Goal: Information Seeking & Learning: Learn about a topic

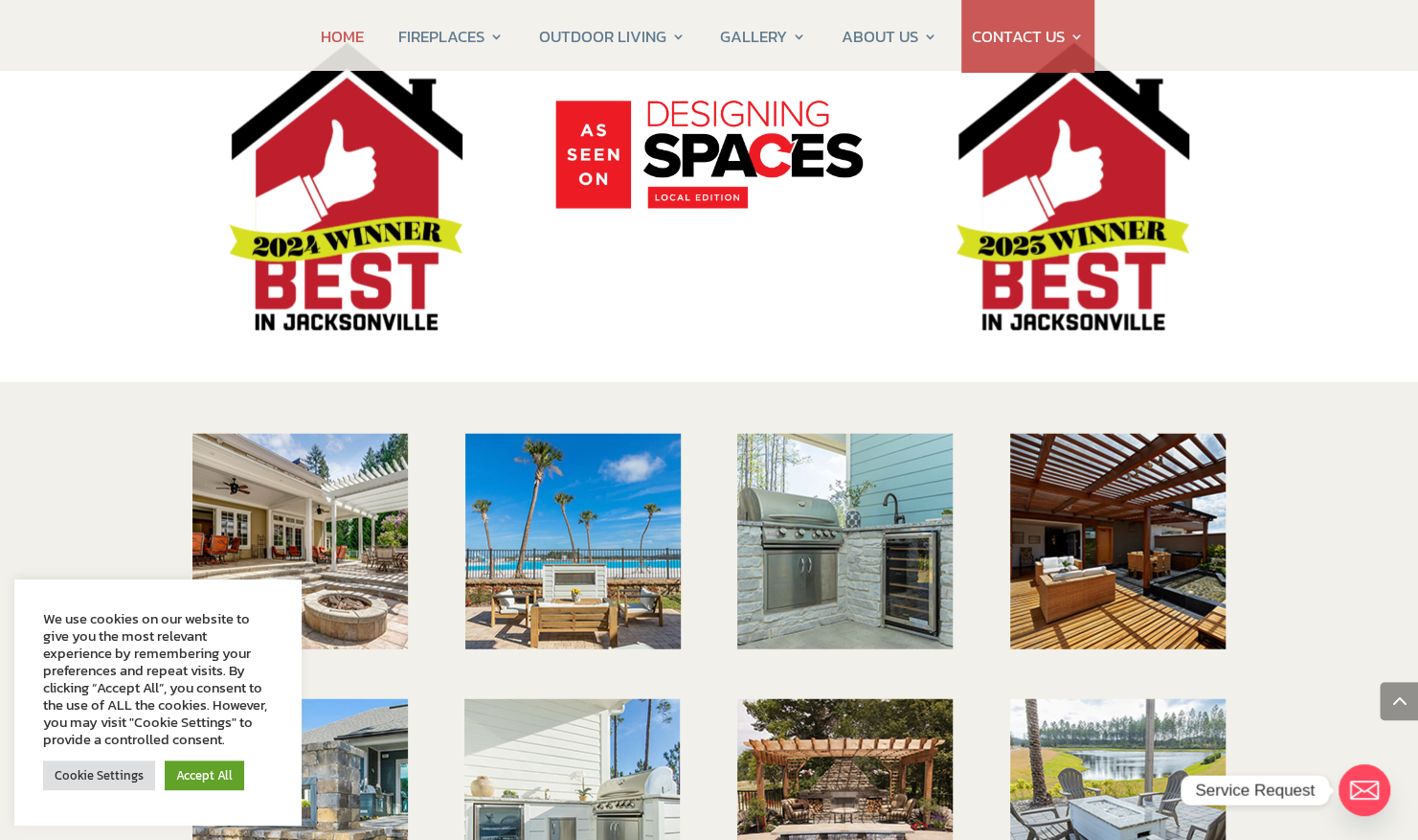
scroll to position [2576, 0]
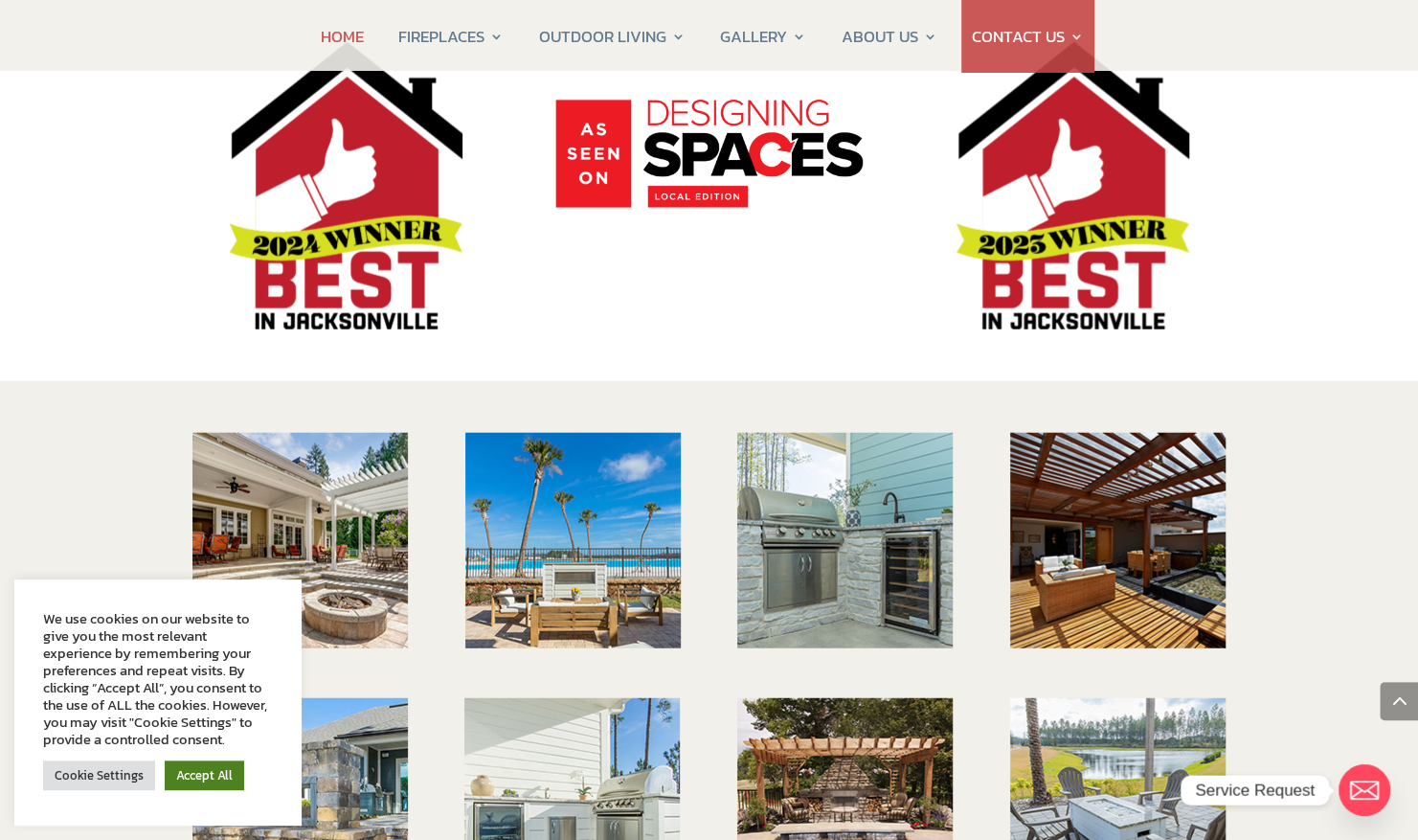
click at [194, 761] on link "Accept All" at bounding box center [204, 775] width 80 height 30
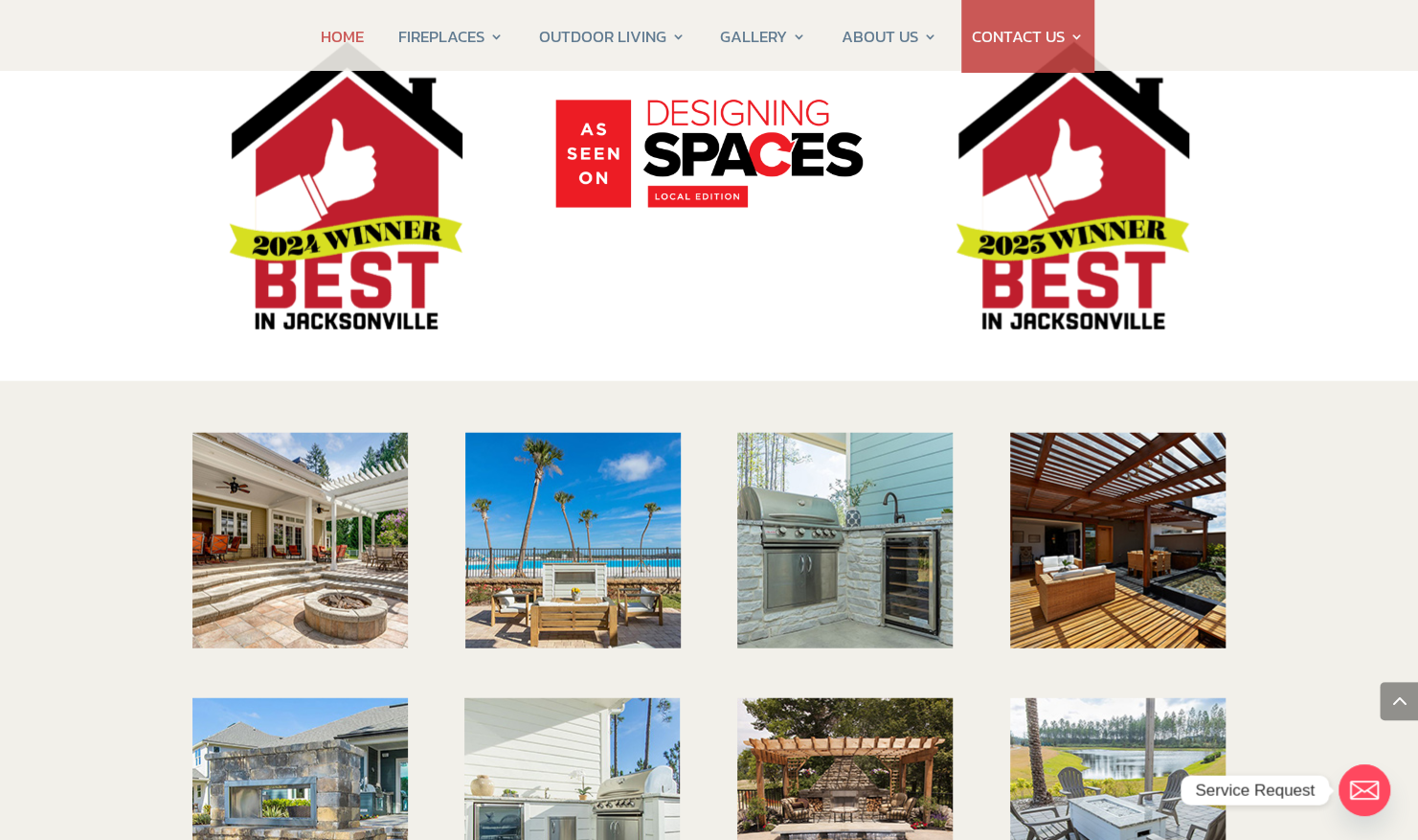
click at [272, 458] on img at bounding box center [299, 541] width 216 height 216
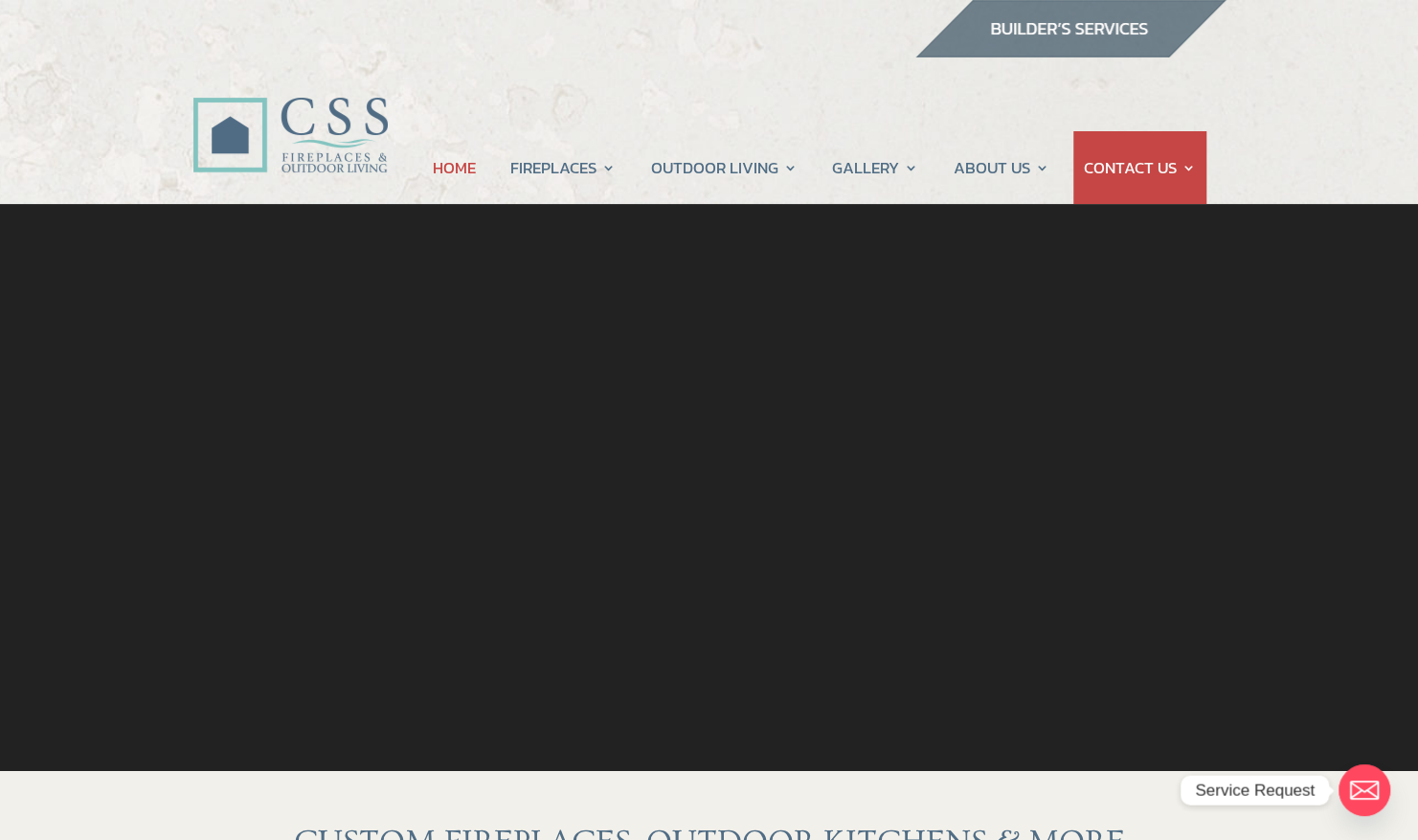
scroll to position [0, 0]
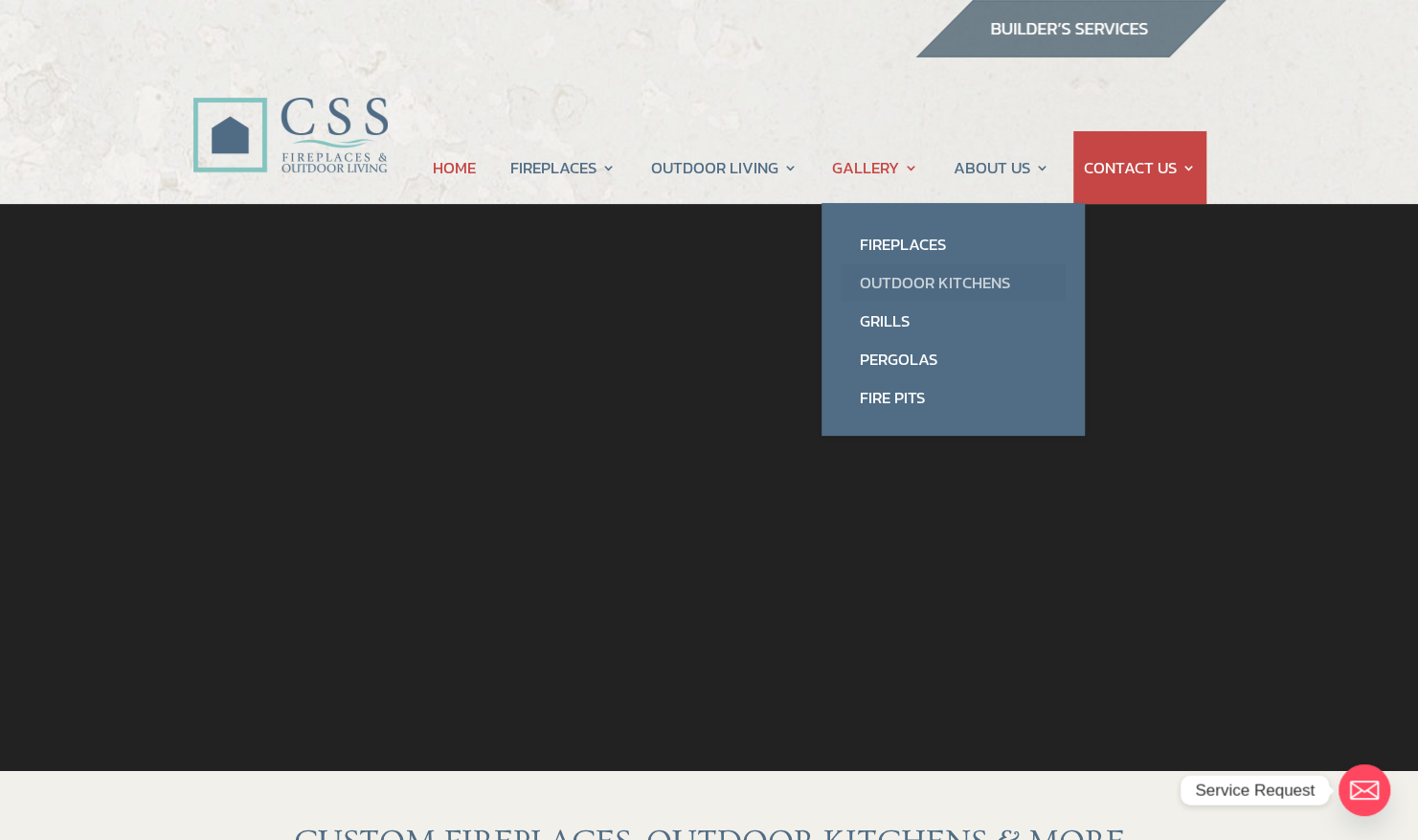
click at [883, 276] on link "Outdoor Kitchens" at bounding box center [953, 282] width 226 height 38
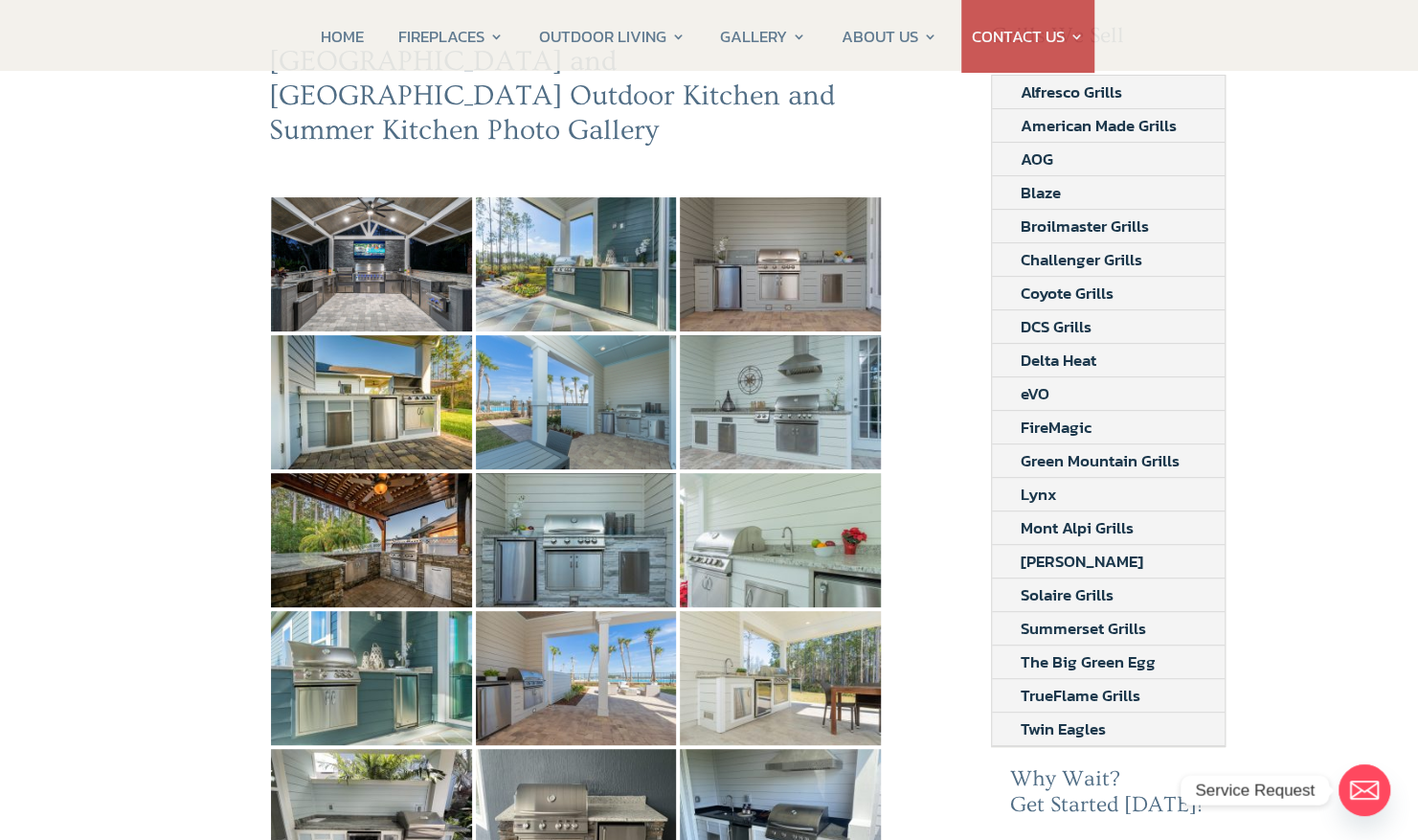
scroll to position [233, 0]
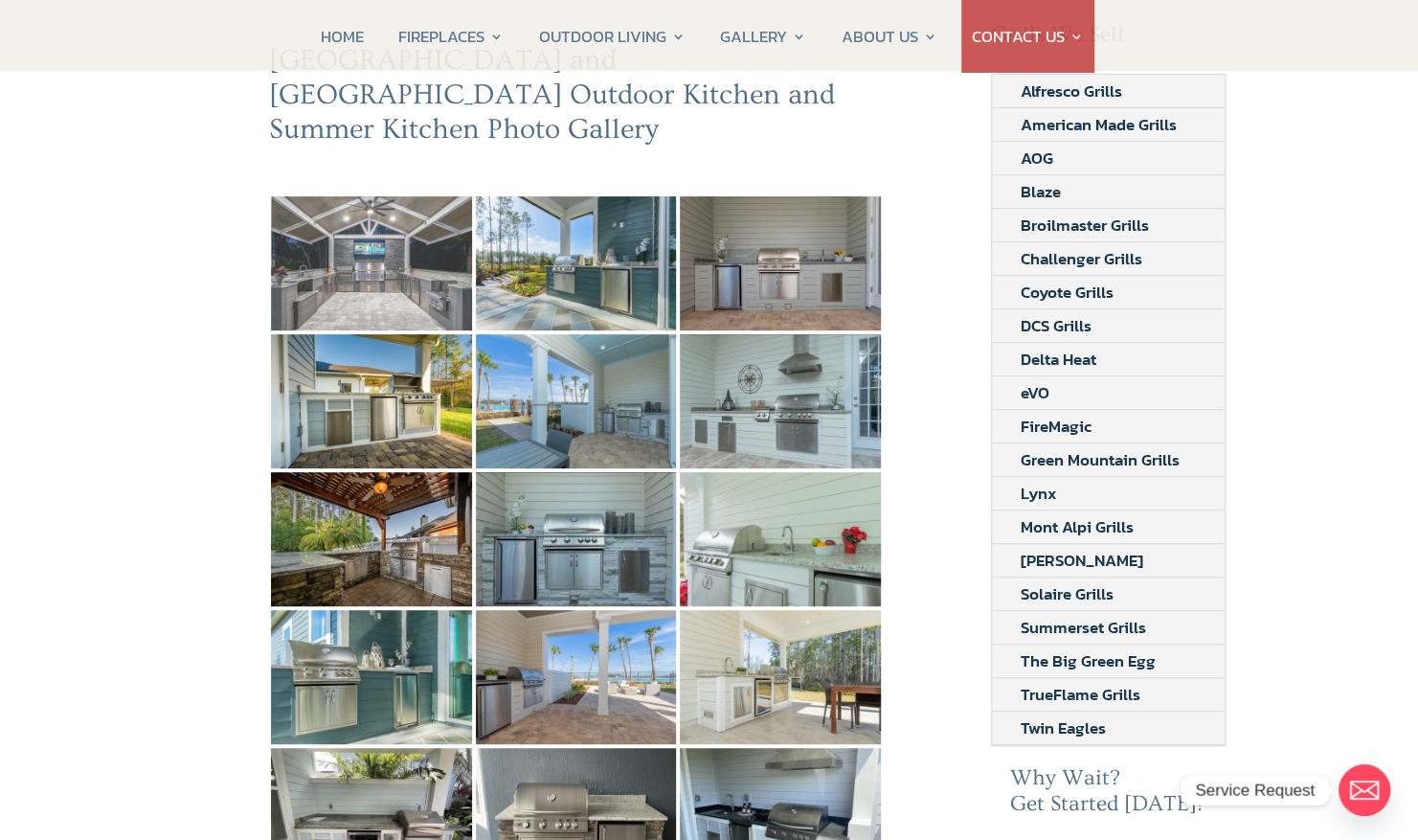
click at [391, 226] on img at bounding box center [371, 263] width 201 height 134
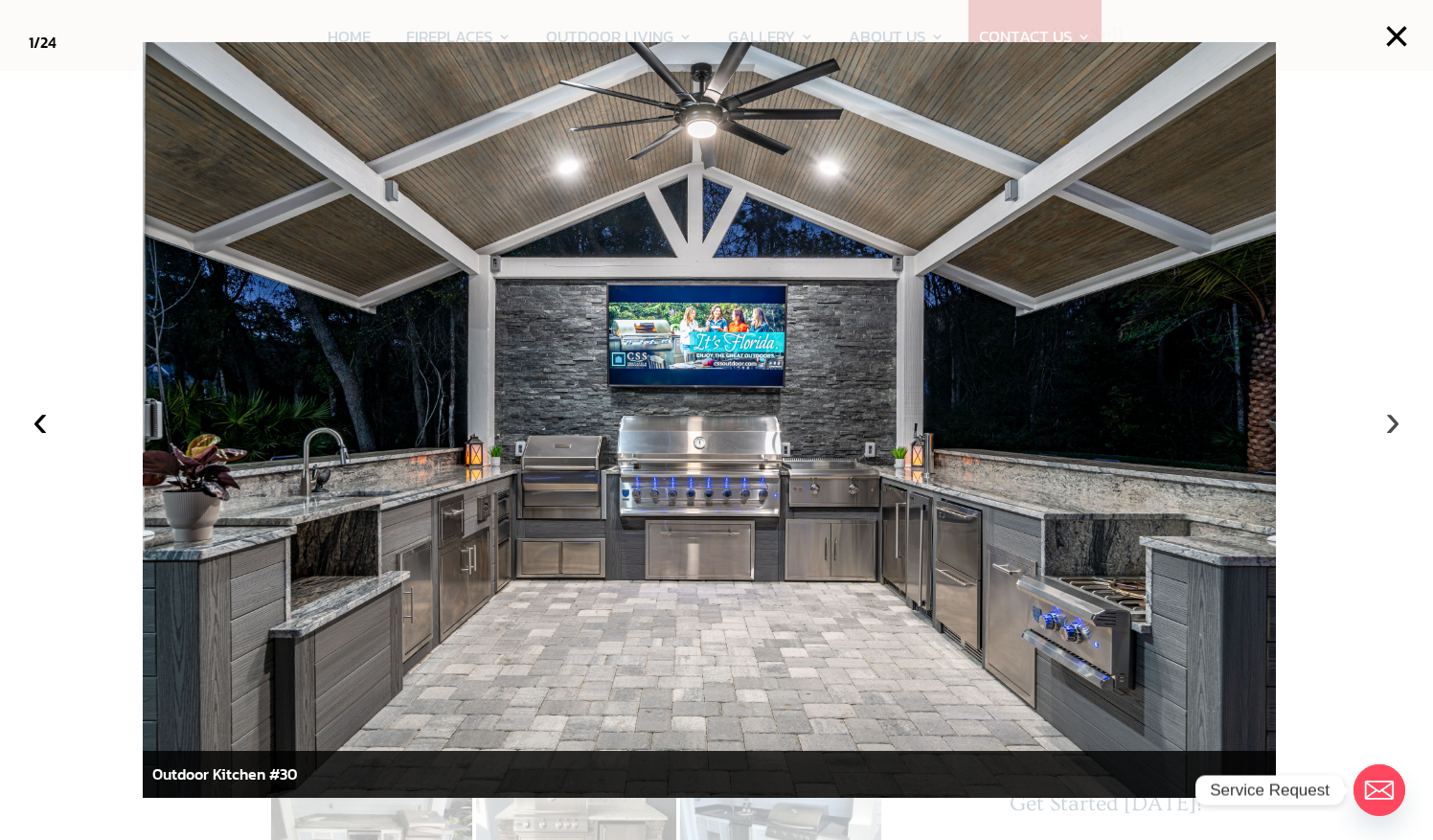
click at [1393, 423] on button "›" at bounding box center [1392, 420] width 42 height 42
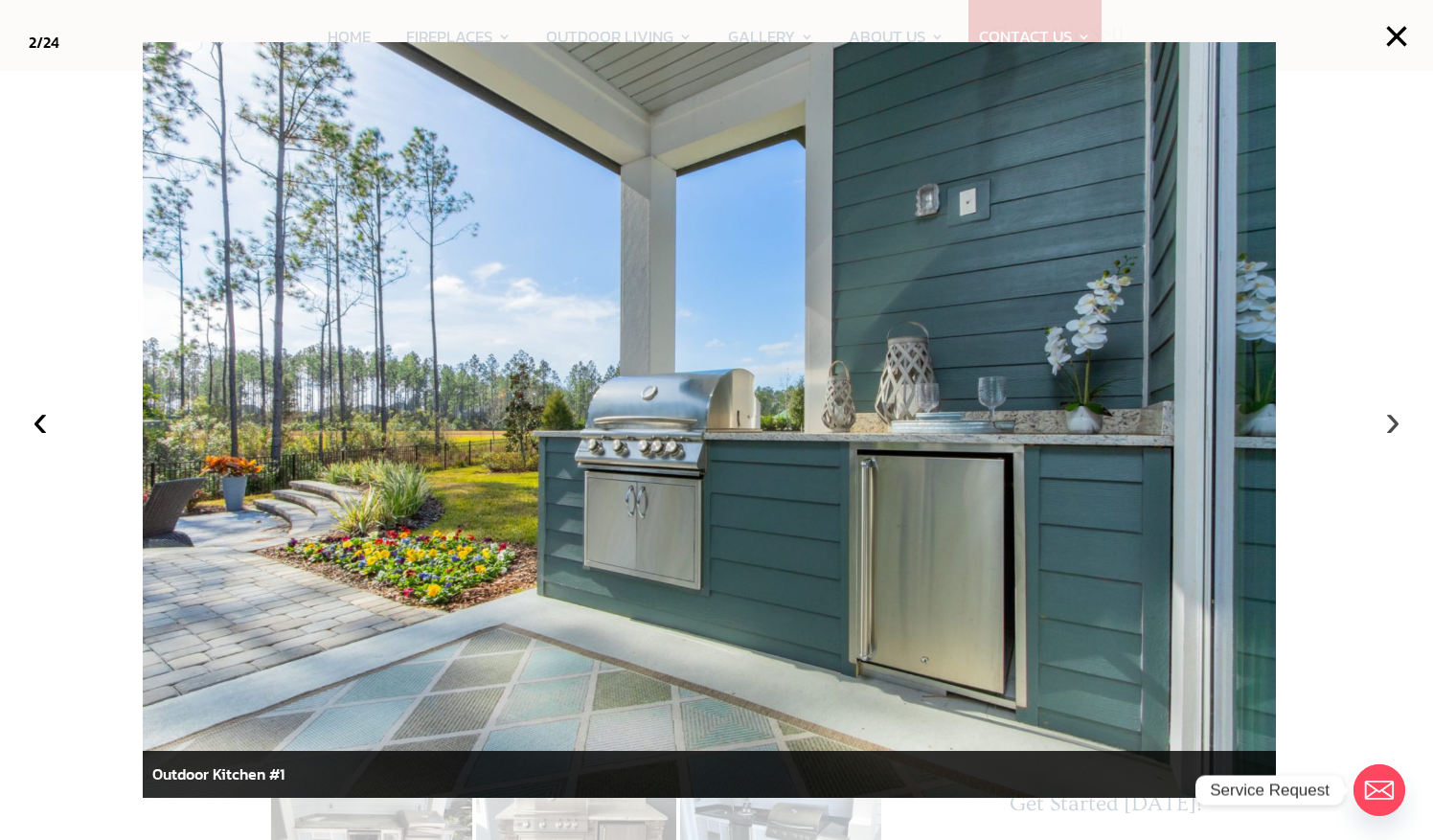
click at [1393, 423] on button "›" at bounding box center [1392, 420] width 42 height 42
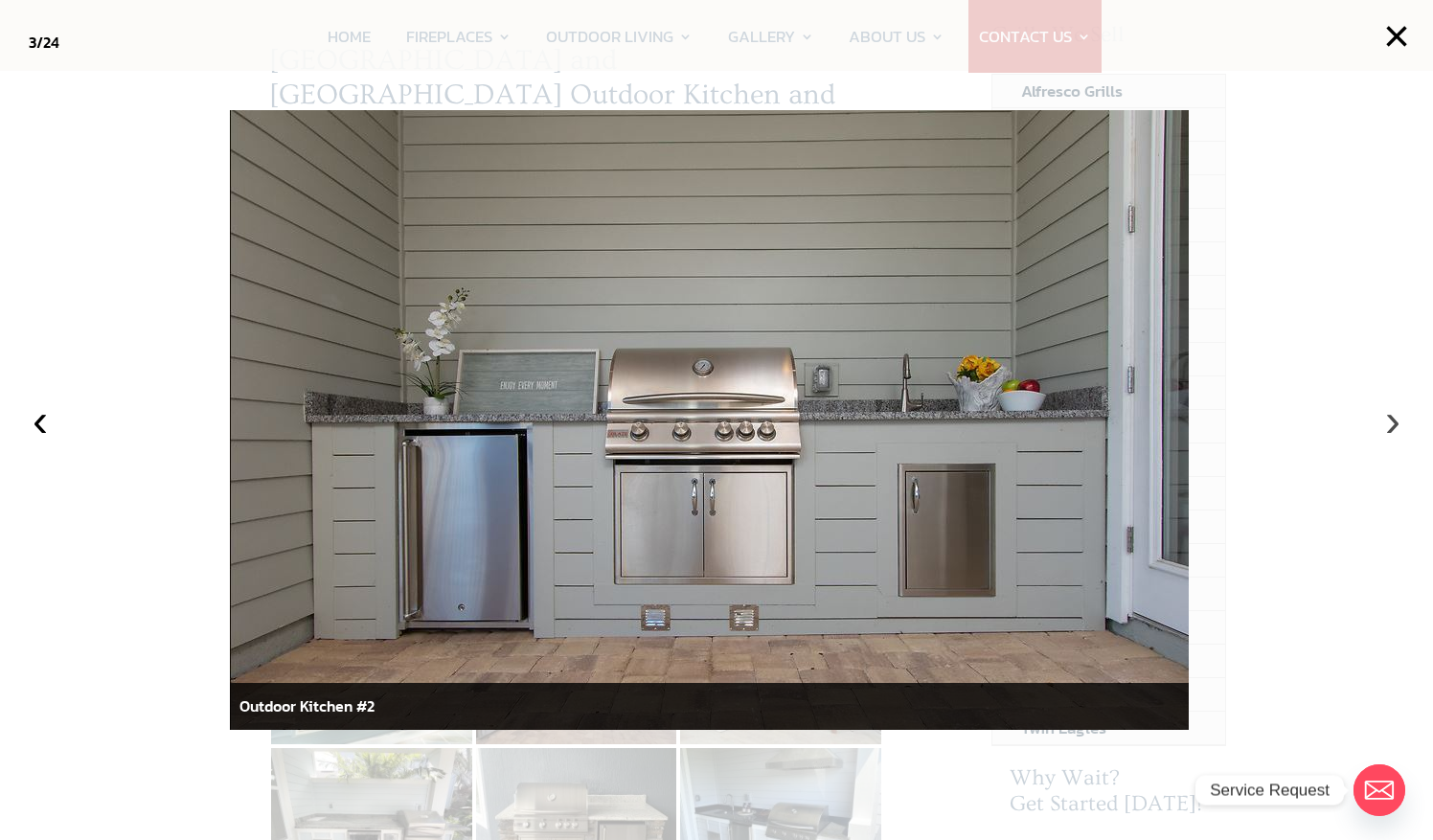
click at [1393, 423] on button "›" at bounding box center [1392, 420] width 42 height 42
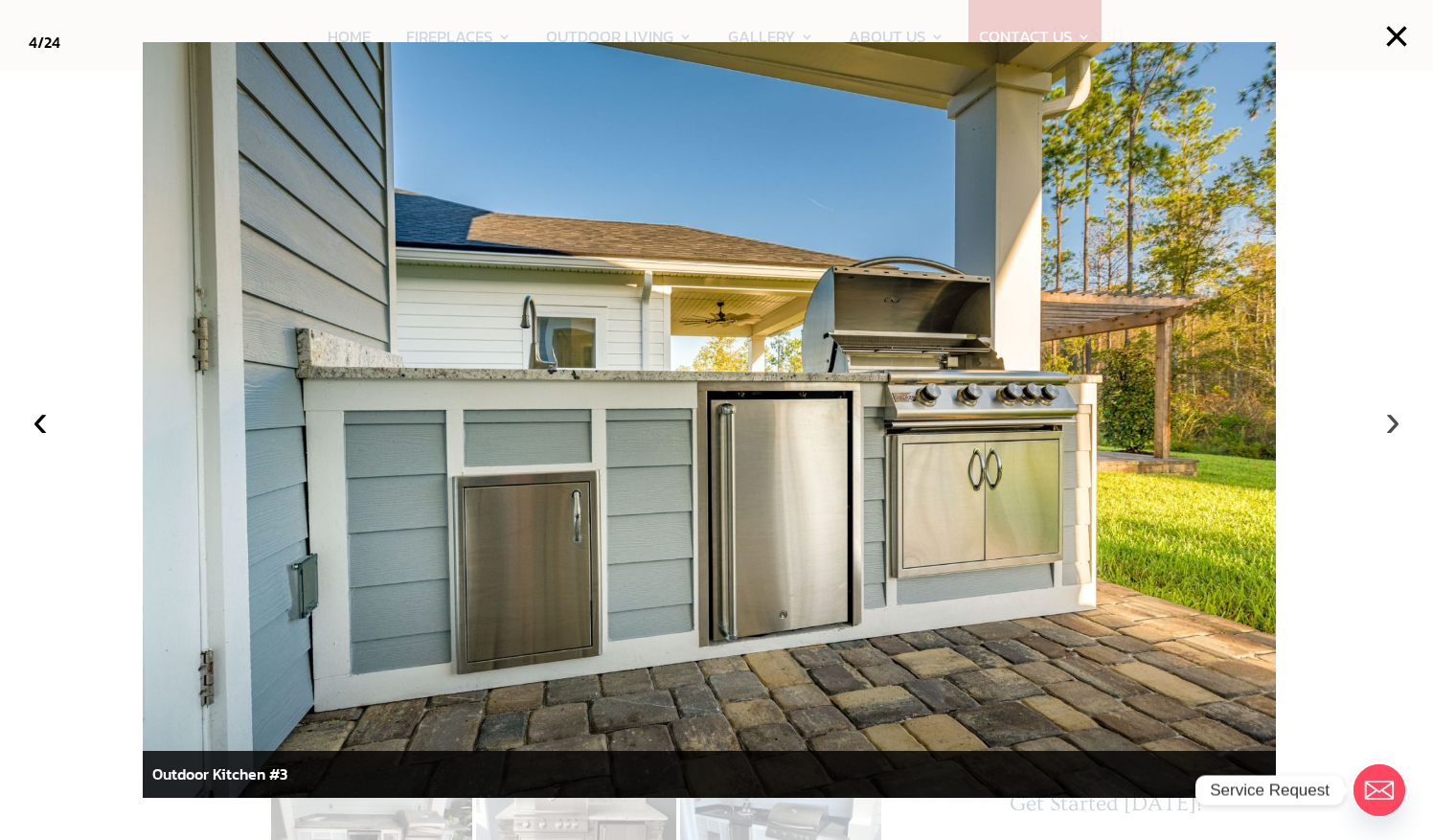
click at [1393, 423] on button "›" at bounding box center [1392, 420] width 42 height 42
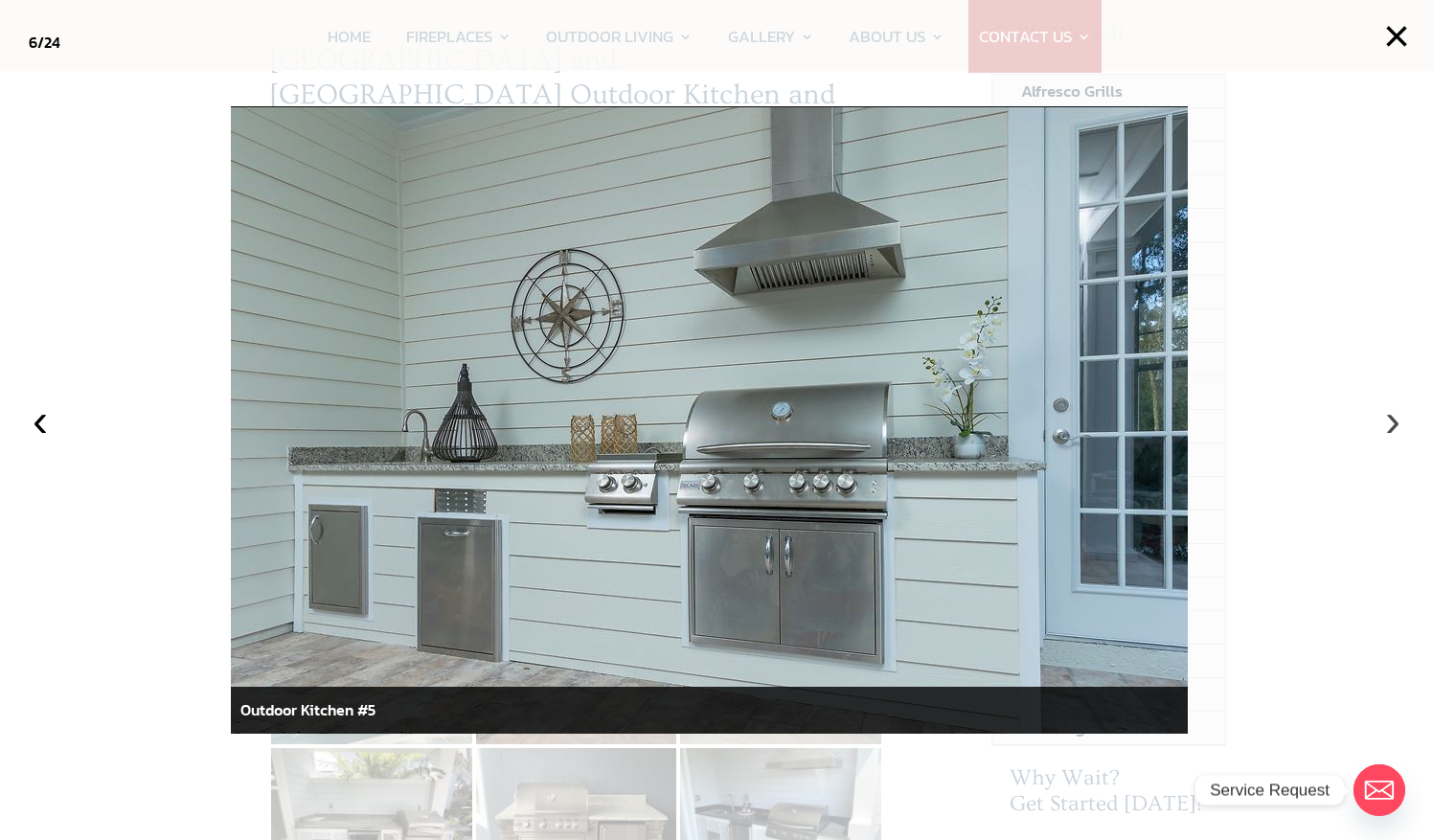
click at [1393, 423] on button "›" at bounding box center [1392, 420] width 42 height 42
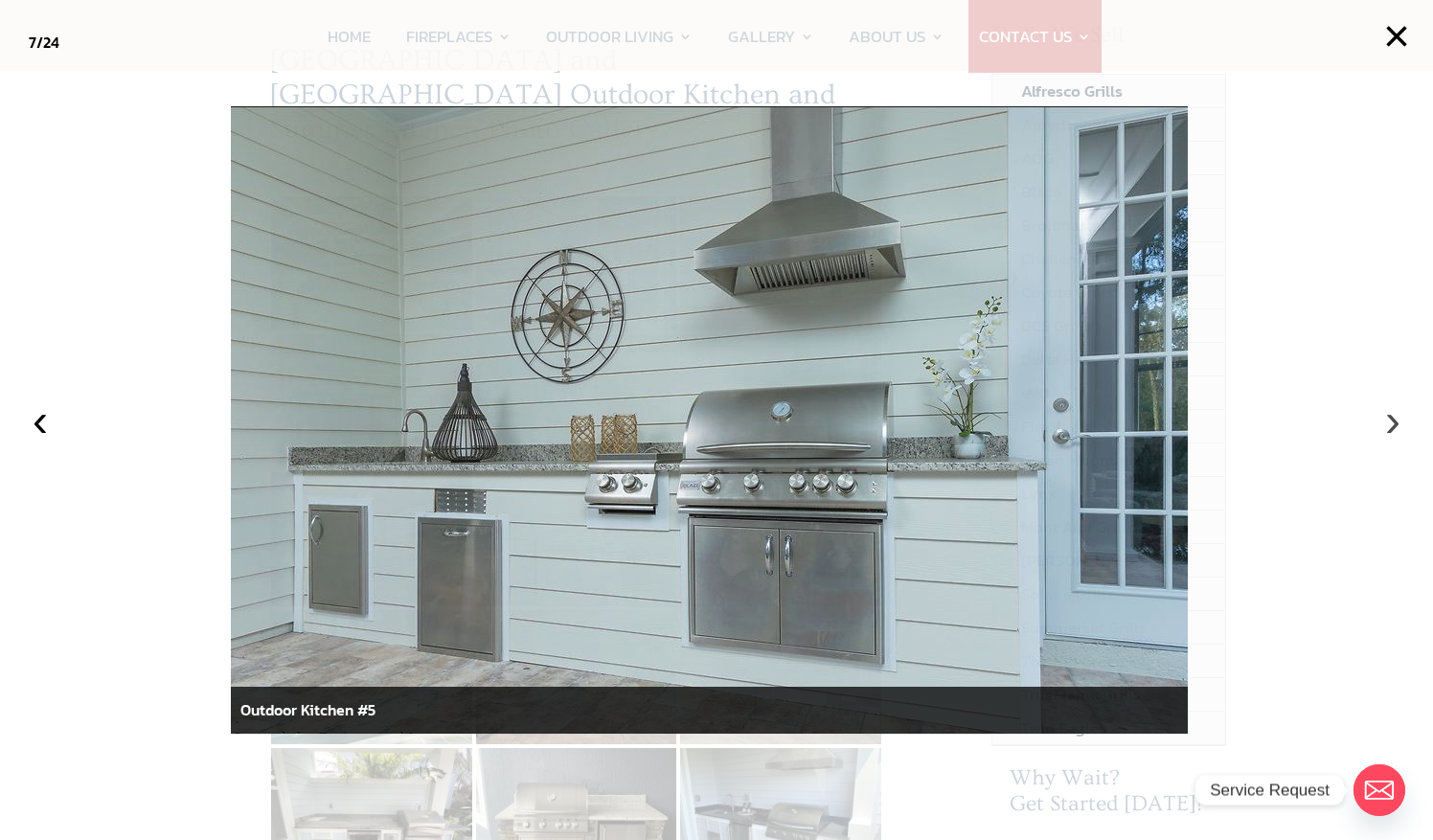
click at [1386, 425] on button "›" at bounding box center [1392, 420] width 42 height 42
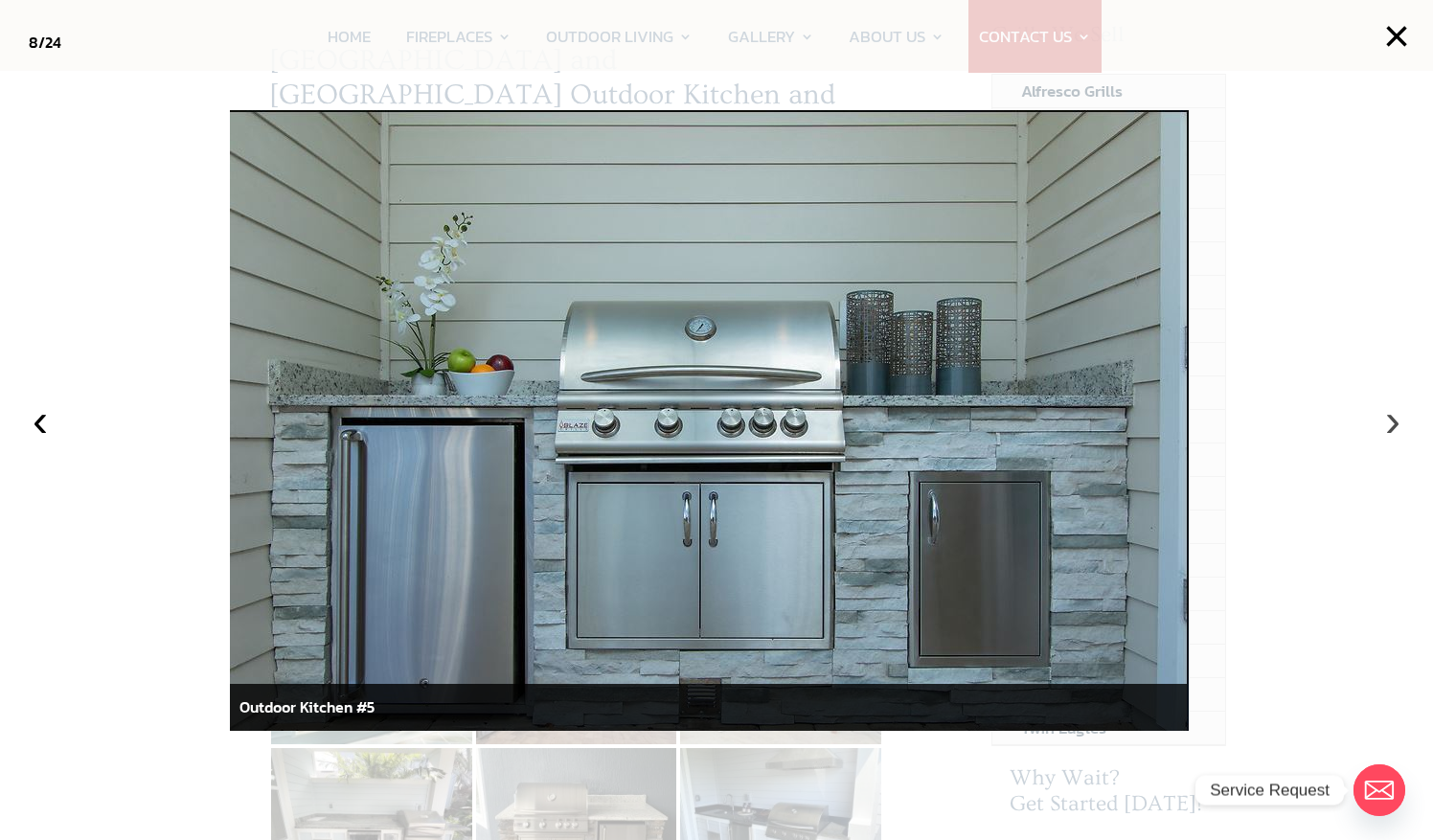
click at [1388, 421] on button "›" at bounding box center [1392, 420] width 42 height 42
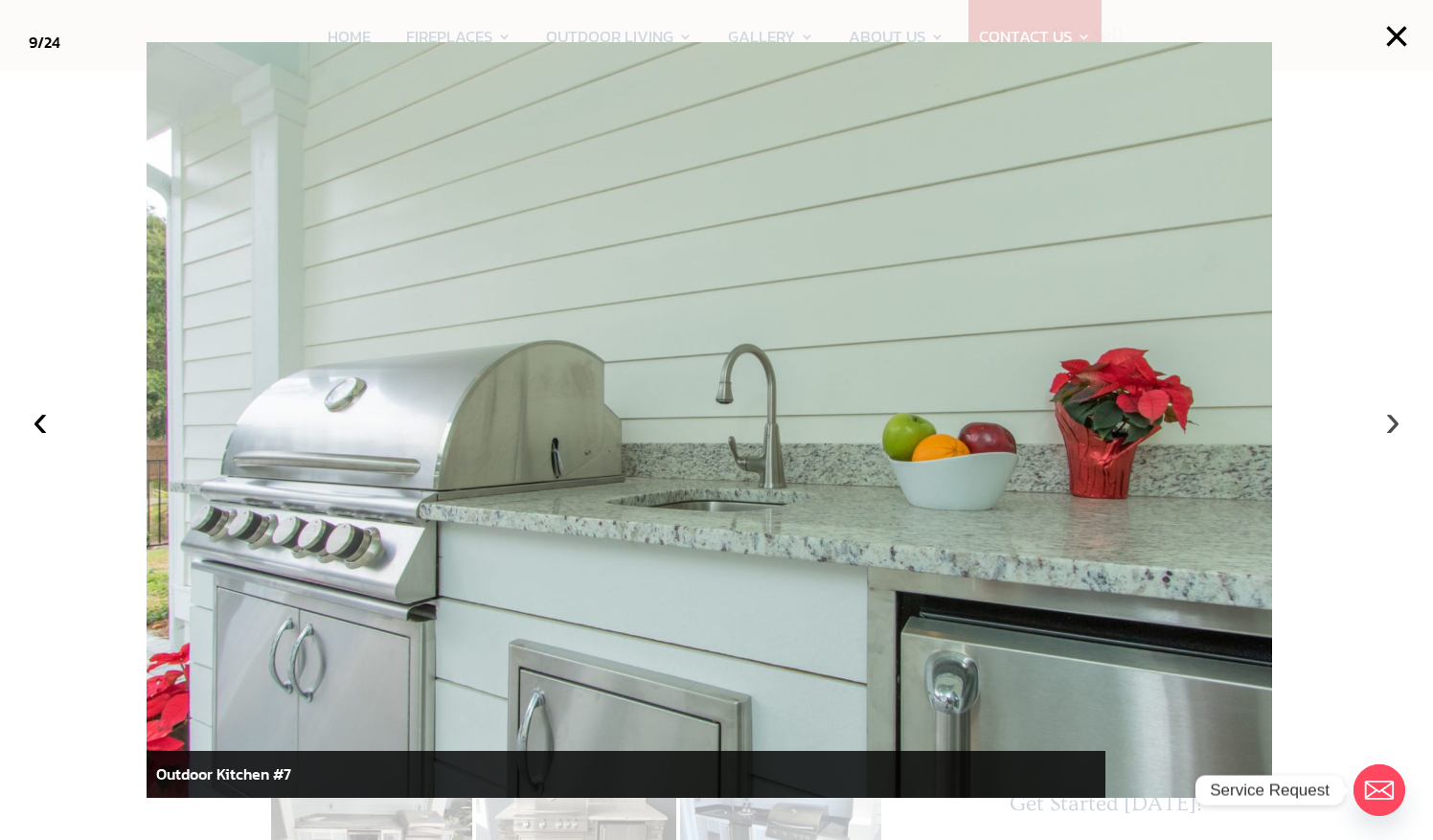
click at [1388, 422] on button "›" at bounding box center [1392, 420] width 42 height 42
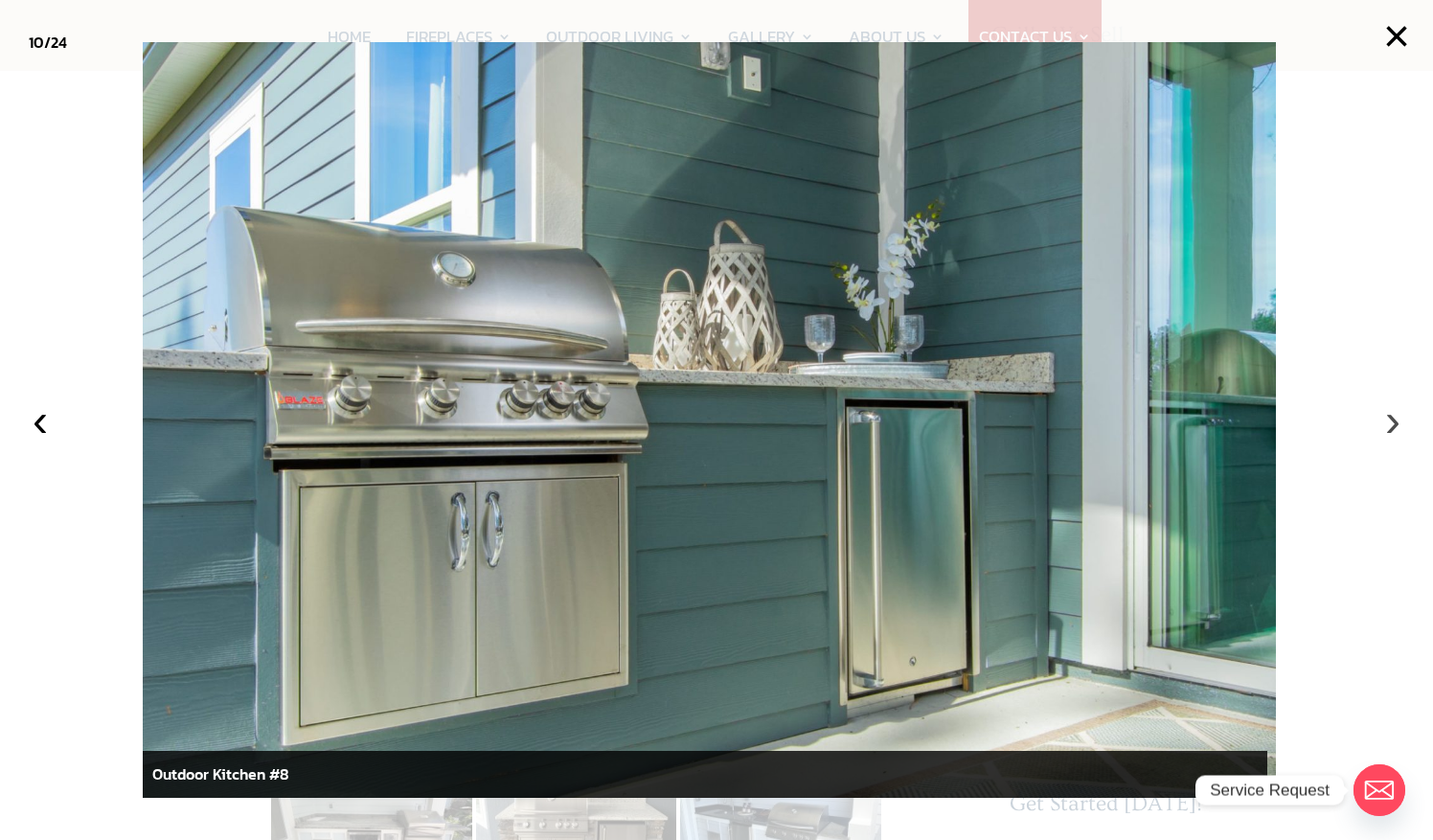
click at [1393, 421] on button "›" at bounding box center [1392, 420] width 42 height 42
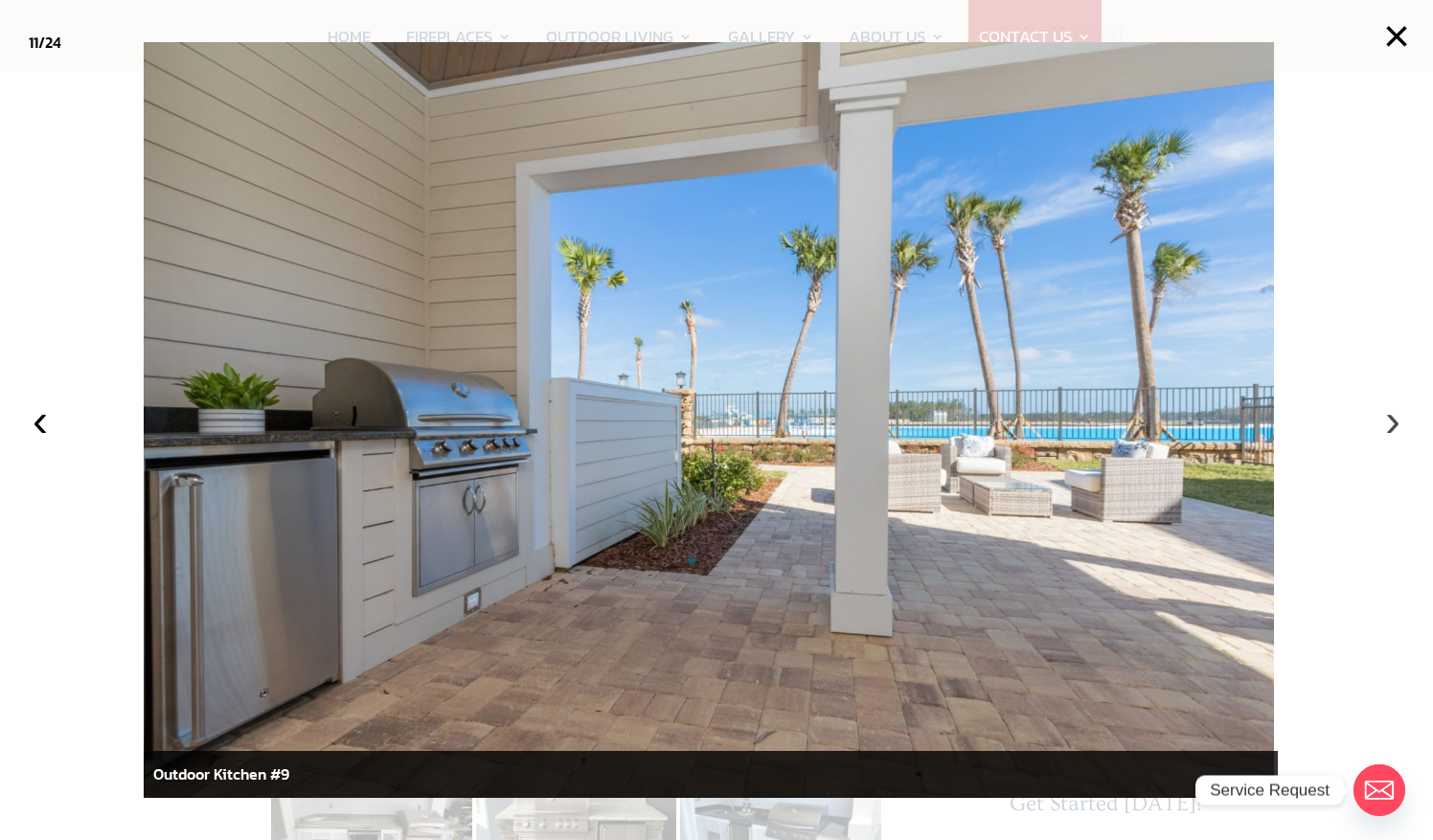
click at [1395, 420] on button "›" at bounding box center [1392, 420] width 42 height 42
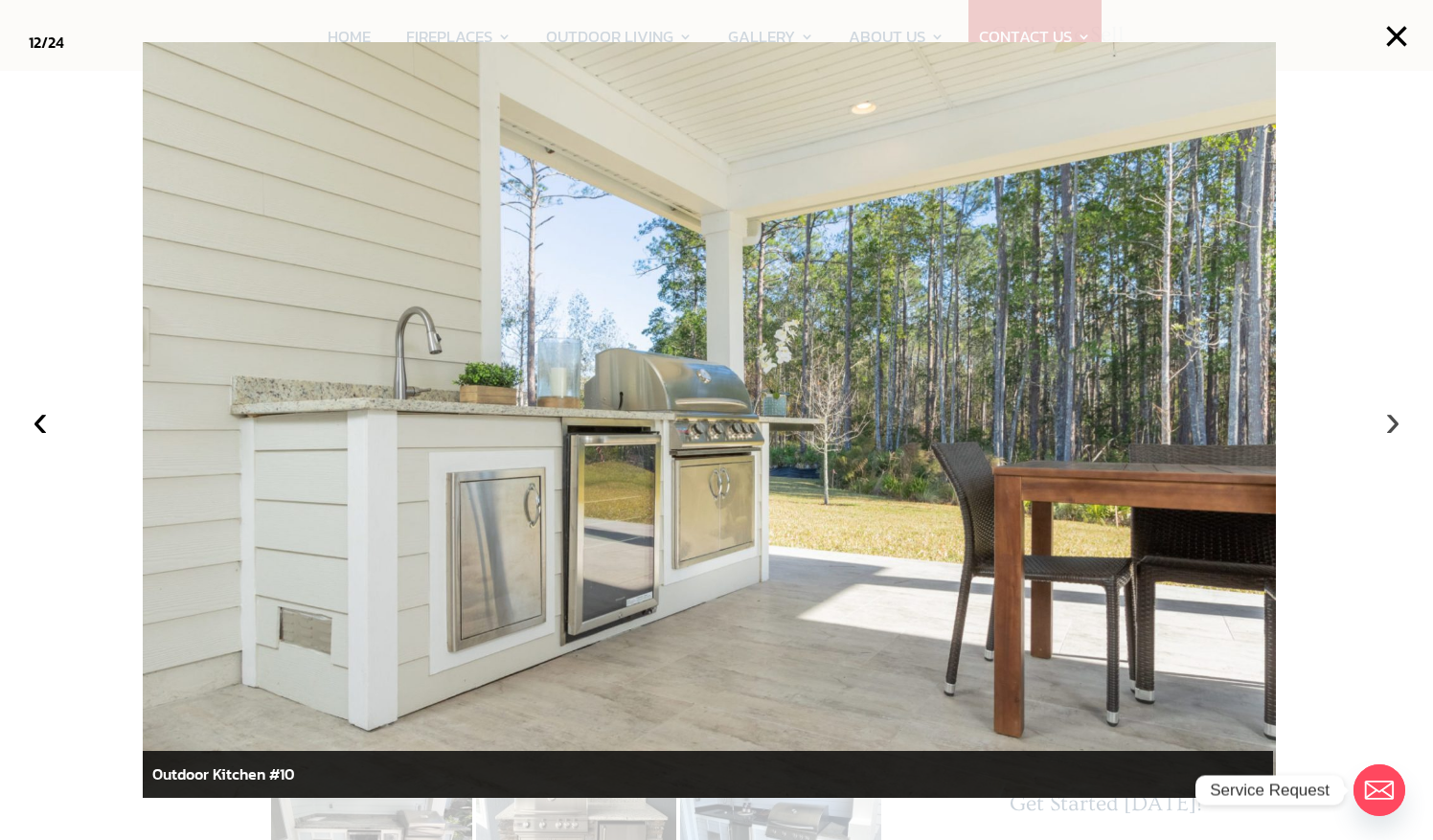
click at [1398, 421] on button "›" at bounding box center [1392, 420] width 42 height 42
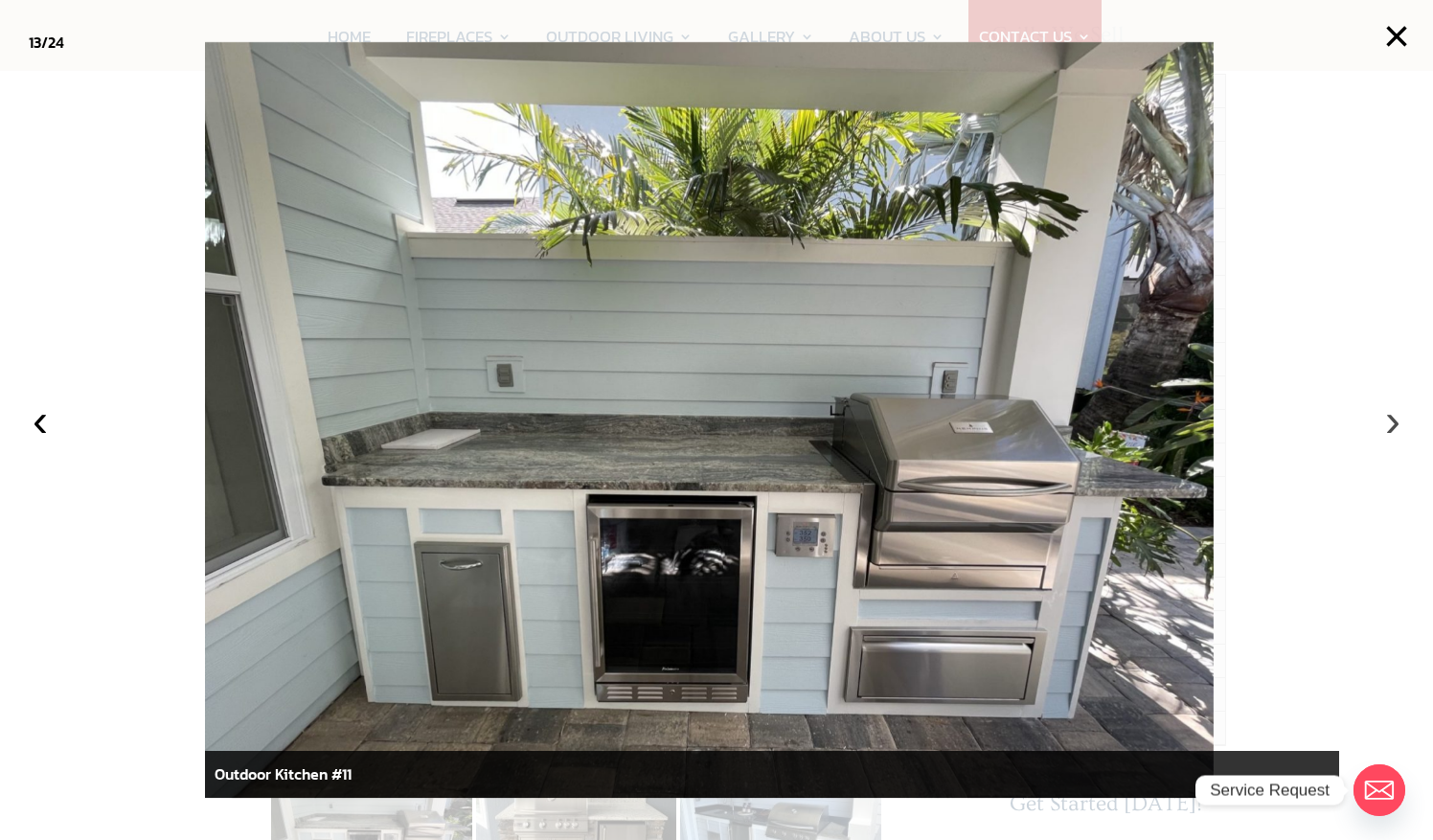
click at [1398, 421] on button "›" at bounding box center [1392, 420] width 42 height 42
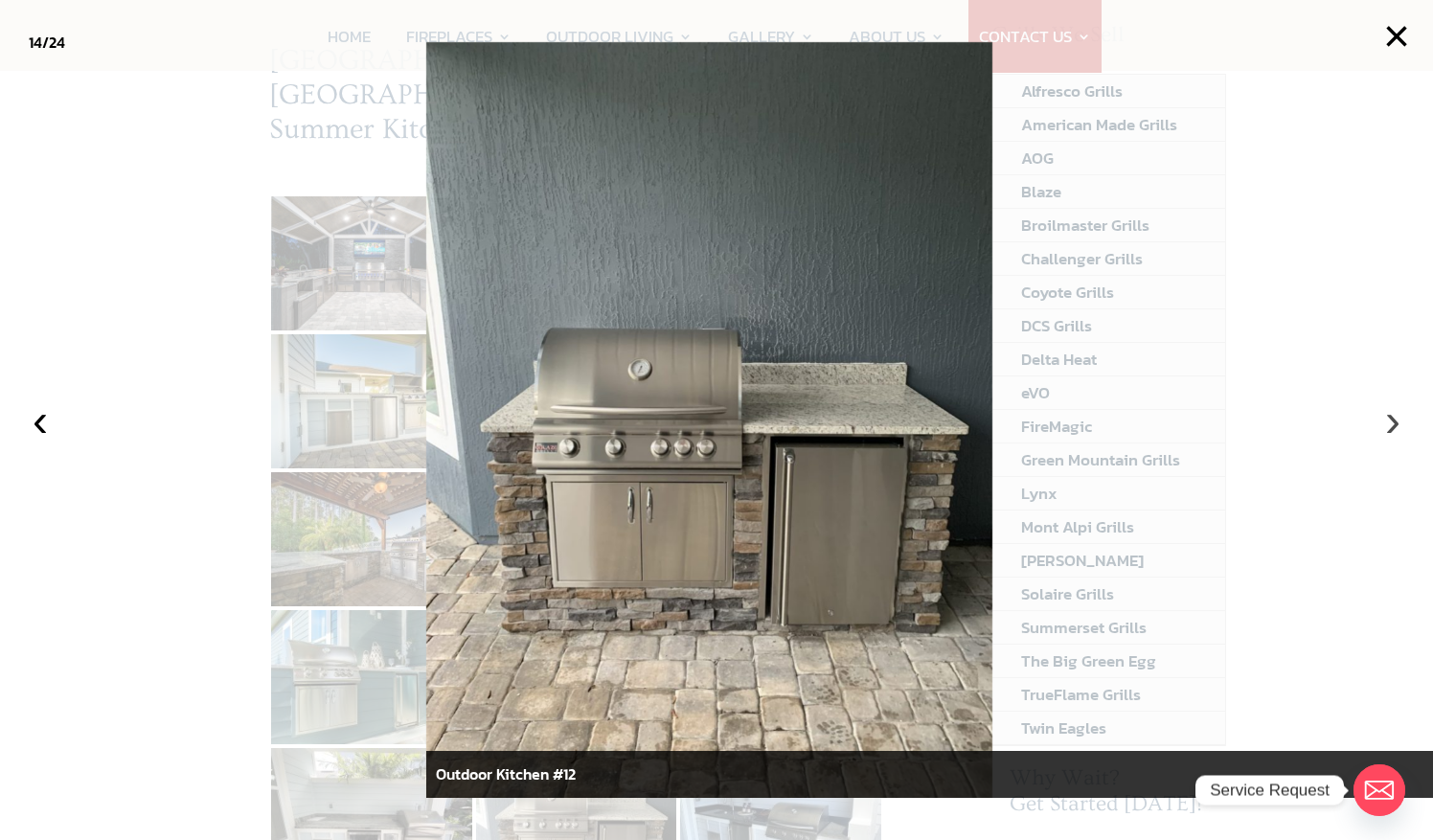
click at [1398, 421] on button "›" at bounding box center [1392, 420] width 42 height 42
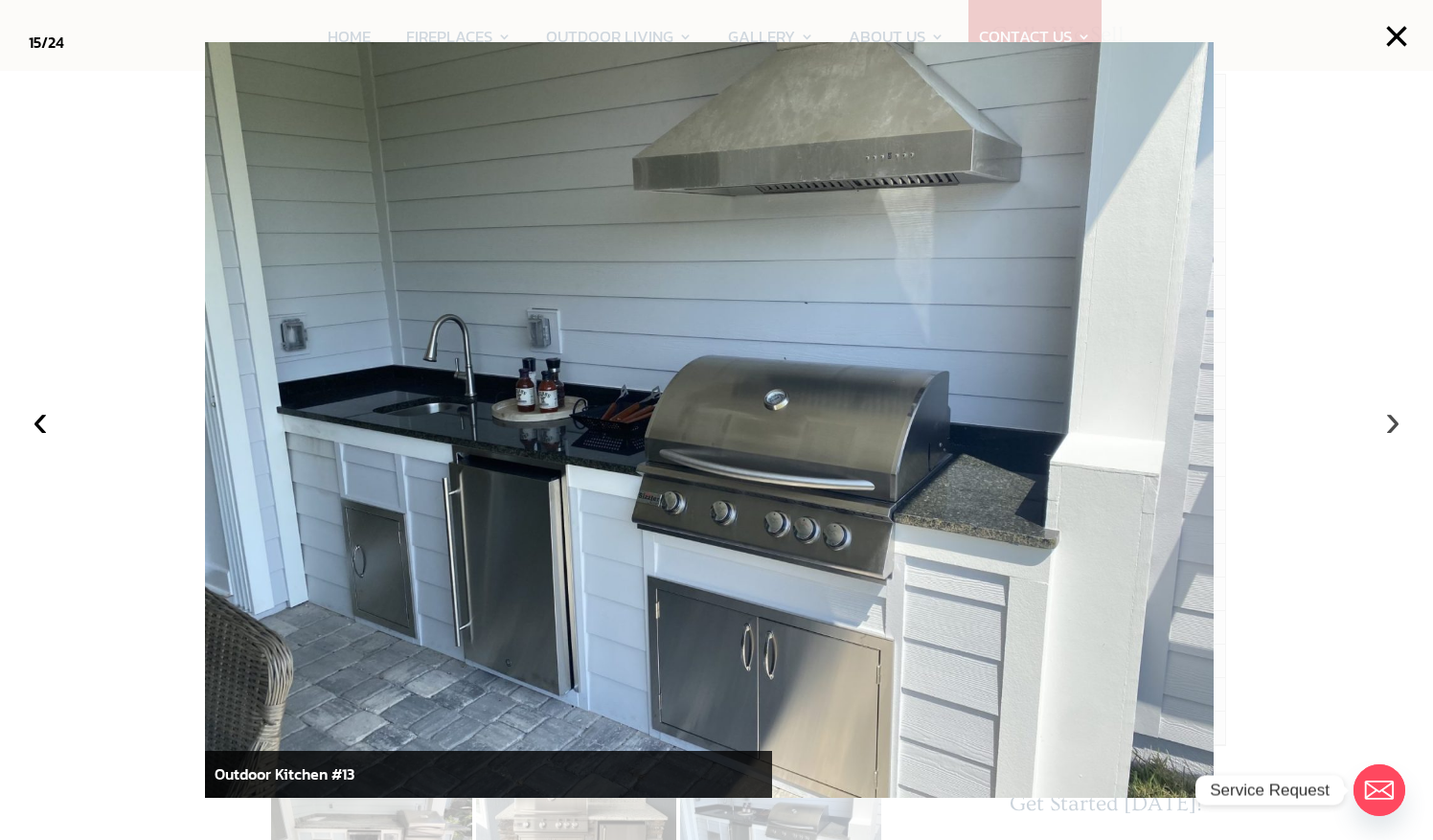
click at [1398, 421] on button "›" at bounding box center [1392, 420] width 42 height 42
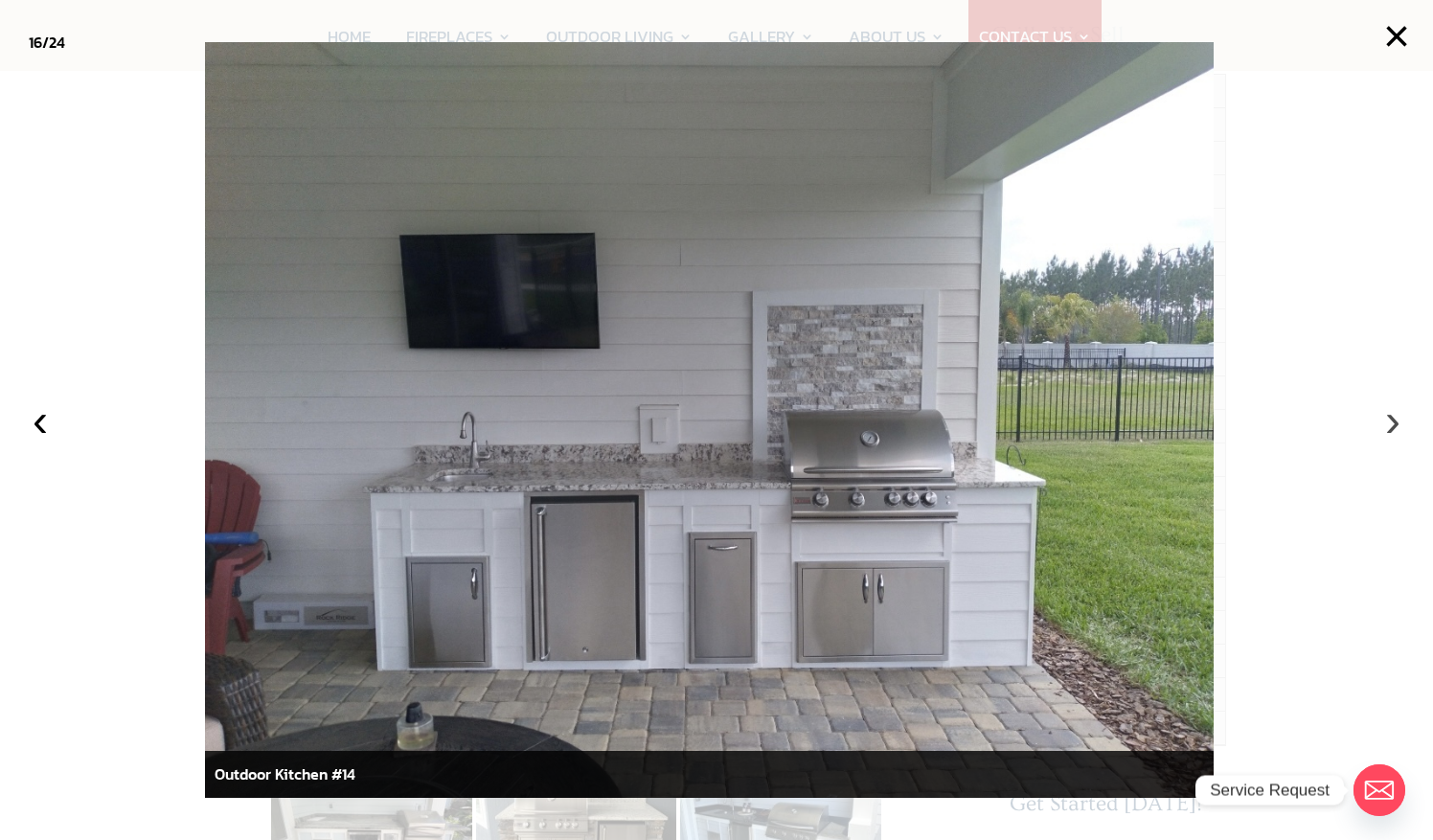
click at [1398, 421] on button "›" at bounding box center [1392, 420] width 42 height 42
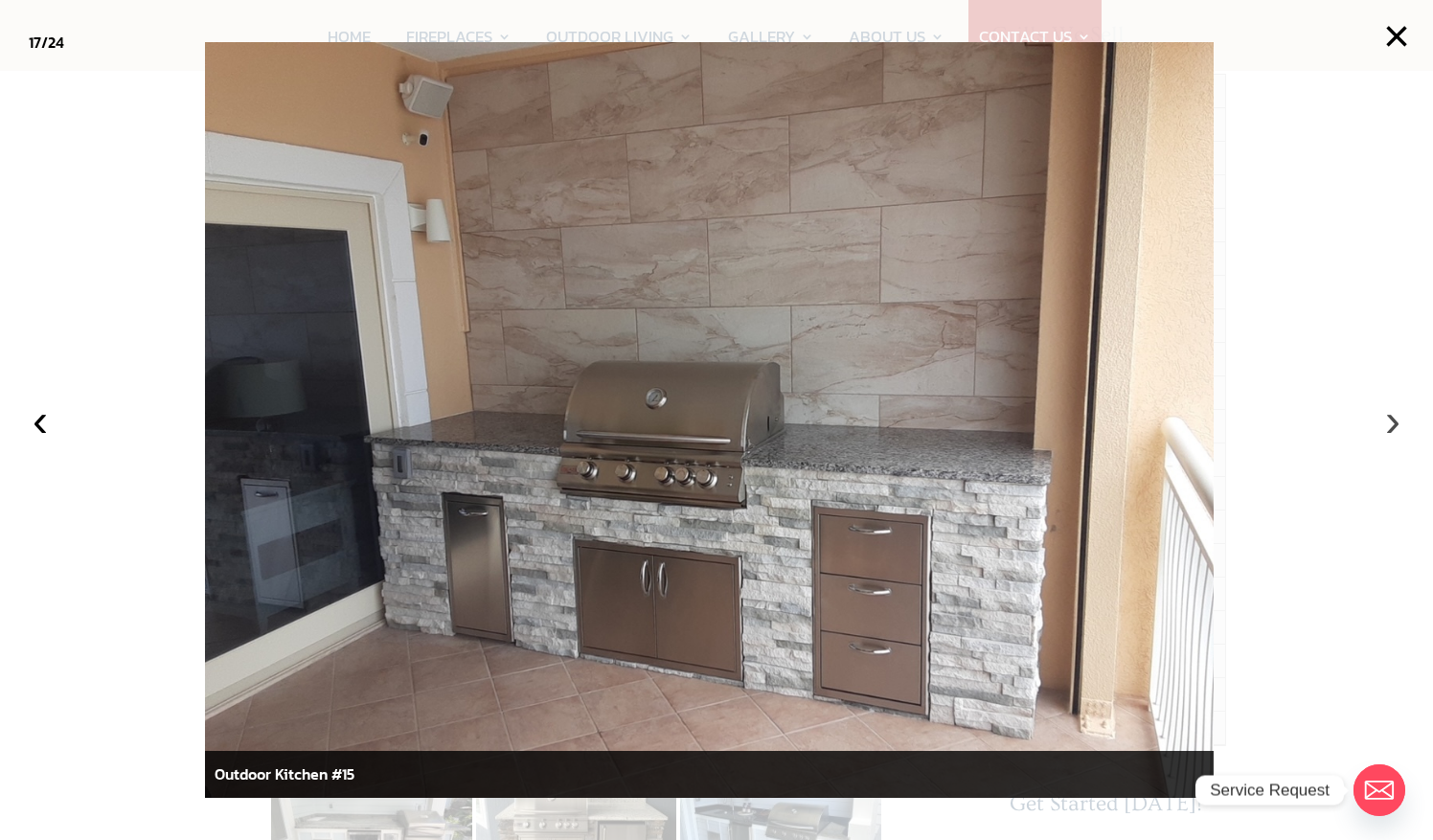
click at [1398, 421] on button "›" at bounding box center [1392, 420] width 42 height 42
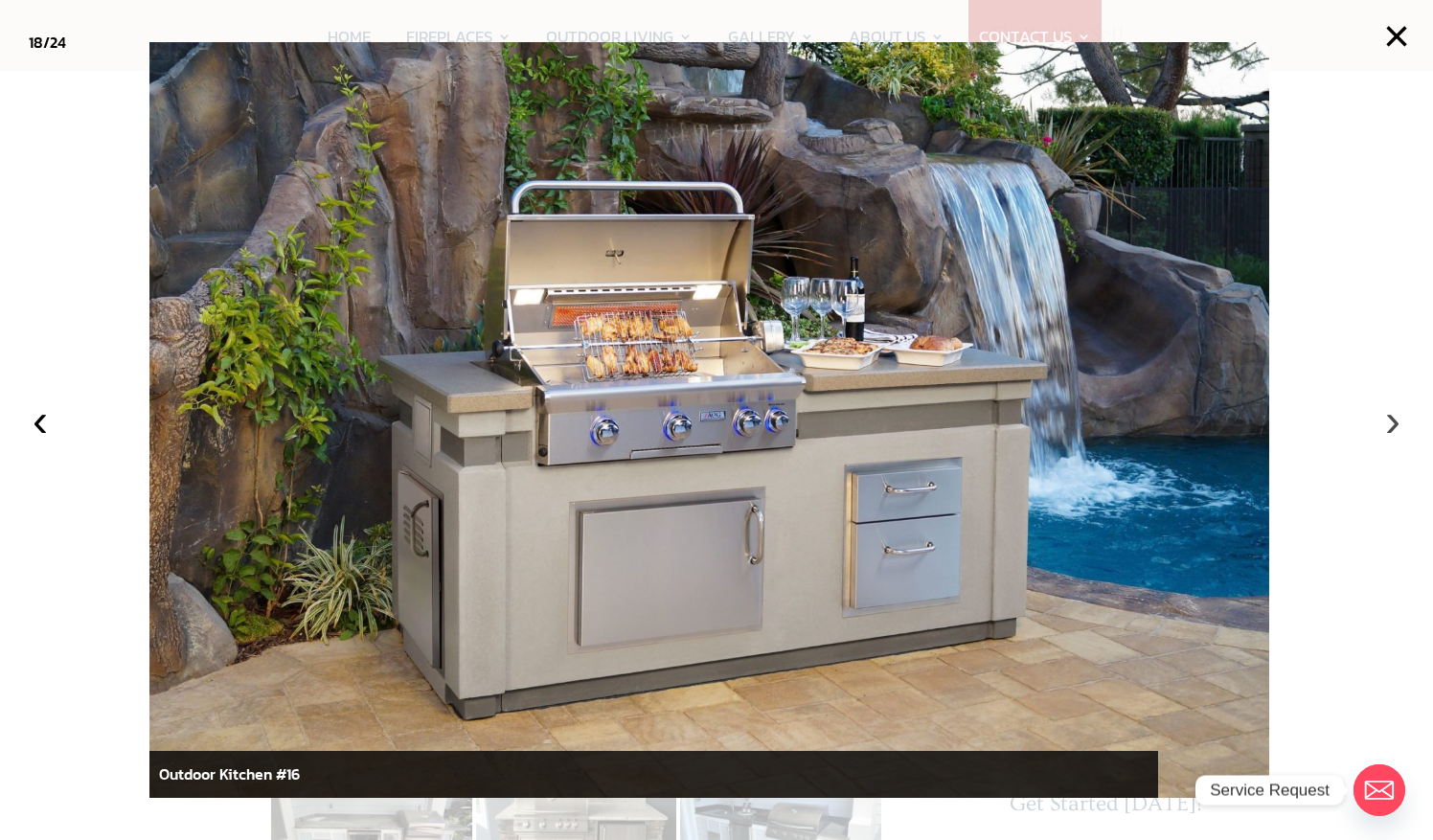
click at [1398, 421] on button "›" at bounding box center [1392, 420] width 42 height 42
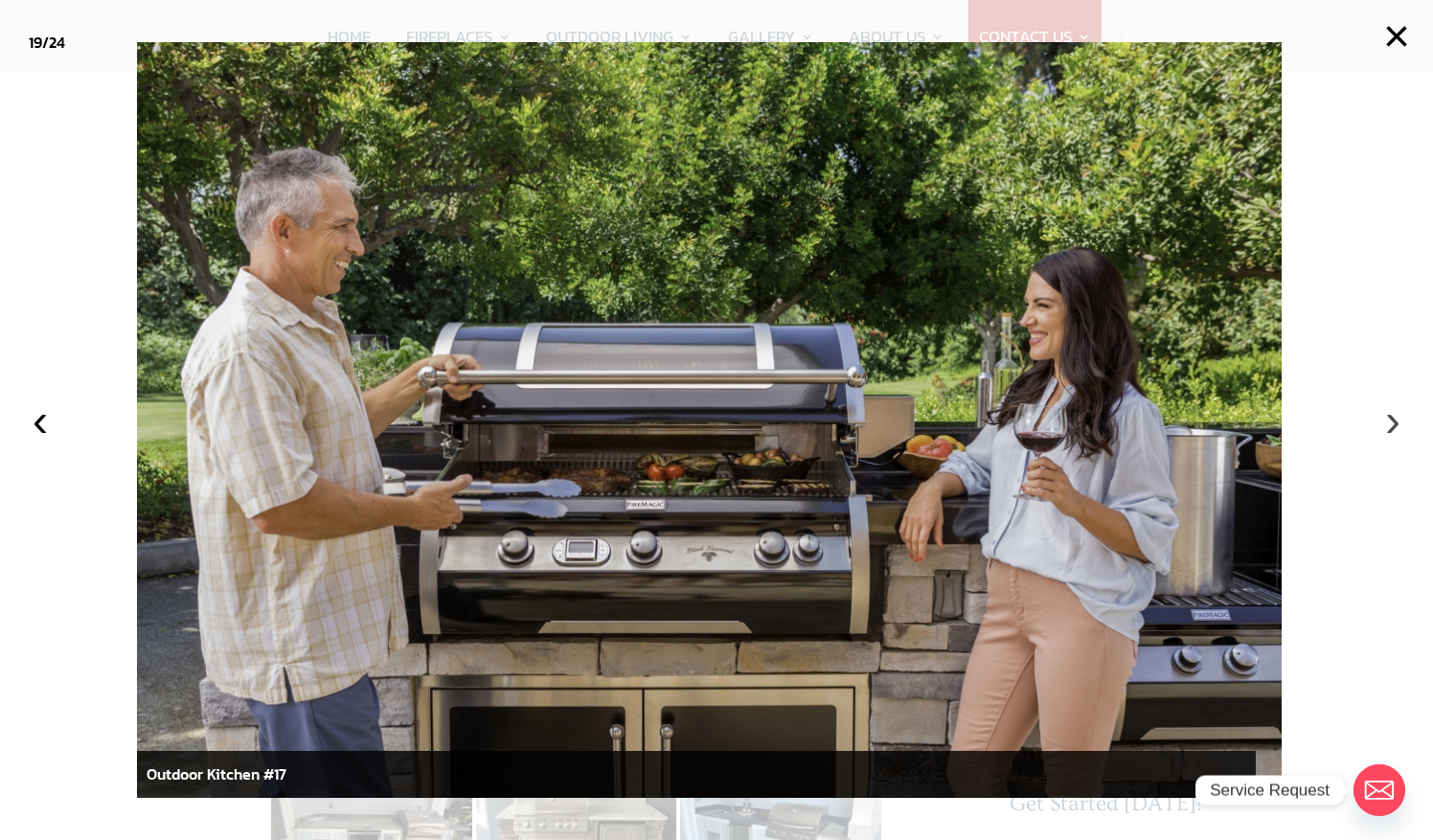
click at [1398, 421] on button "›" at bounding box center [1392, 420] width 42 height 42
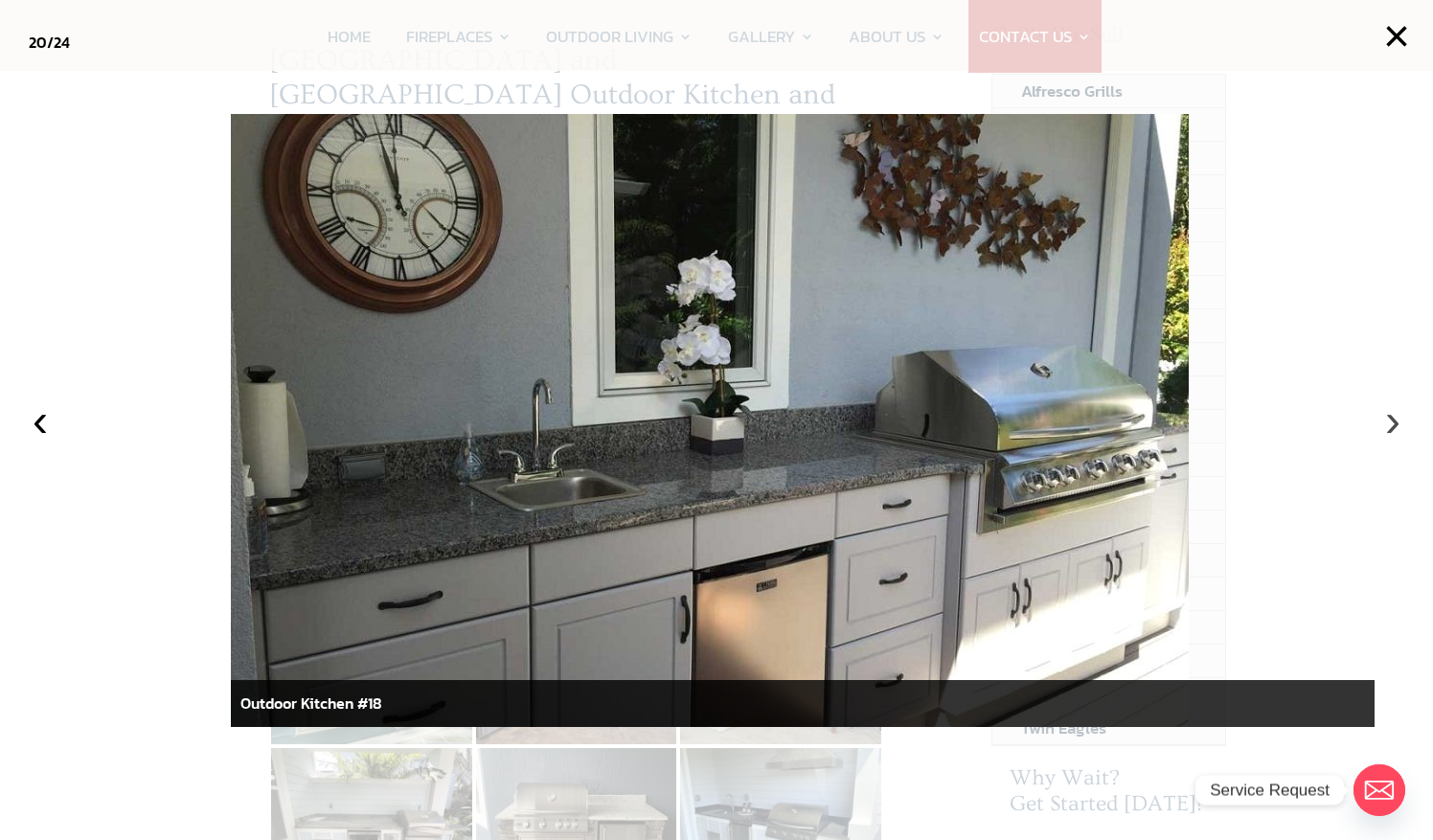
click at [1398, 421] on button "›" at bounding box center [1392, 420] width 42 height 42
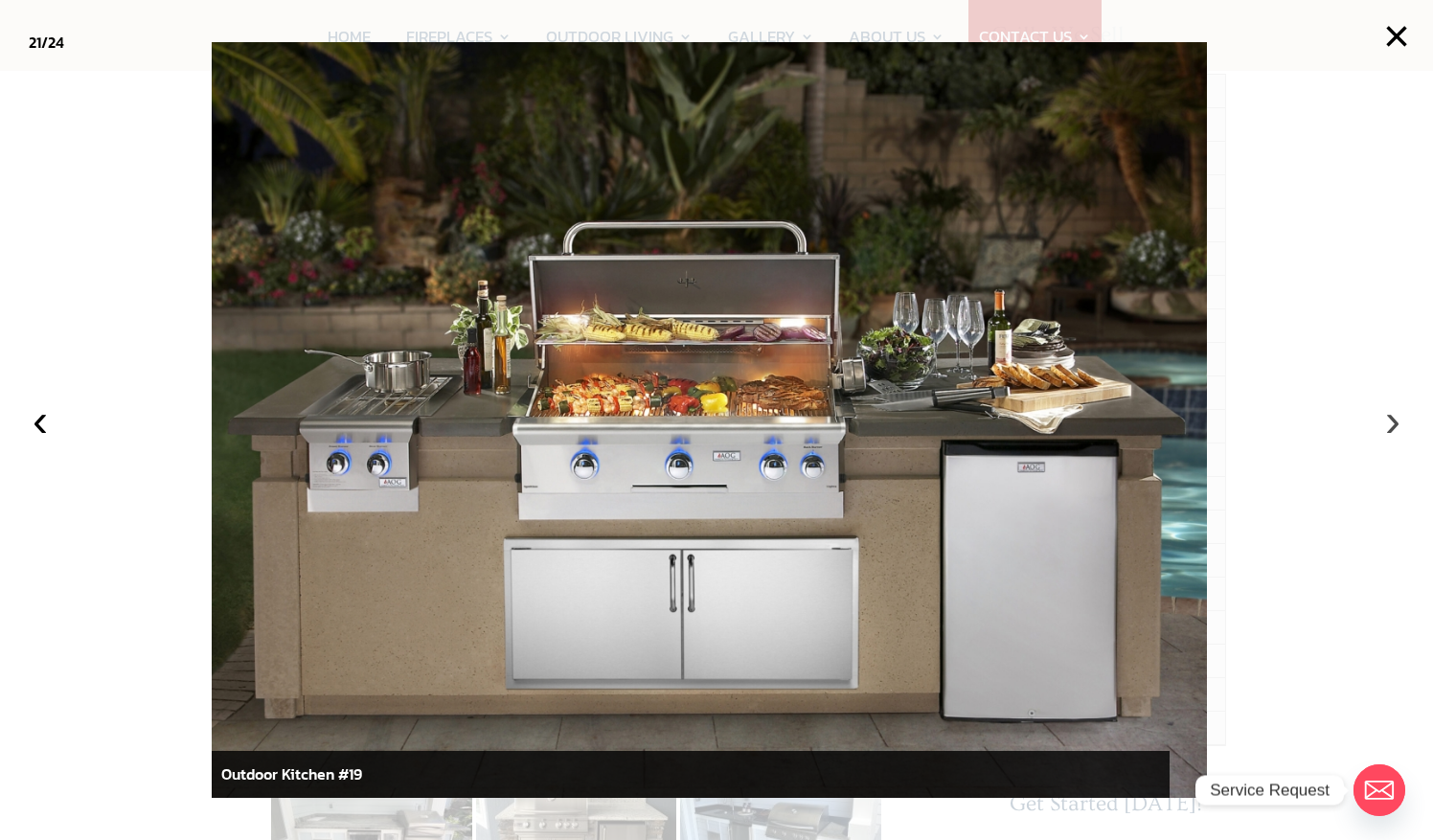
click at [1398, 421] on button "›" at bounding box center [1392, 420] width 42 height 42
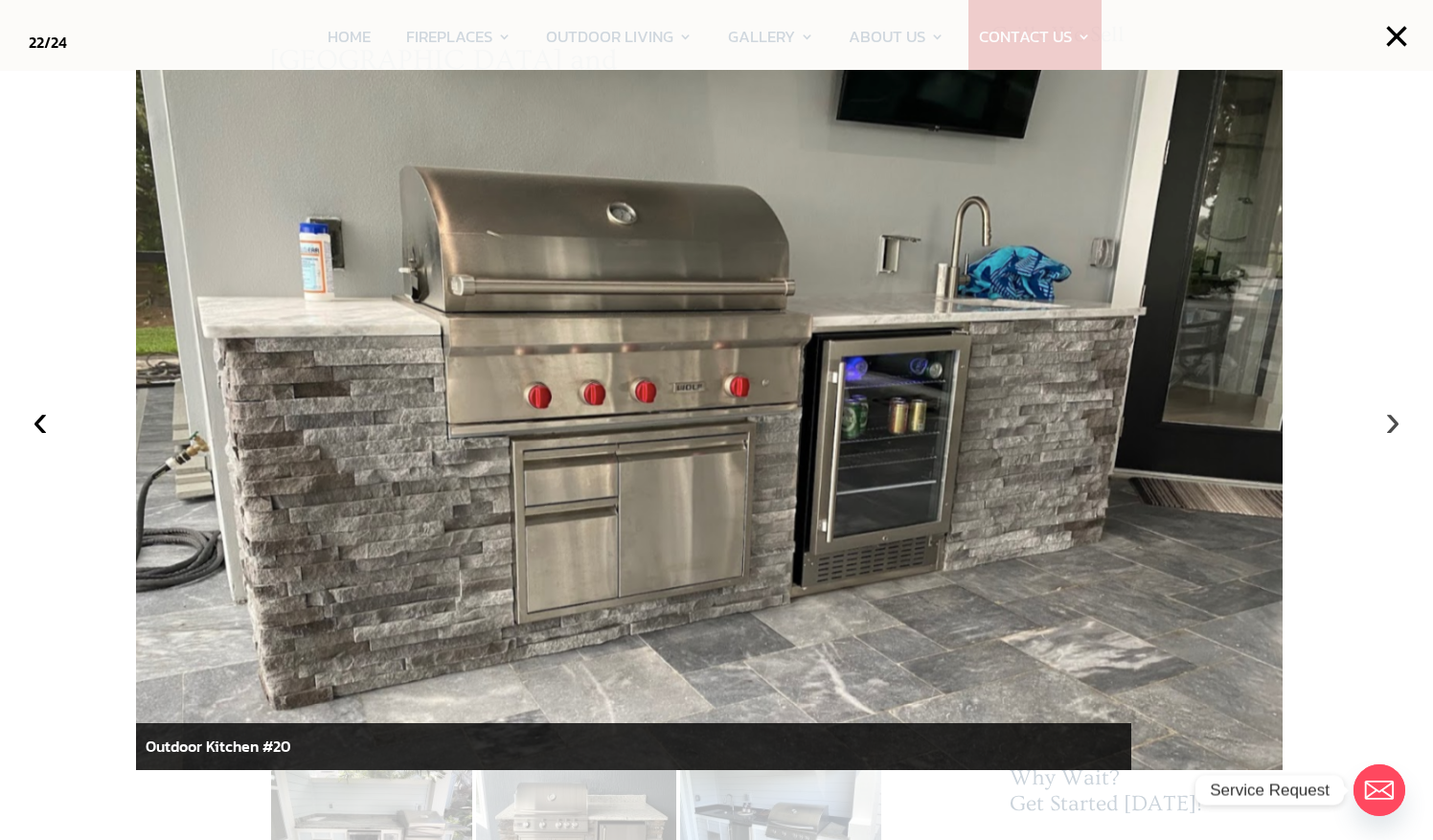
click at [1398, 421] on button "›" at bounding box center [1392, 420] width 42 height 42
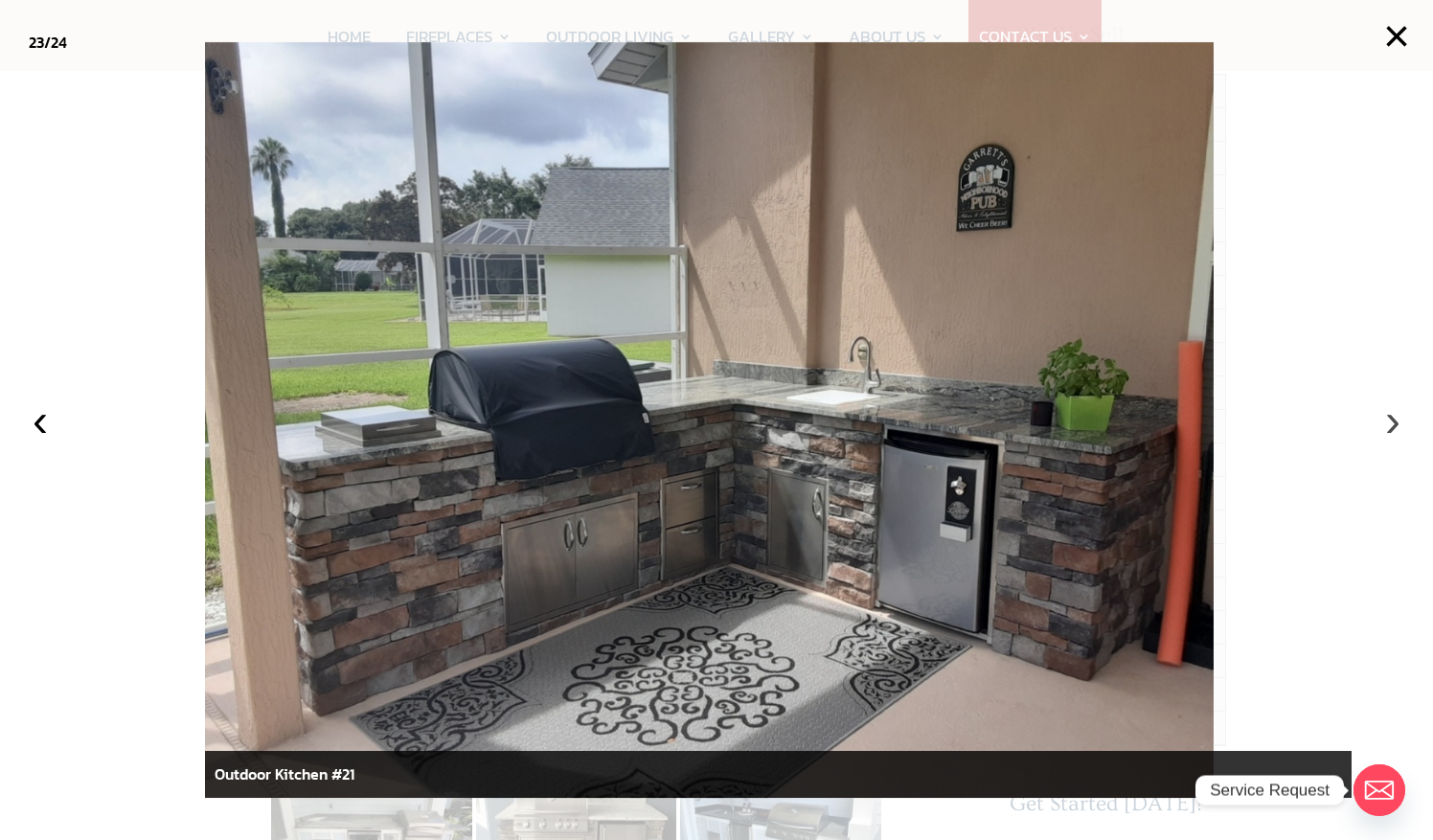
click at [1383, 417] on button "›" at bounding box center [1392, 420] width 42 height 42
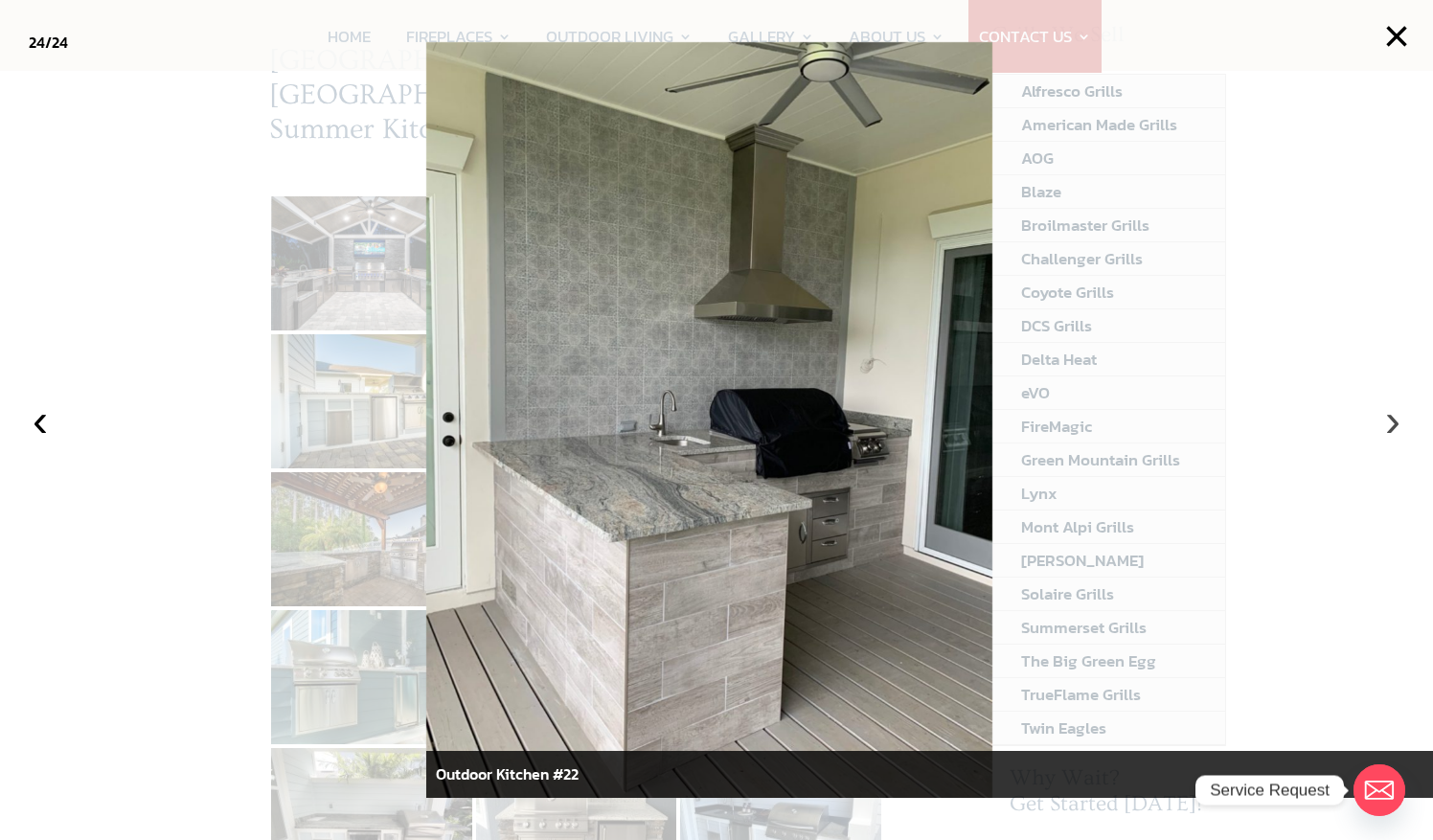
click at [1393, 427] on button "›" at bounding box center [1392, 420] width 42 height 42
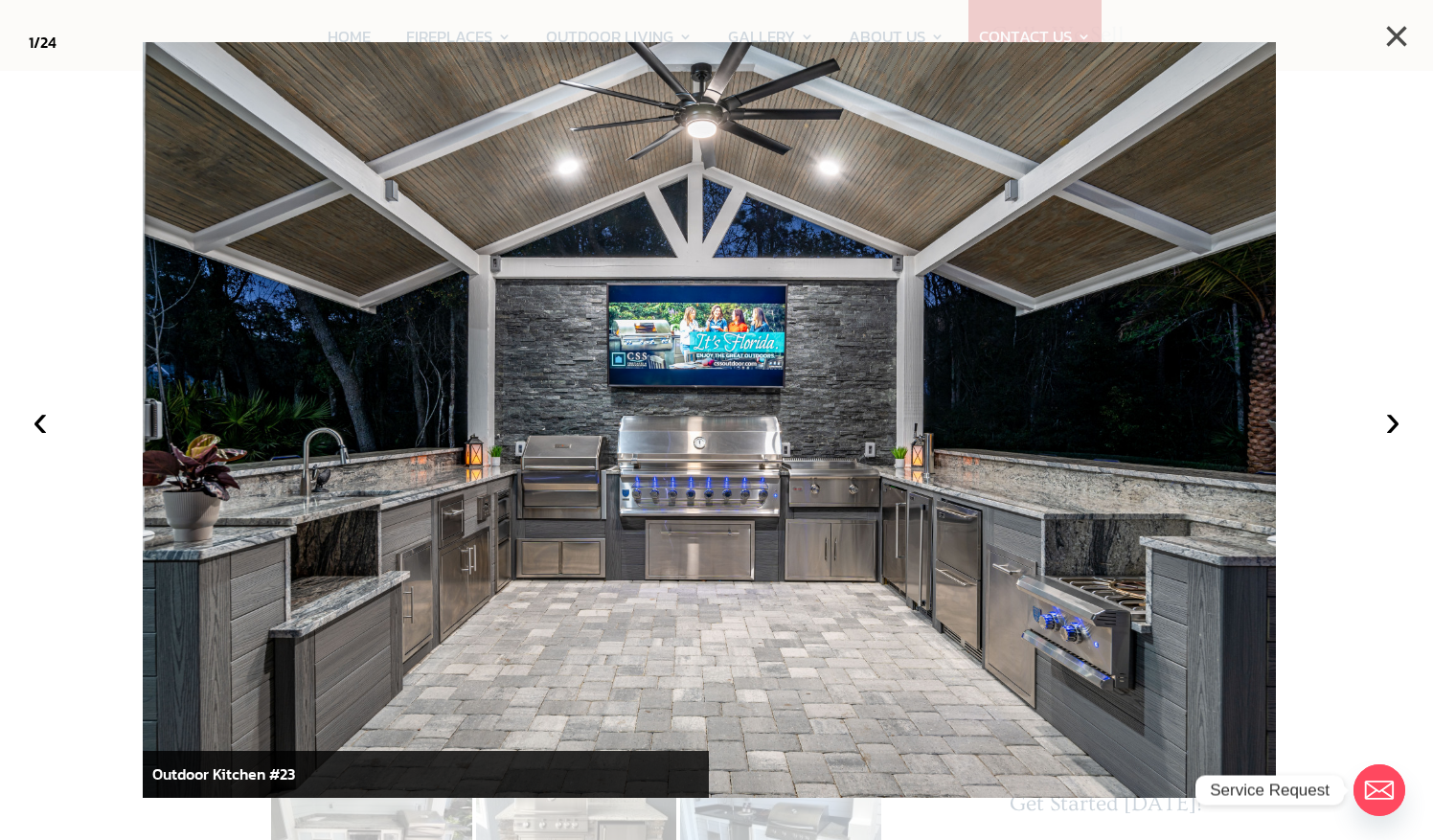
click at [1400, 29] on button "×" at bounding box center [1396, 36] width 42 height 42
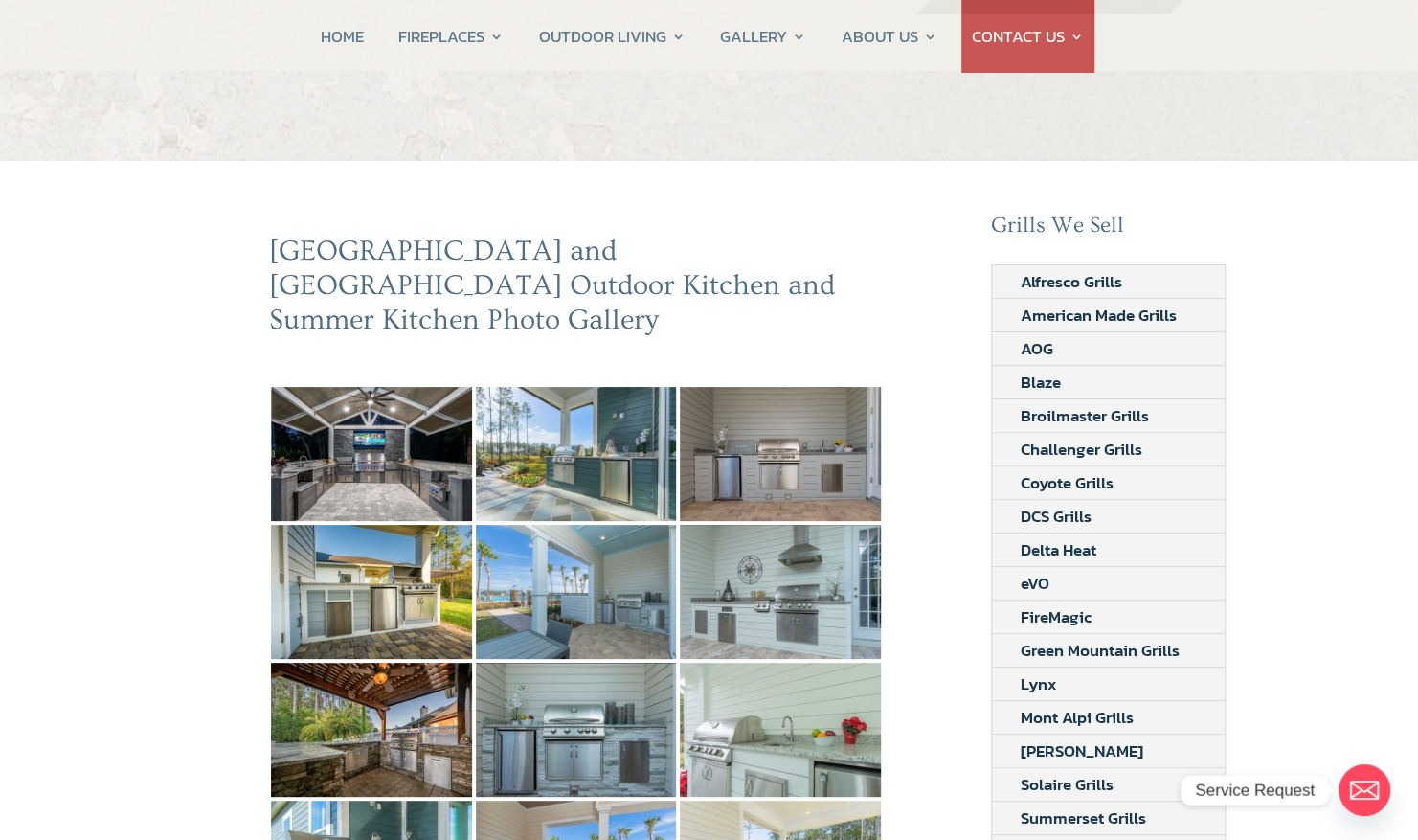
scroll to position [42, 0]
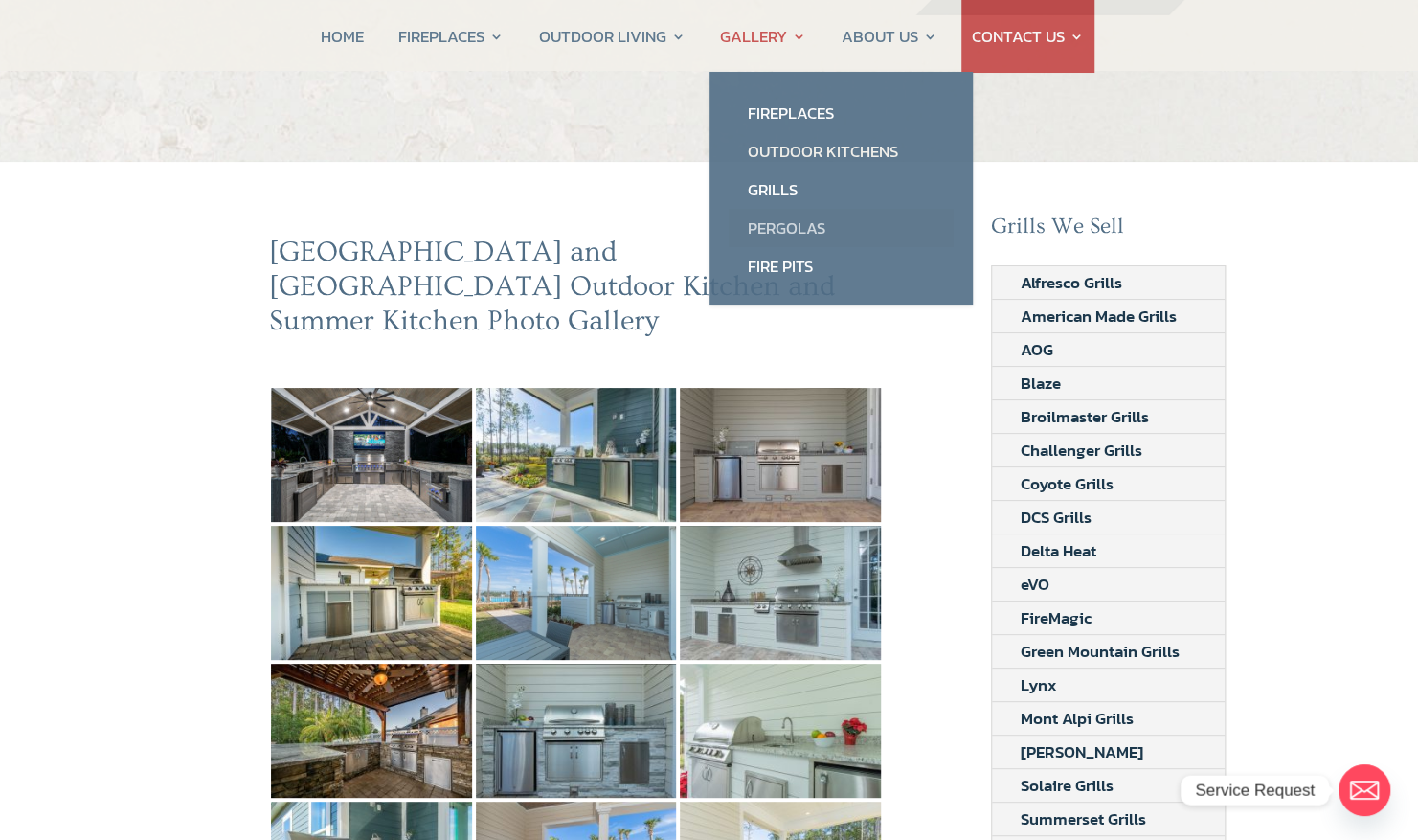
click at [783, 215] on link "Pergolas" at bounding box center [841, 227] width 226 height 38
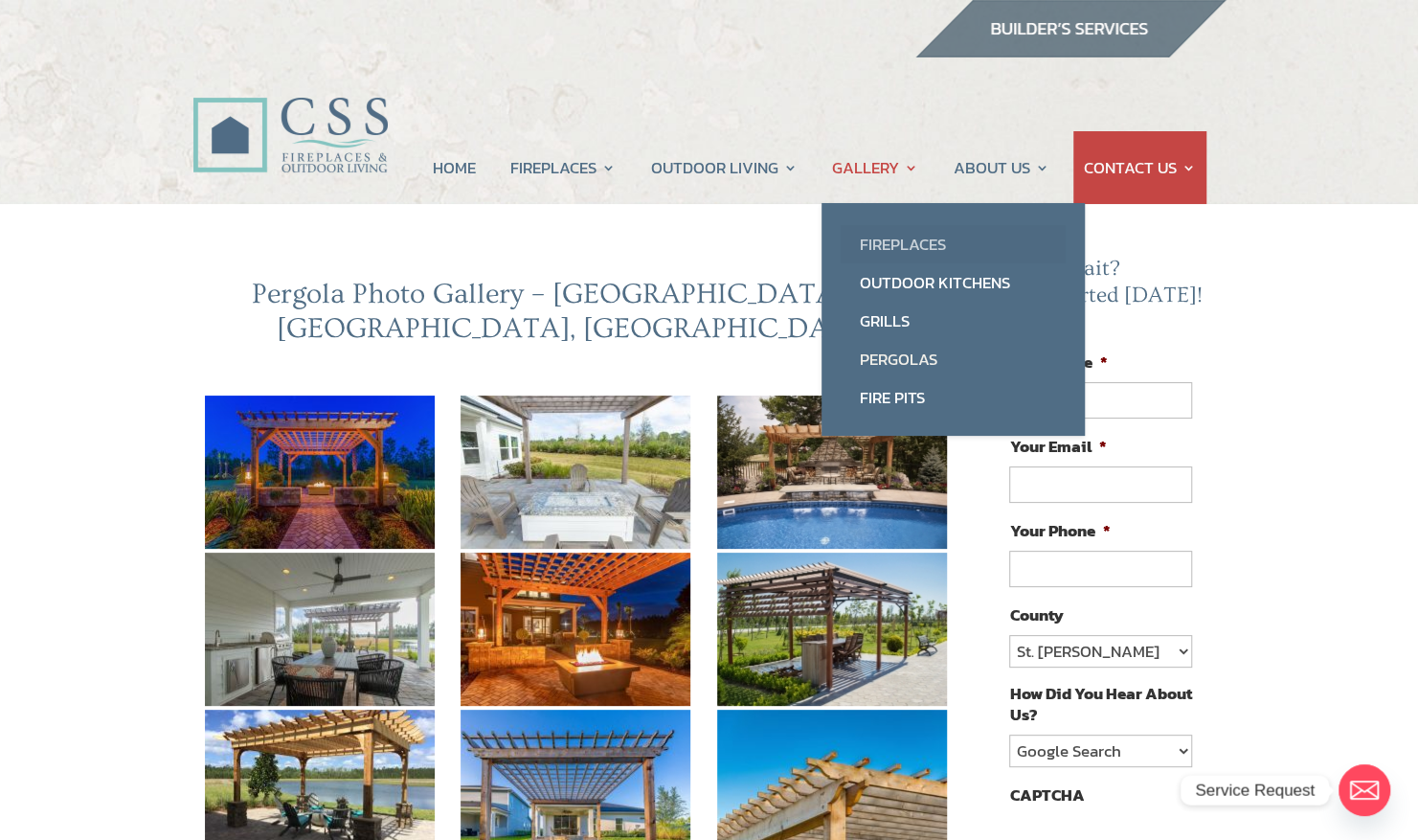
click at [875, 241] on link "Fireplaces" at bounding box center [953, 244] width 226 height 38
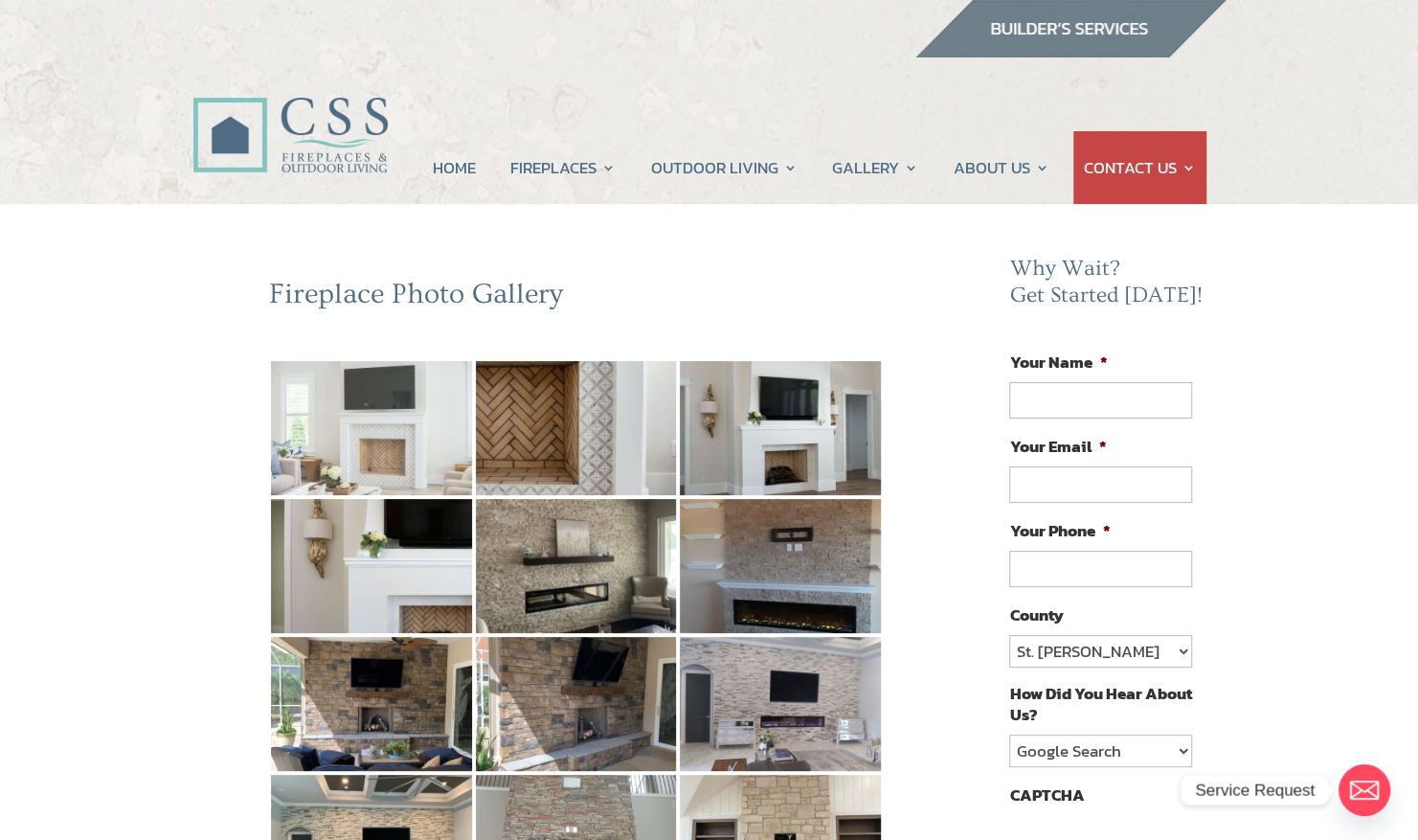
click at [410, 420] on img at bounding box center [371, 428] width 201 height 134
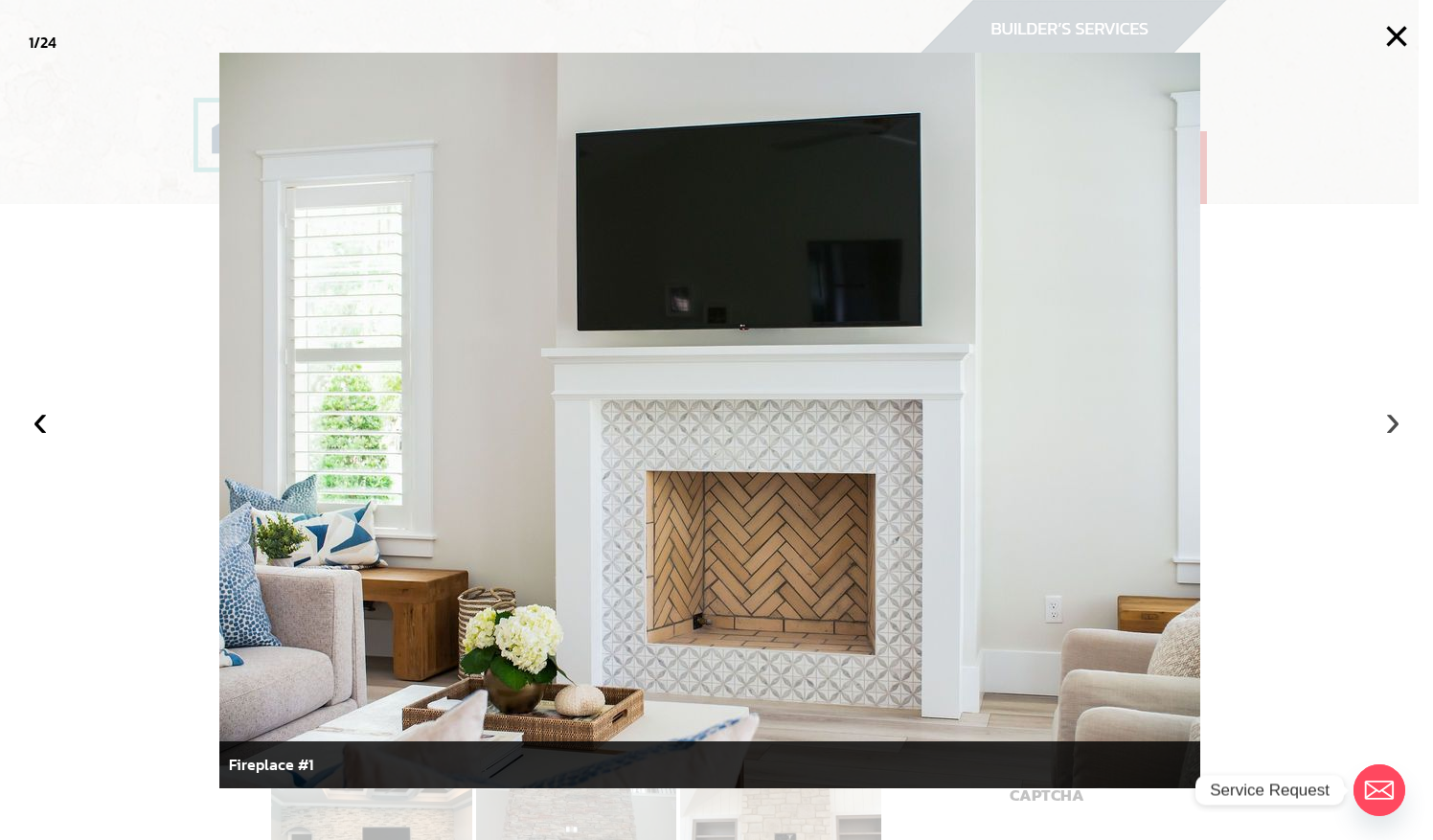
click at [1393, 414] on button "›" at bounding box center [1392, 420] width 42 height 42
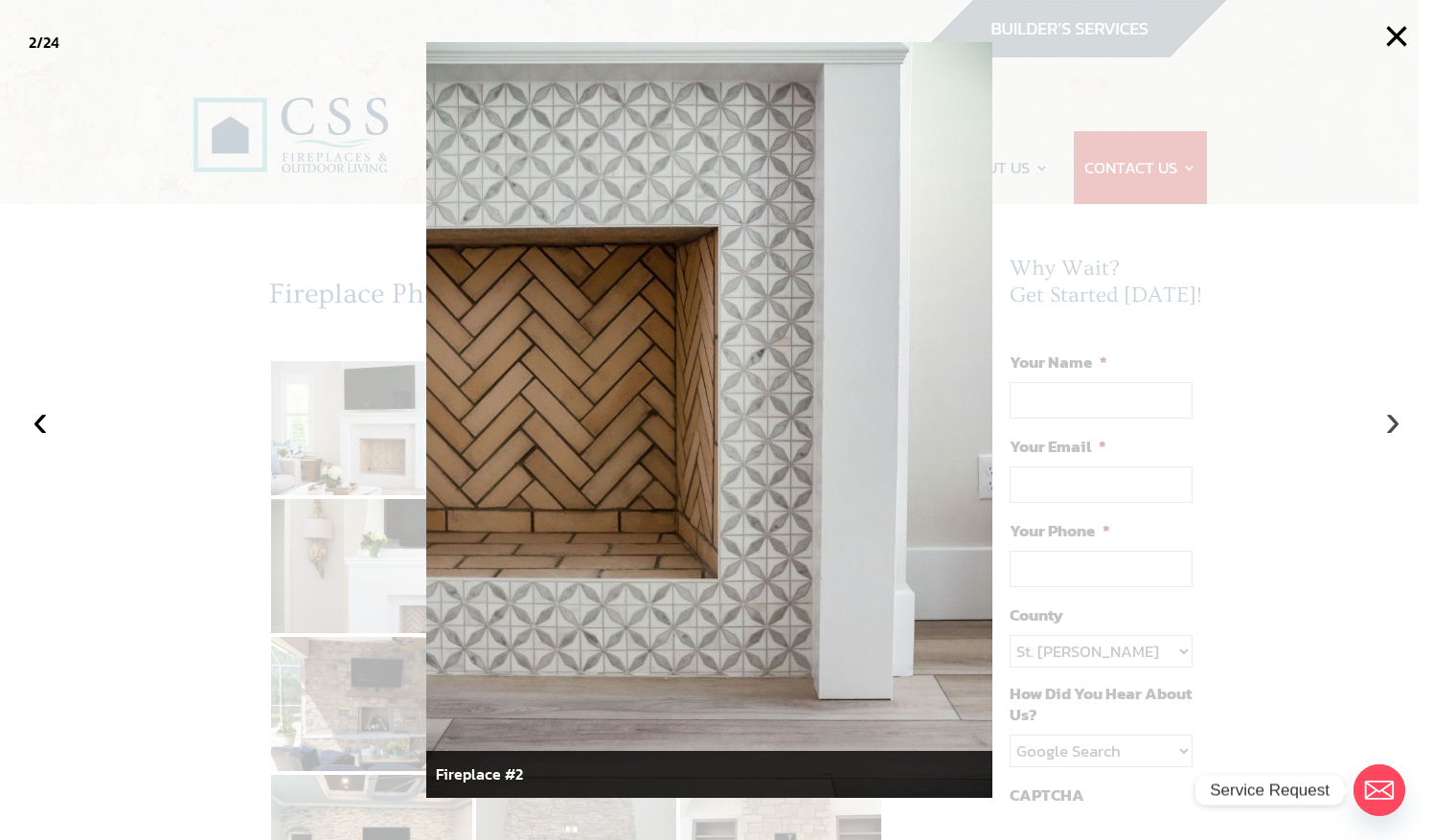
click at [1393, 414] on button "›" at bounding box center [1392, 420] width 42 height 42
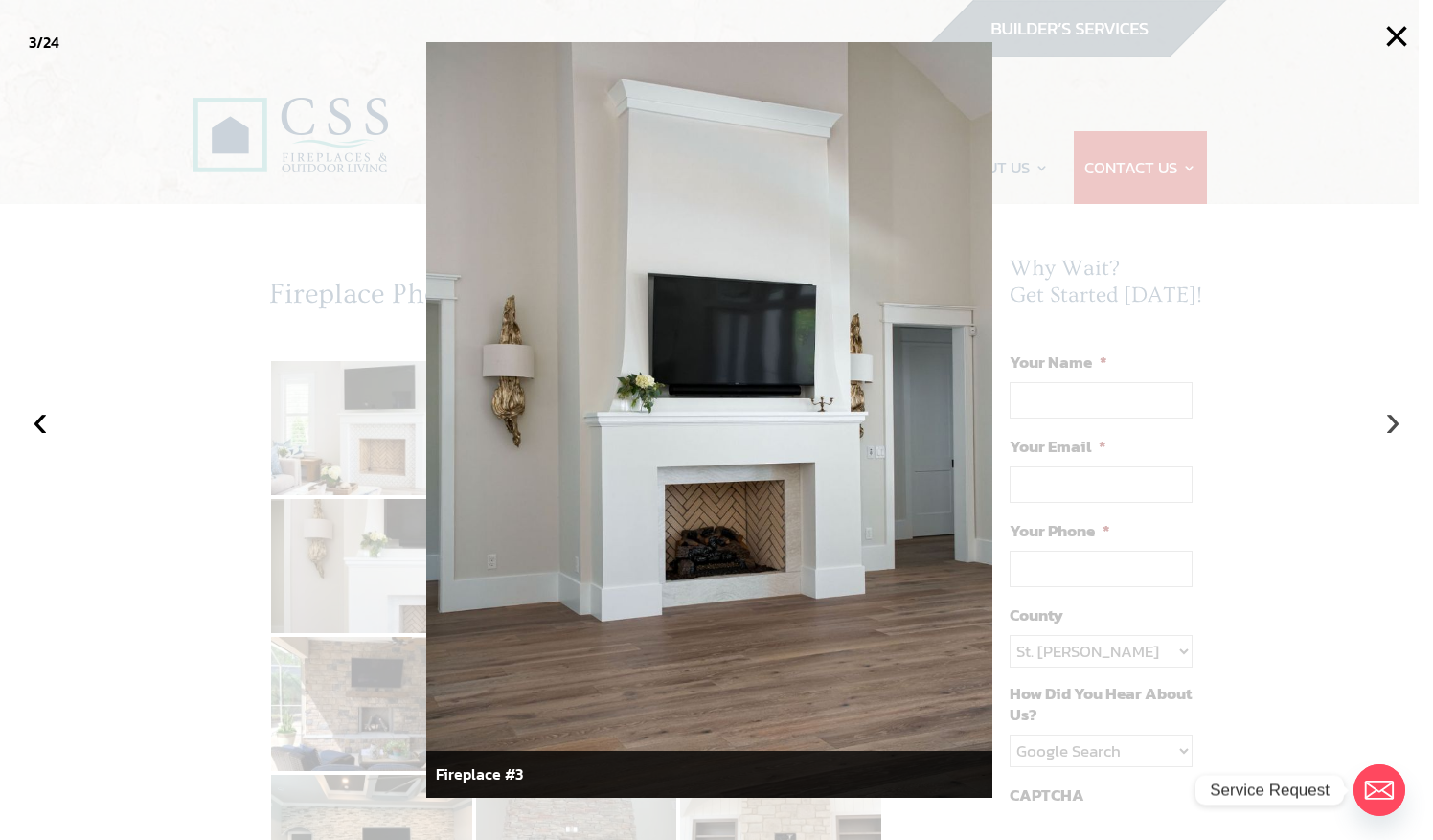
click at [1393, 414] on button "›" at bounding box center [1392, 420] width 42 height 42
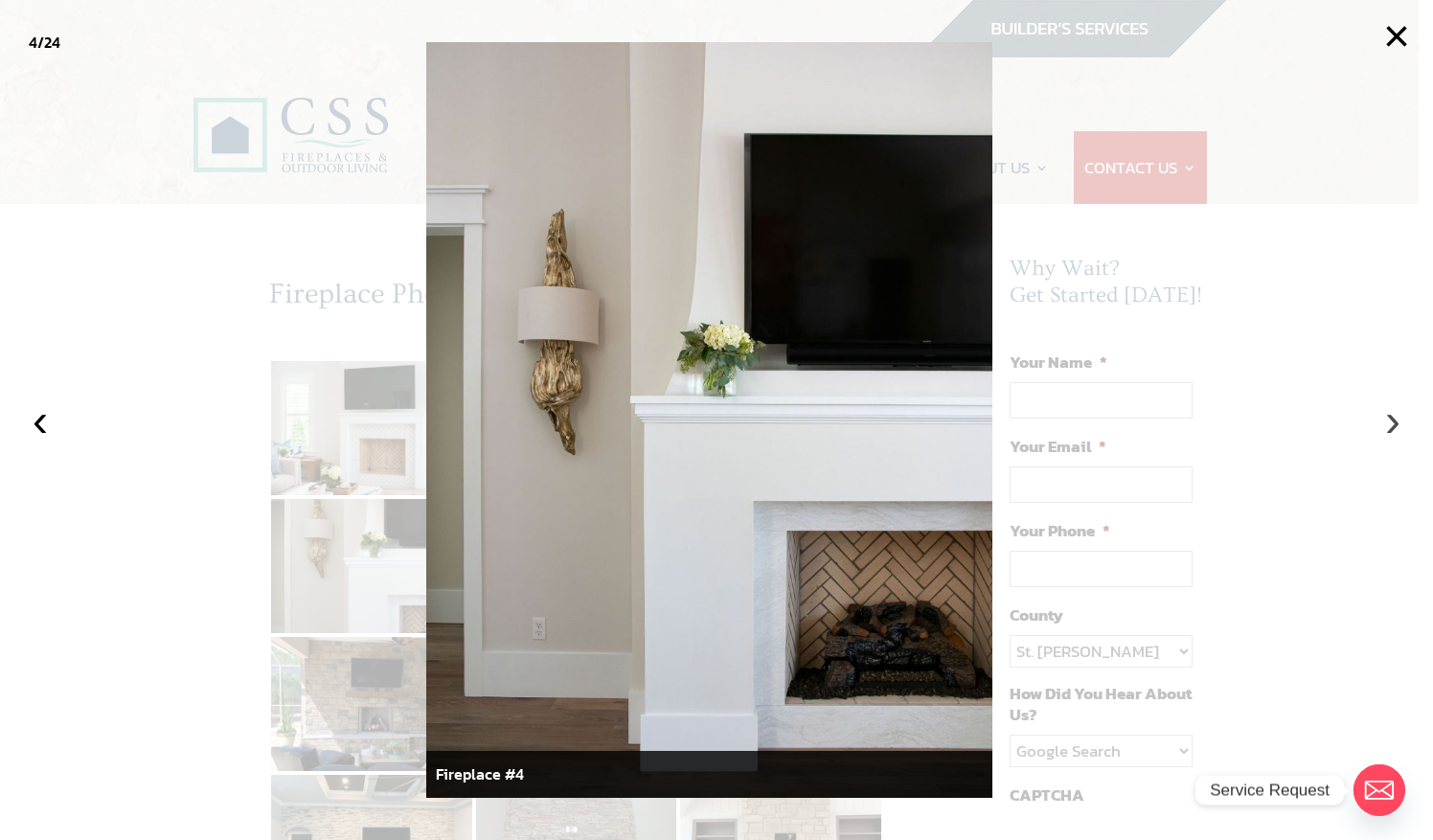
click at [1393, 414] on button "›" at bounding box center [1392, 420] width 42 height 42
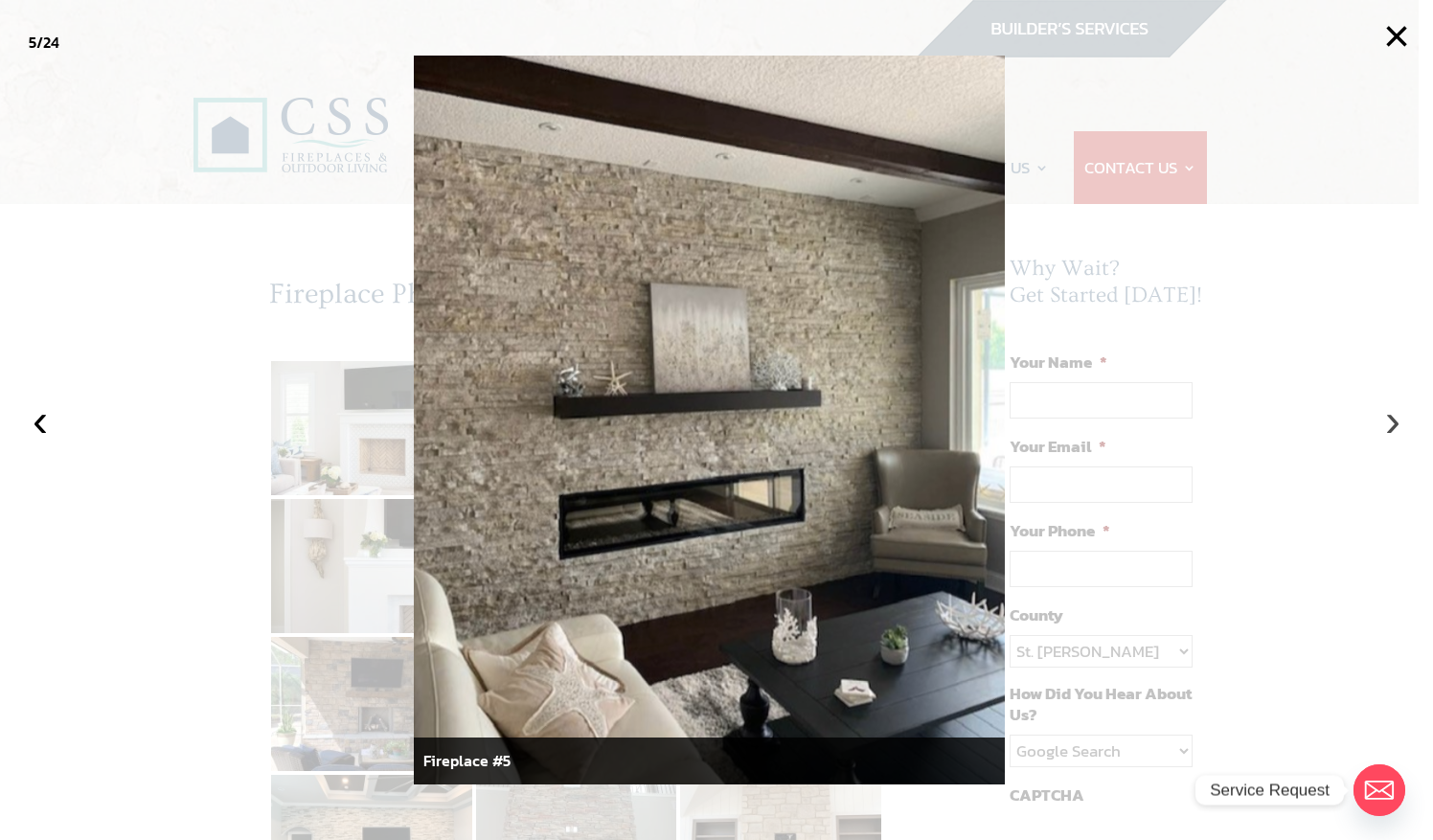
click at [1393, 414] on button "›" at bounding box center [1392, 420] width 42 height 42
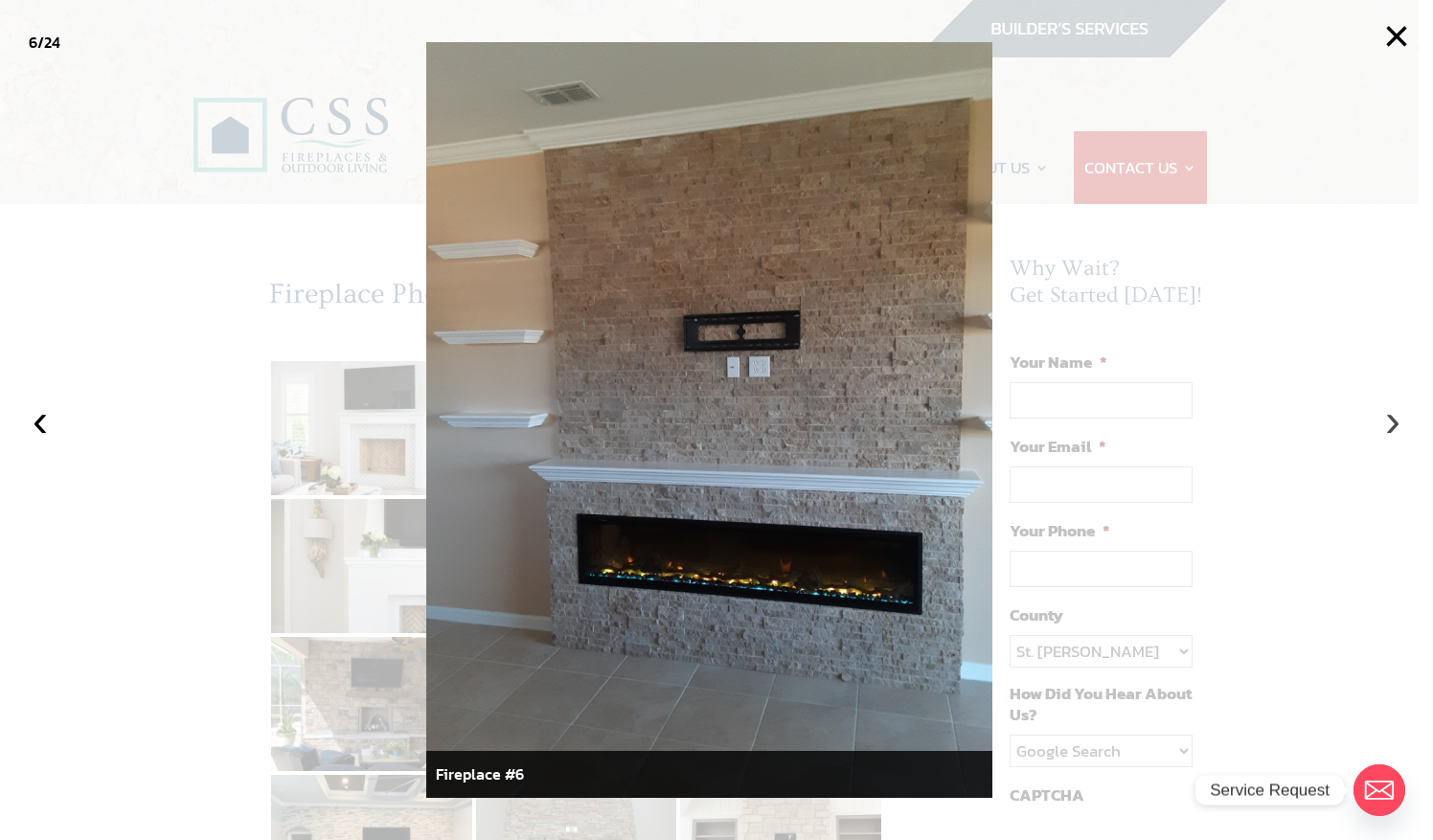
click at [1393, 414] on button "›" at bounding box center [1392, 420] width 42 height 42
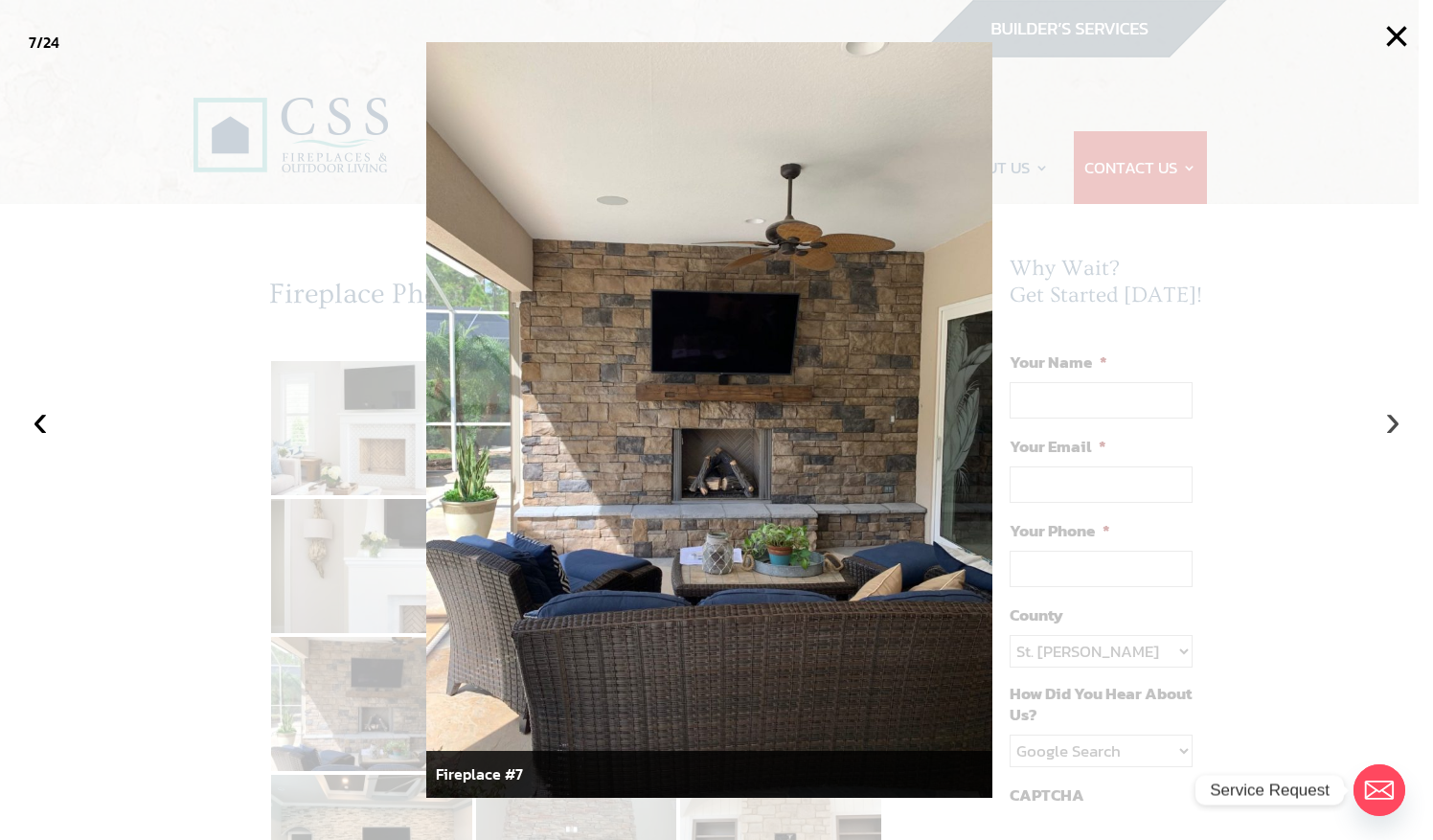
click at [1393, 414] on button "›" at bounding box center [1392, 420] width 42 height 42
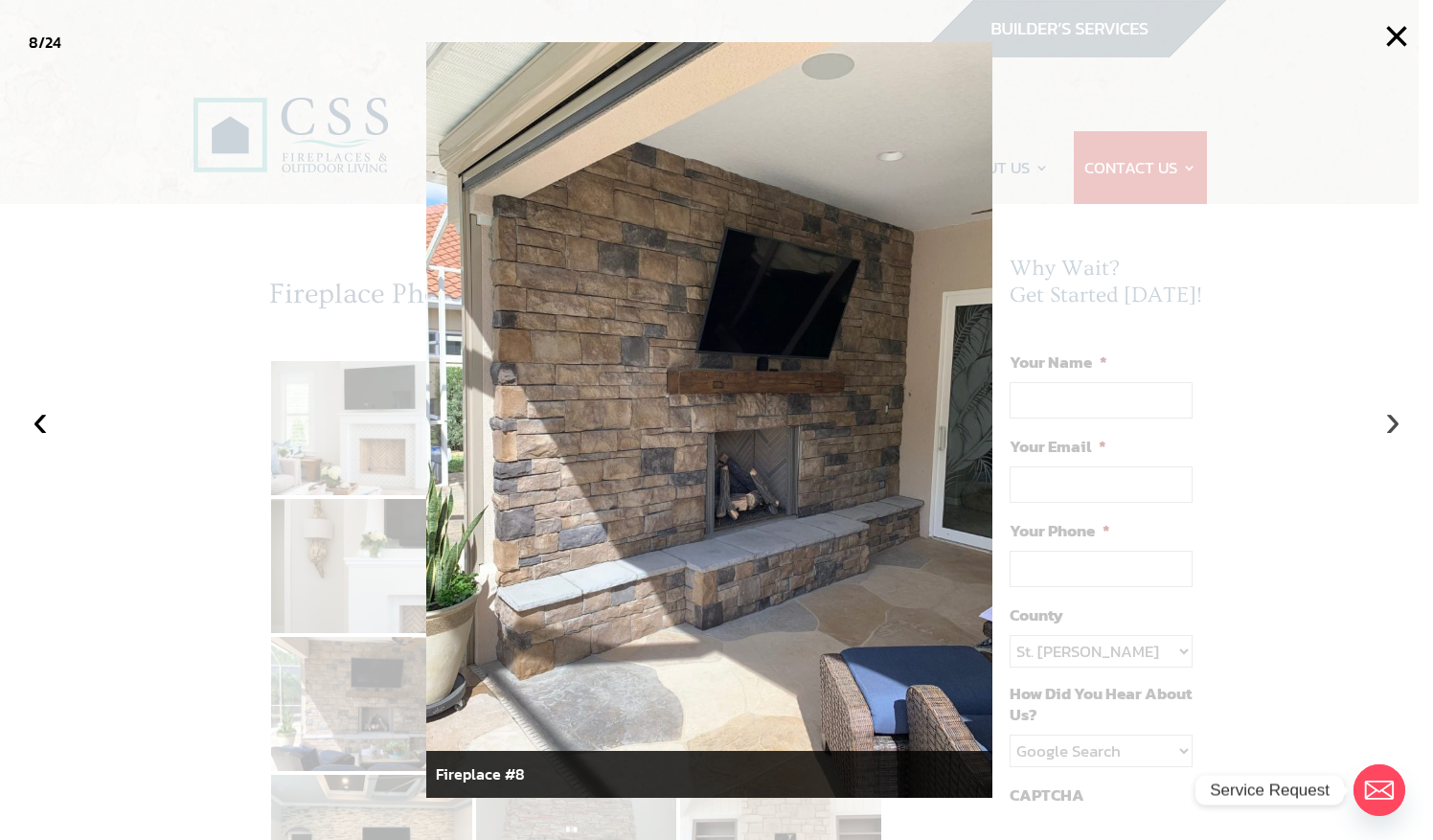
click at [1393, 414] on button "›" at bounding box center [1392, 420] width 42 height 42
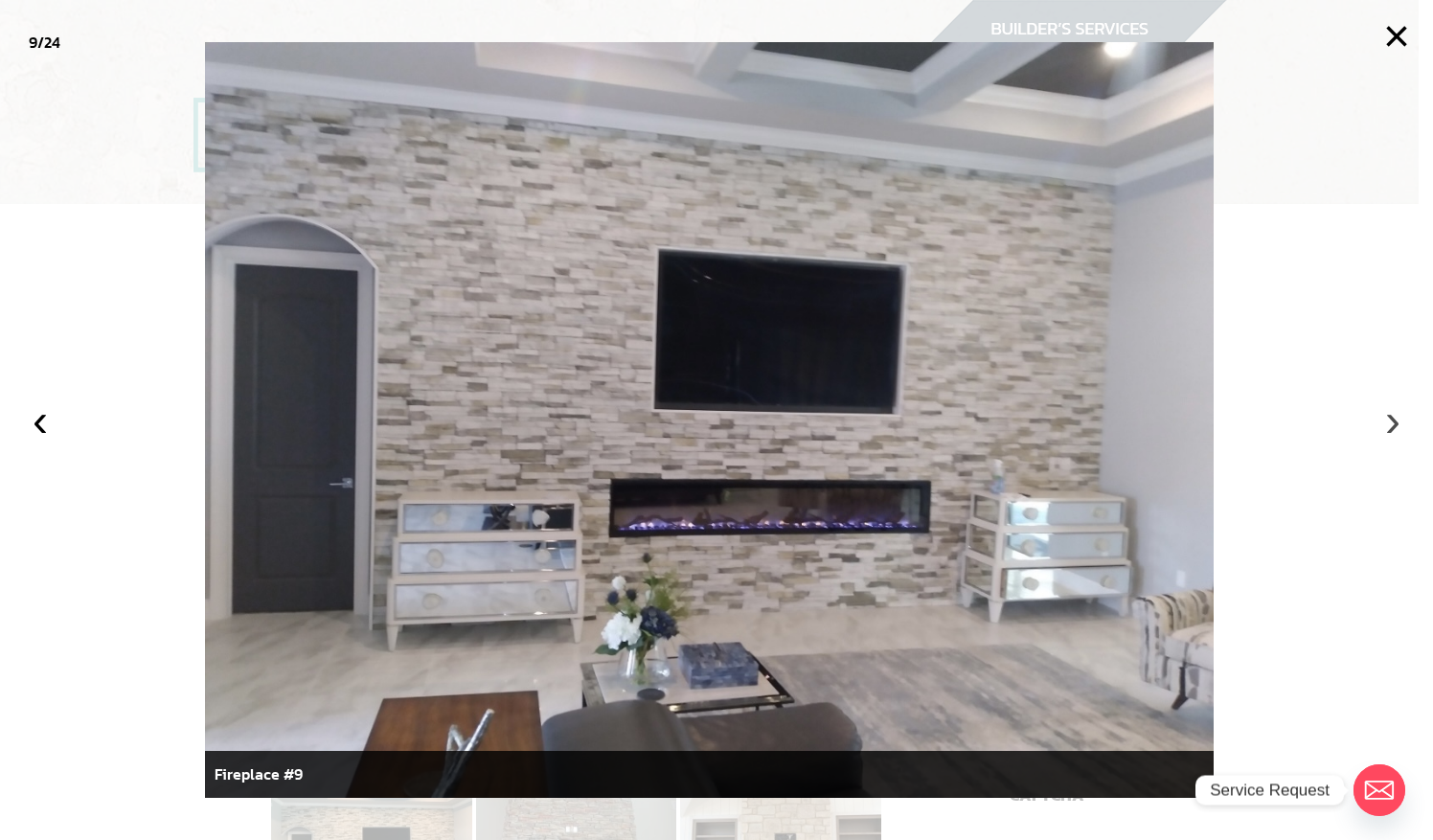
click at [1393, 414] on button "›" at bounding box center [1392, 420] width 42 height 42
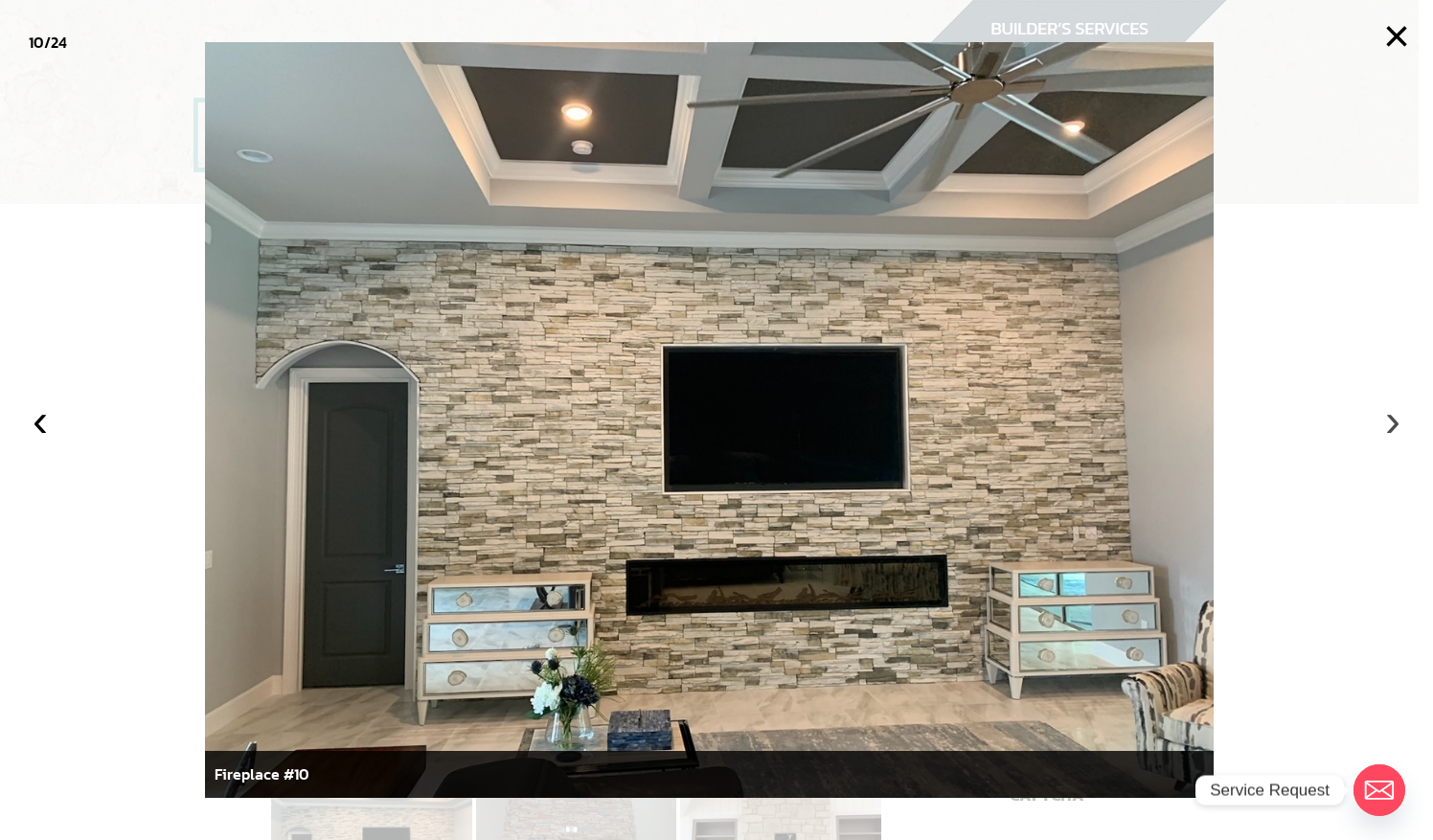
click at [1393, 414] on button "›" at bounding box center [1392, 420] width 42 height 42
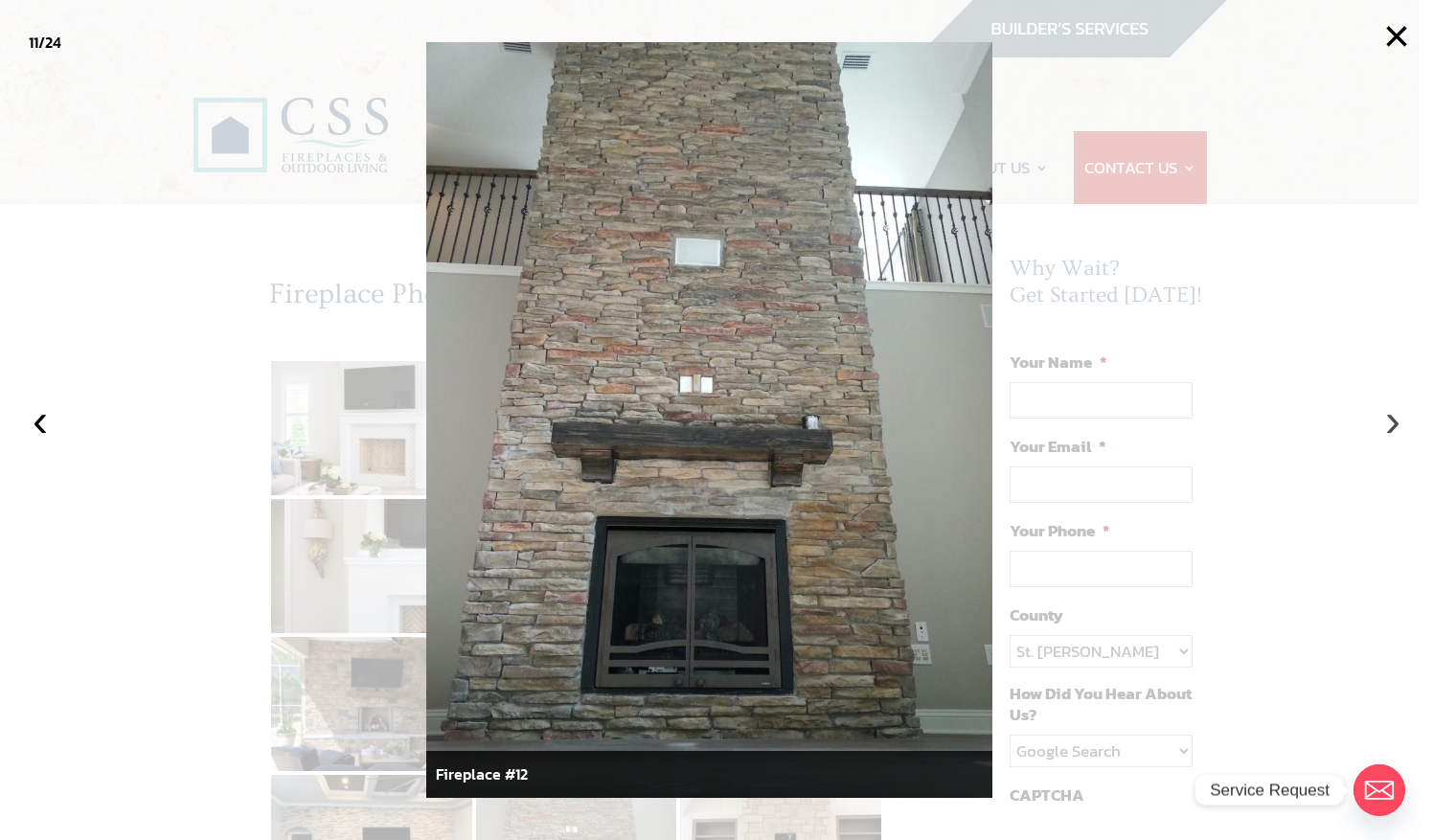
click at [1393, 414] on button "›" at bounding box center [1392, 420] width 42 height 42
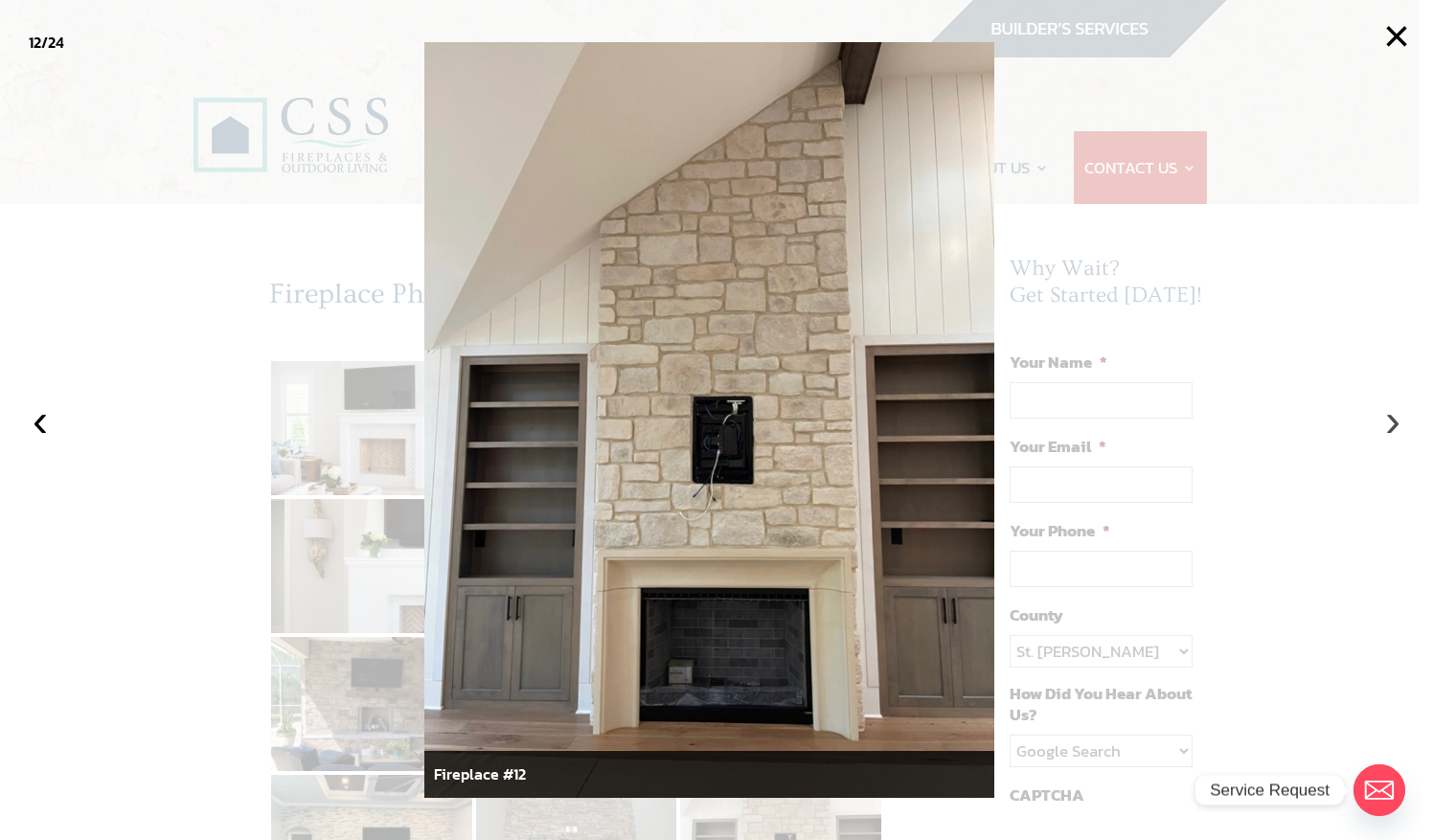
click at [1393, 414] on button "›" at bounding box center [1392, 420] width 42 height 42
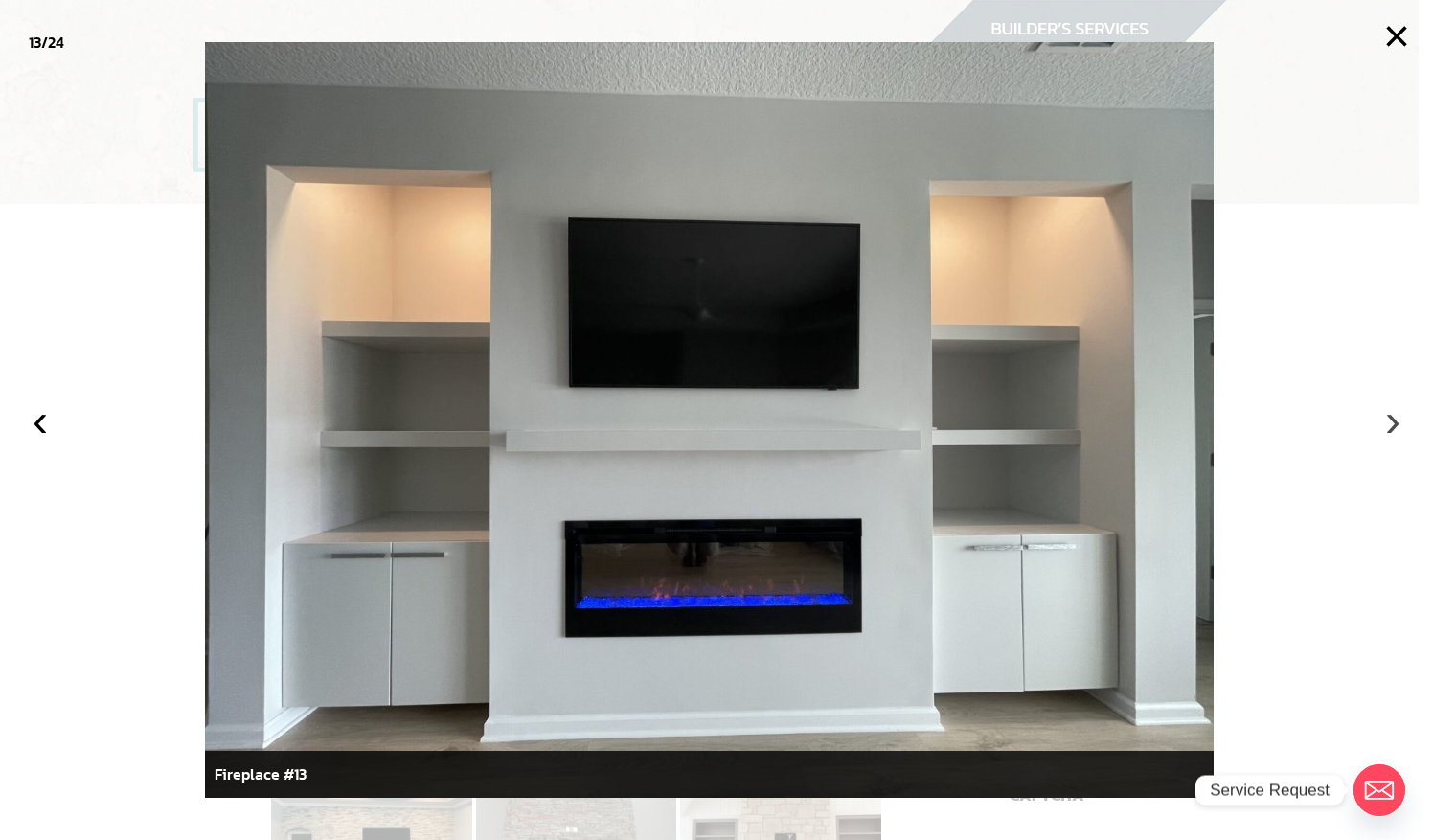
click at [1393, 414] on button "›" at bounding box center [1392, 420] width 42 height 42
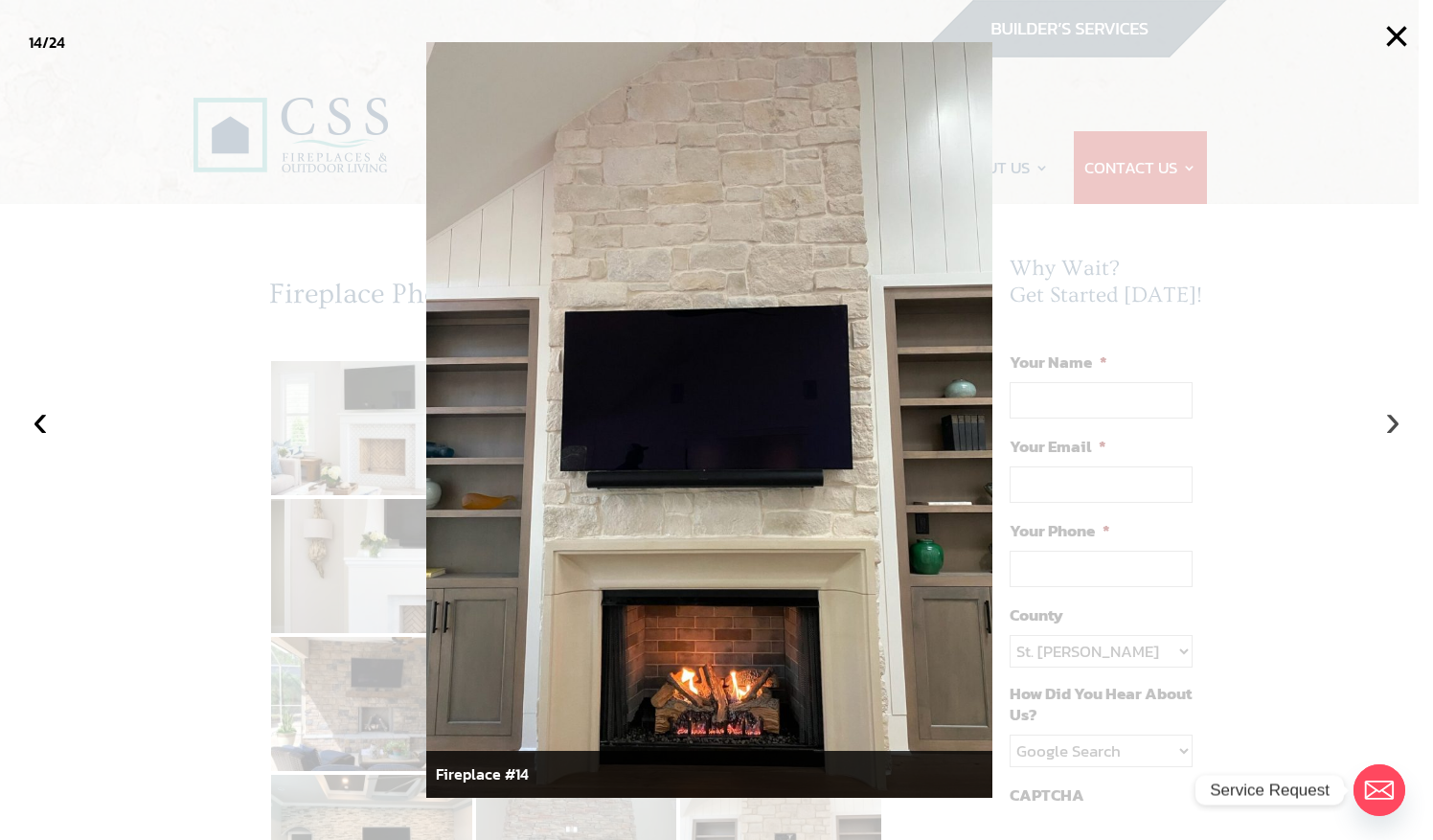
click at [1393, 414] on button "›" at bounding box center [1392, 420] width 42 height 42
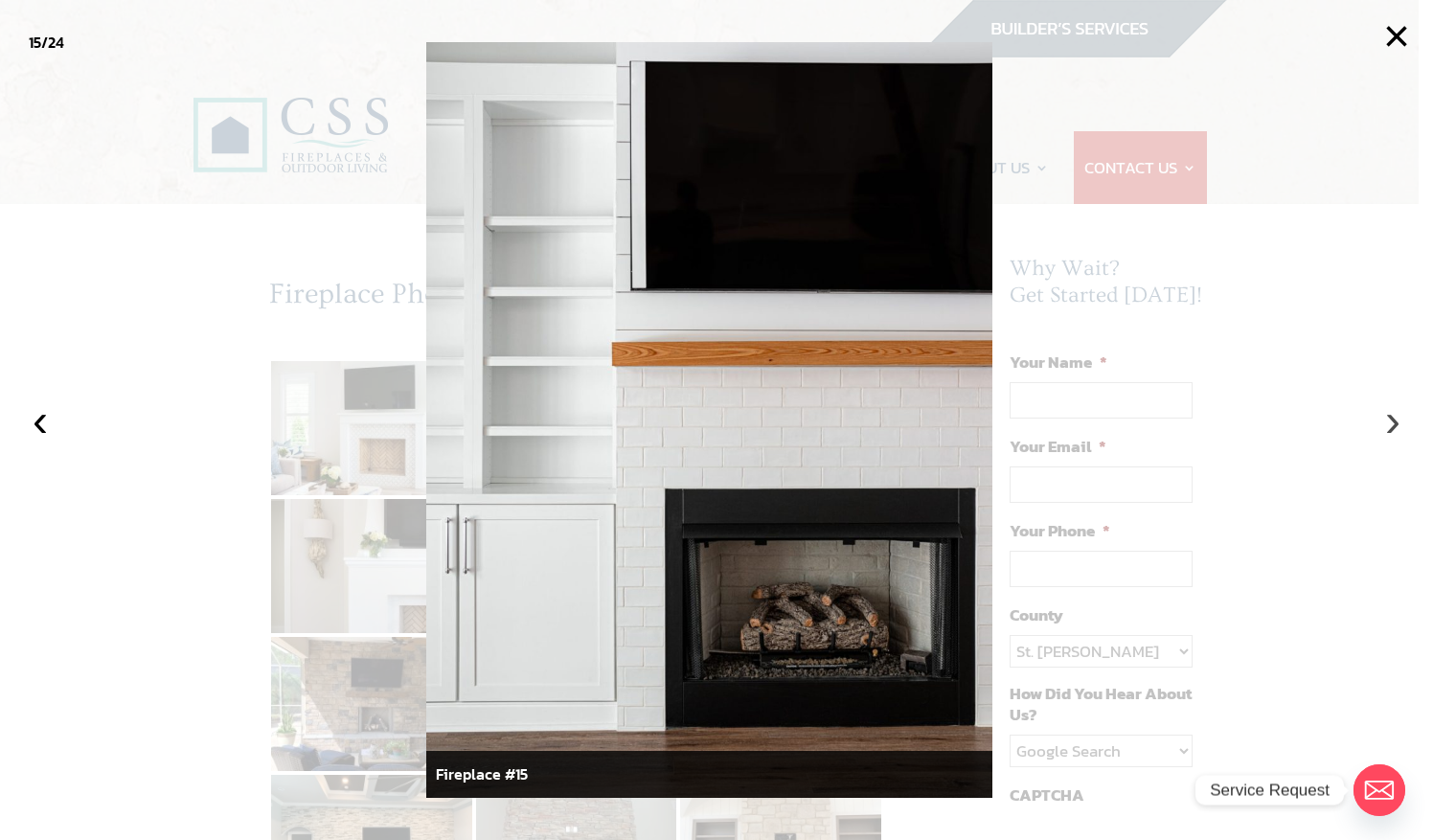
click at [1393, 414] on button "›" at bounding box center [1392, 420] width 42 height 42
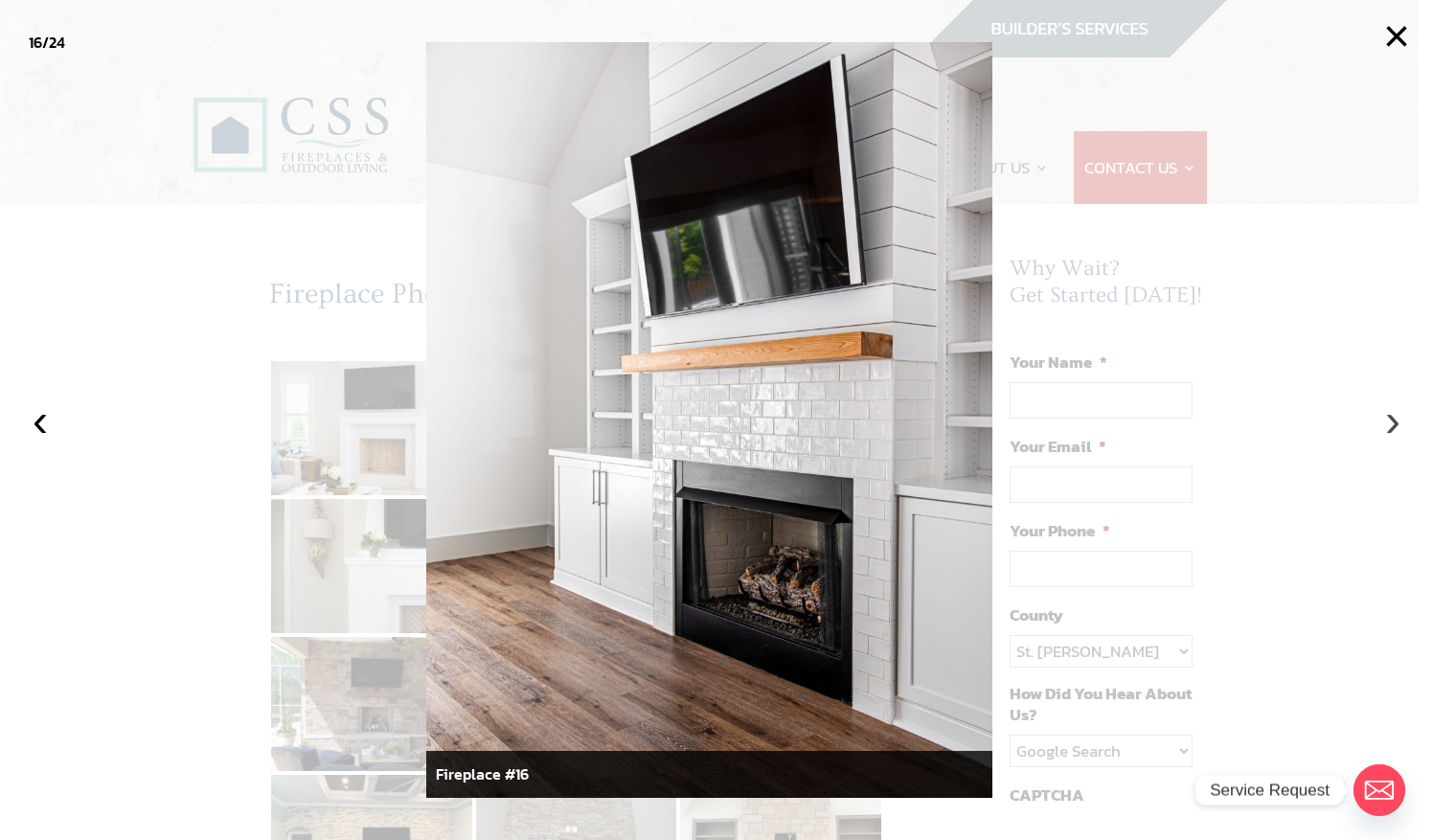
click at [1393, 414] on button "›" at bounding box center [1392, 420] width 42 height 42
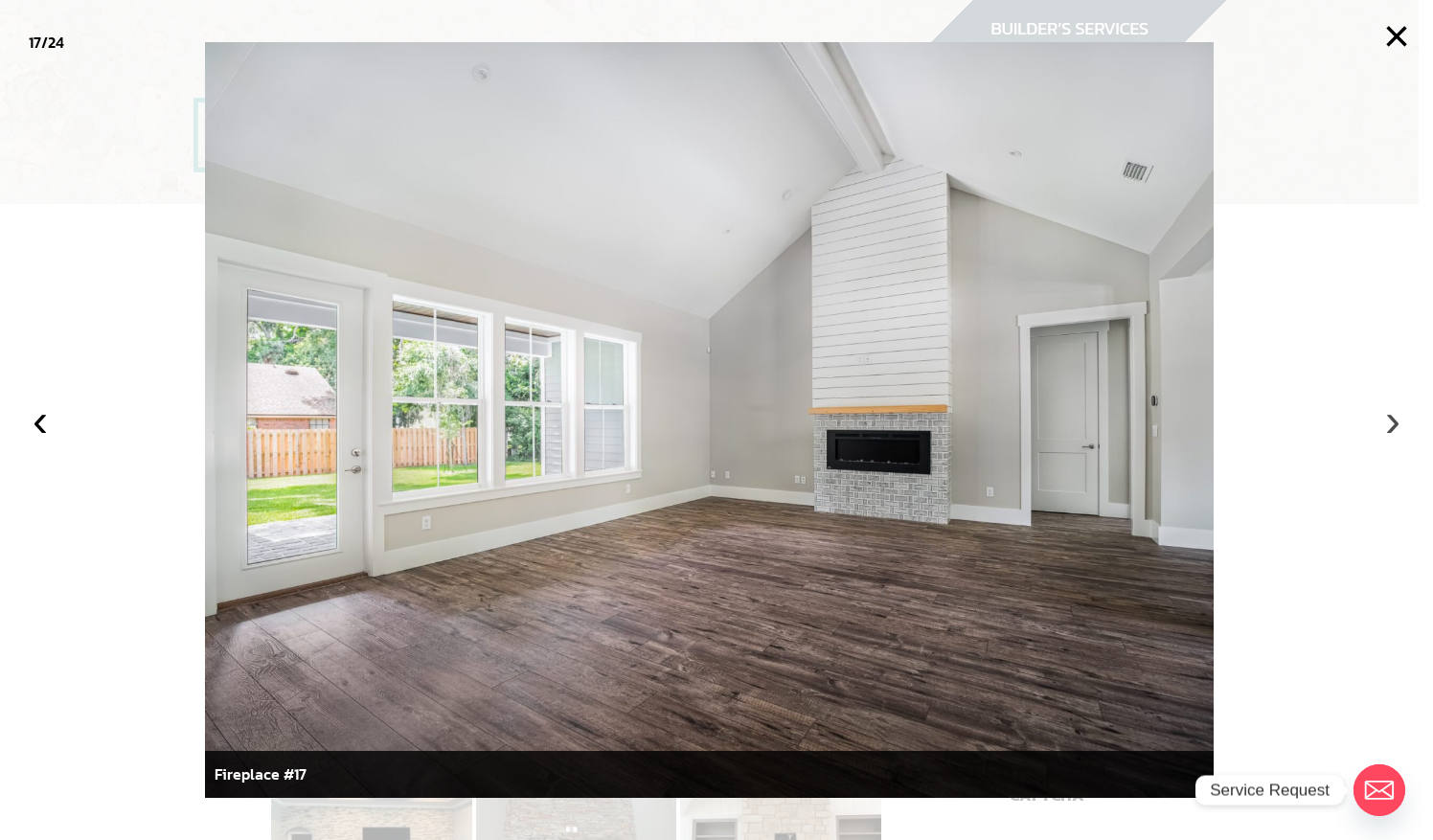
click at [1393, 414] on button "›" at bounding box center [1392, 420] width 42 height 42
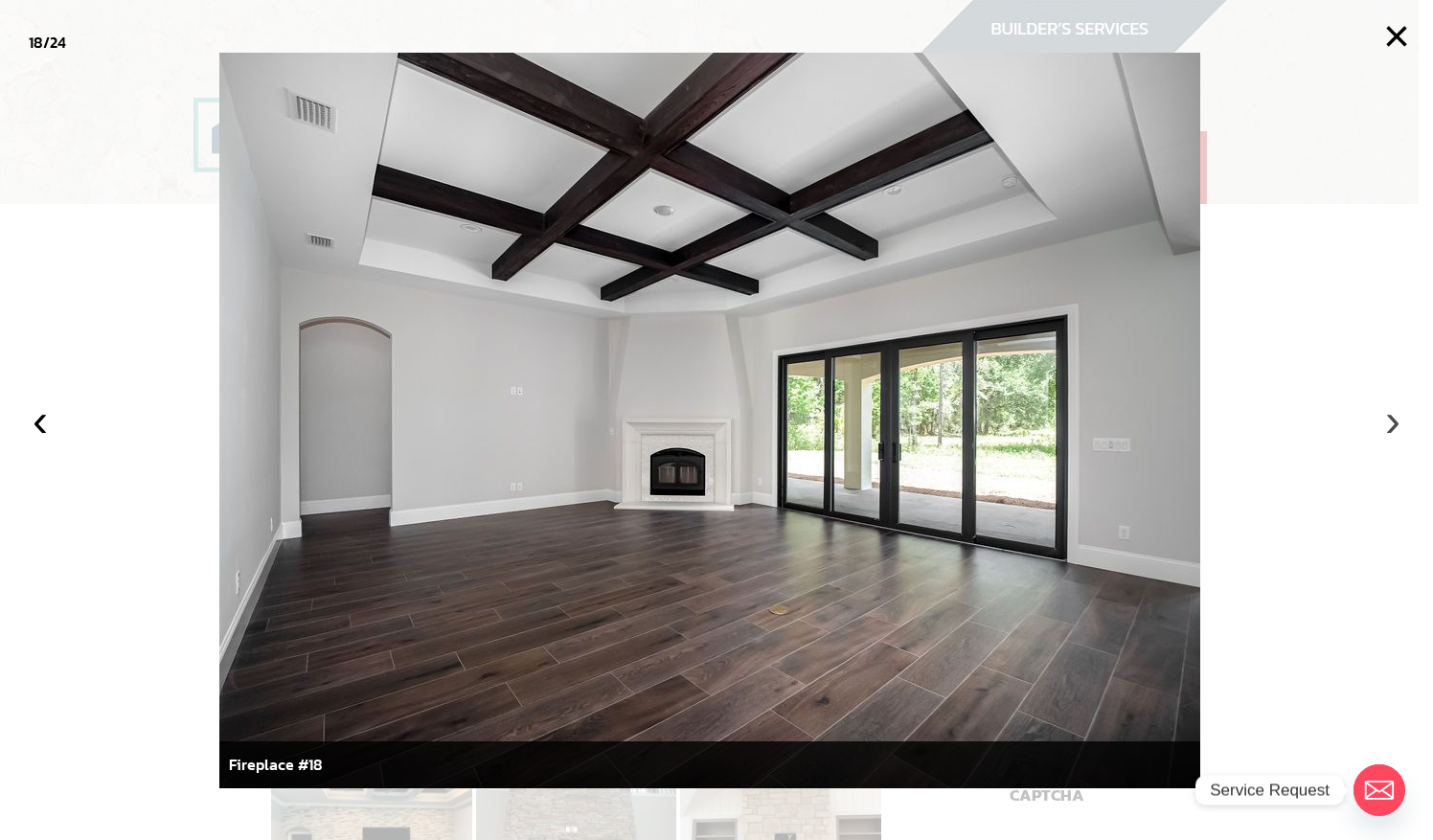
click at [1393, 414] on button "›" at bounding box center [1392, 420] width 42 height 42
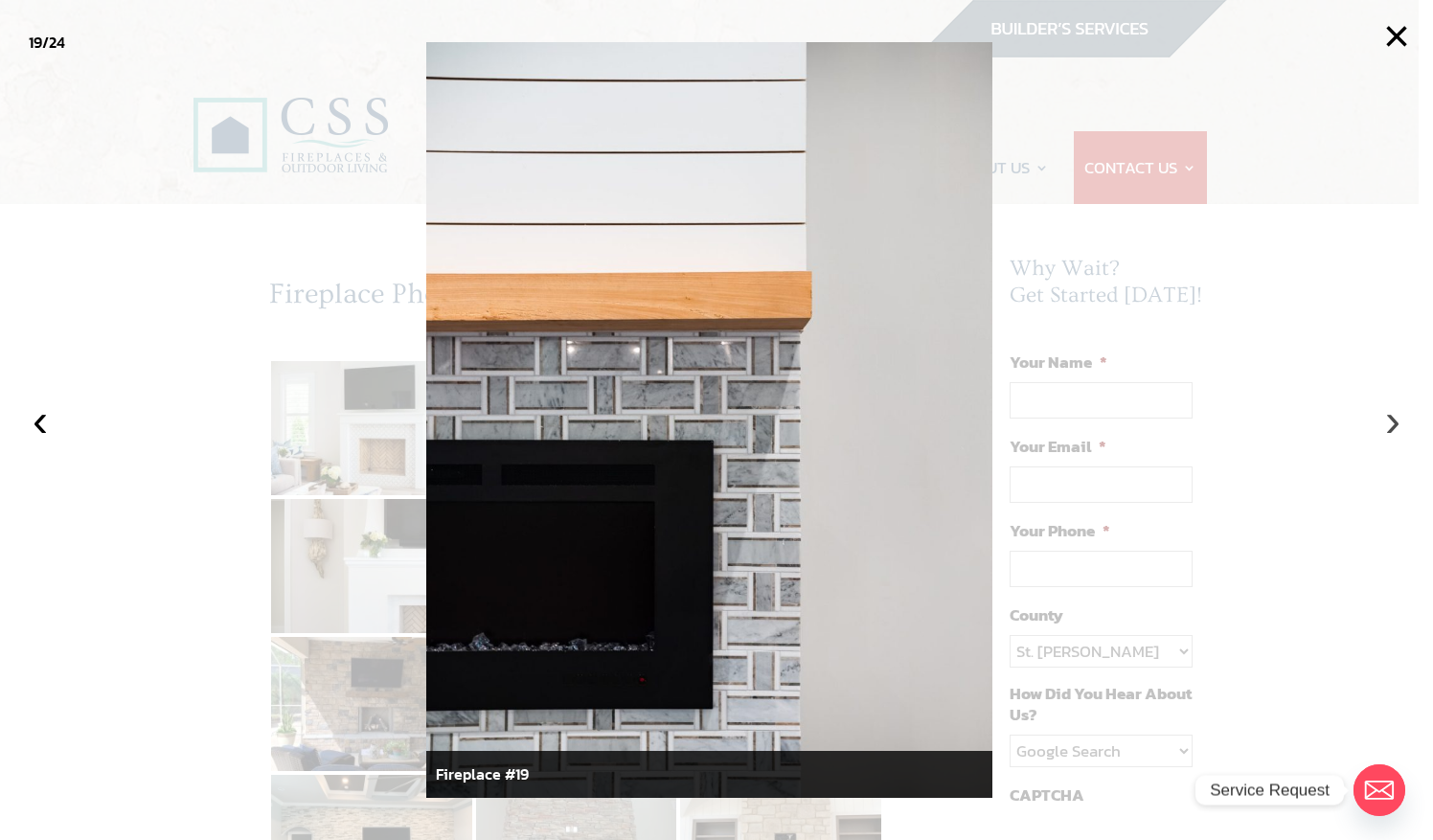
click at [1393, 414] on button "›" at bounding box center [1392, 420] width 42 height 42
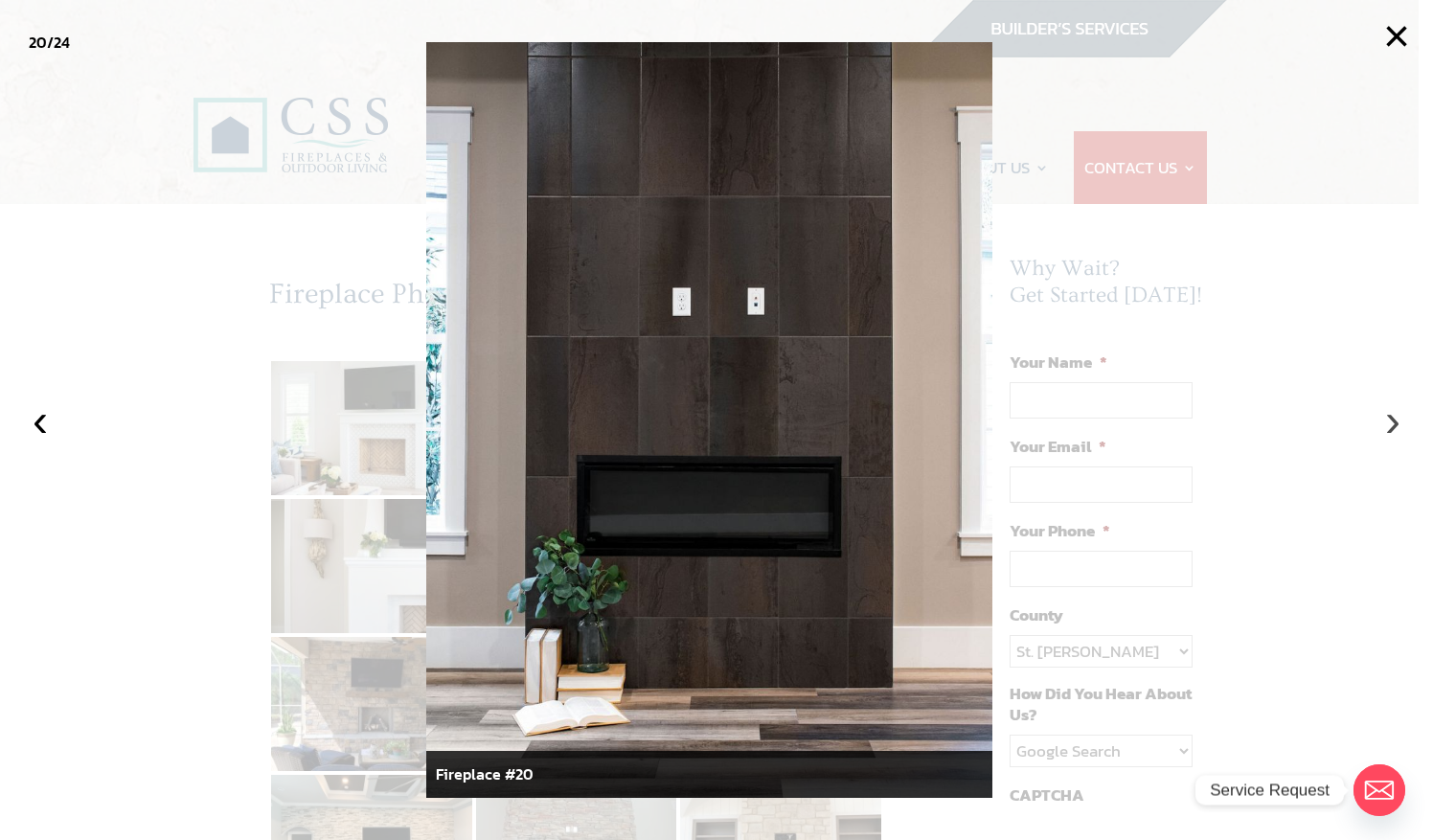
click at [1393, 414] on button "›" at bounding box center [1392, 420] width 42 height 42
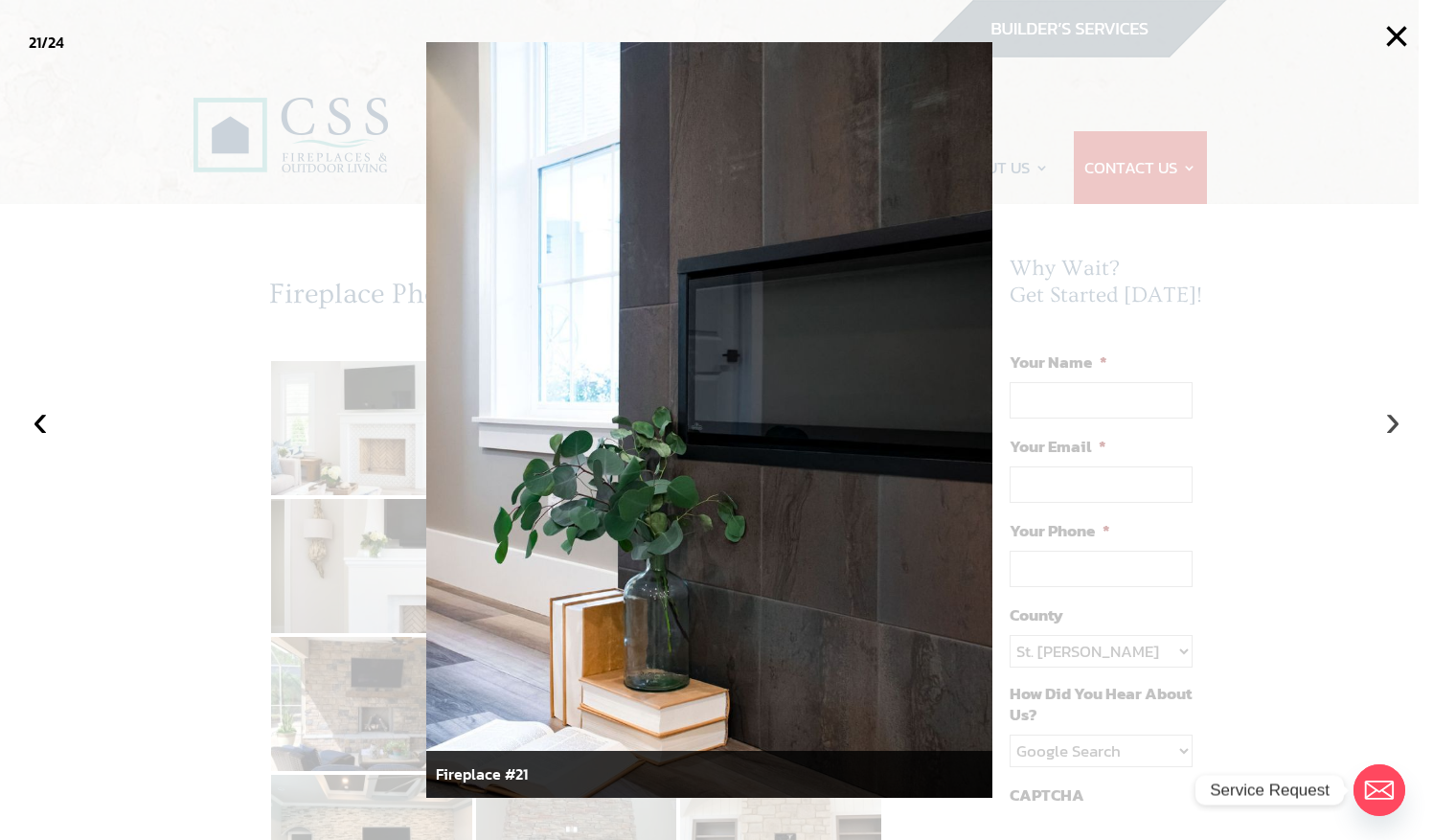
click at [1393, 414] on button "›" at bounding box center [1392, 420] width 42 height 42
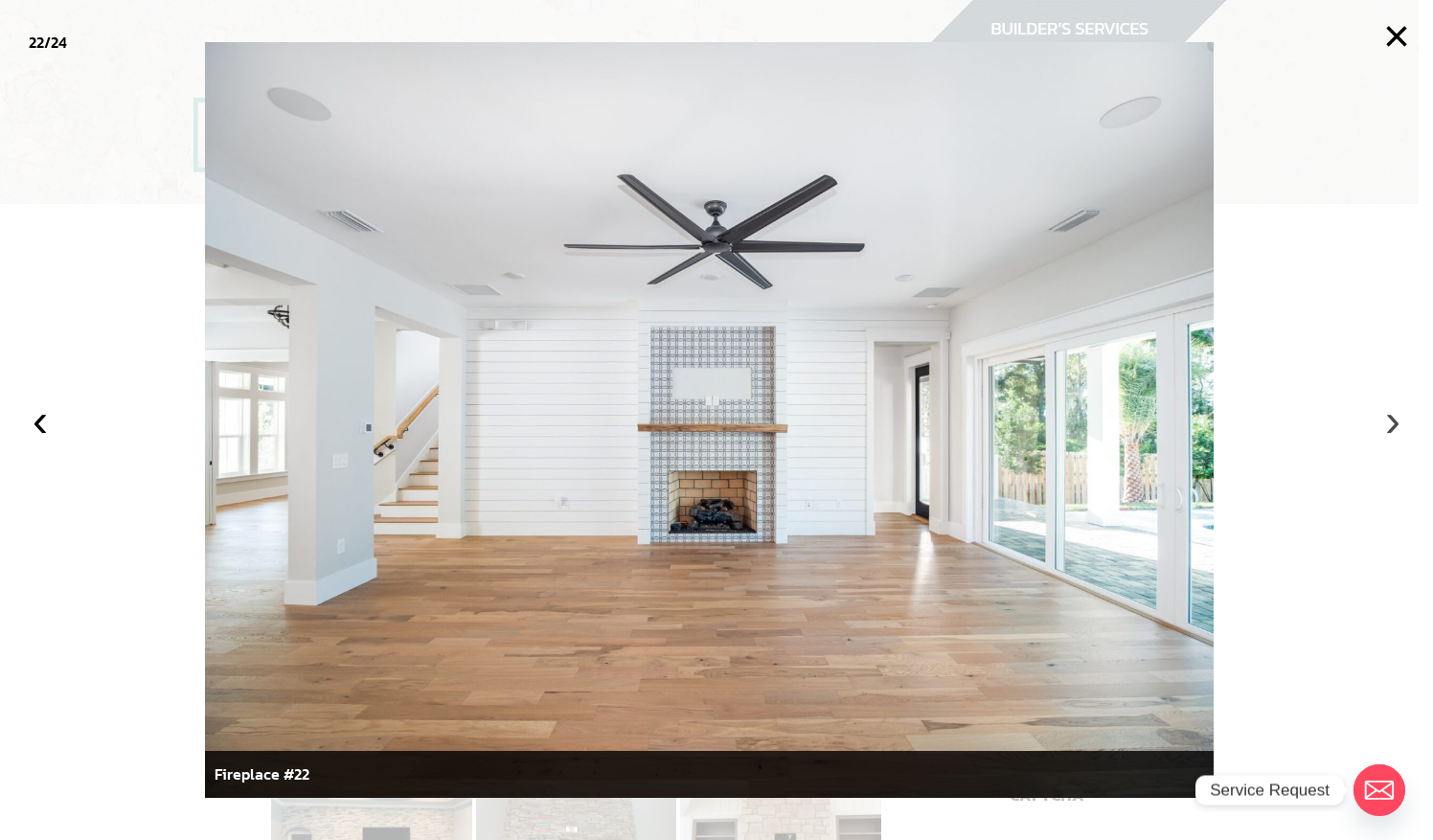
click at [1393, 414] on button "›" at bounding box center [1392, 420] width 42 height 42
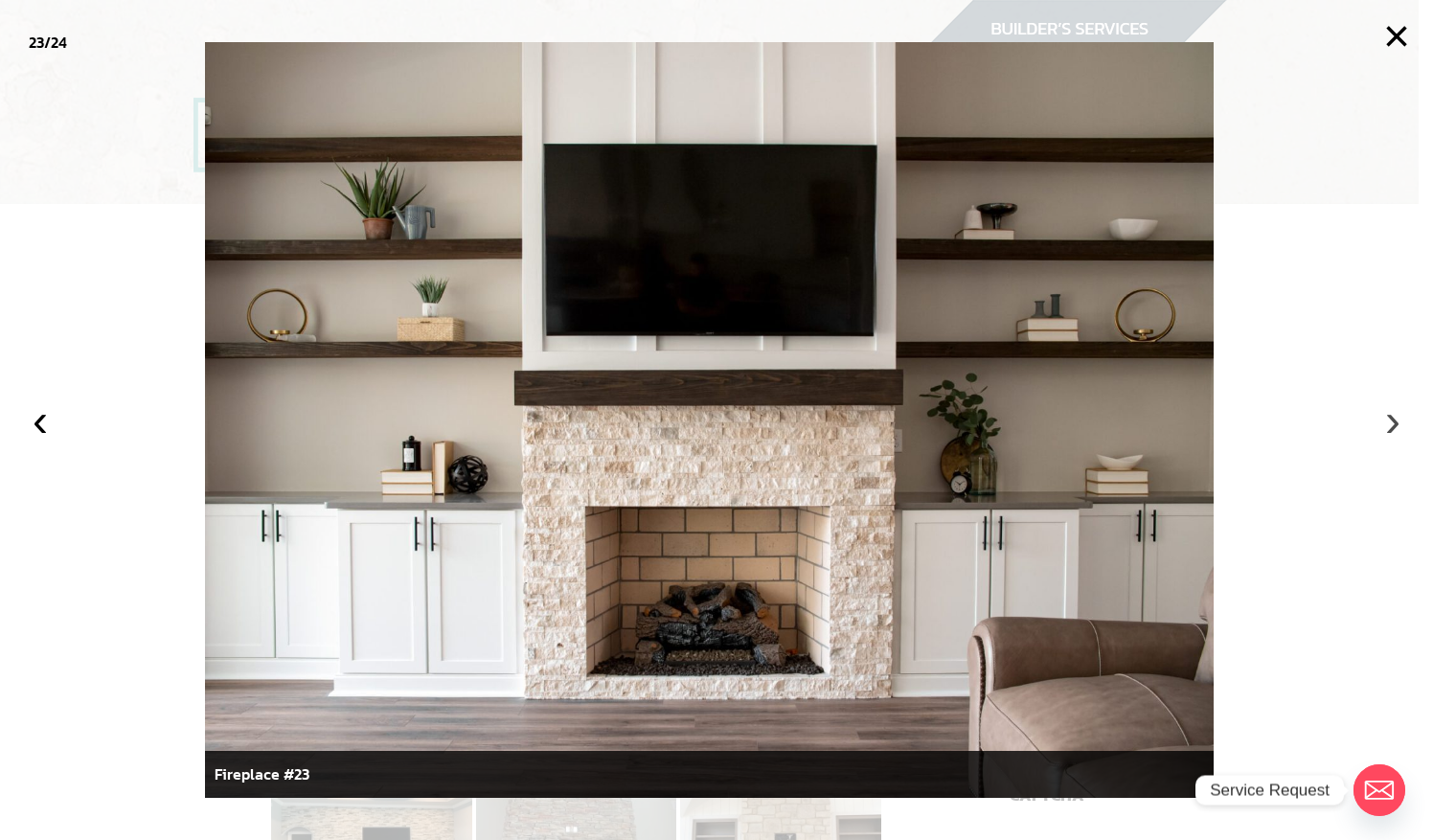
click at [1393, 414] on button "›" at bounding box center [1392, 420] width 42 height 42
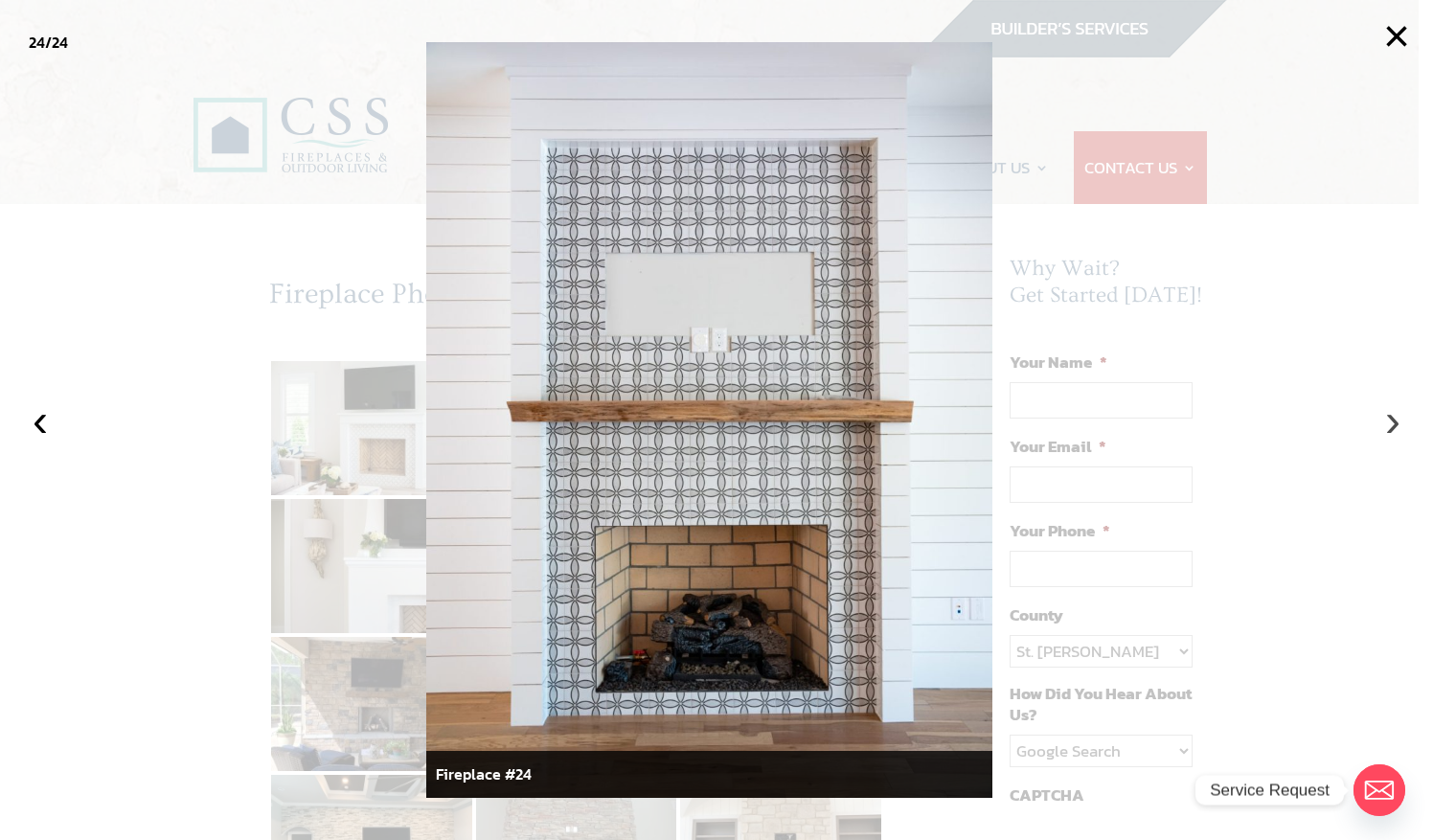
click at [1393, 414] on button "›" at bounding box center [1392, 420] width 42 height 42
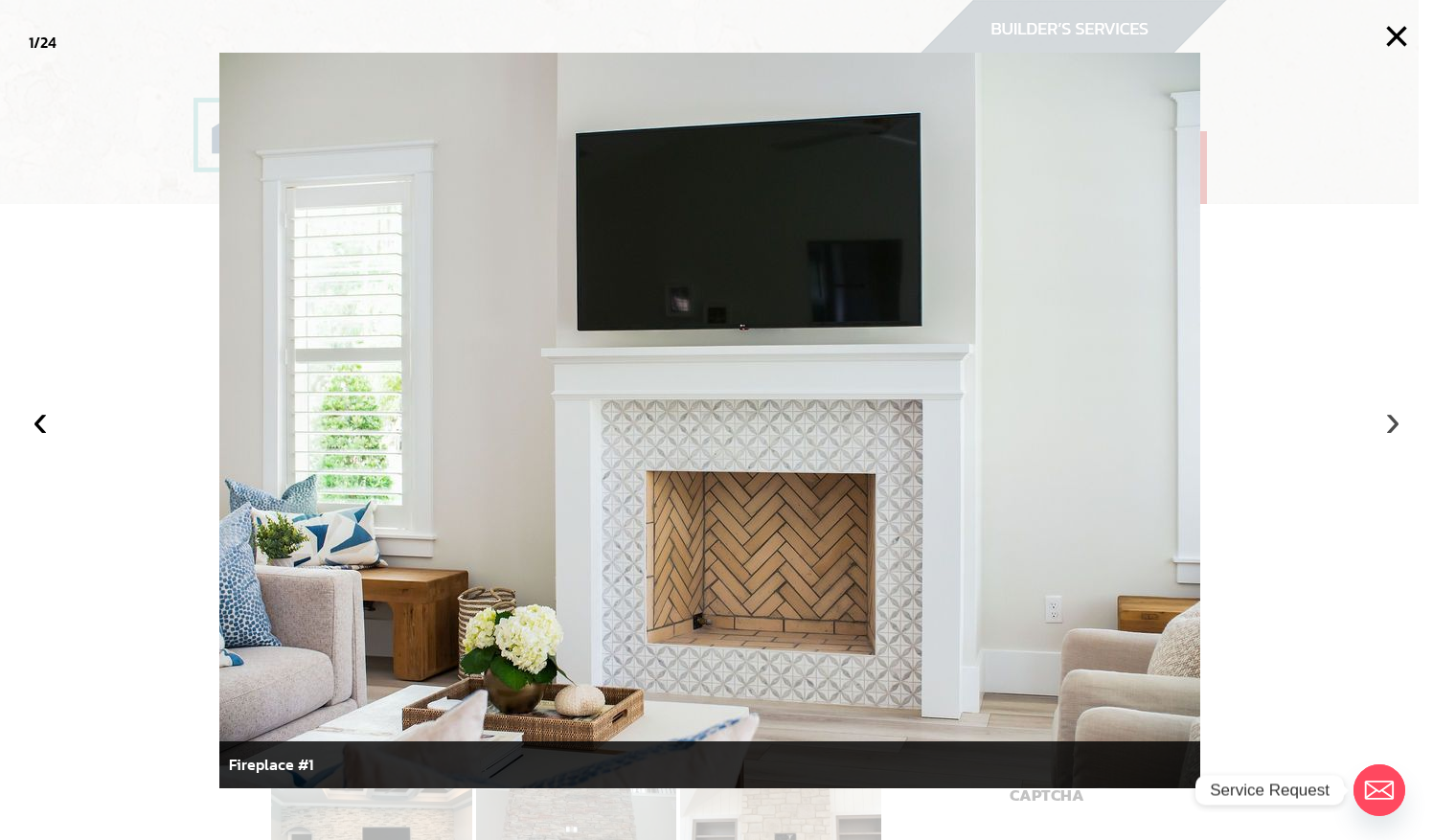
click at [1393, 414] on button "›" at bounding box center [1392, 420] width 42 height 42
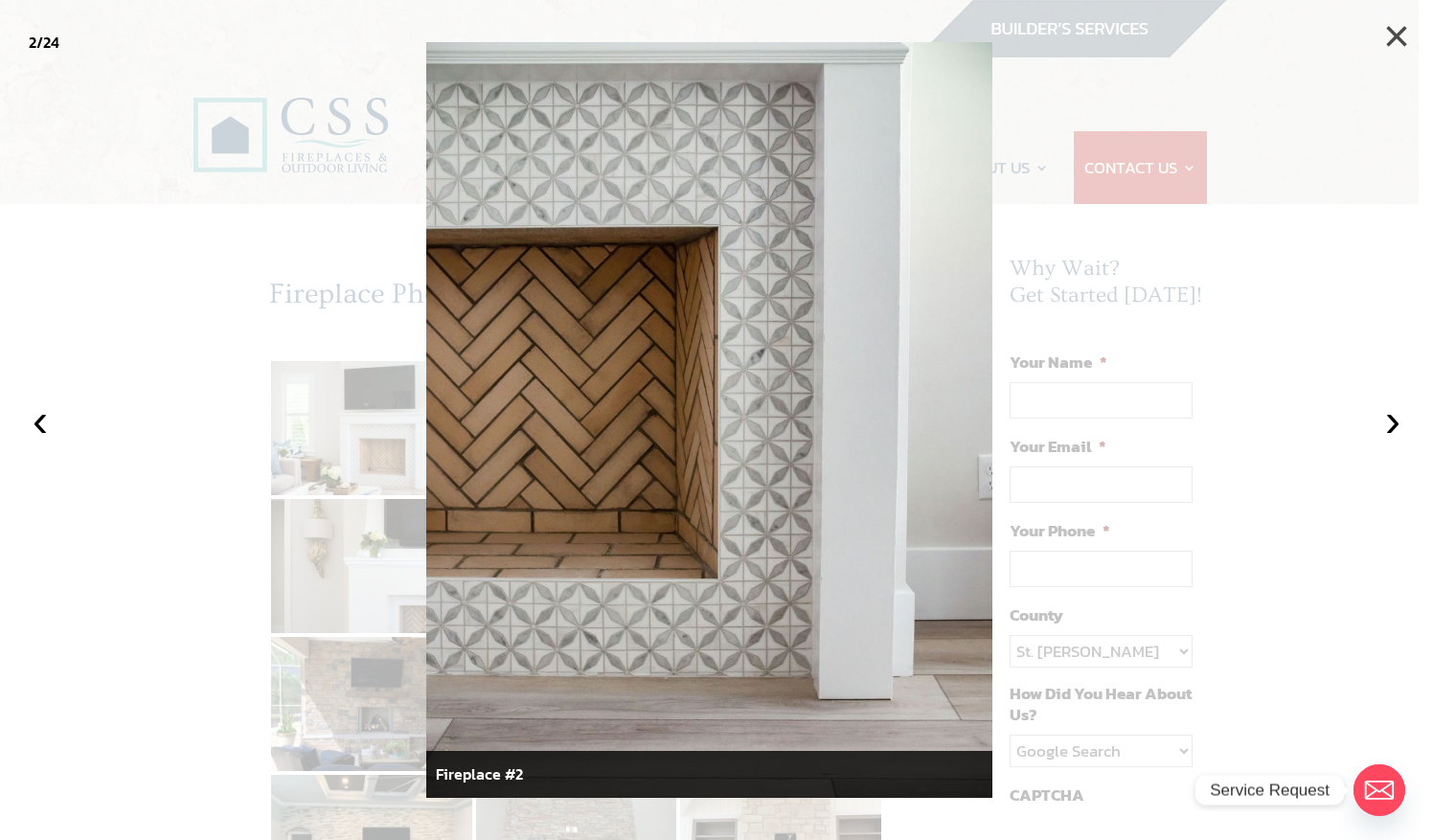
click at [1402, 31] on button "×" at bounding box center [1396, 36] width 42 height 42
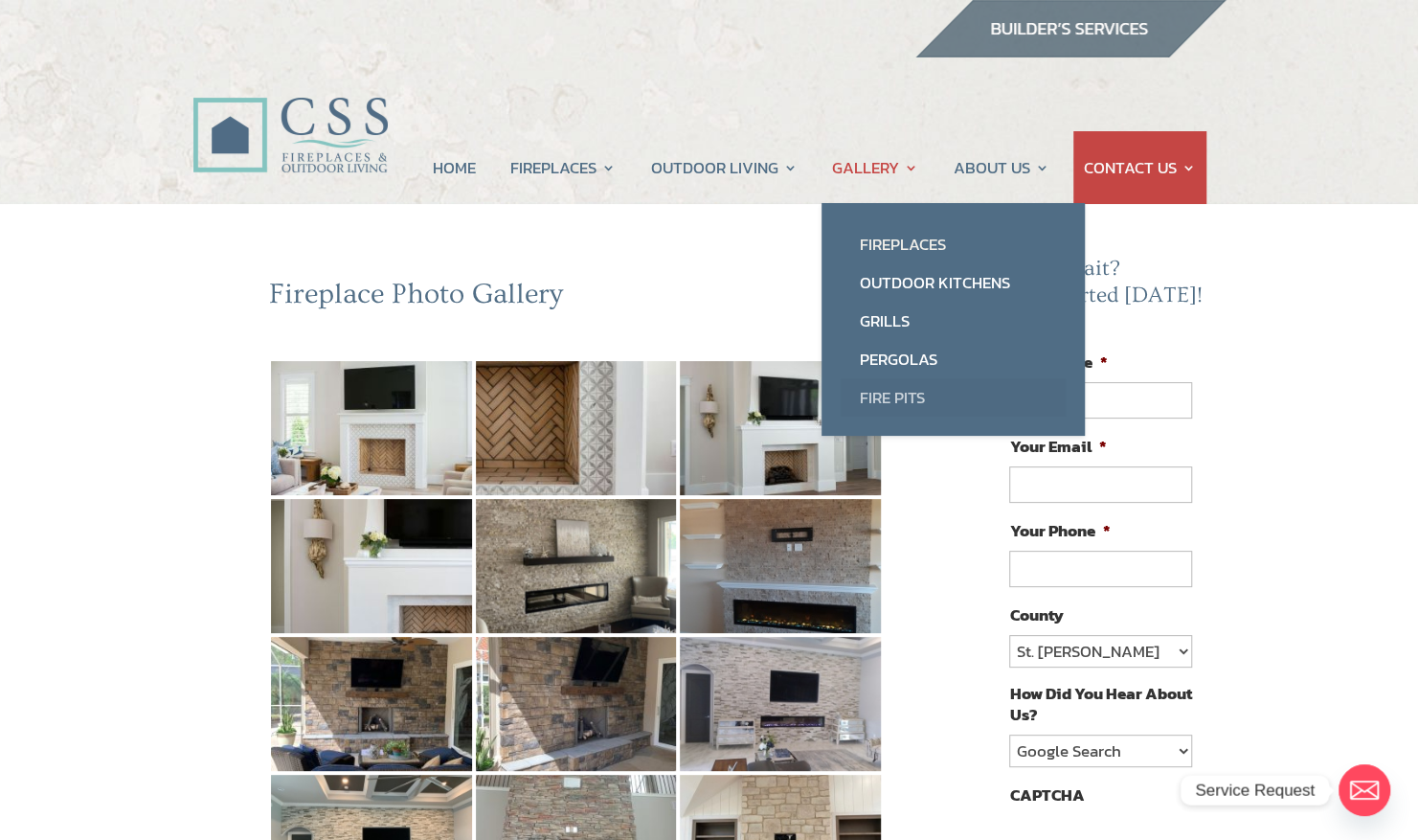
click at [907, 387] on link "Fire Pits" at bounding box center [953, 397] width 226 height 38
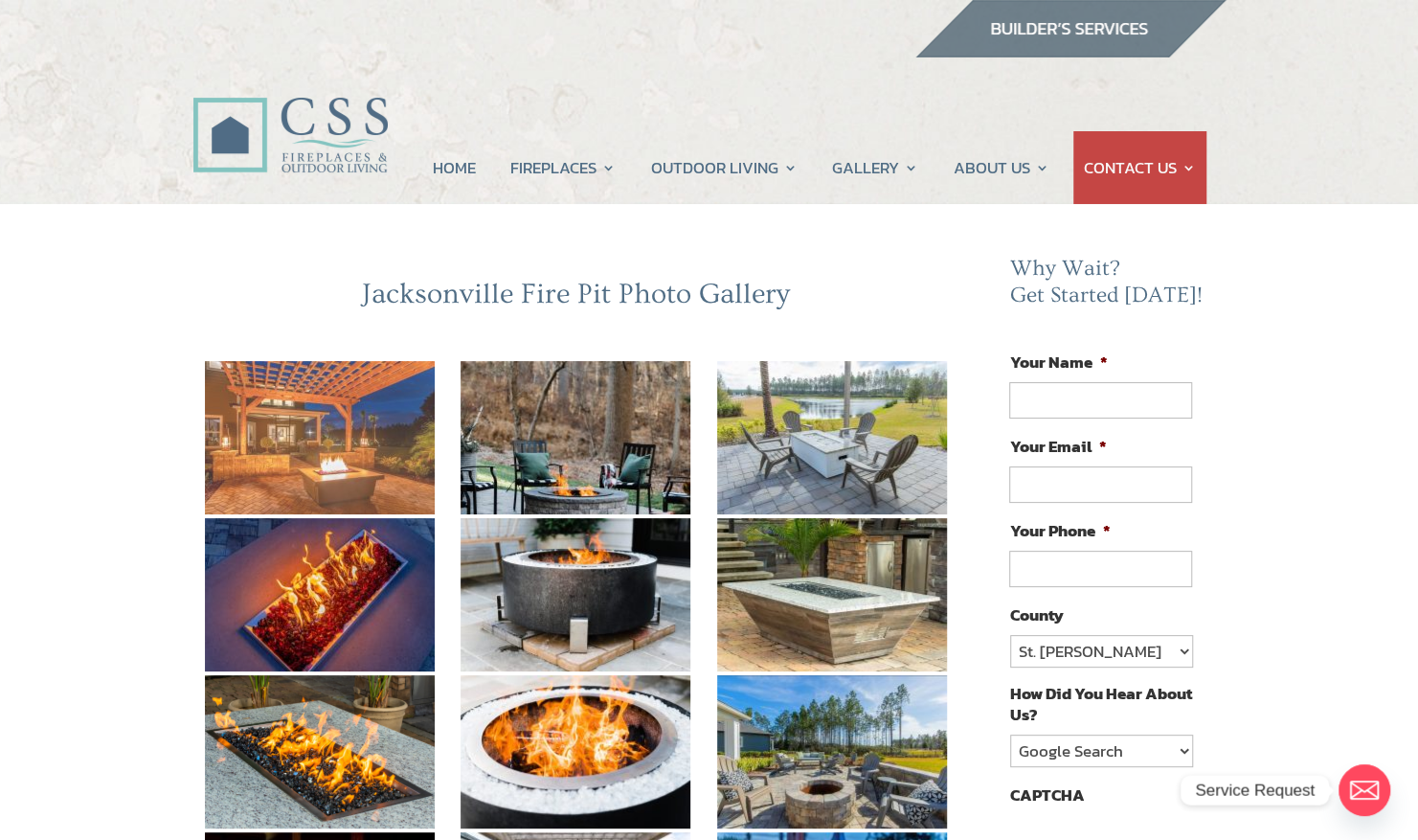
click at [394, 450] on img at bounding box center [319, 438] width 229 height 154
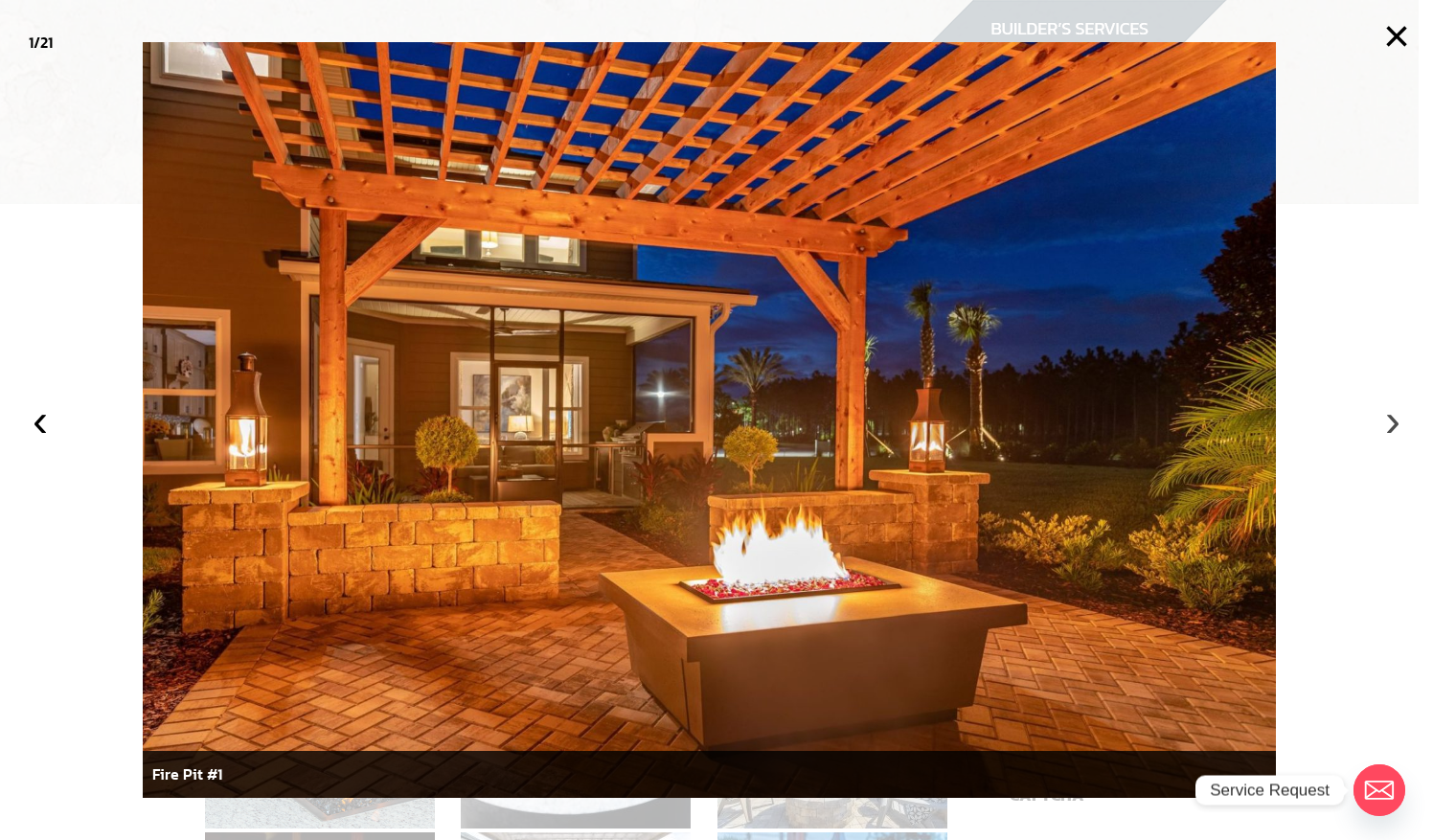
click at [1397, 414] on button "›" at bounding box center [1392, 420] width 42 height 42
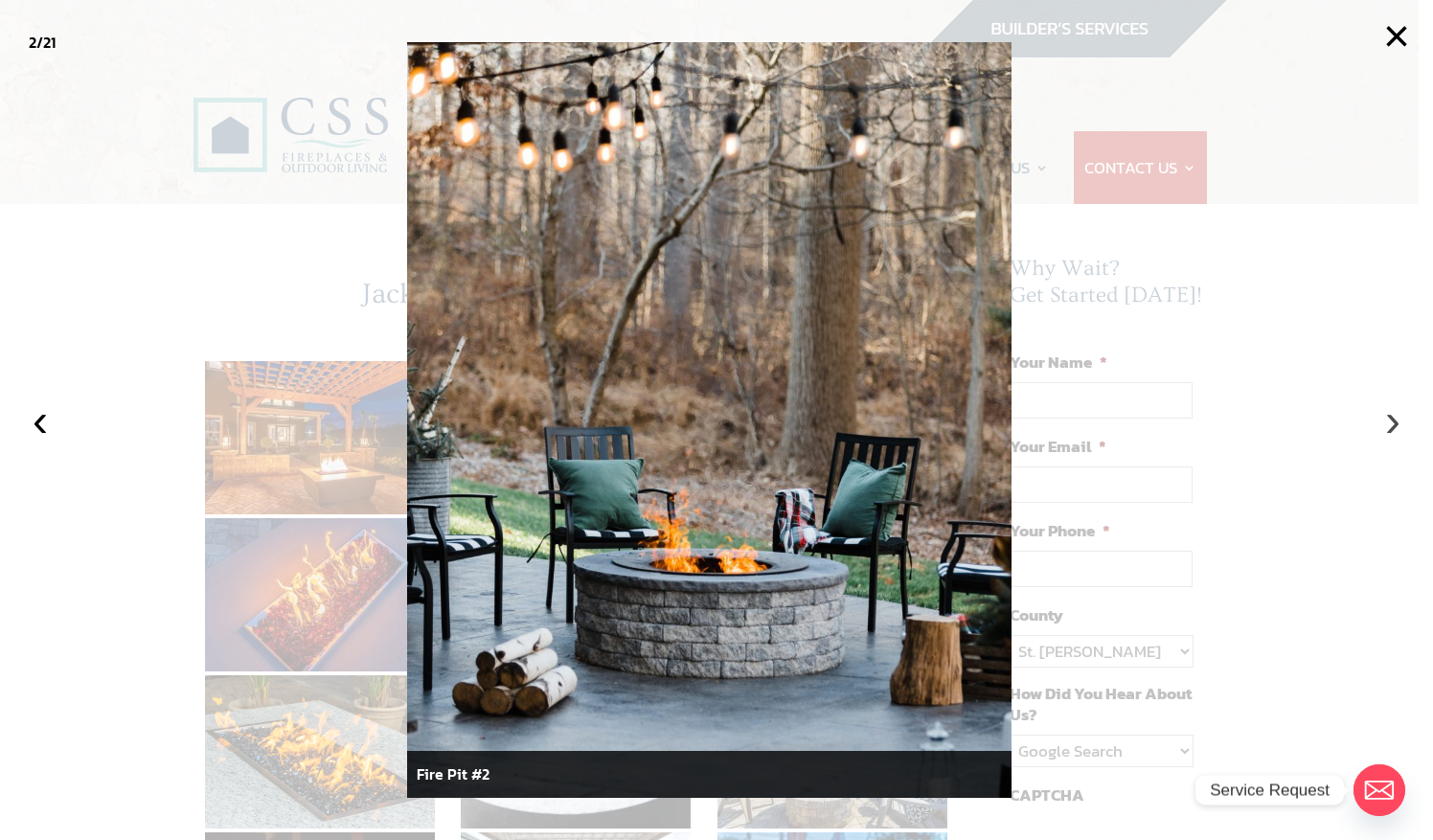
click at [1397, 414] on button "›" at bounding box center [1392, 420] width 42 height 42
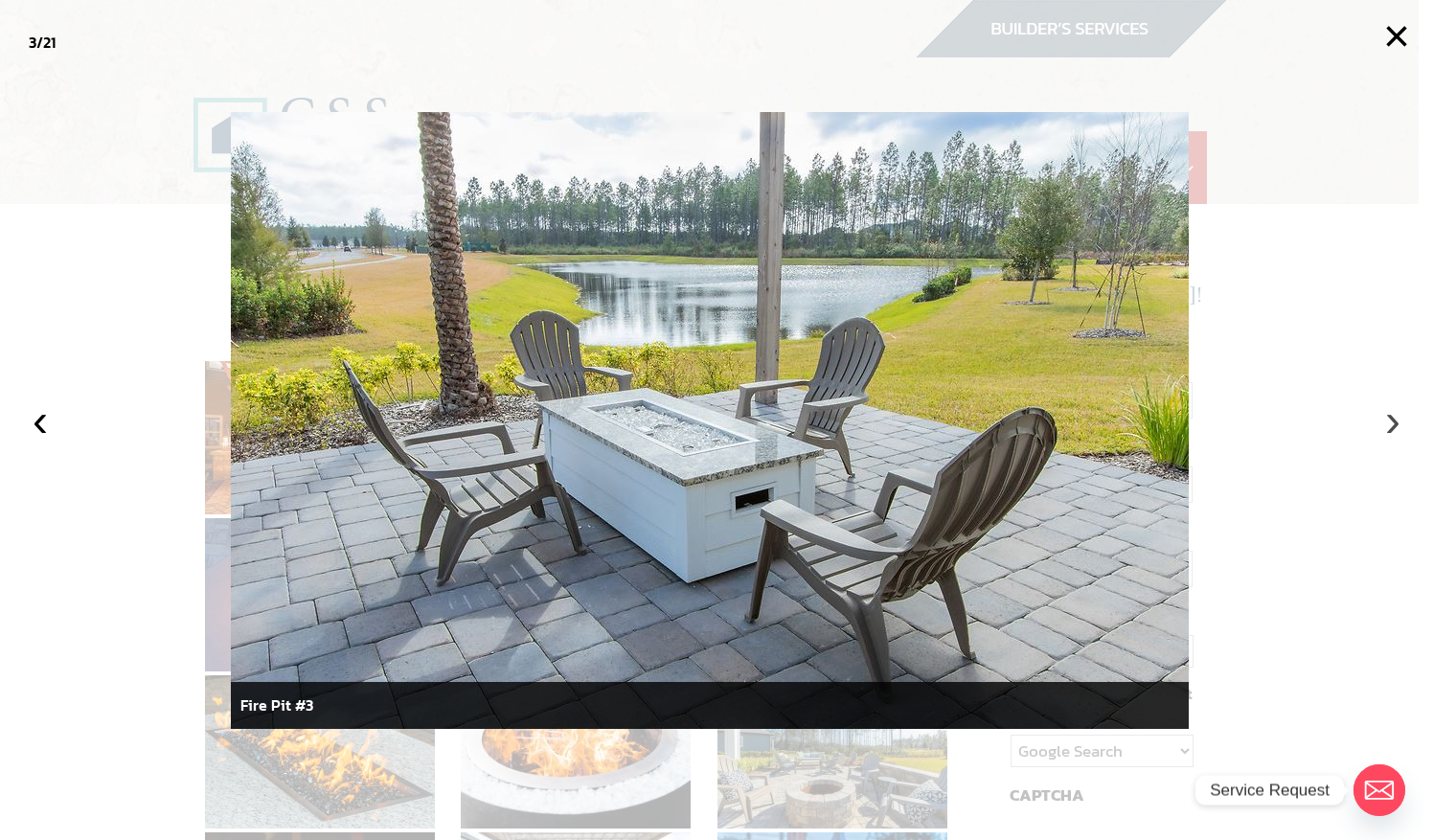
click at [1397, 414] on button "›" at bounding box center [1392, 420] width 42 height 42
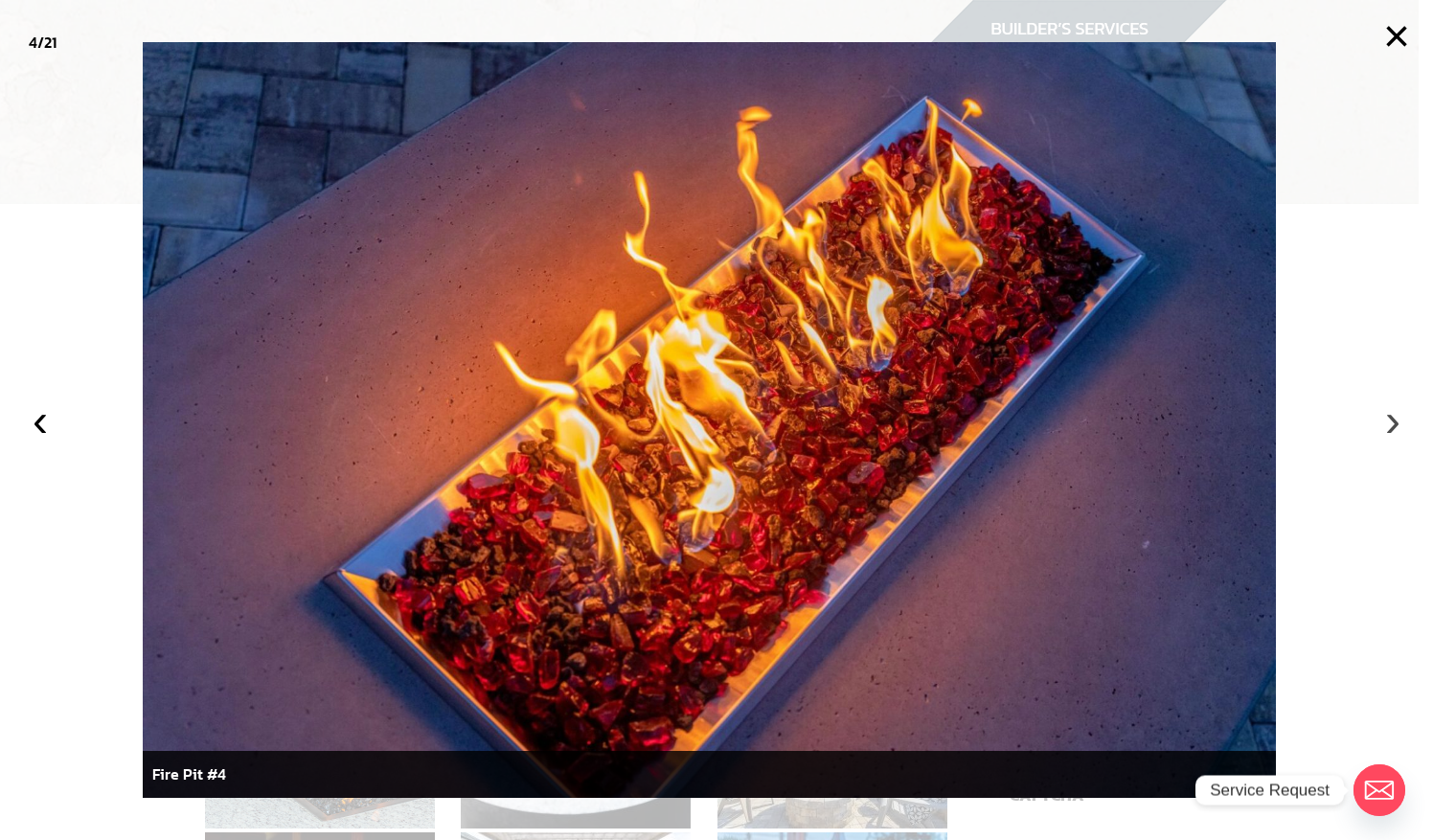
click at [1397, 414] on button "›" at bounding box center [1392, 420] width 42 height 42
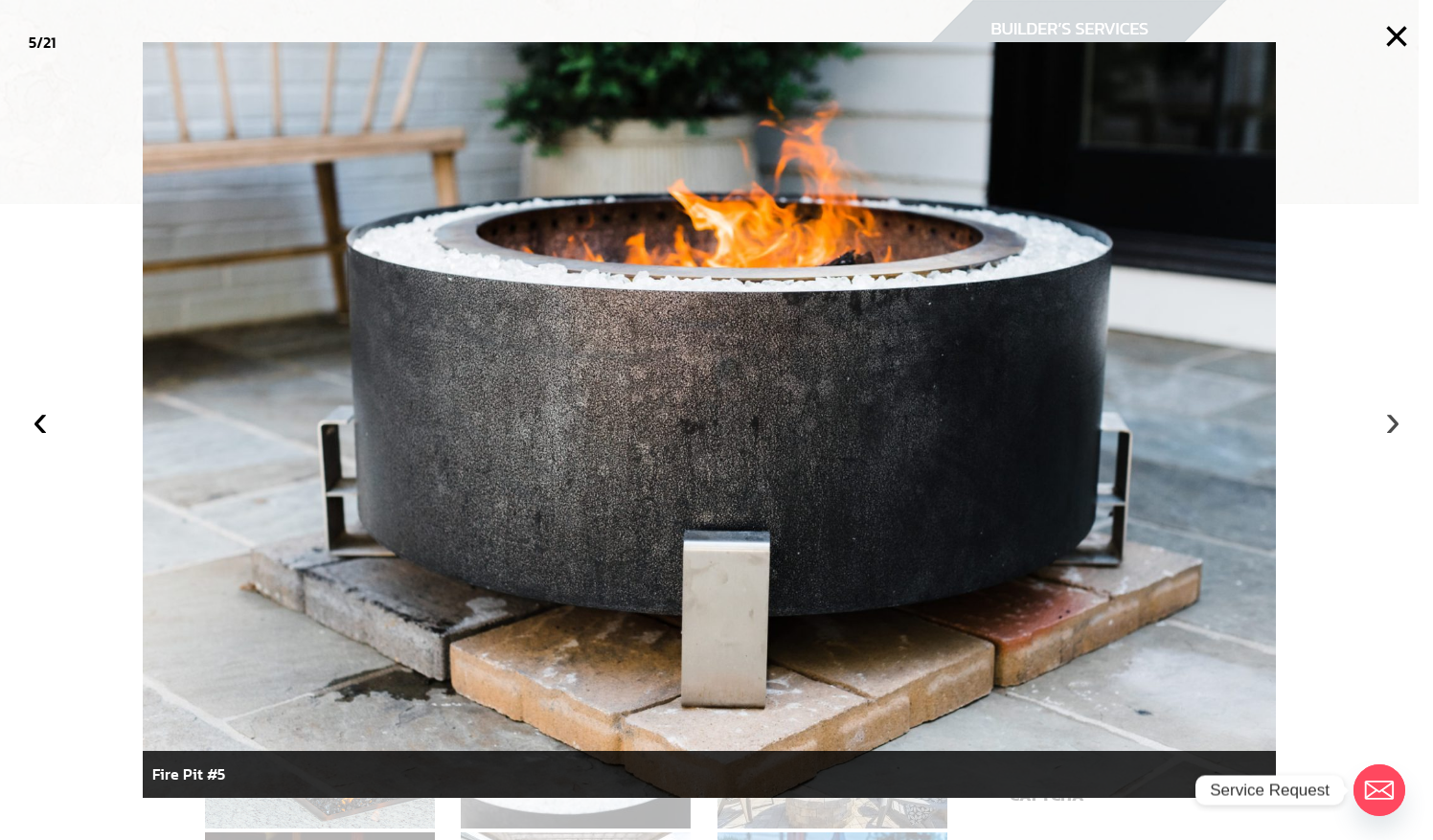
click at [1397, 414] on button "›" at bounding box center [1392, 420] width 42 height 42
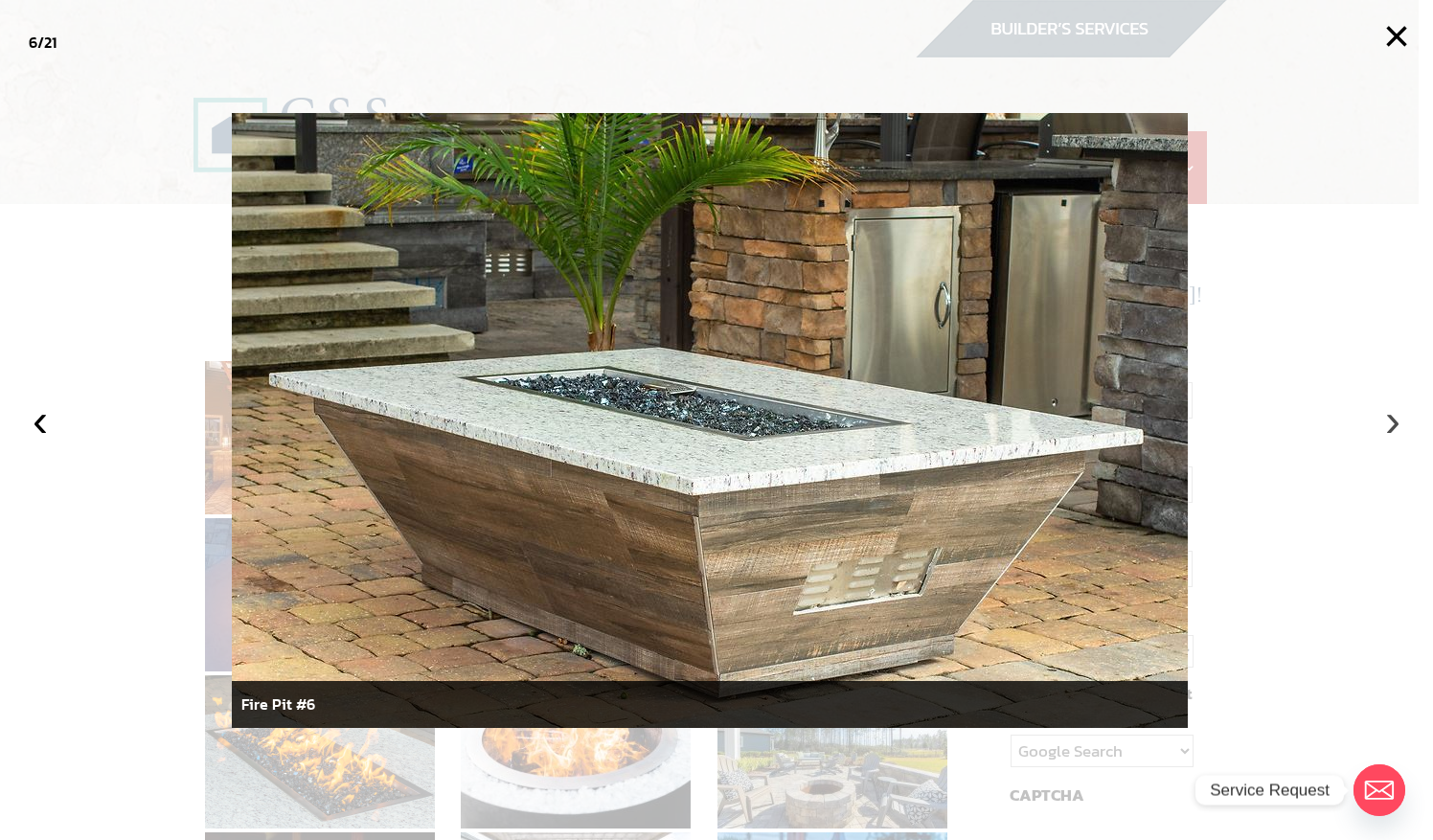
click at [1397, 414] on button "›" at bounding box center [1392, 420] width 42 height 42
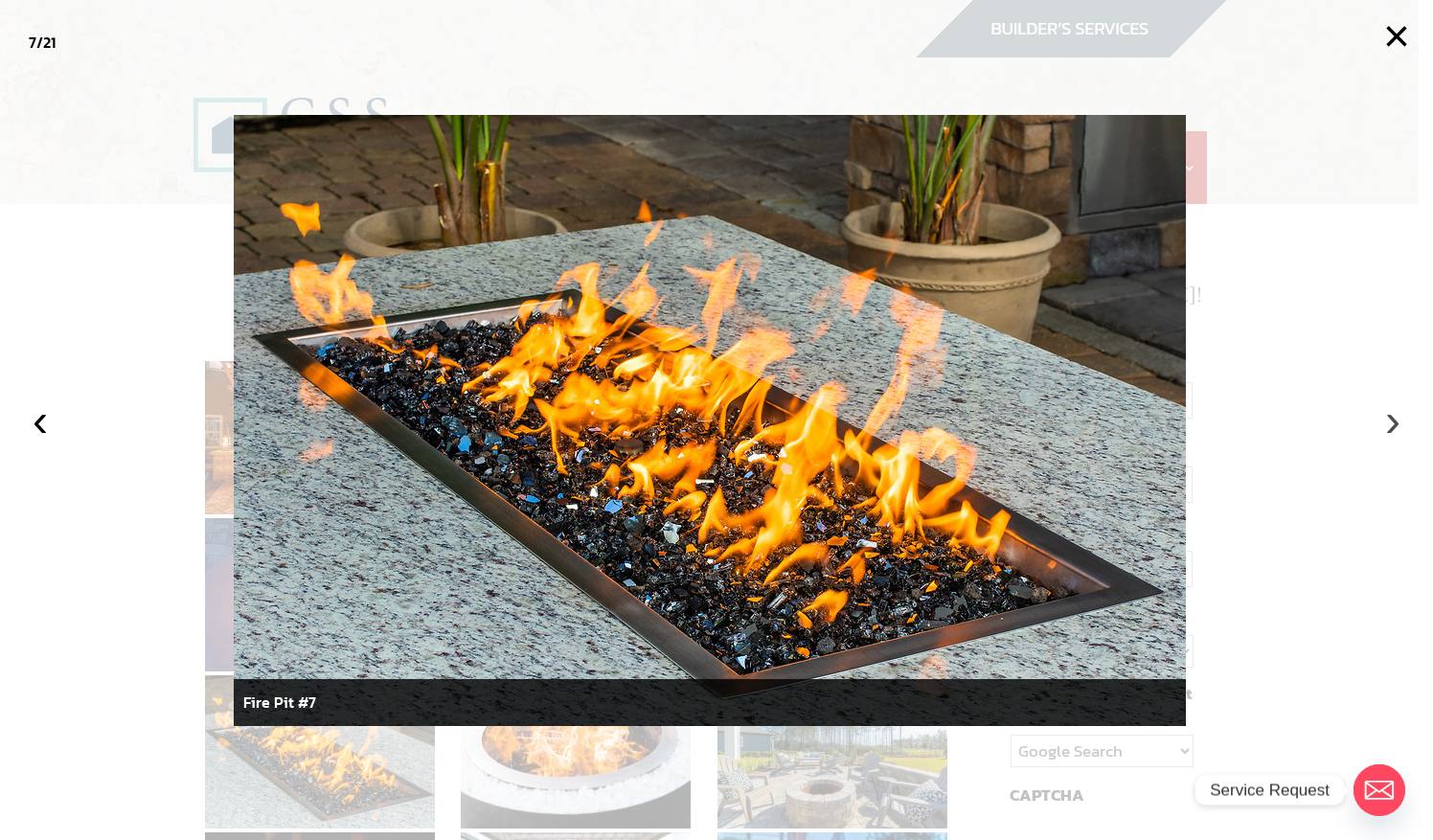
click at [1397, 414] on button "›" at bounding box center [1392, 420] width 42 height 42
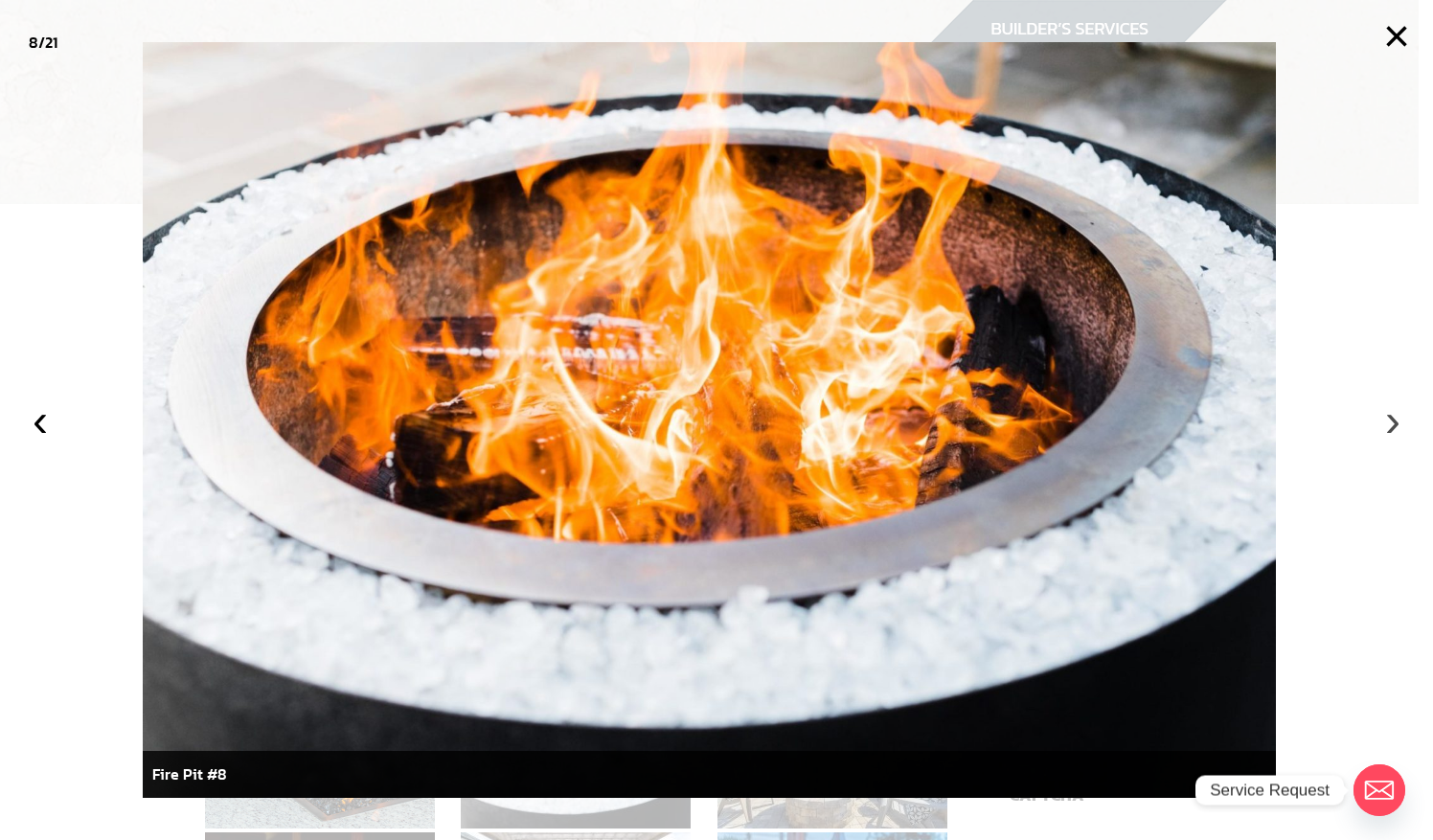
click at [1397, 414] on button "›" at bounding box center [1392, 420] width 42 height 42
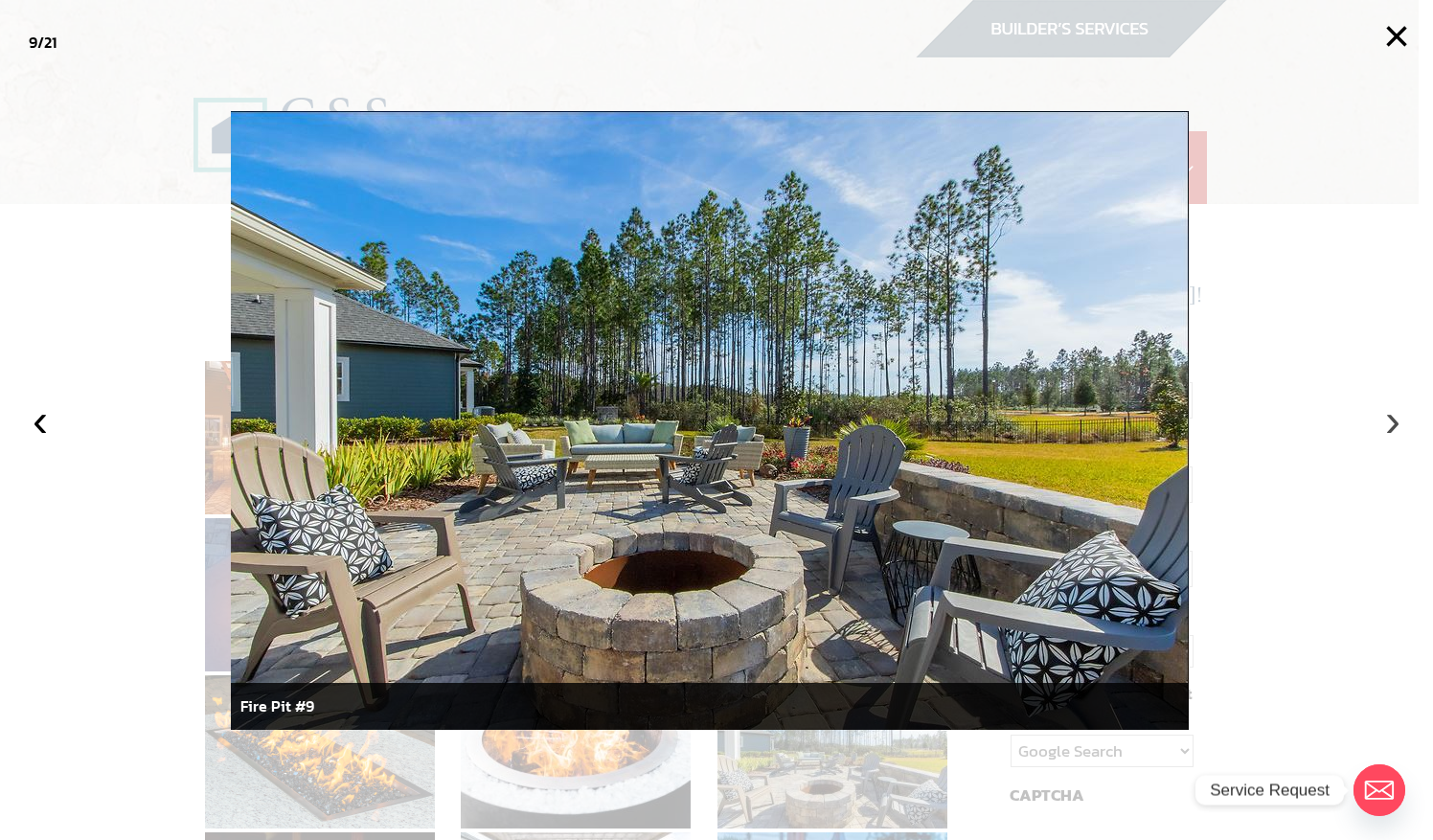
click at [1397, 414] on button "›" at bounding box center [1392, 420] width 42 height 42
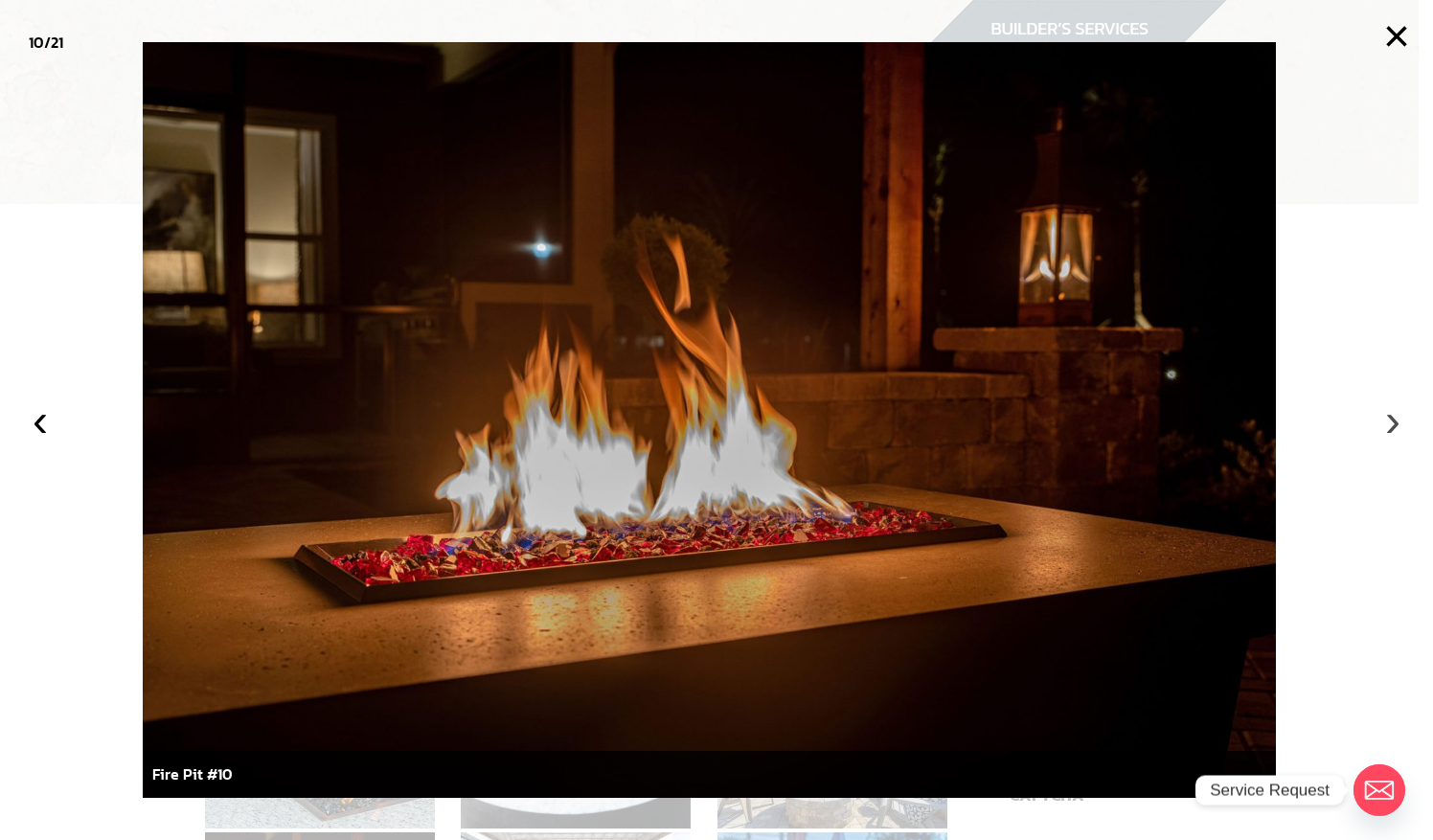
click at [1397, 414] on button "›" at bounding box center [1392, 420] width 42 height 42
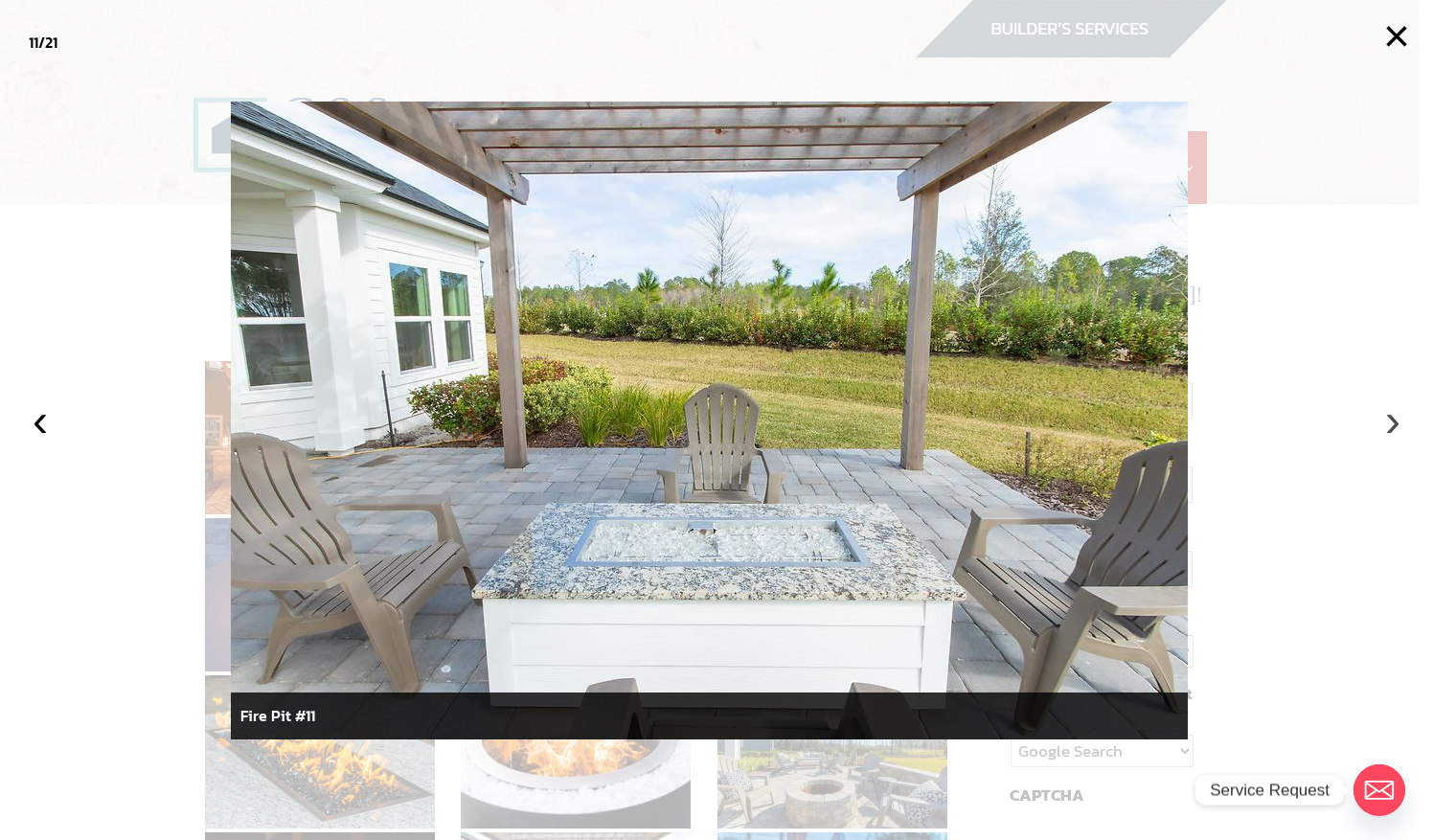
click at [1397, 414] on button "›" at bounding box center [1392, 420] width 42 height 42
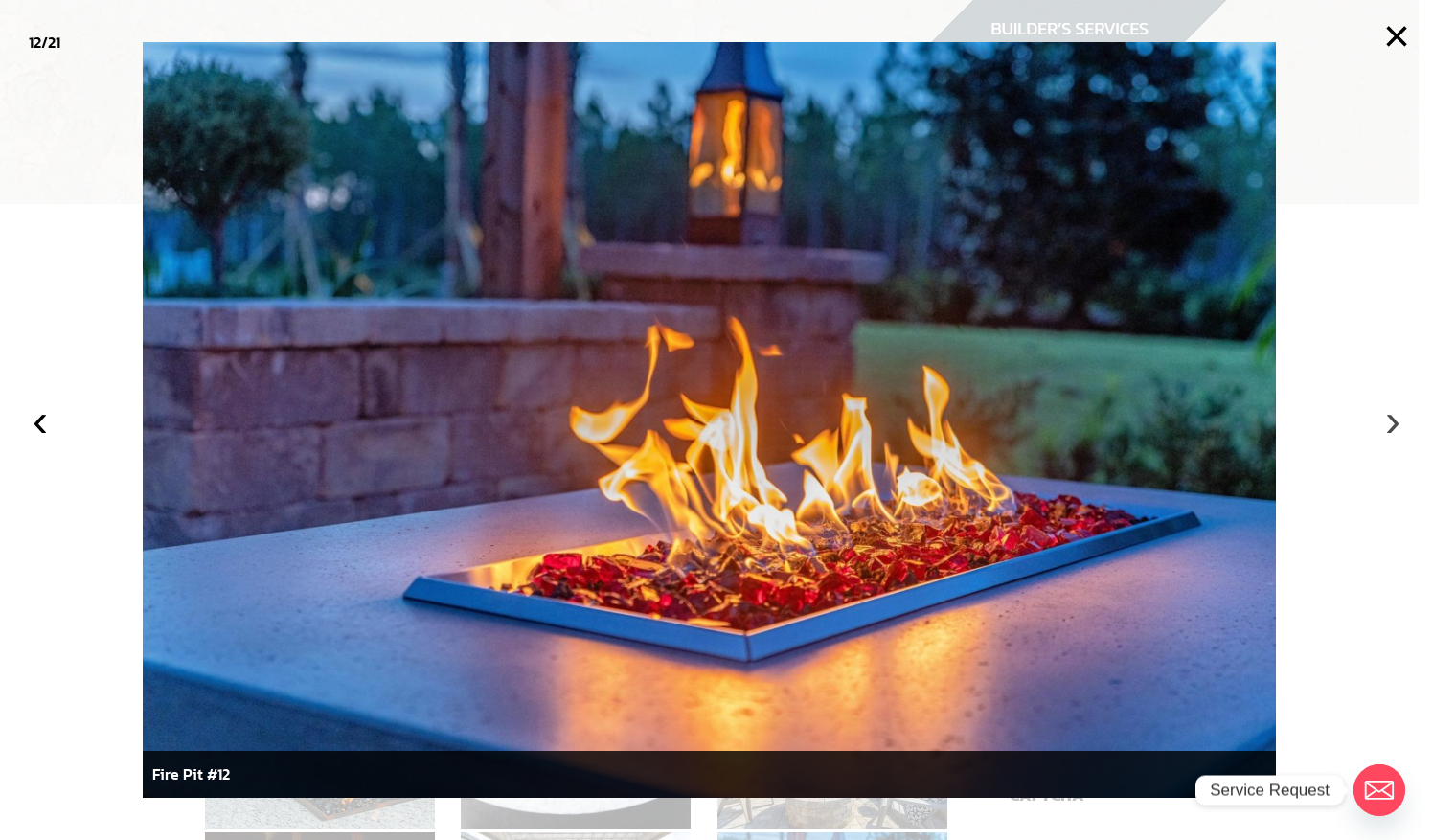
click at [1397, 414] on button "›" at bounding box center [1392, 420] width 42 height 42
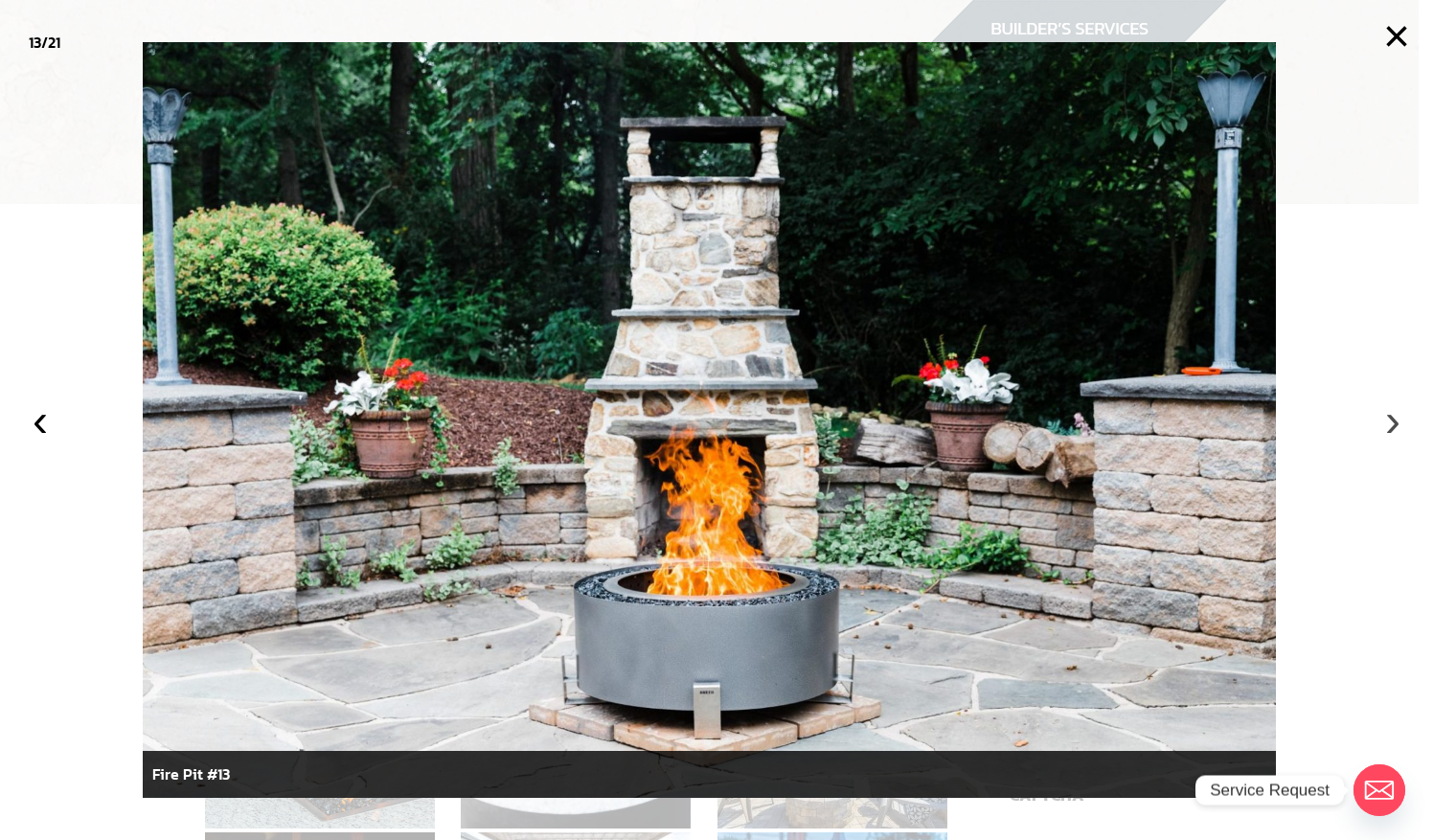
click at [1397, 414] on button "›" at bounding box center [1392, 420] width 42 height 42
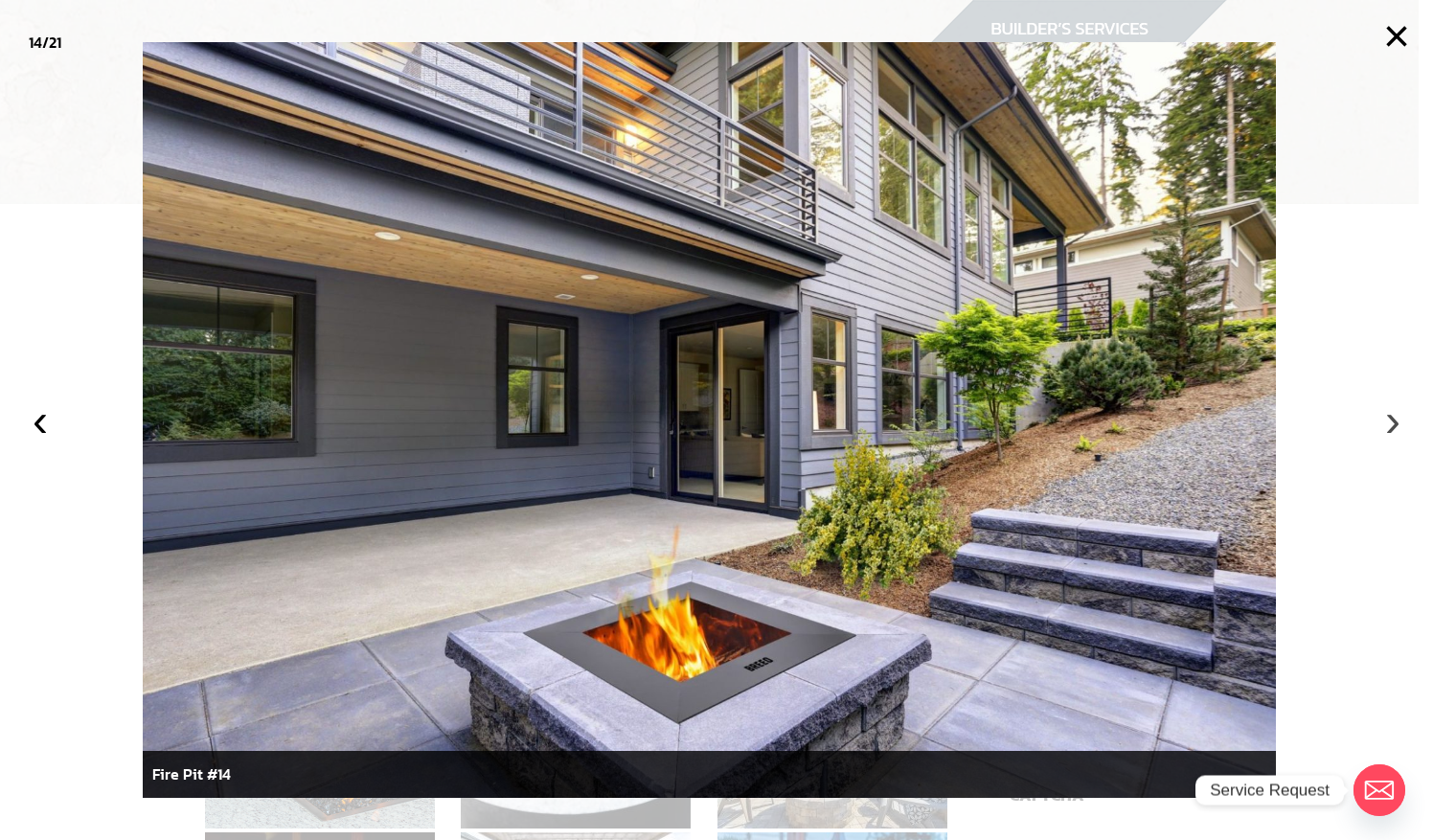
click at [1397, 414] on button "›" at bounding box center [1392, 420] width 42 height 42
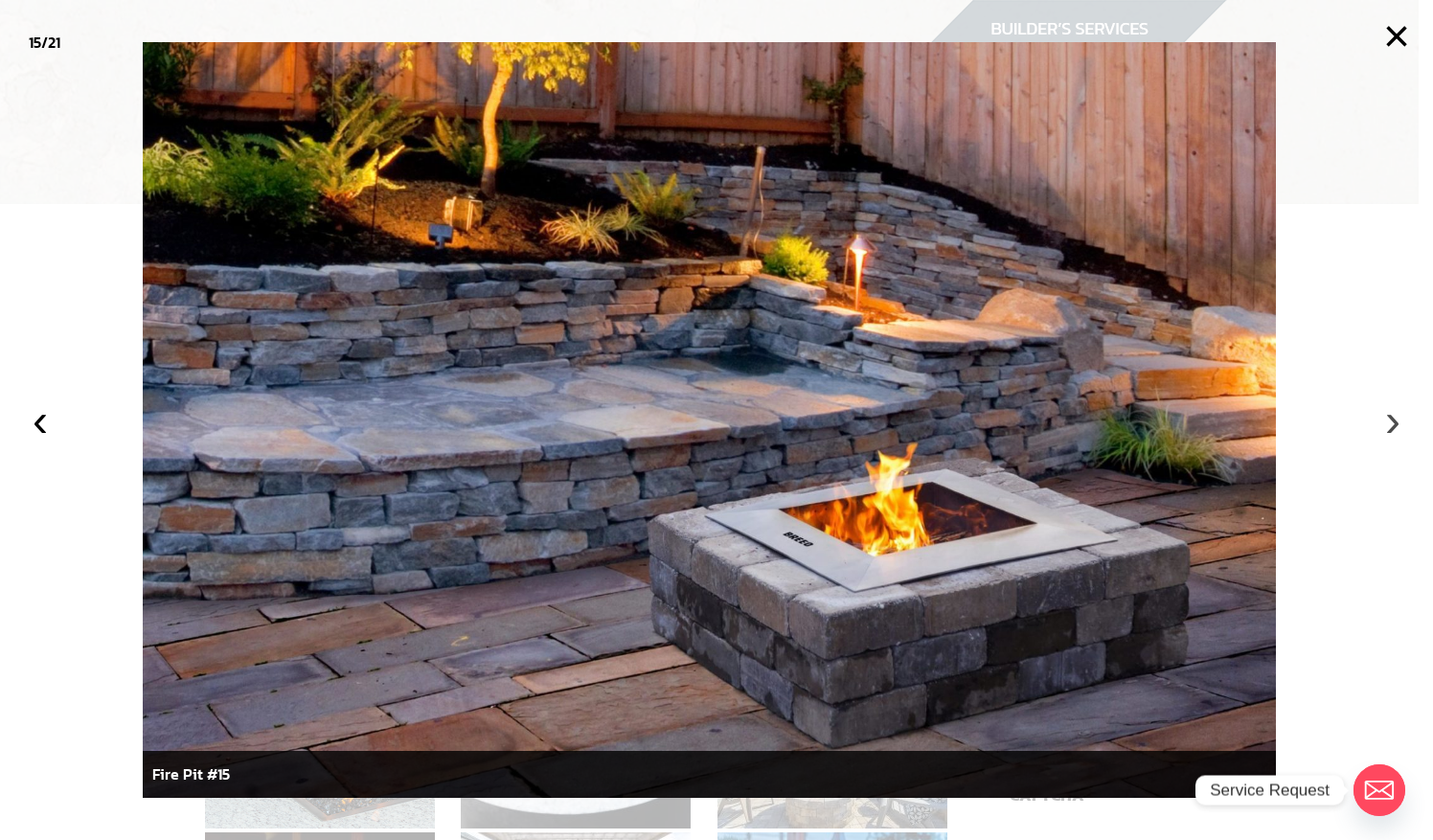
click at [1397, 414] on button "›" at bounding box center [1392, 420] width 42 height 42
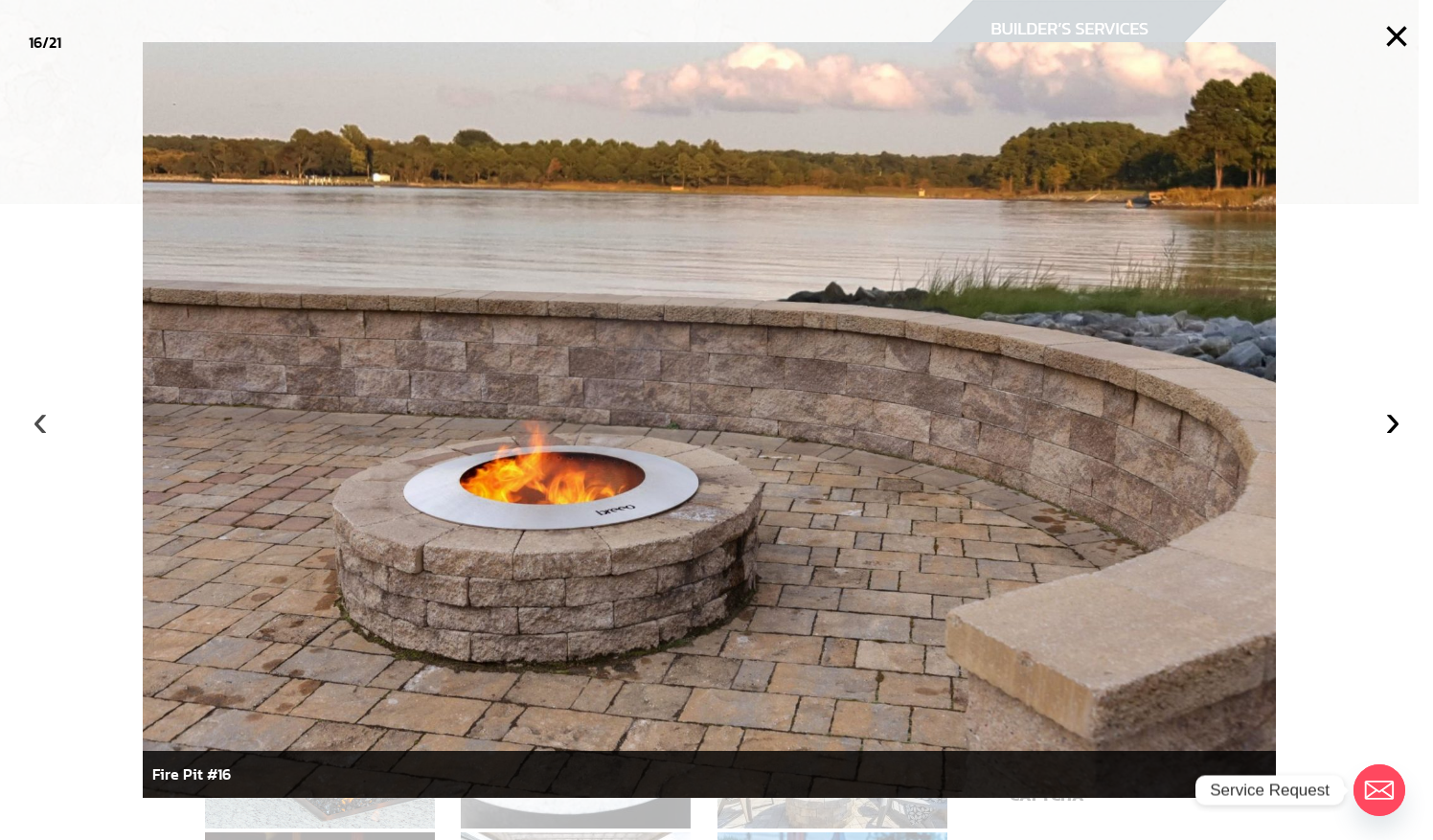
click at [41, 418] on button "‹" at bounding box center [39, 420] width 42 height 42
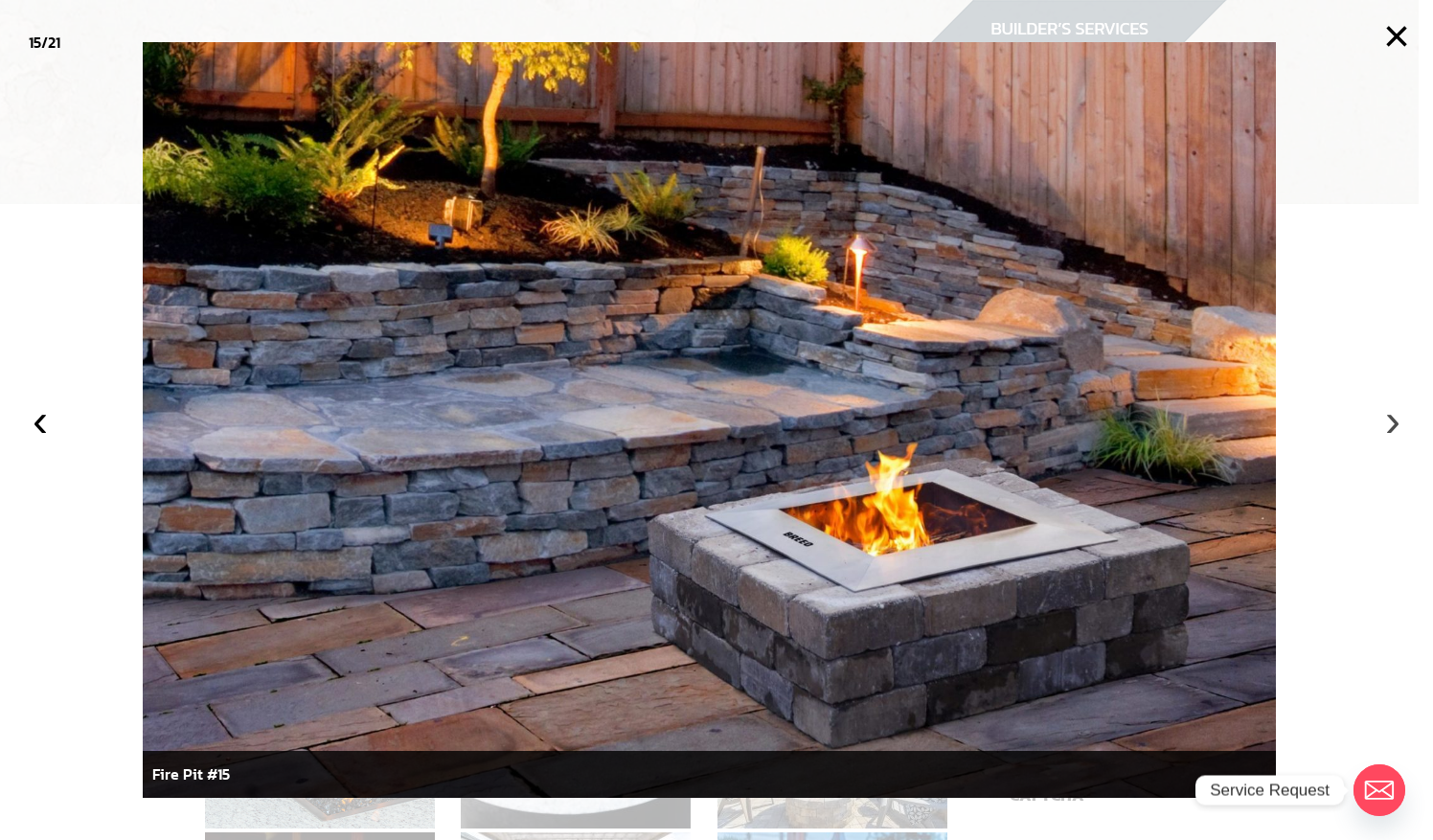
click at [1388, 418] on button "›" at bounding box center [1392, 420] width 42 height 42
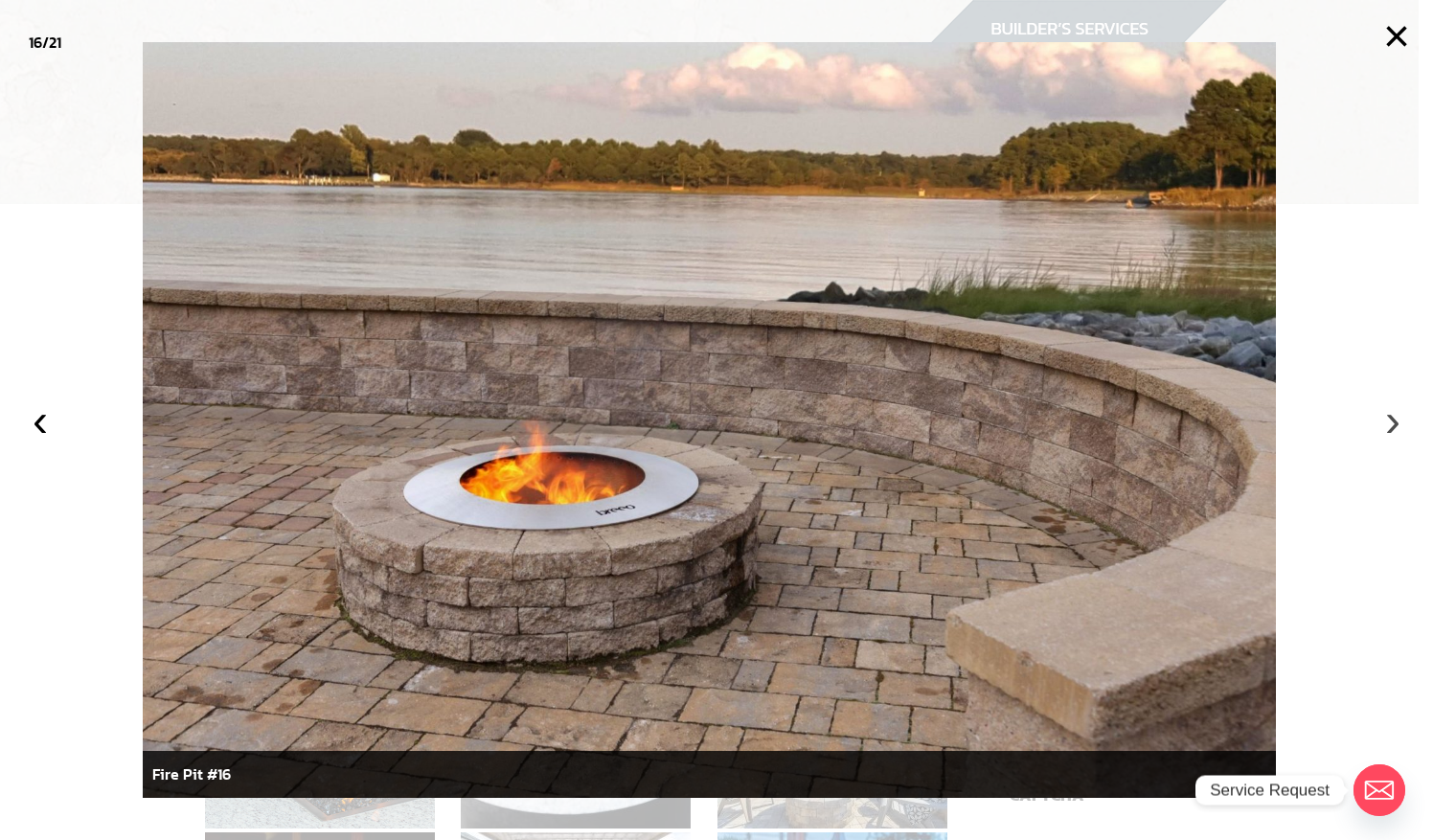
click at [1388, 418] on button "›" at bounding box center [1392, 420] width 42 height 42
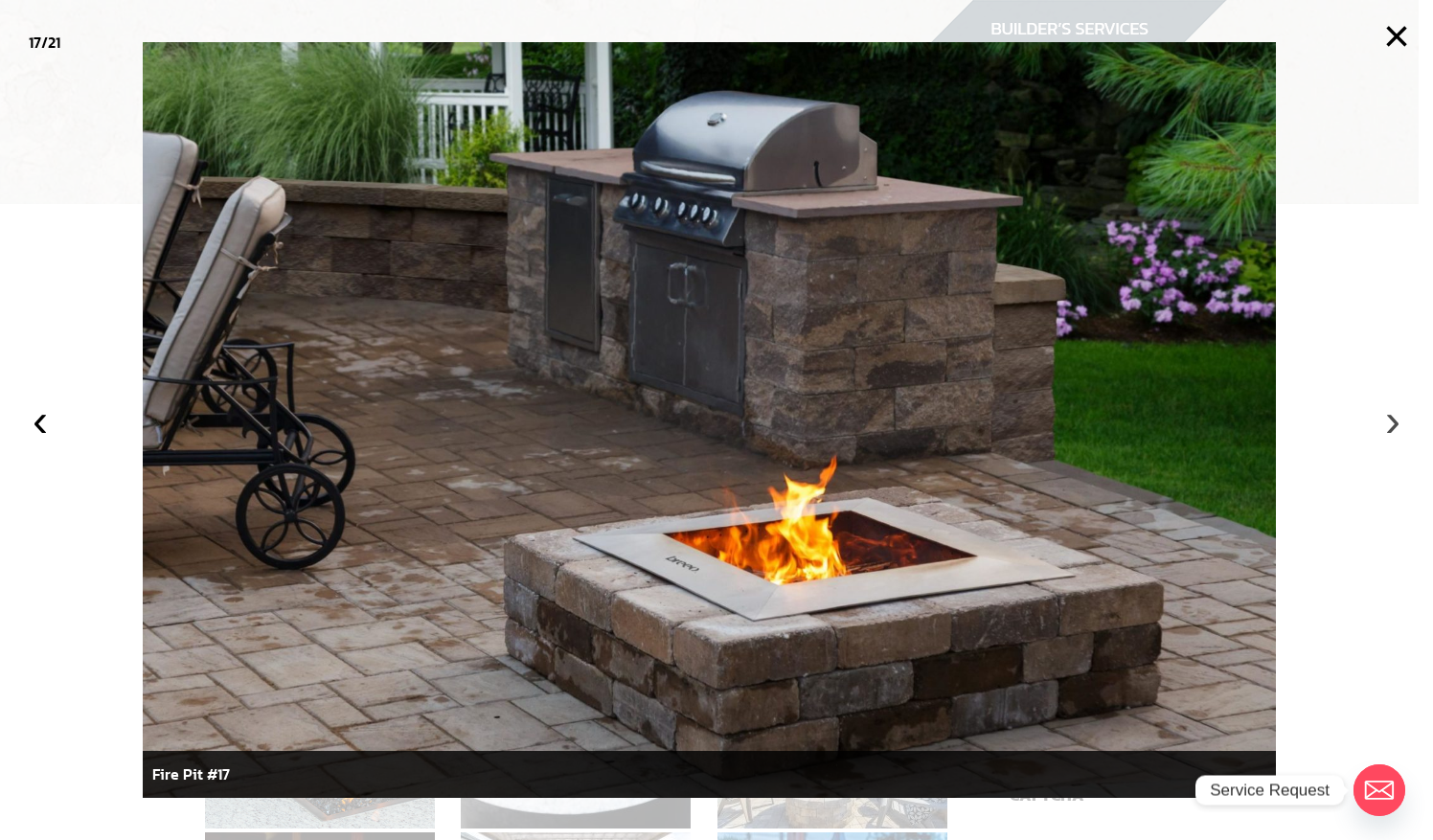
click at [1388, 418] on button "›" at bounding box center [1392, 420] width 42 height 42
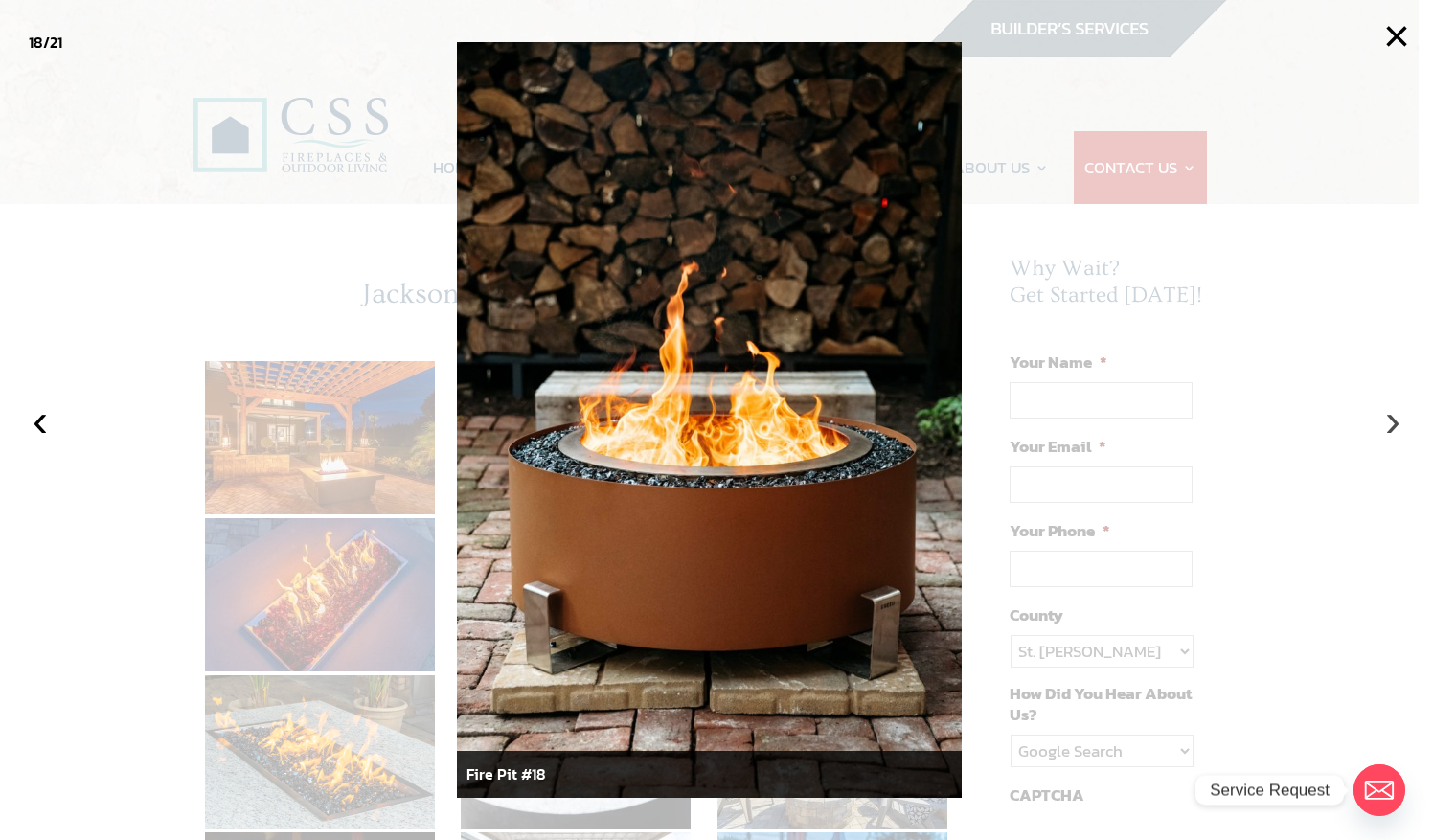
click at [1388, 418] on button "›" at bounding box center [1392, 420] width 42 height 42
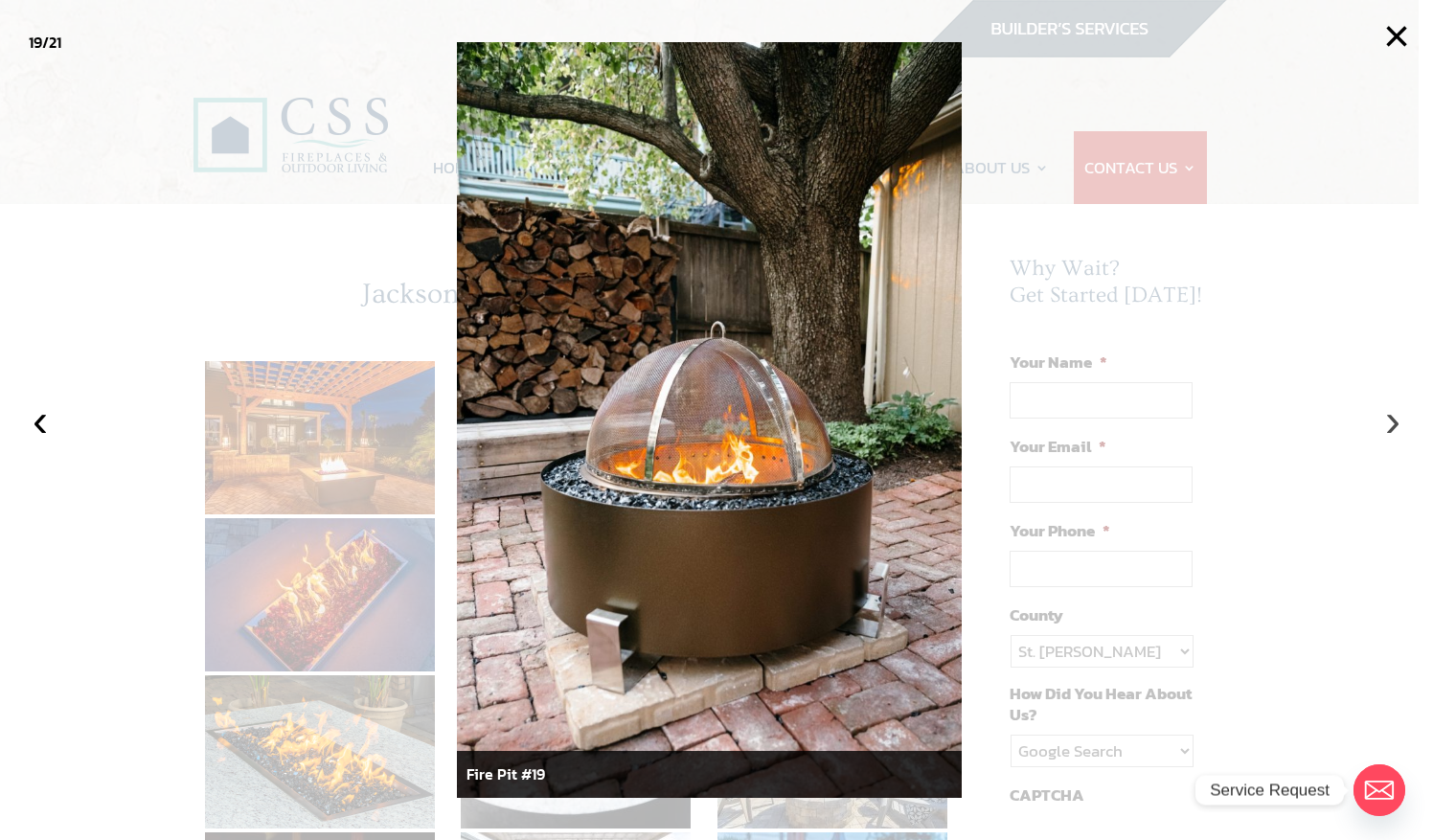
click at [1388, 418] on button "›" at bounding box center [1392, 420] width 42 height 42
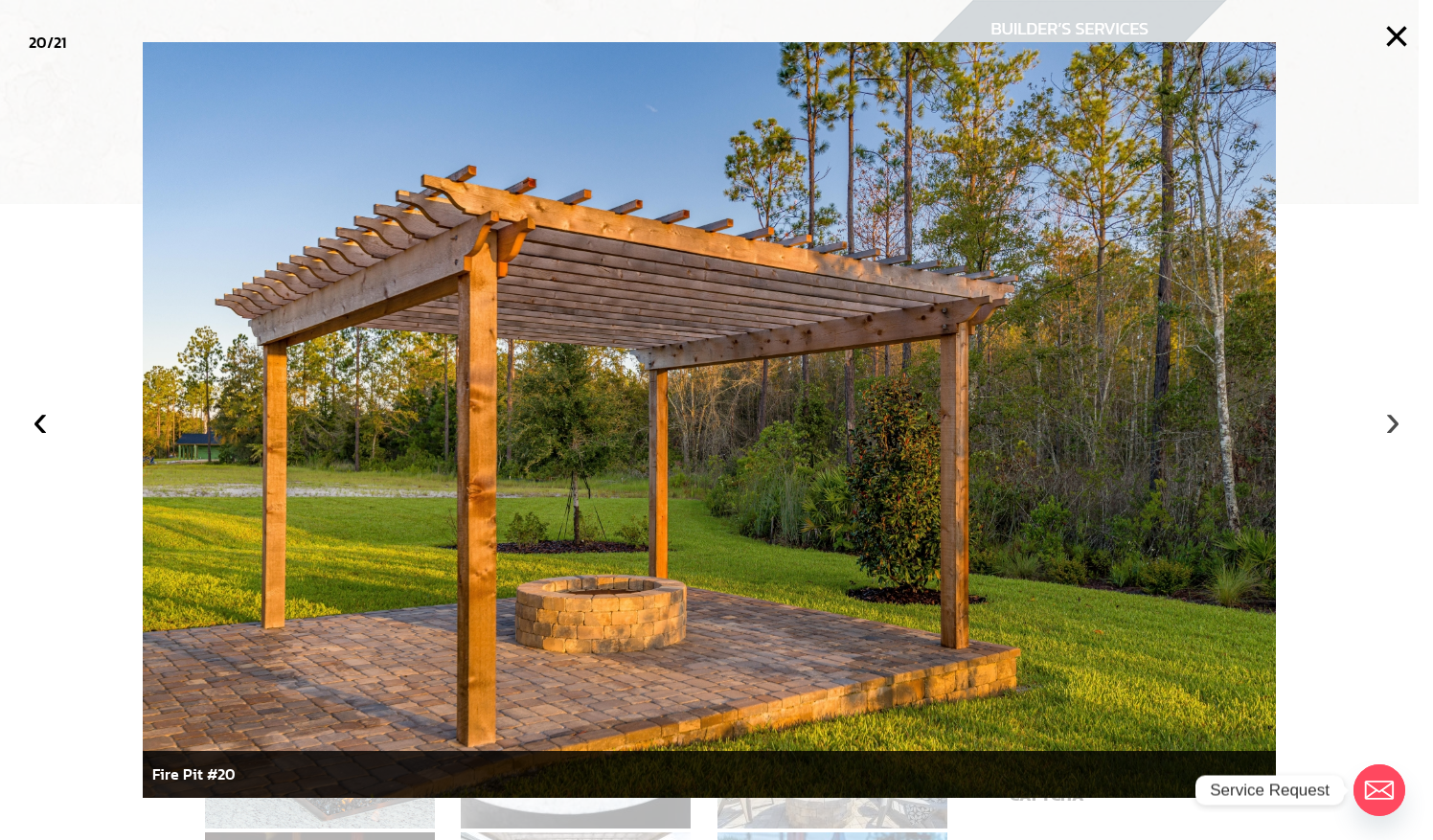
click at [1388, 418] on button "›" at bounding box center [1392, 420] width 42 height 42
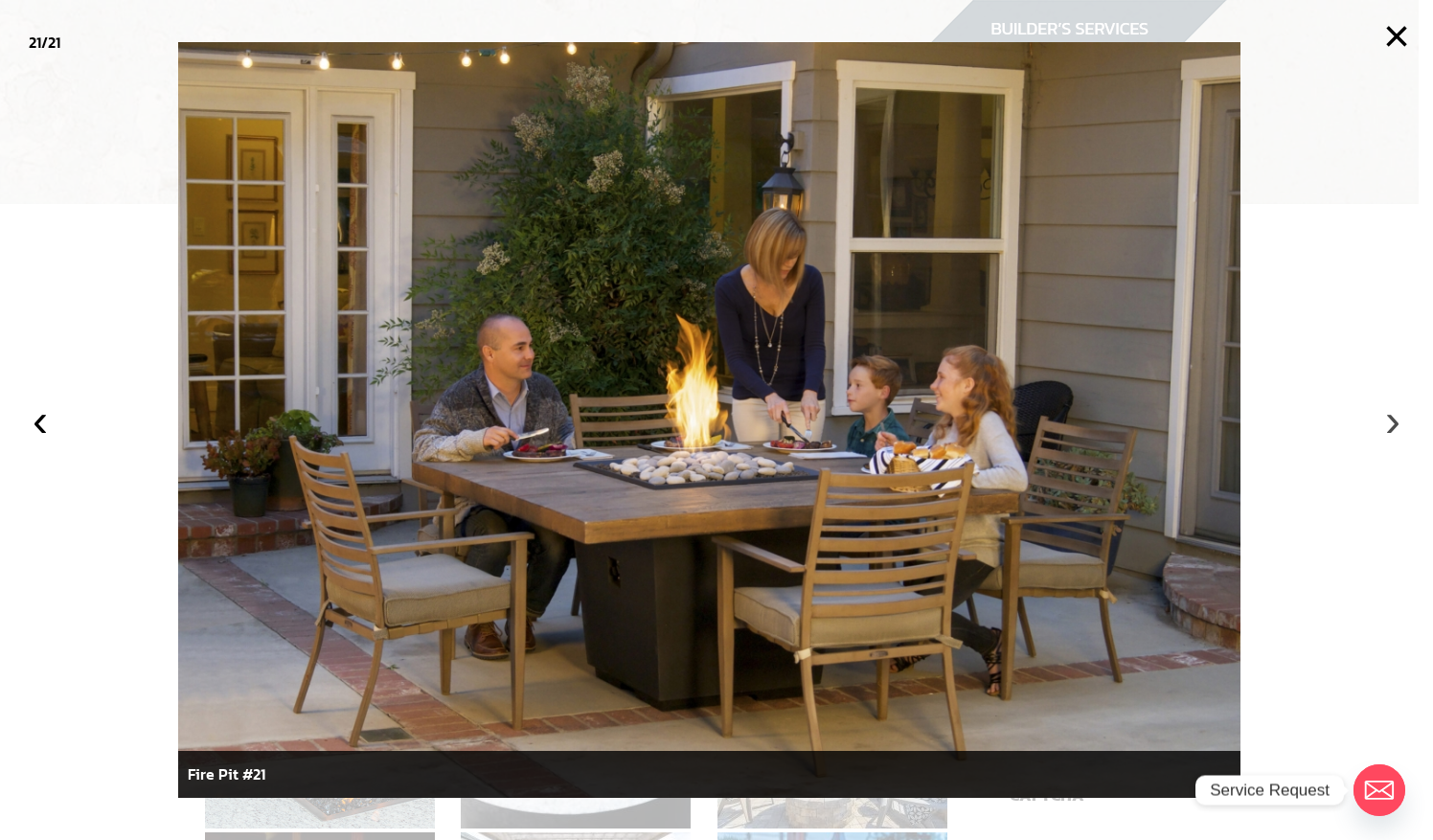
click at [1388, 418] on button "›" at bounding box center [1392, 420] width 42 height 42
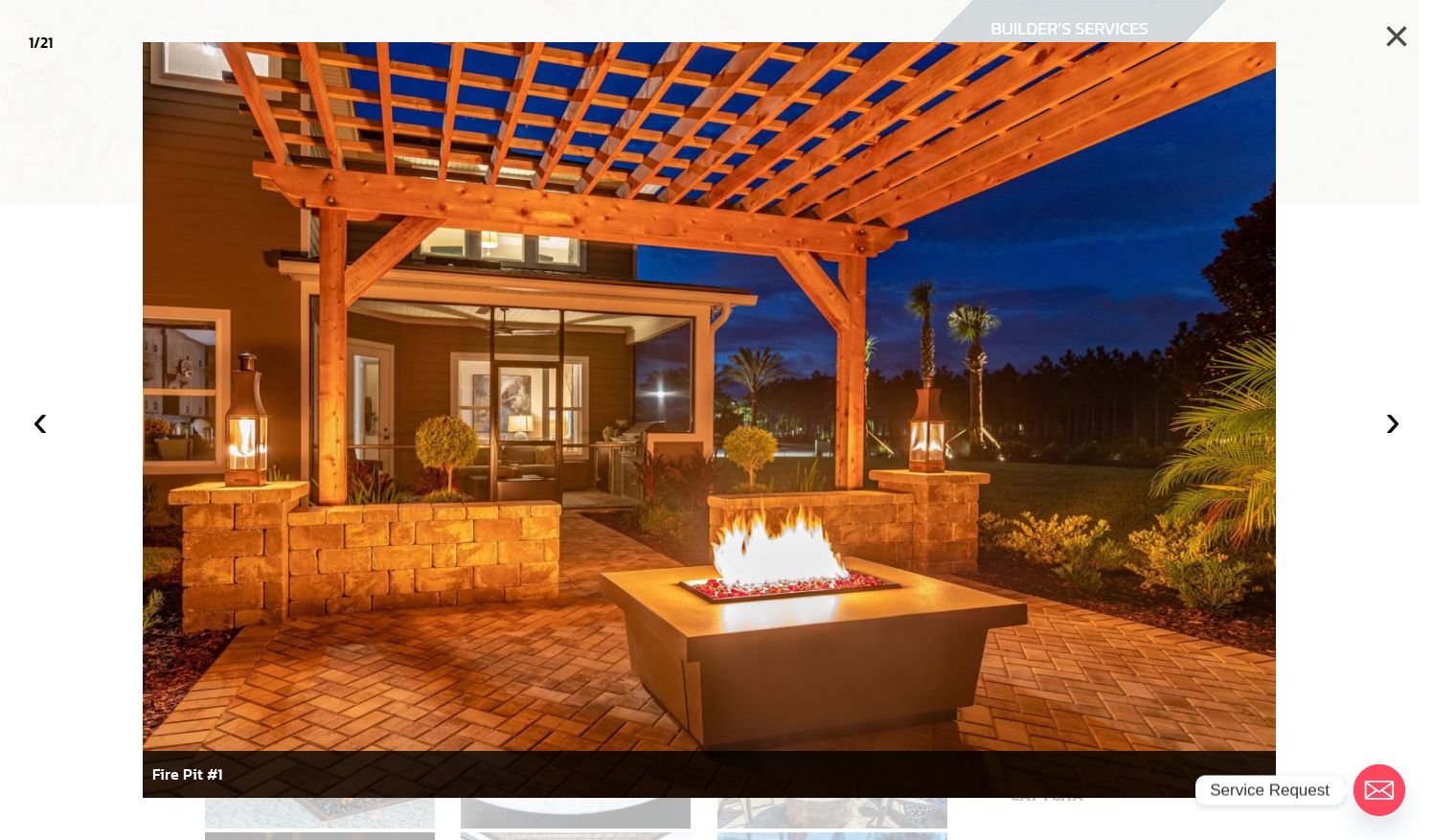
click at [1400, 32] on button "×" at bounding box center [1396, 36] width 42 height 42
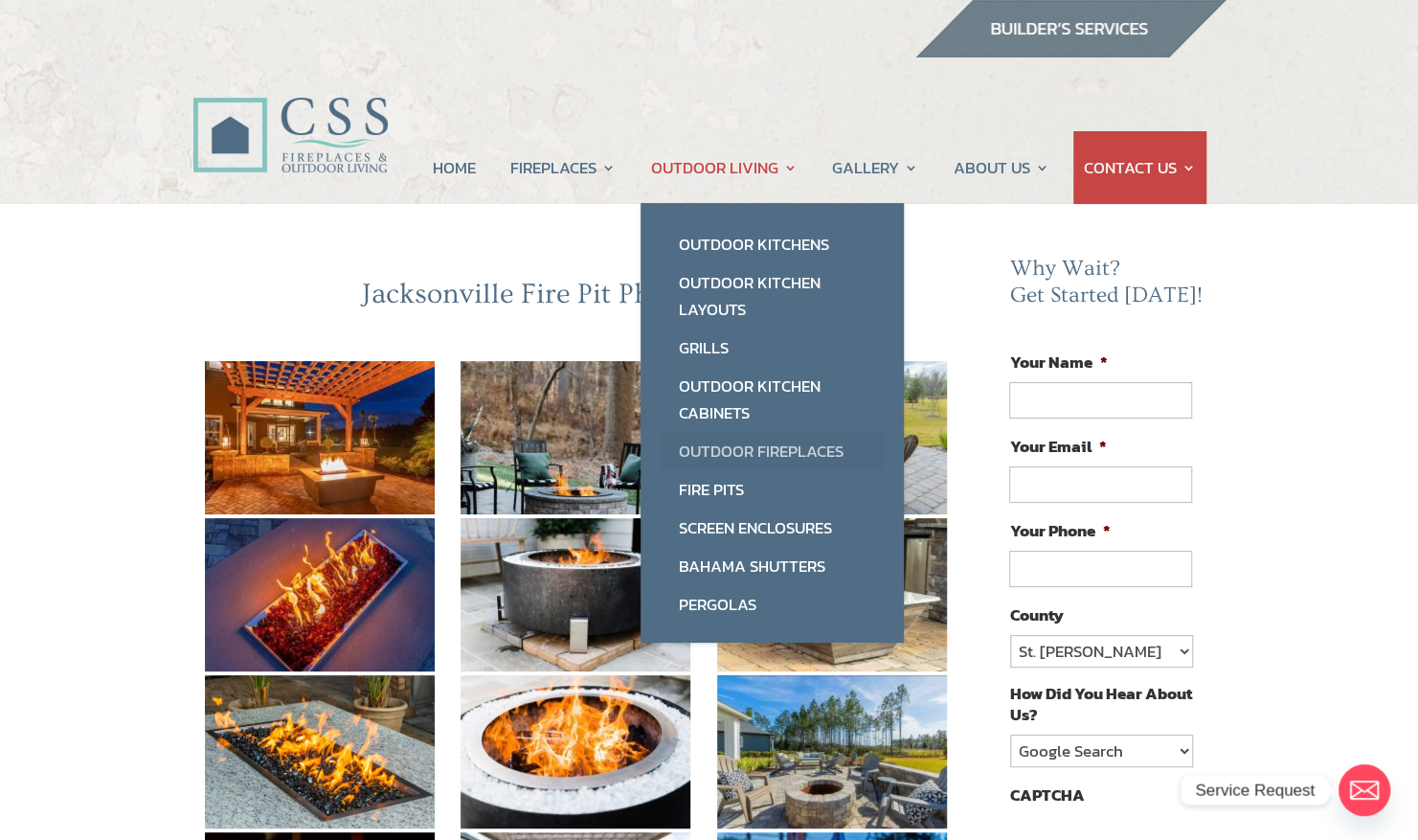
click at [741, 459] on link "Outdoor Fireplaces" at bounding box center [772, 451] width 226 height 38
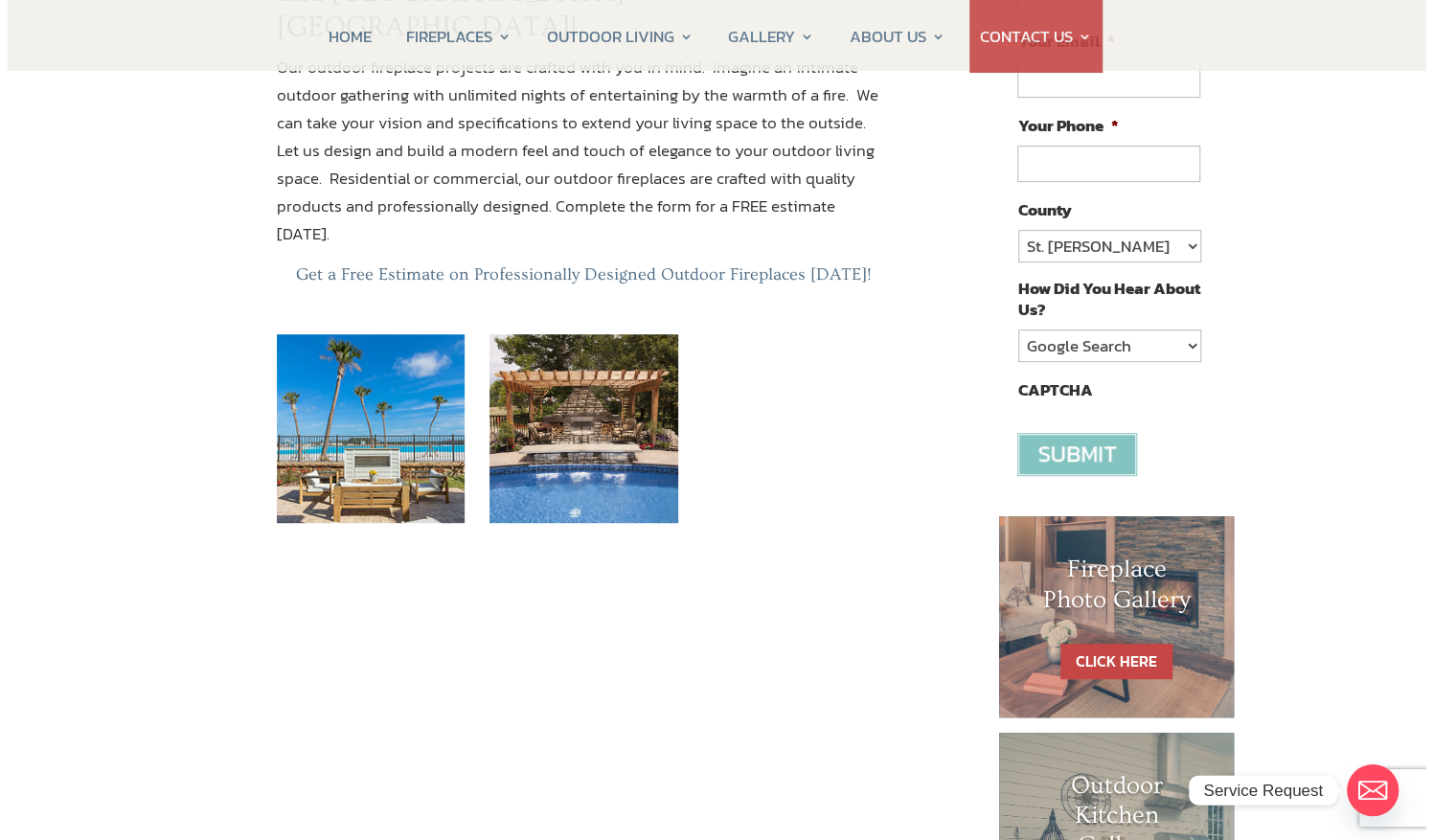
scroll to position [417, 0]
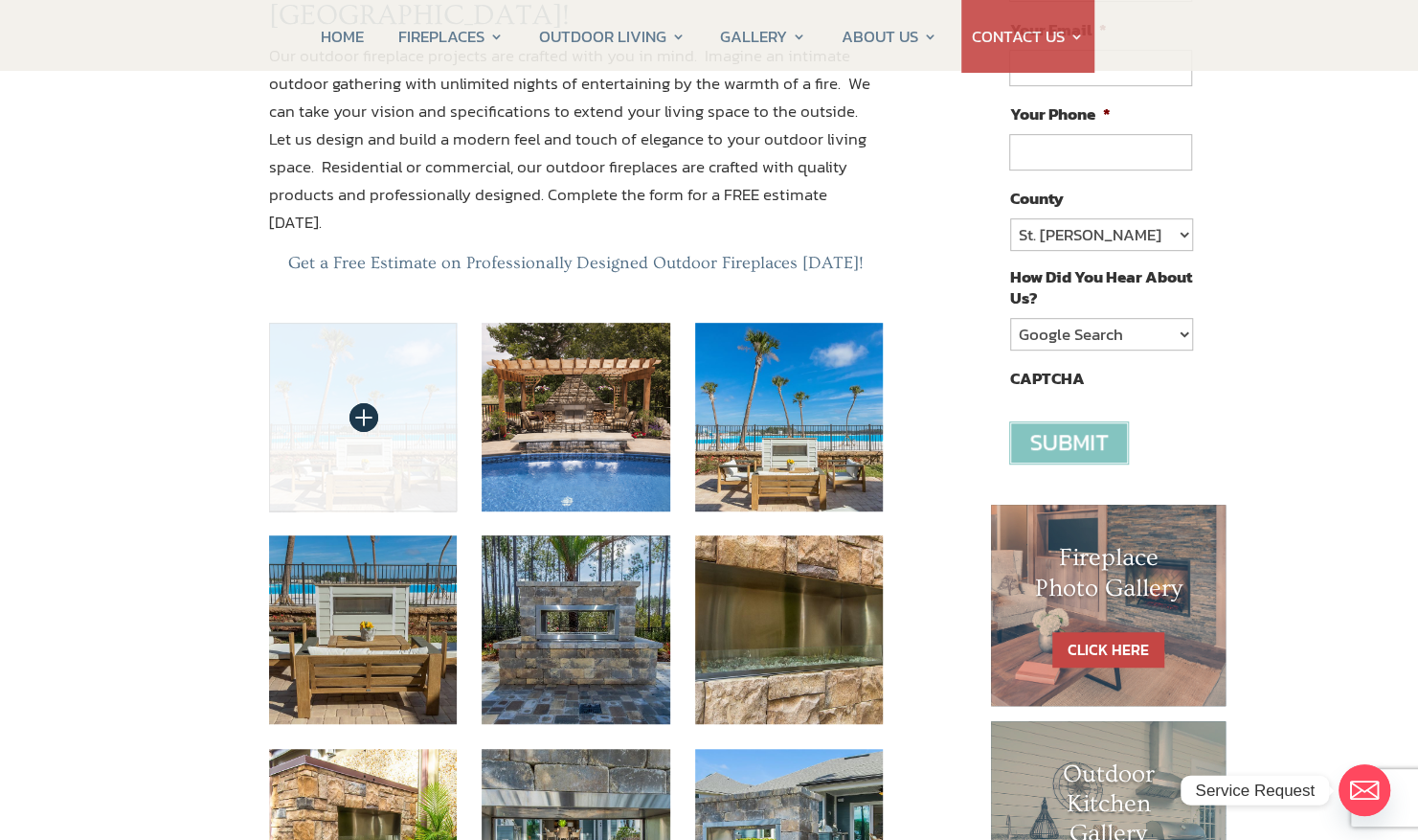
click at [392, 340] on img at bounding box center [363, 418] width 189 height 189
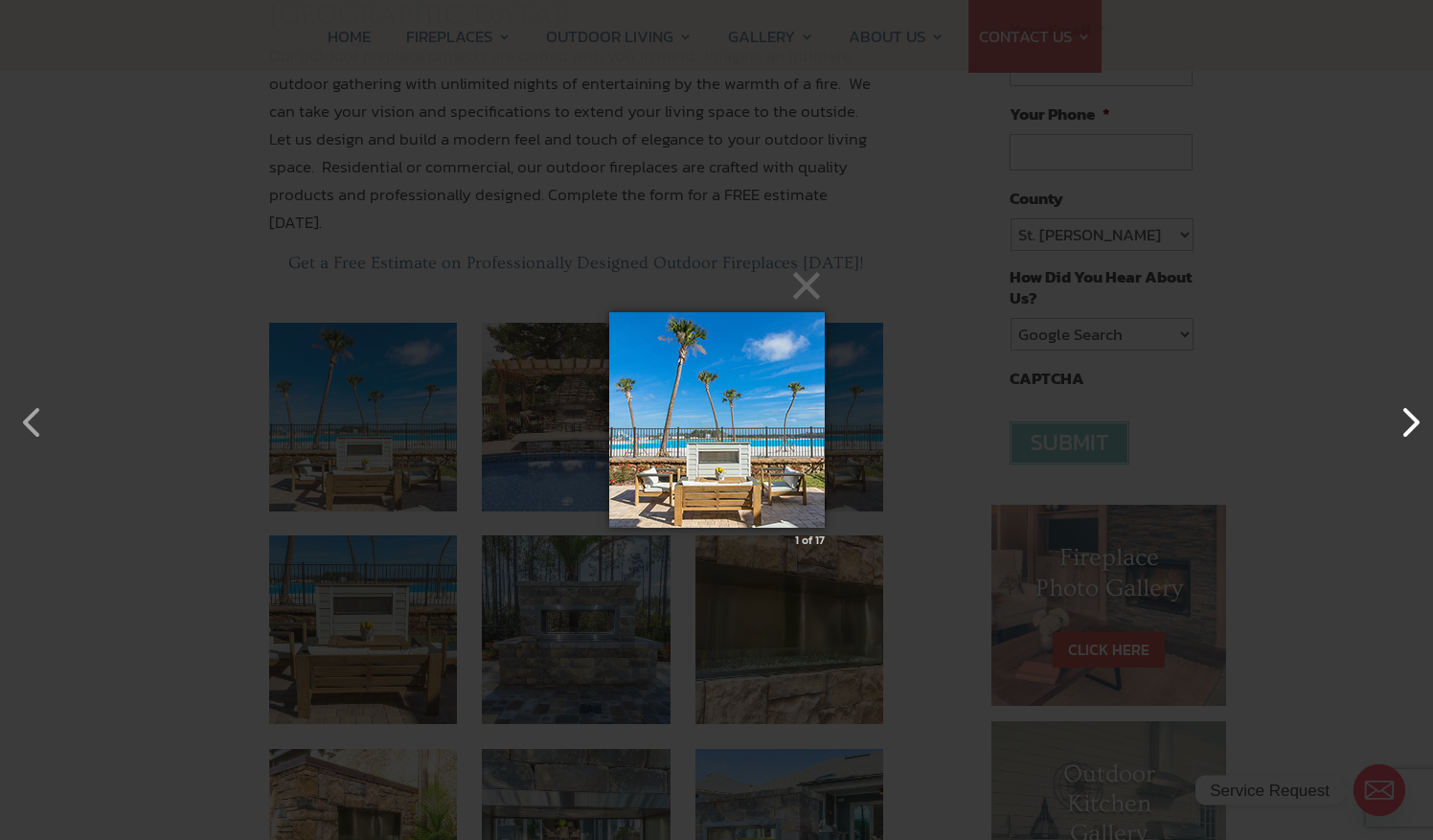
click at [1417, 425] on button "button" at bounding box center [1400, 413] width 46 height 46
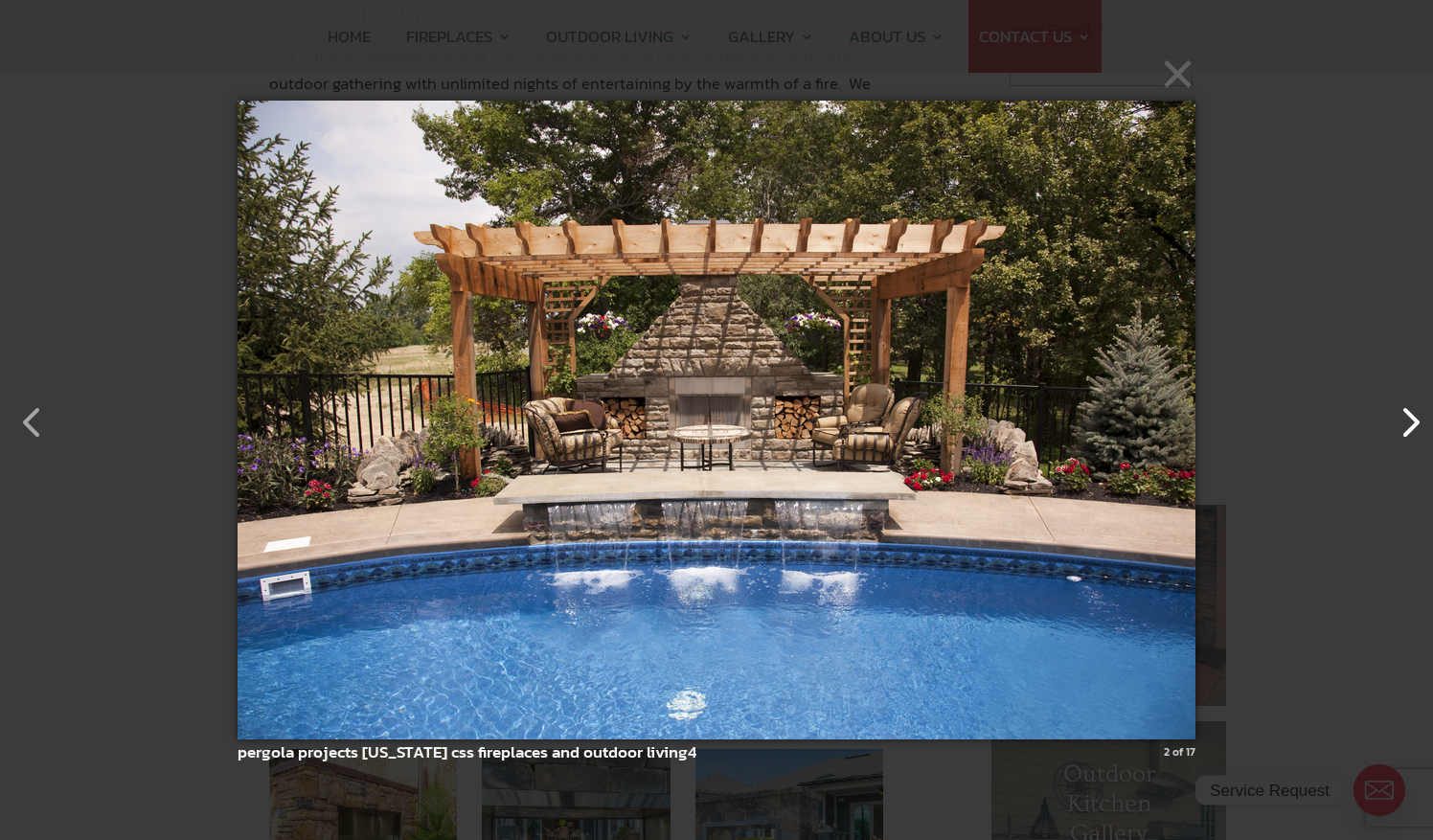
click at [1417, 425] on button "button" at bounding box center [1400, 413] width 46 height 46
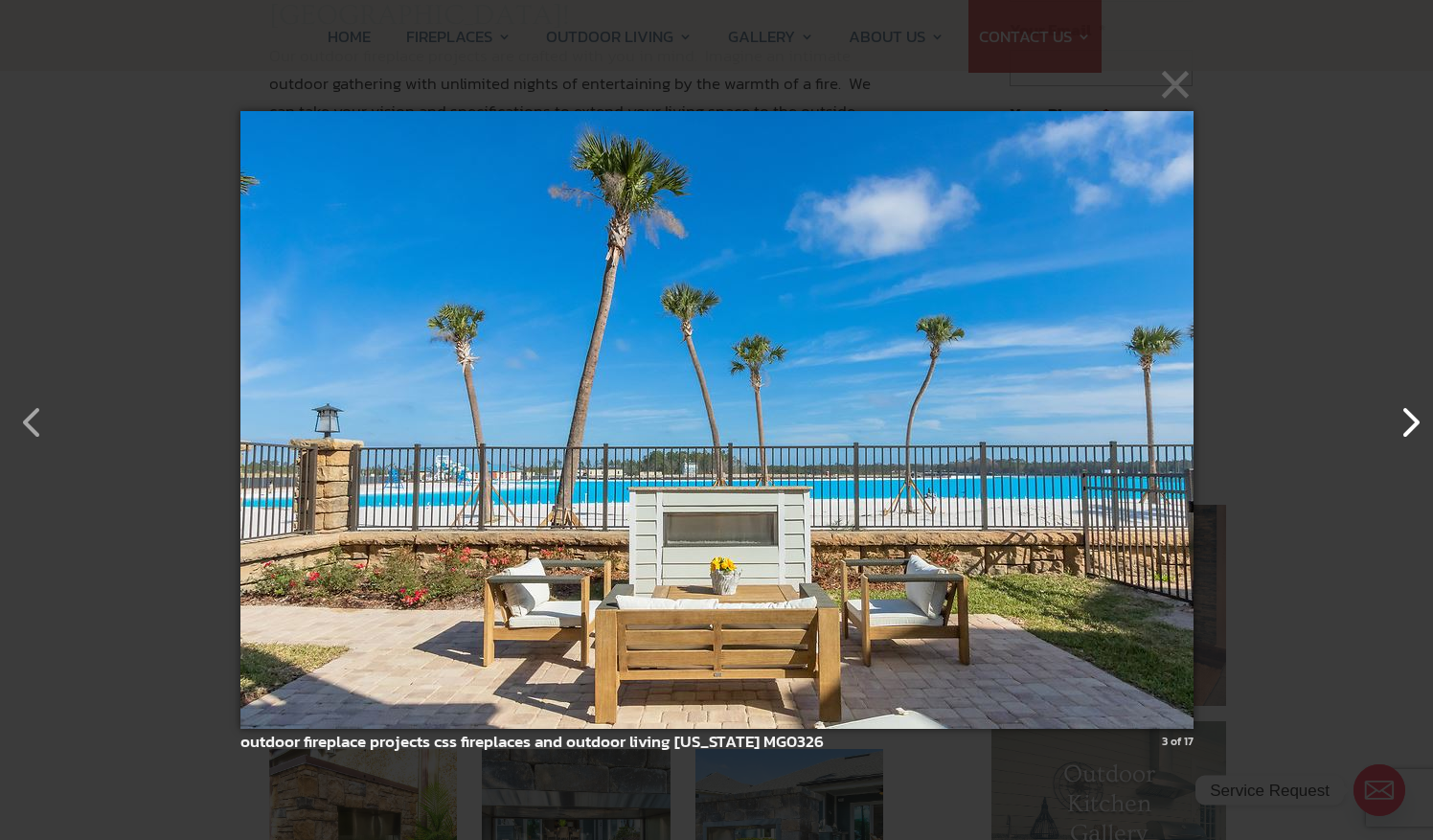
click at [1417, 425] on button "button" at bounding box center [1400, 413] width 46 height 46
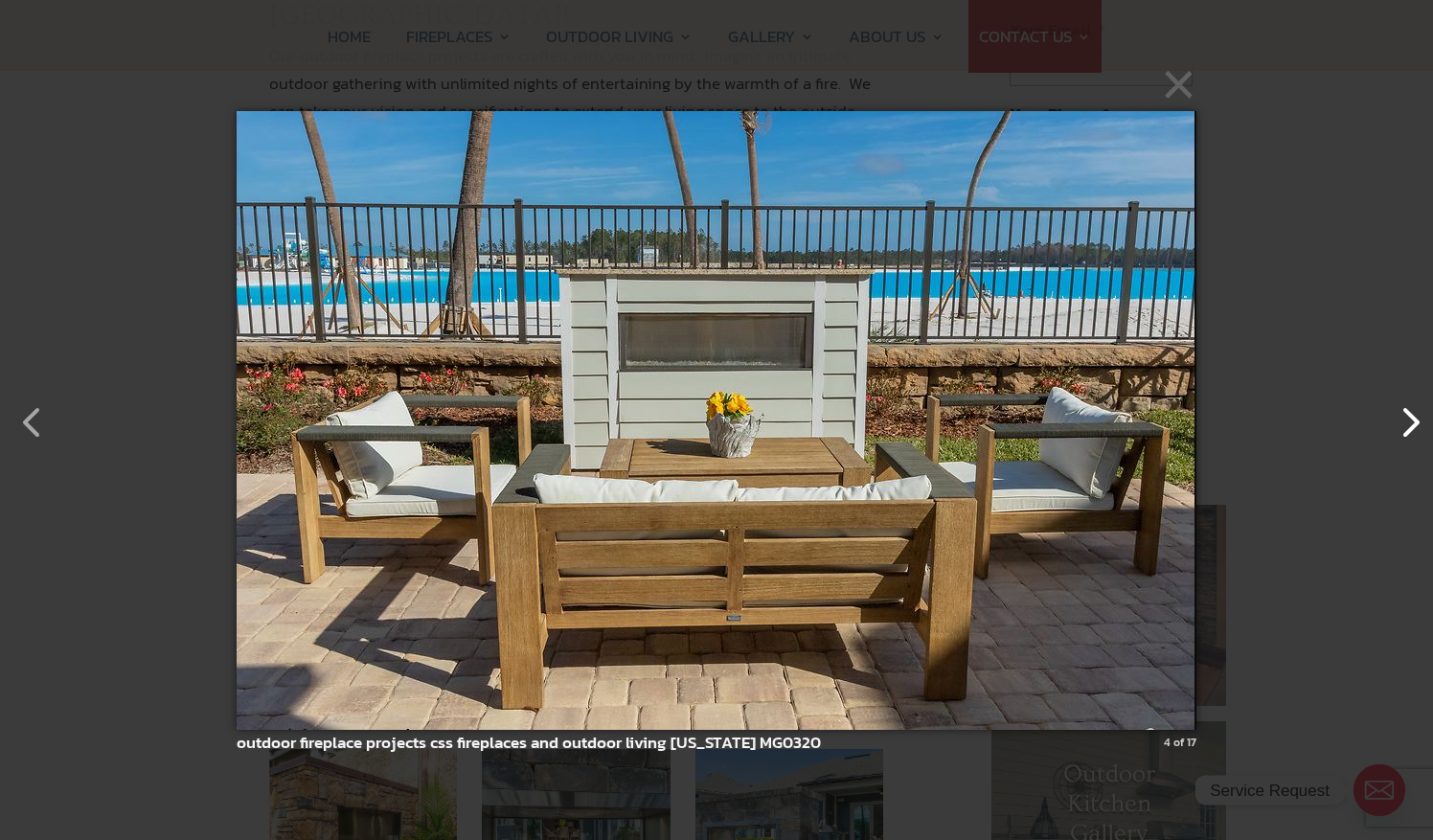
click at [1417, 425] on button "button" at bounding box center [1400, 413] width 46 height 46
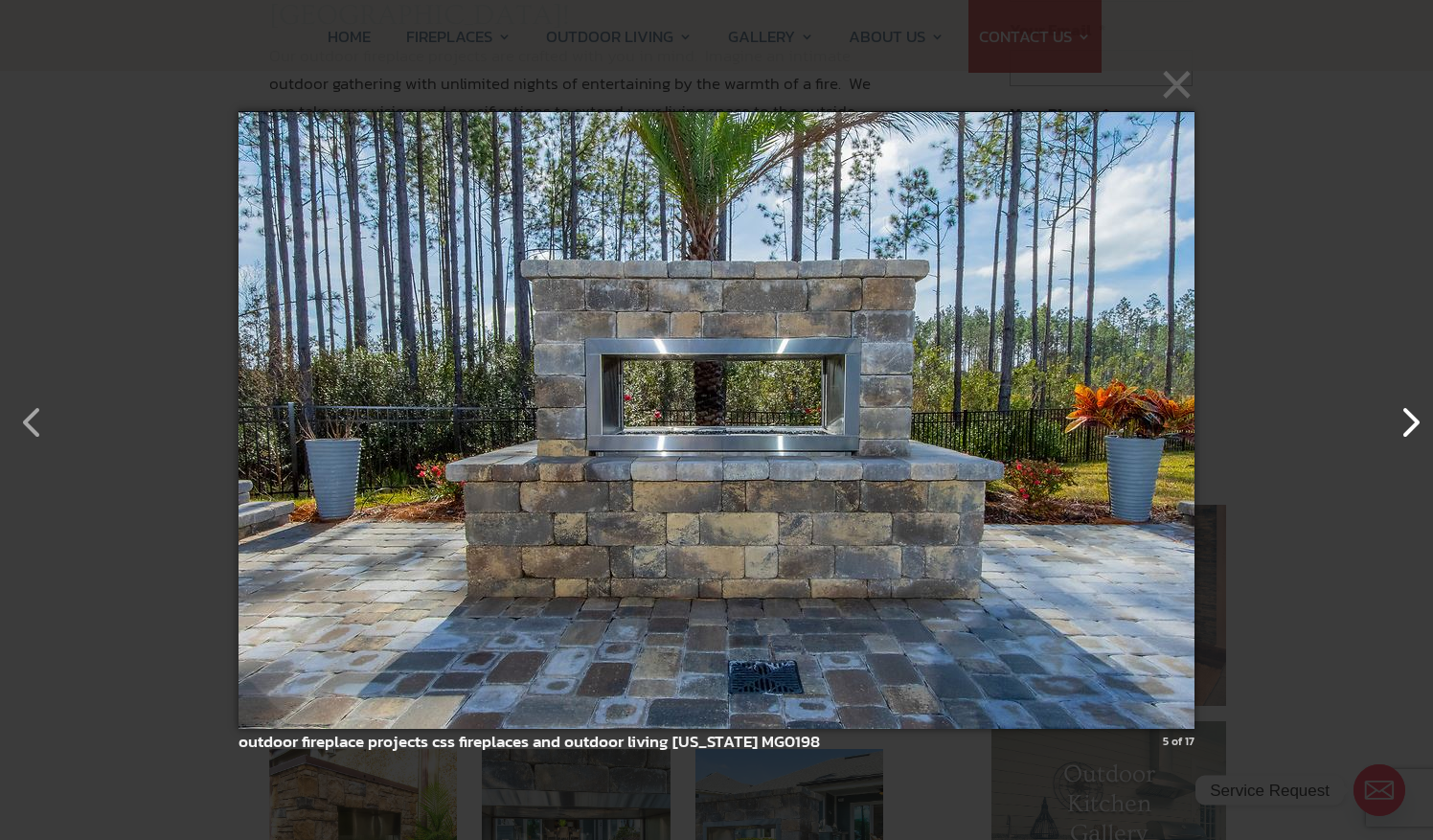
click at [1417, 425] on button "button" at bounding box center [1400, 413] width 46 height 46
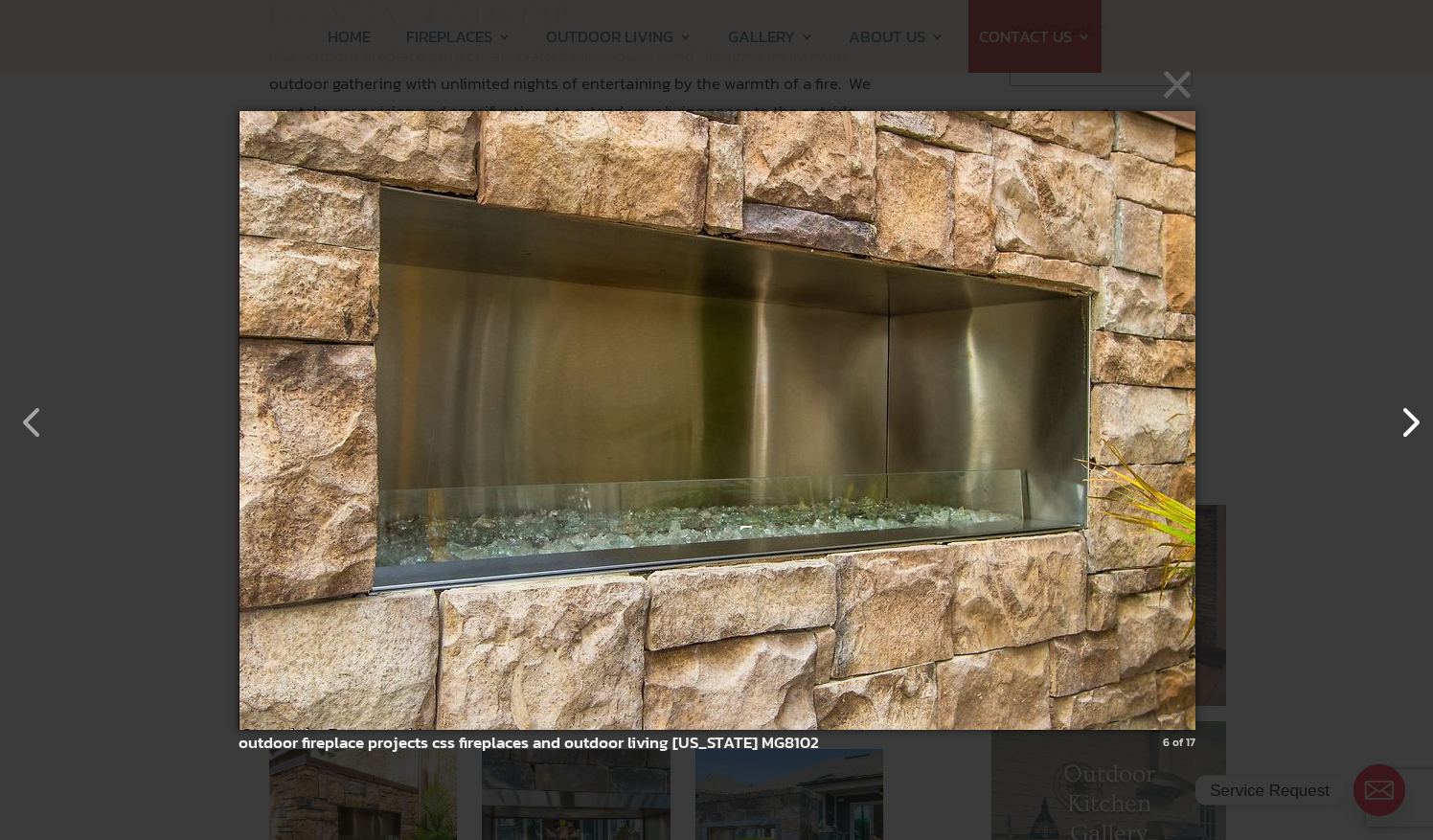
click at [1417, 425] on button "button" at bounding box center [1400, 413] width 46 height 46
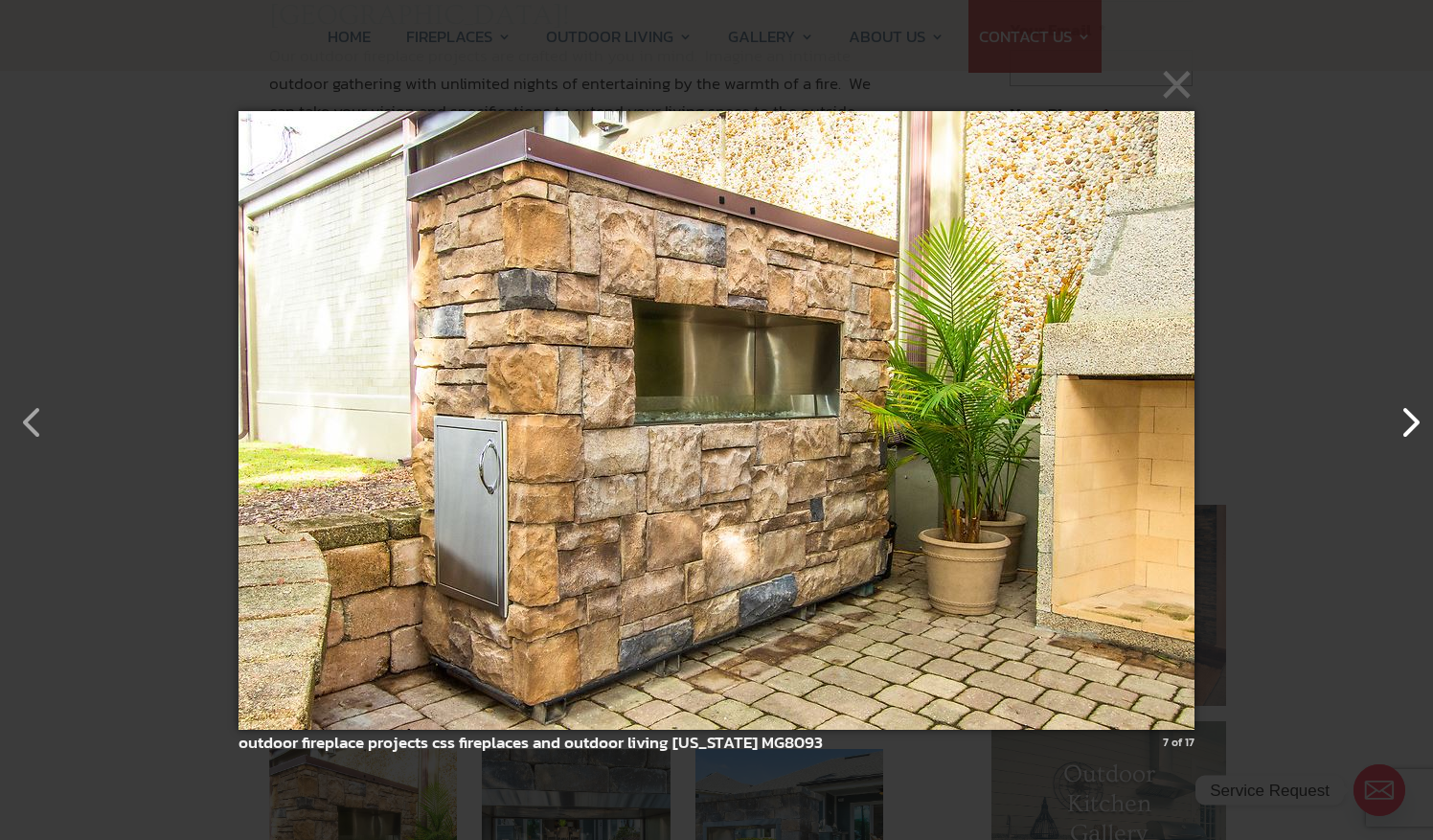
click at [1417, 425] on button "button" at bounding box center [1400, 413] width 46 height 46
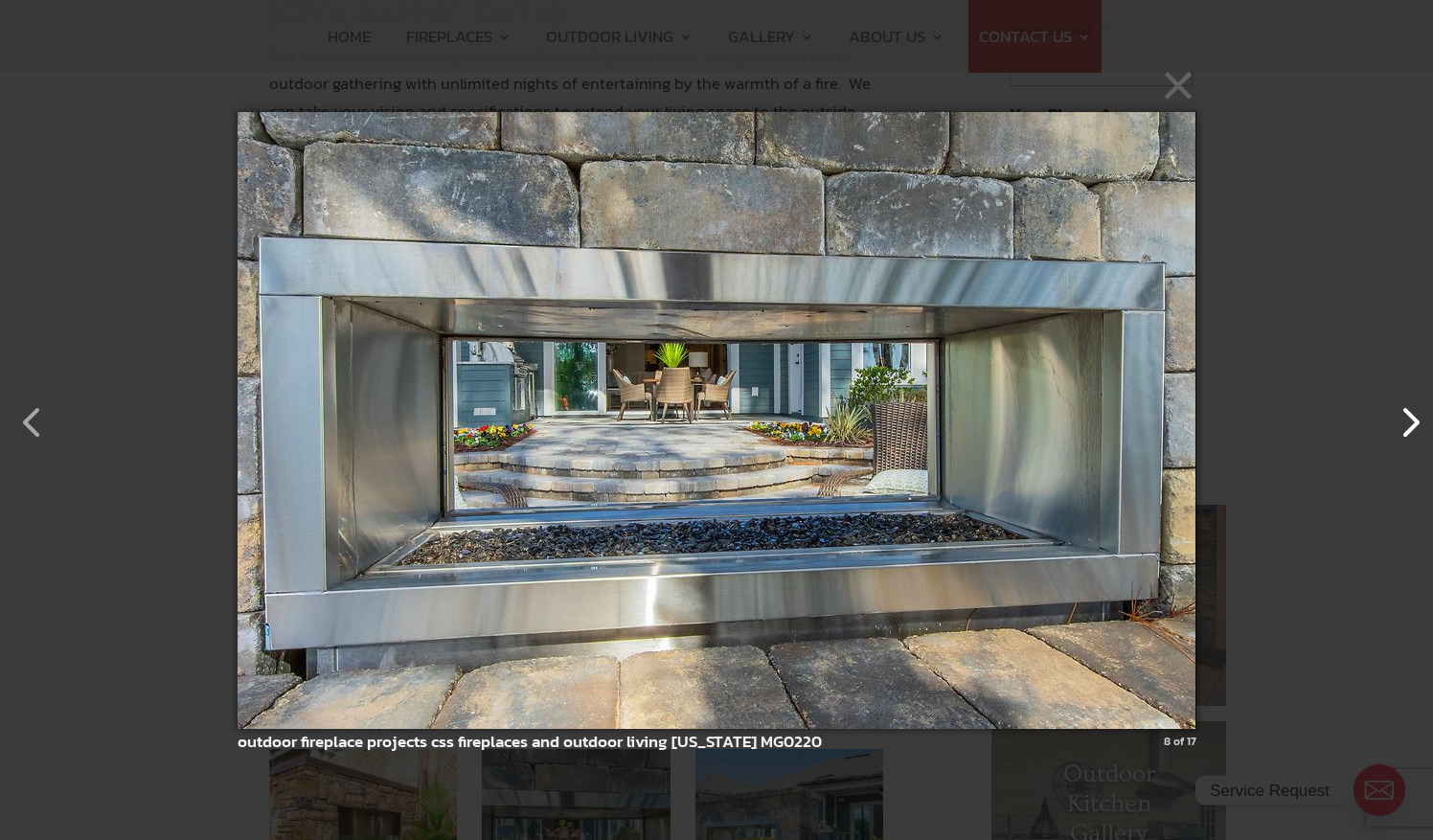
click at [1417, 425] on button "button" at bounding box center [1400, 413] width 46 height 46
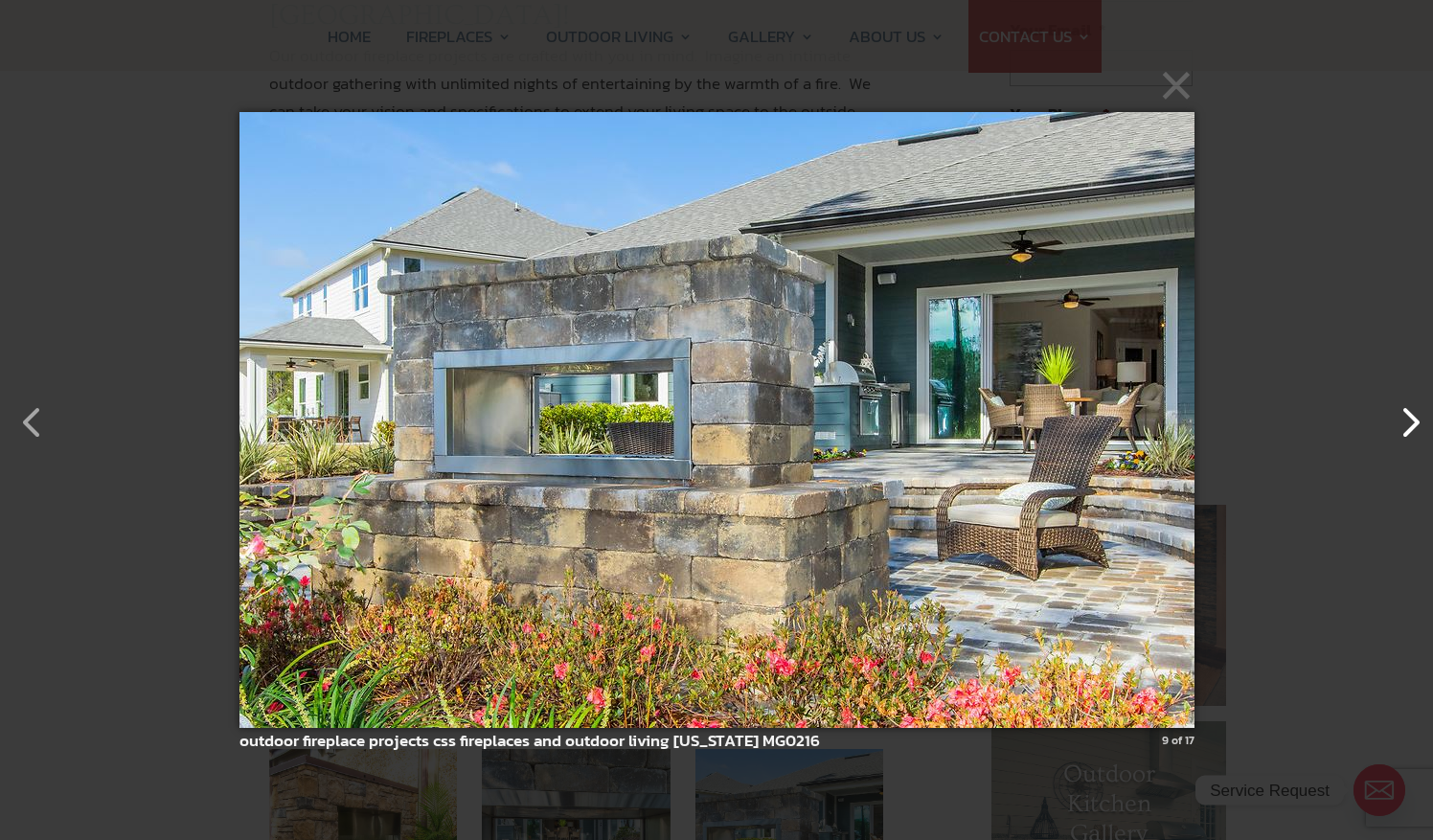
click at [1417, 425] on button "button" at bounding box center [1400, 413] width 46 height 46
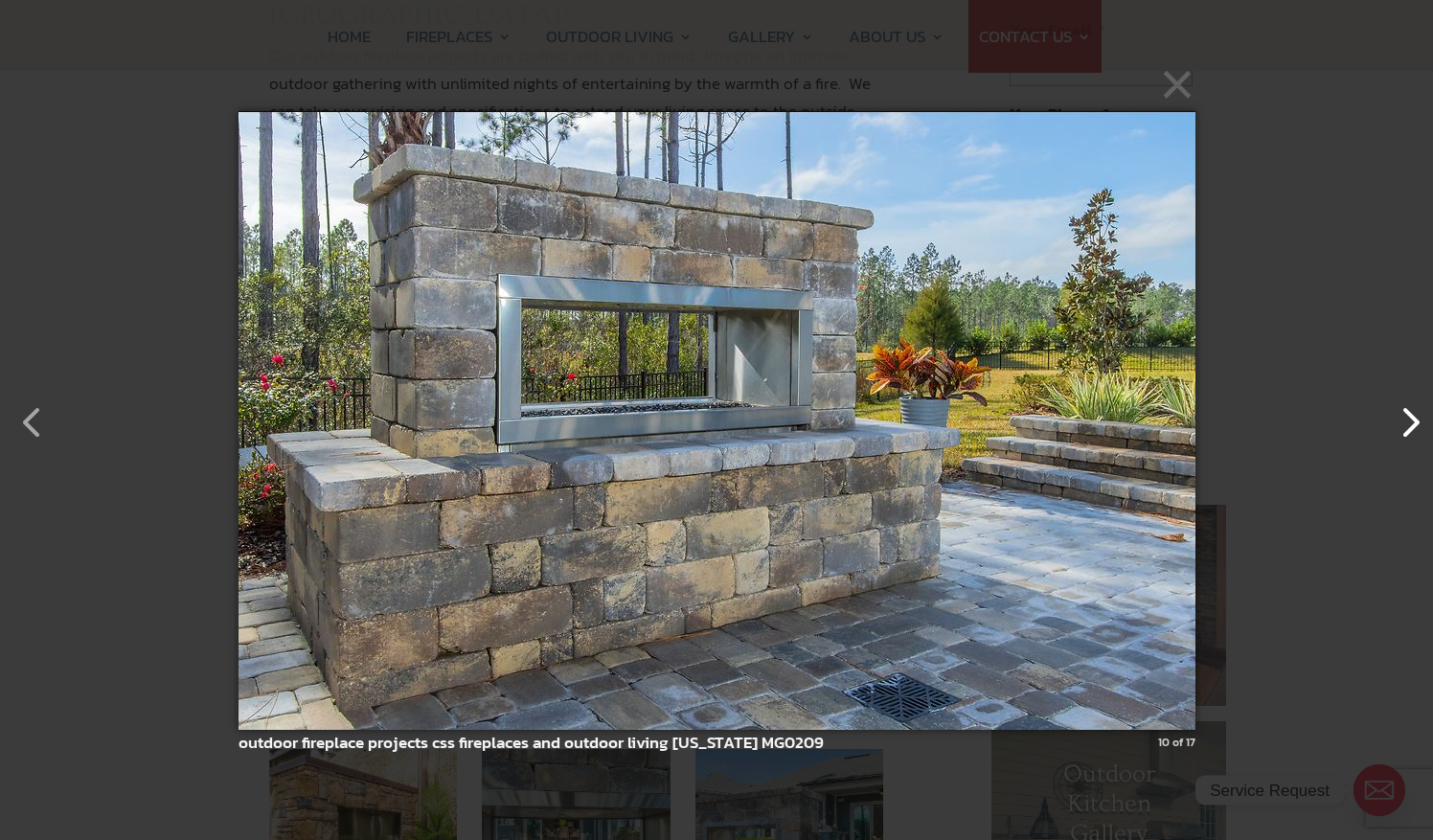
click at [1417, 425] on button "button" at bounding box center [1400, 413] width 46 height 46
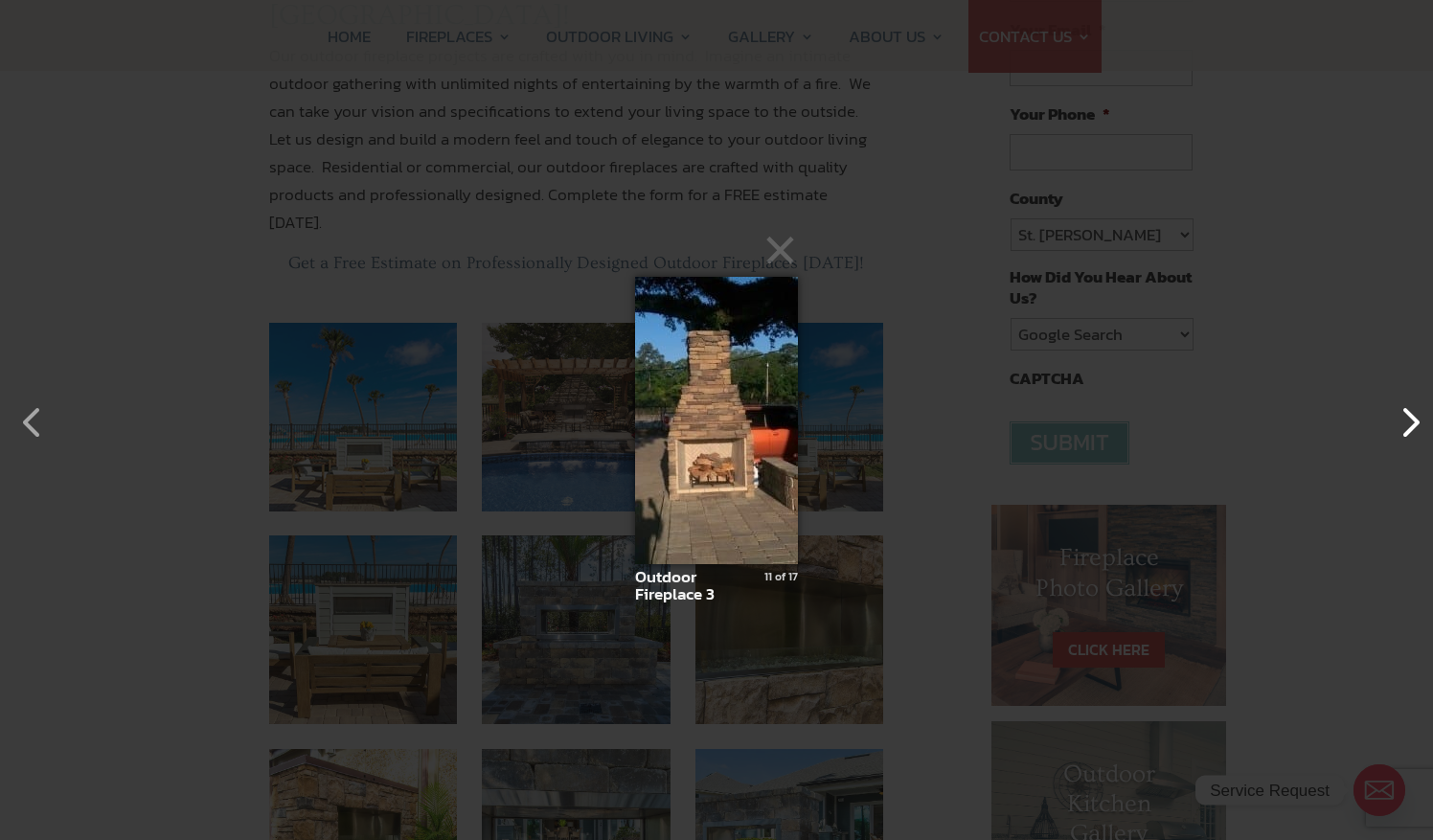
click at [1417, 425] on button "button" at bounding box center [1400, 413] width 46 height 46
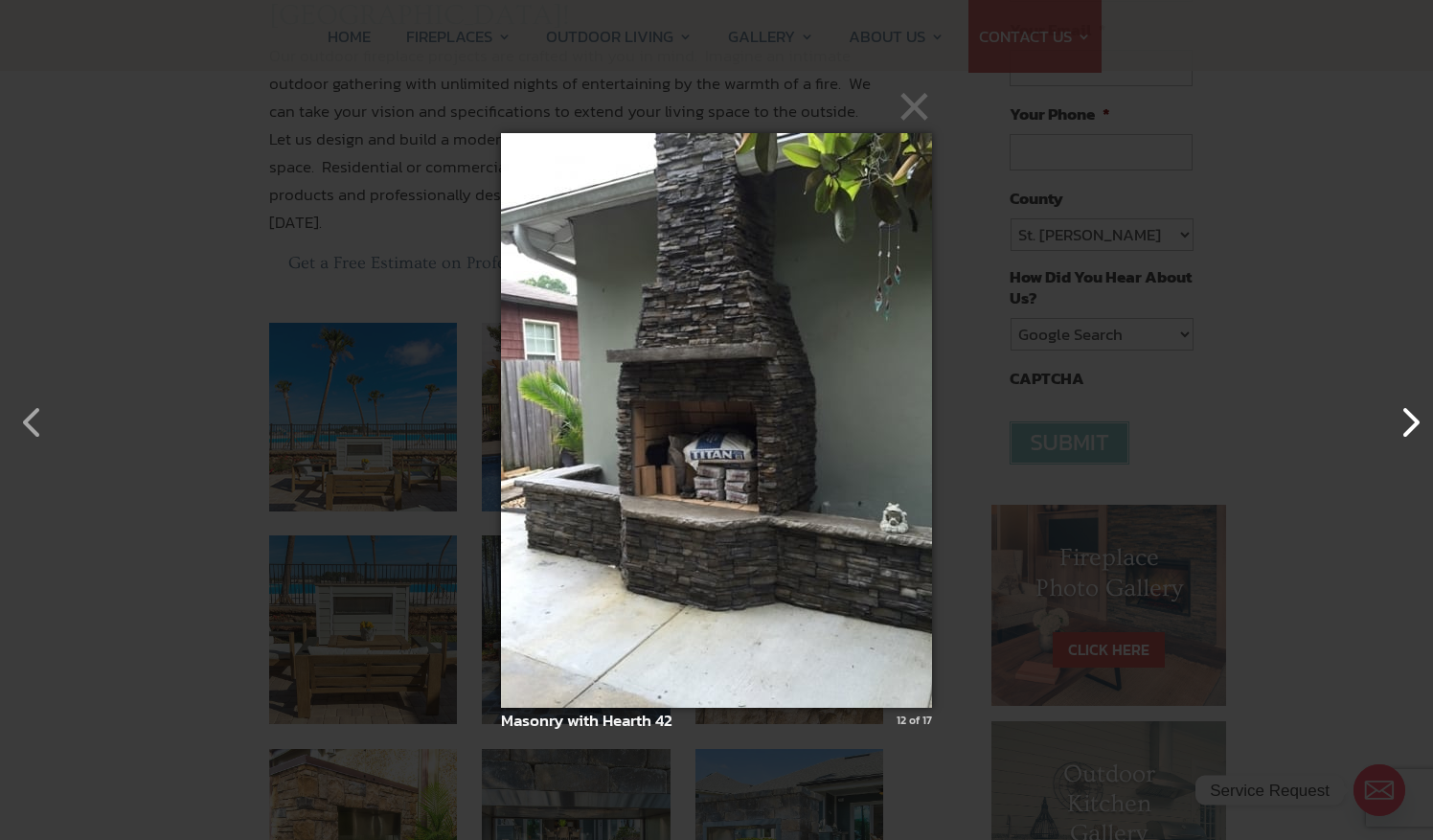
click at [1417, 425] on button "button" at bounding box center [1400, 413] width 46 height 46
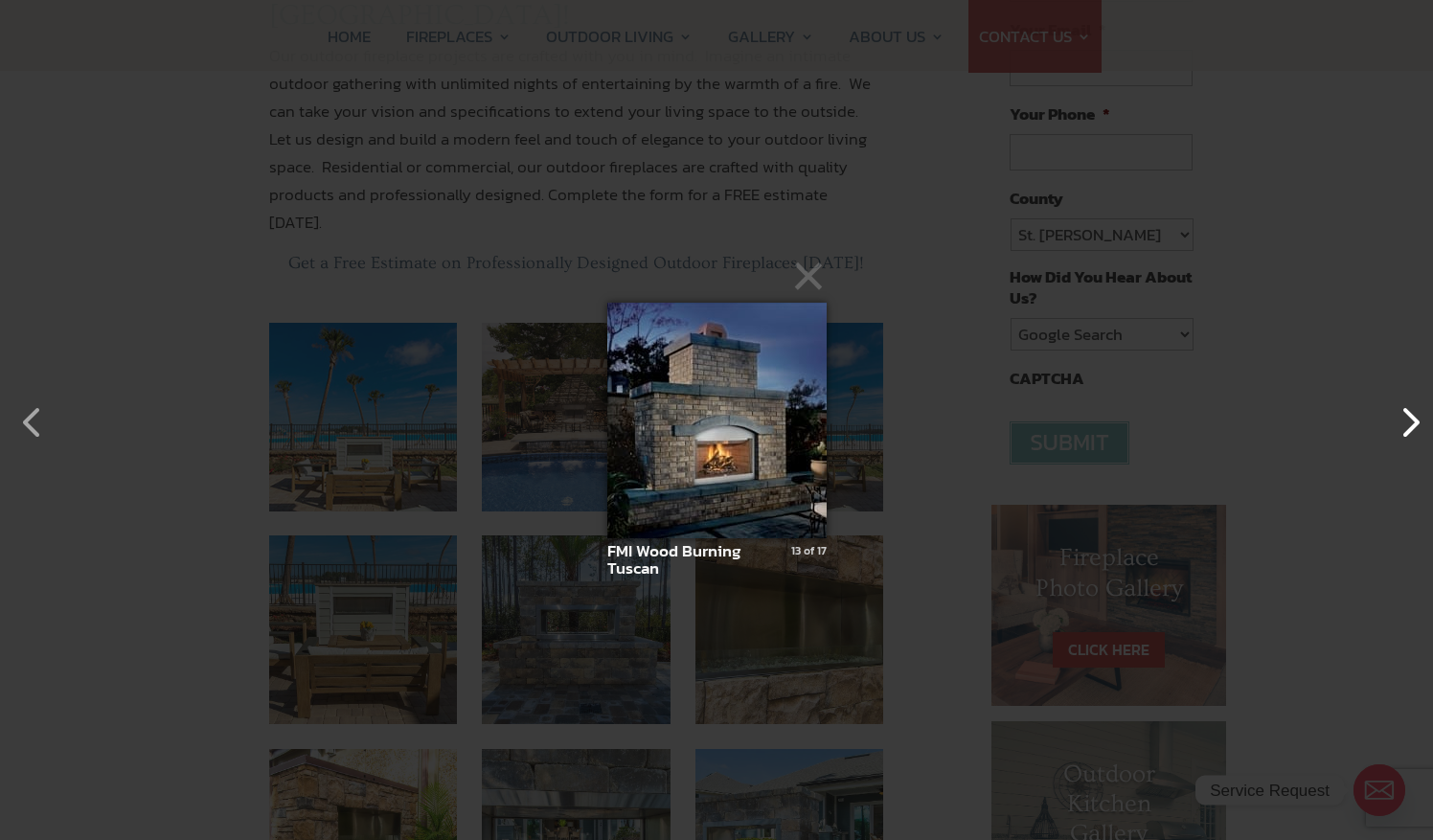
click at [1417, 425] on button "button" at bounding box center [1400, 413] width 46 height 46
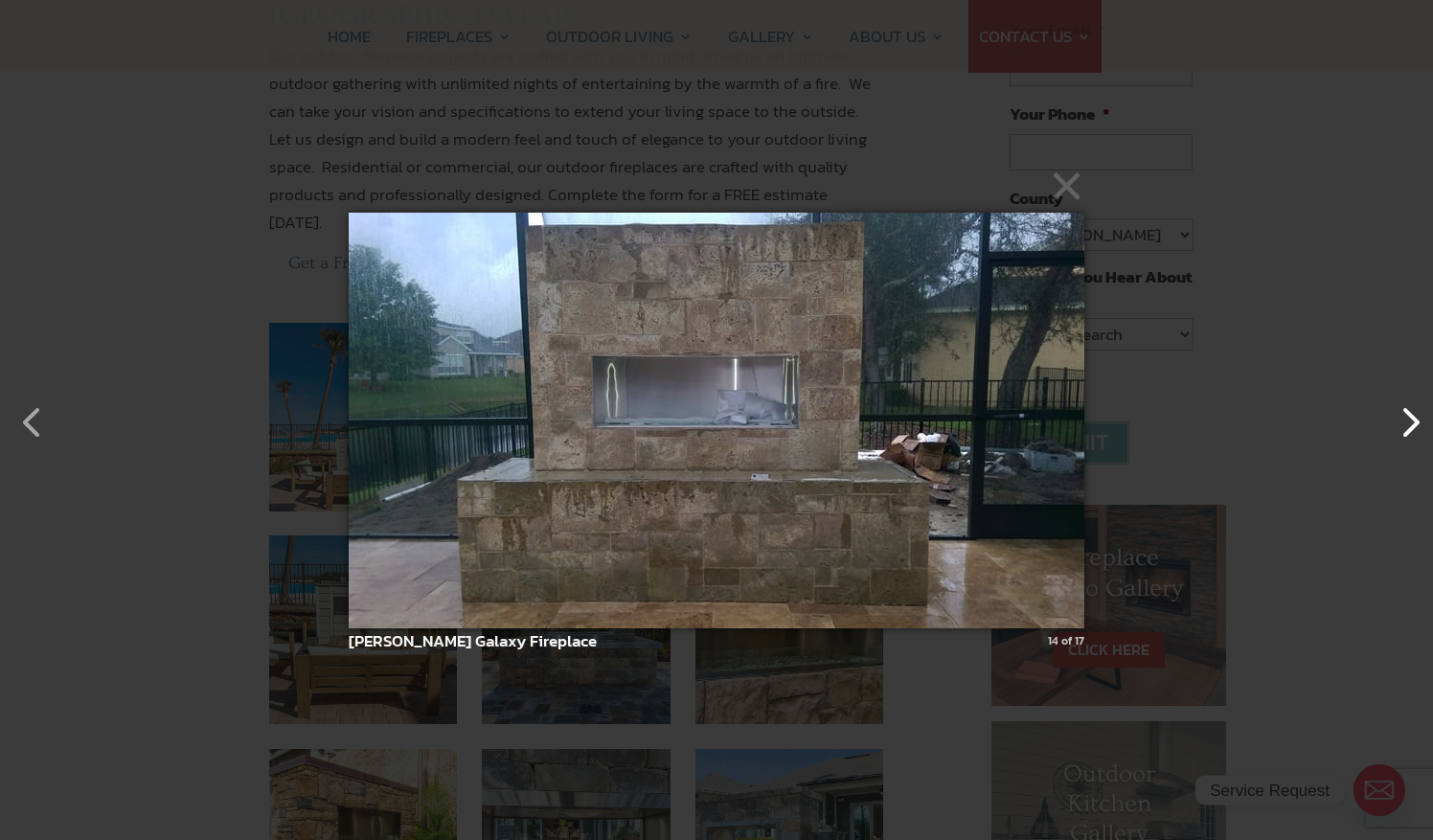
click at [1417, 425] on button "button" at bounding box center [1400, 413] width 46 height 46
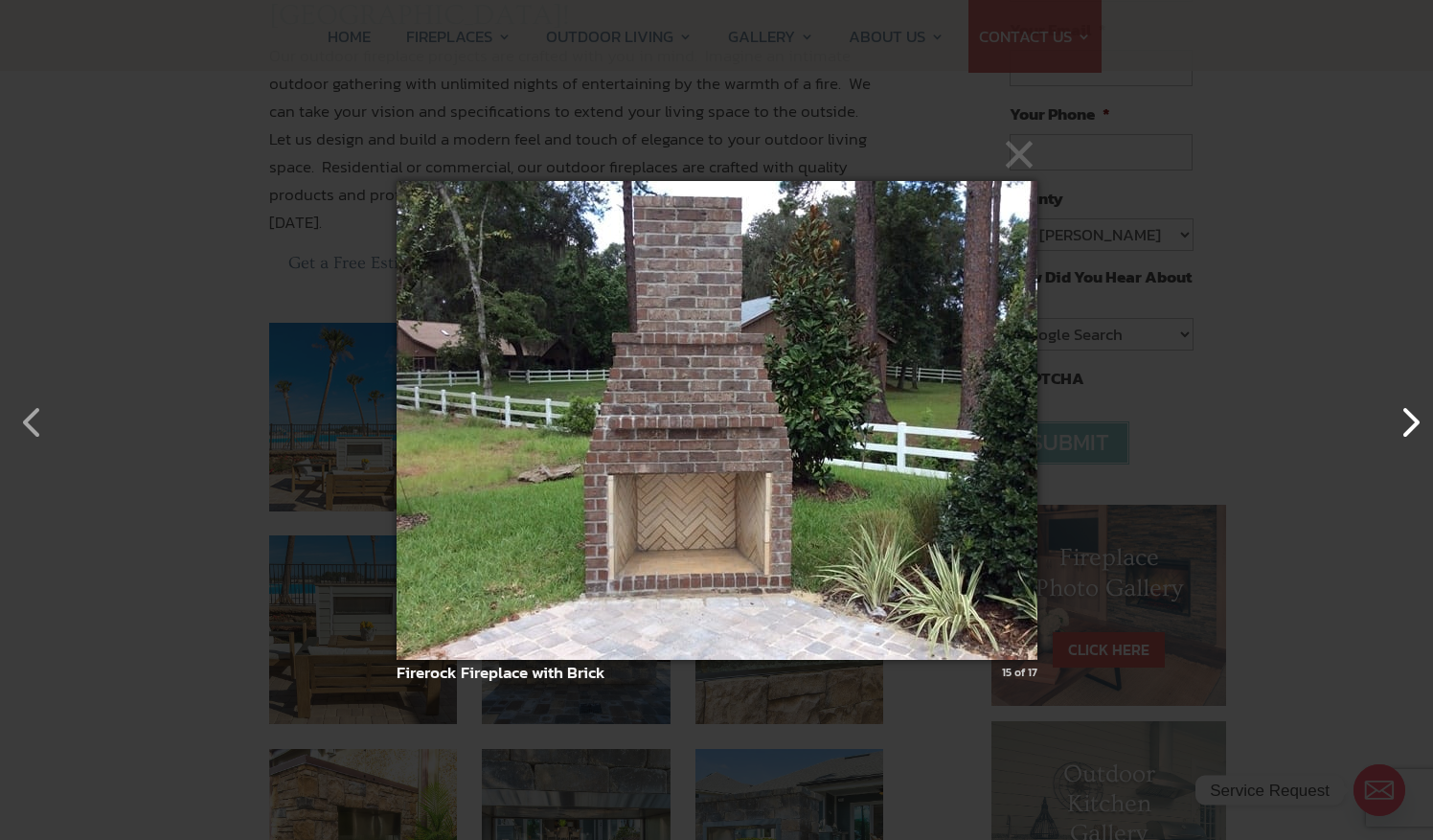
click at [1417, 425] on button "button" at bounding box center [1400, 413] width 46 height 46
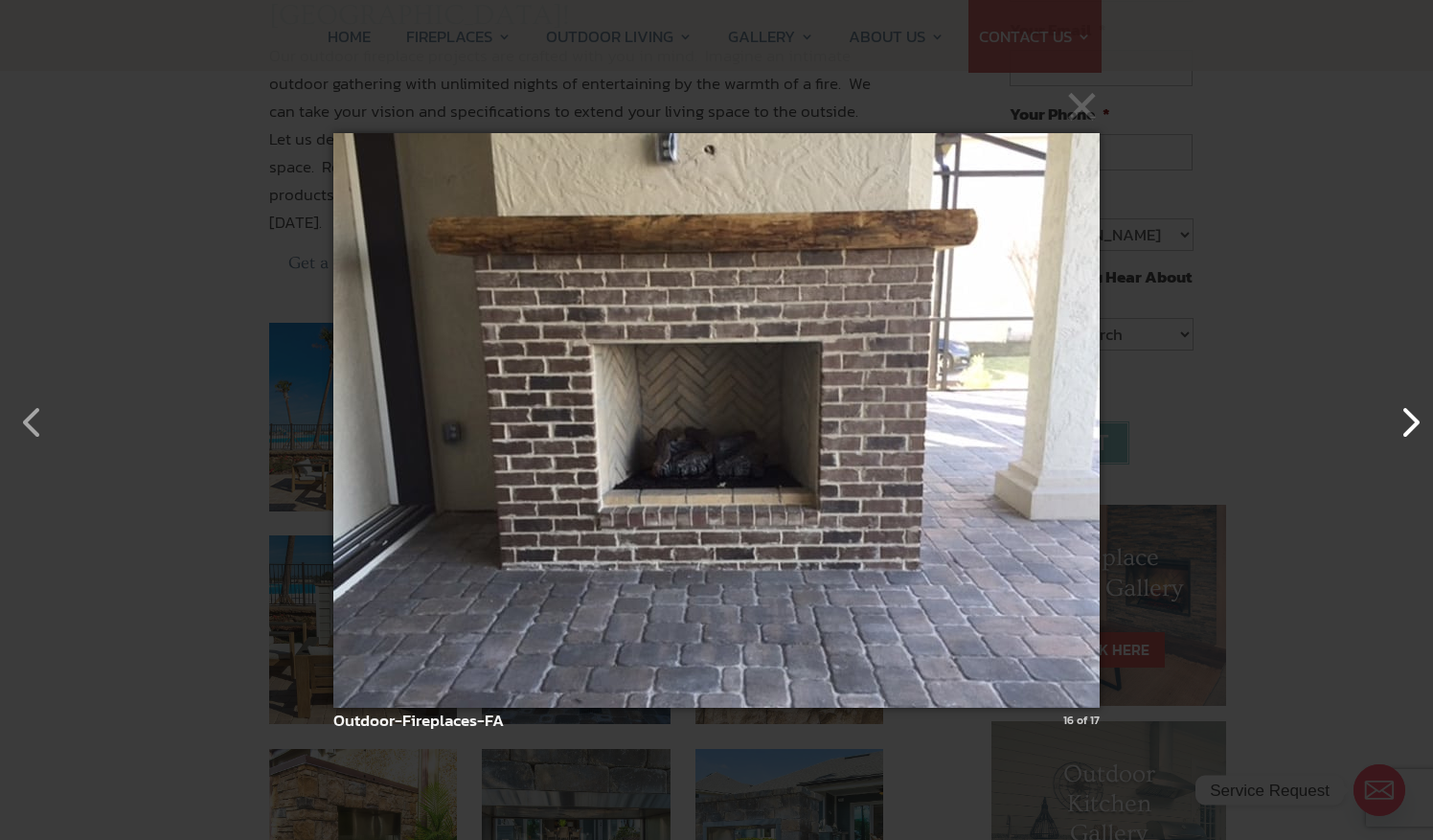
click at [1417, 425] on button "button" at bounding box center [1400, 413] width 46 height 46
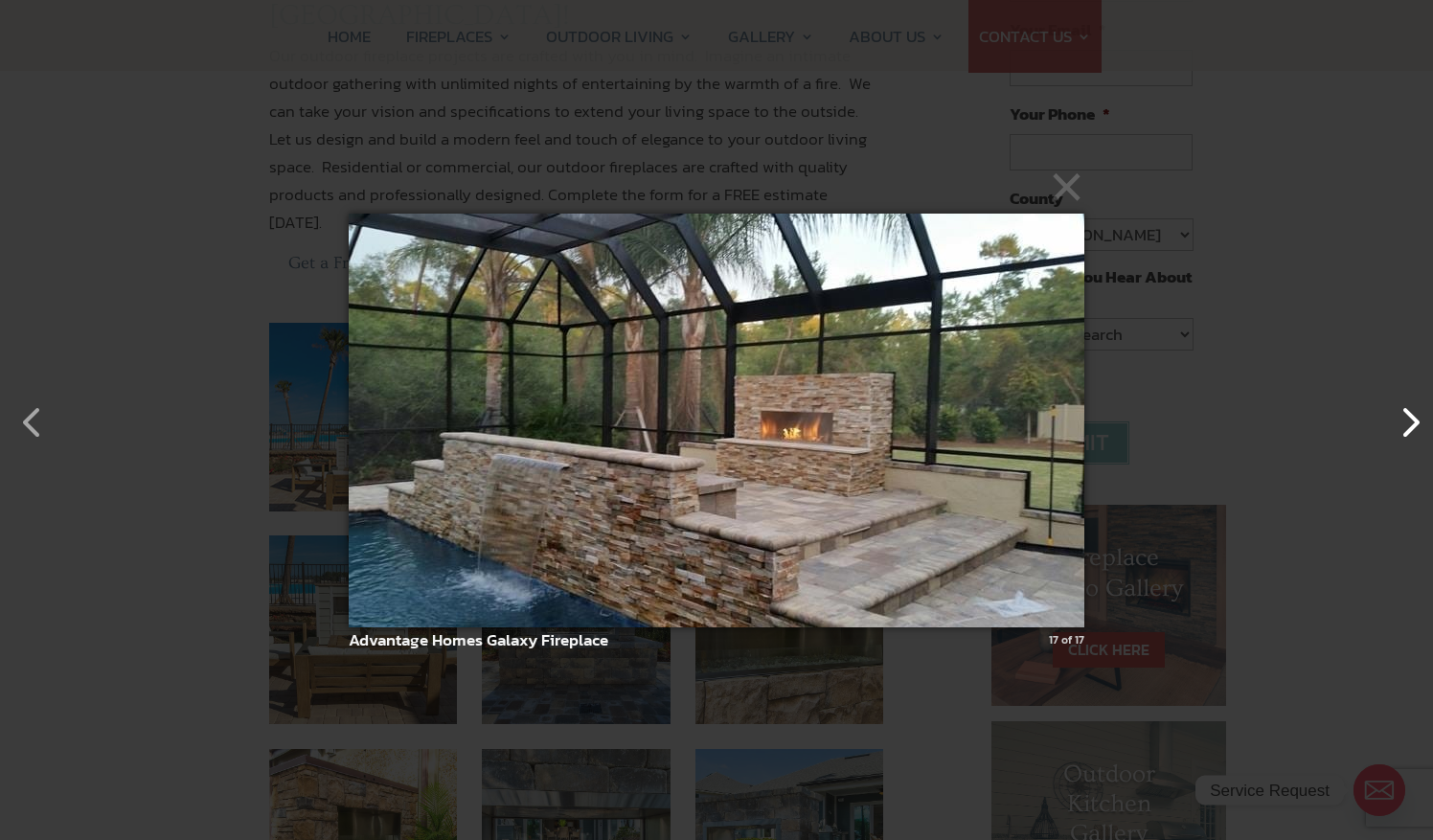
click at [1417, 425] on button "button" at bounding box center [1400, 413] width 46 height 46
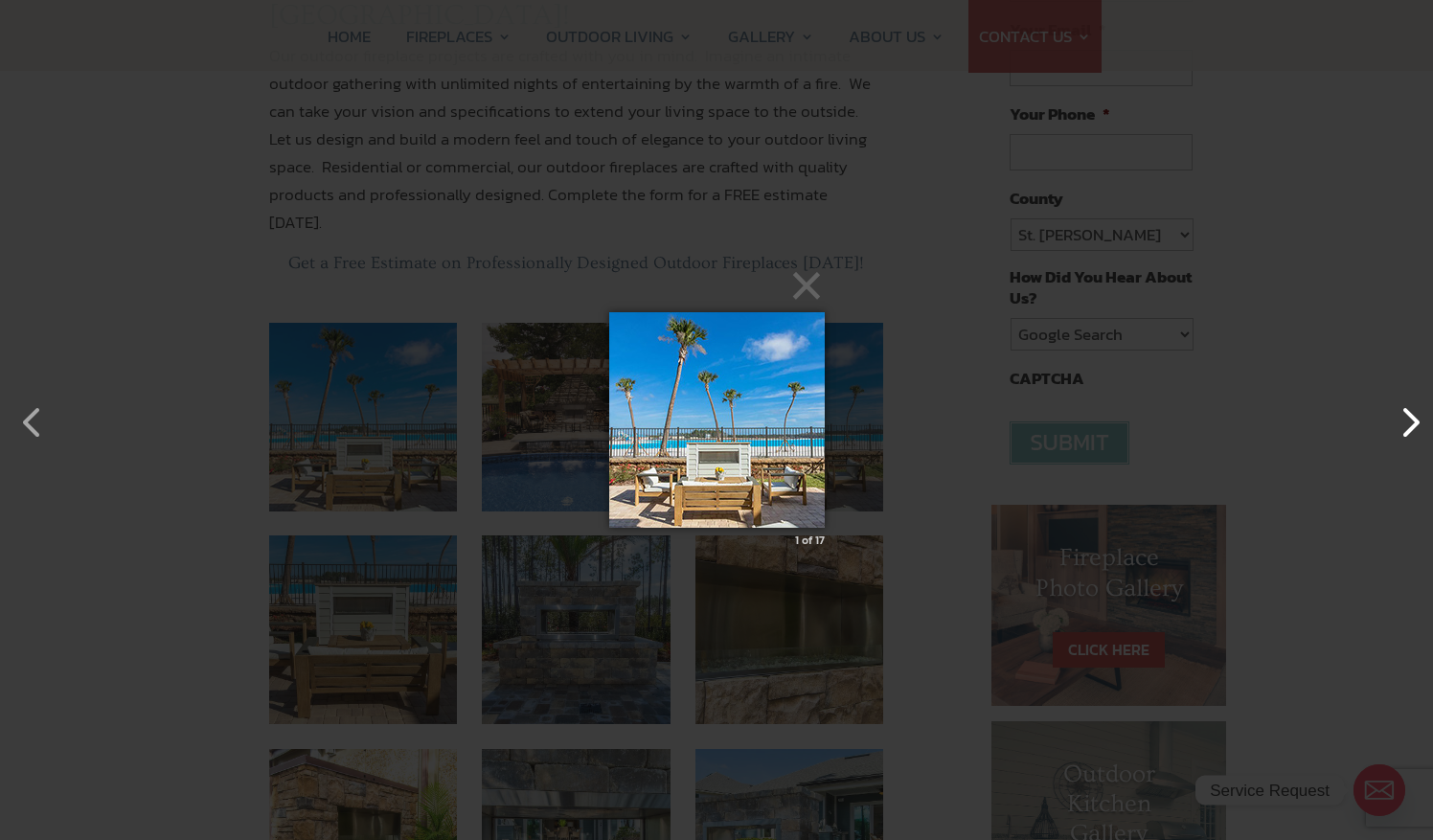
click at [1417, 425] on button "button" at bounding box center [1400, 413] width 46 height 46
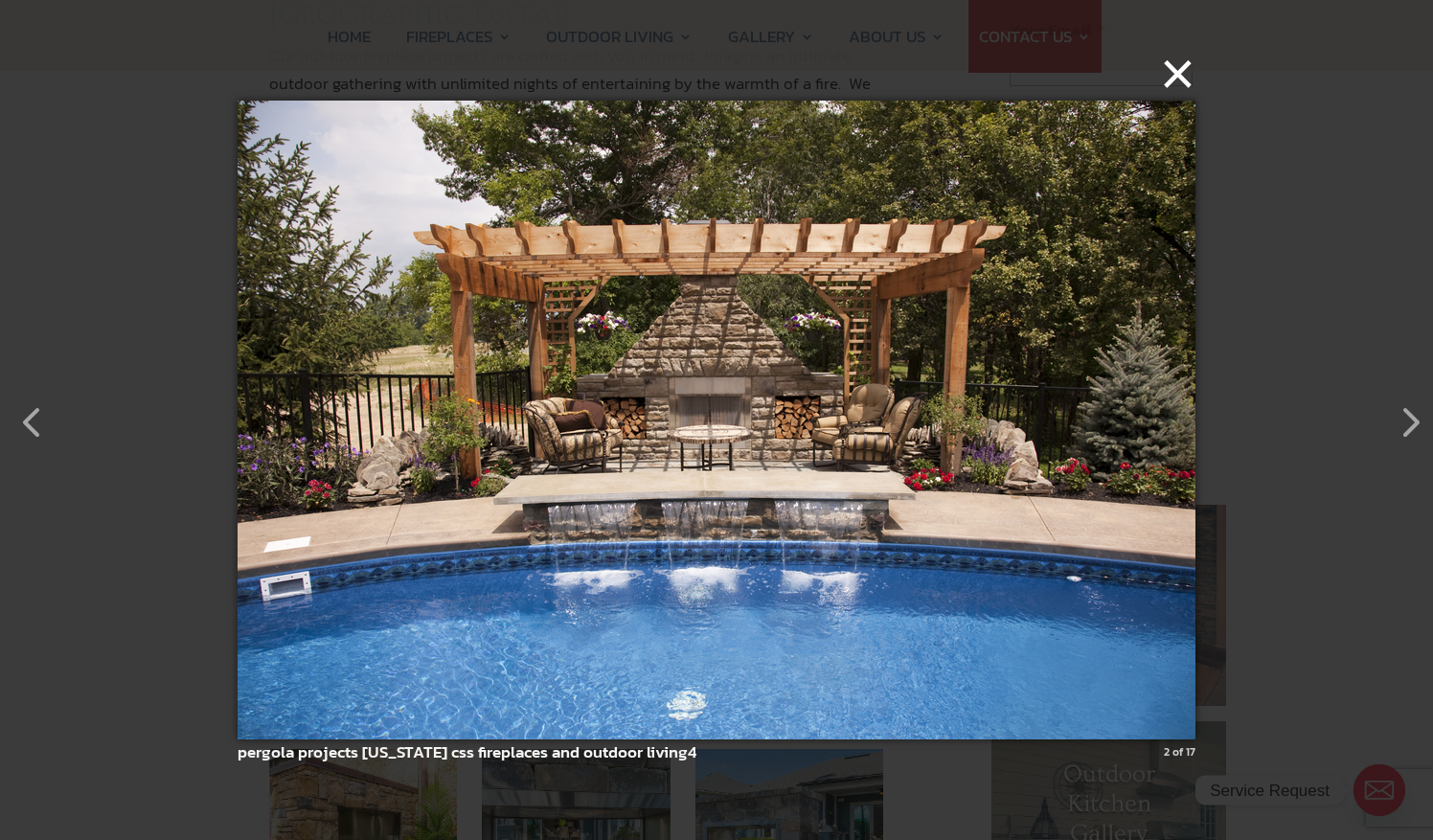
click at [1188, 85] on button "×" at bounding box center [722, 73] width 957 height 42
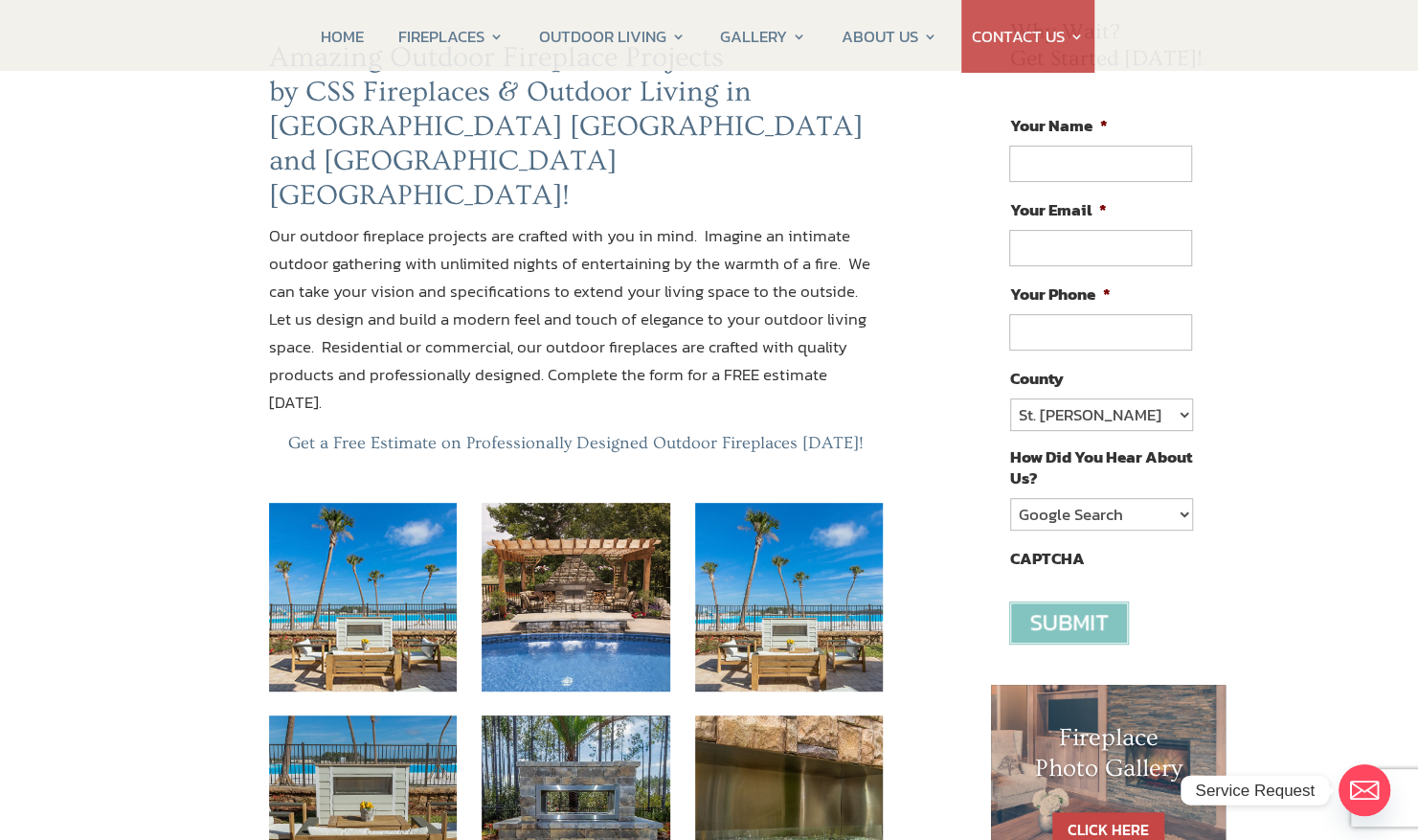
scroll to position [0, 0]
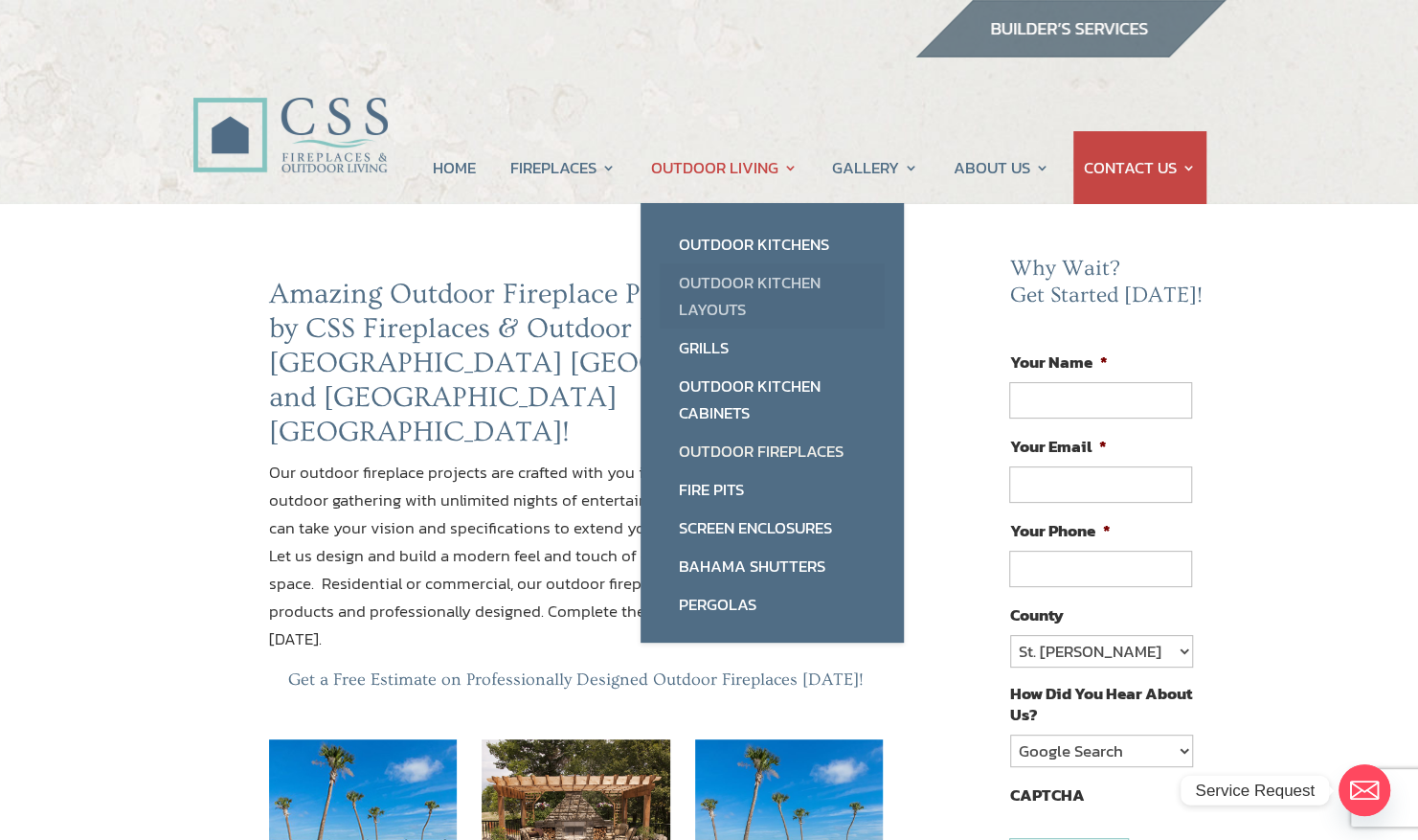
click at [710, 278] on link "Outdoor Kitchen Layouts" at bounding box center [772, 295] width 226 height 65
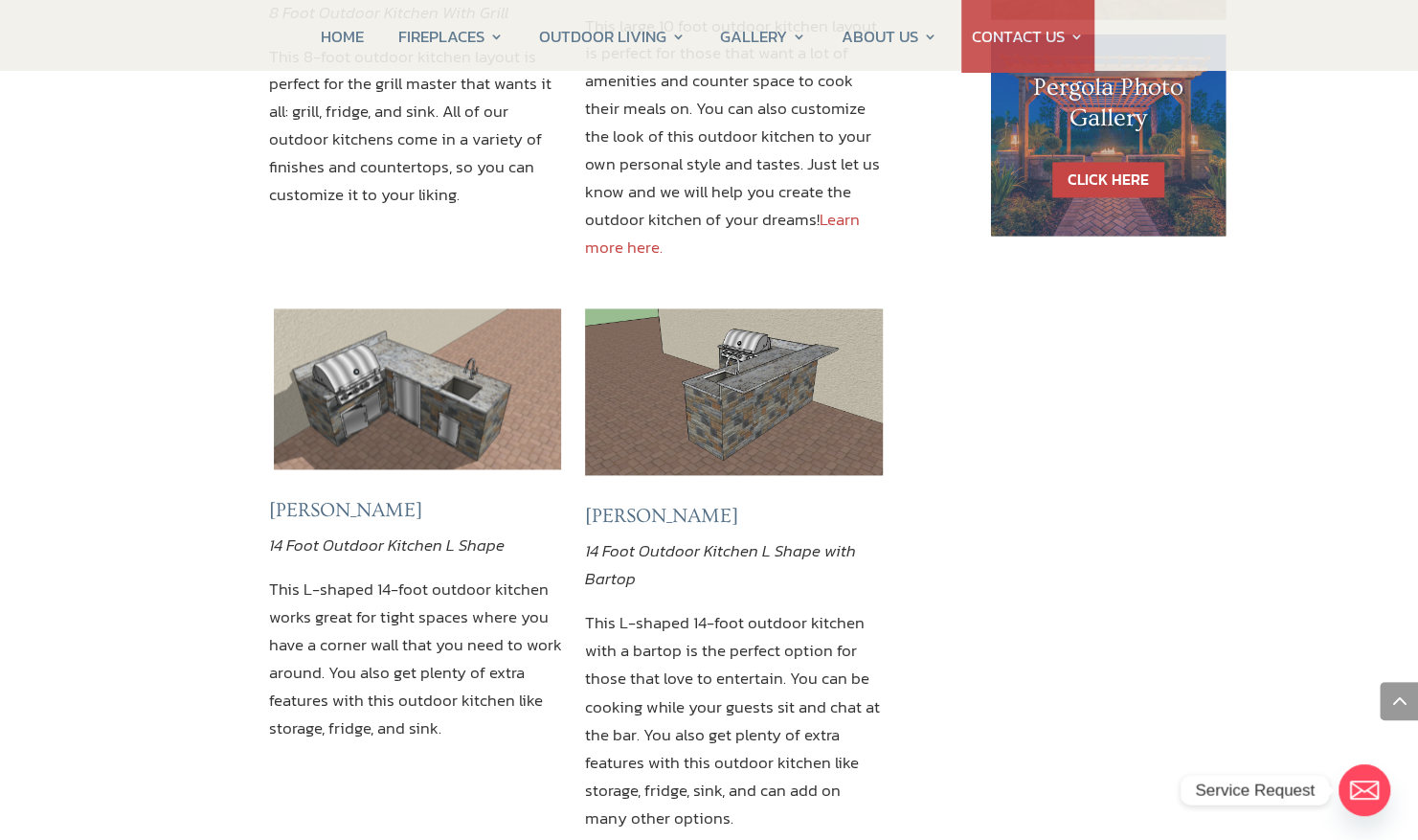
scroll to position [1661, 0]
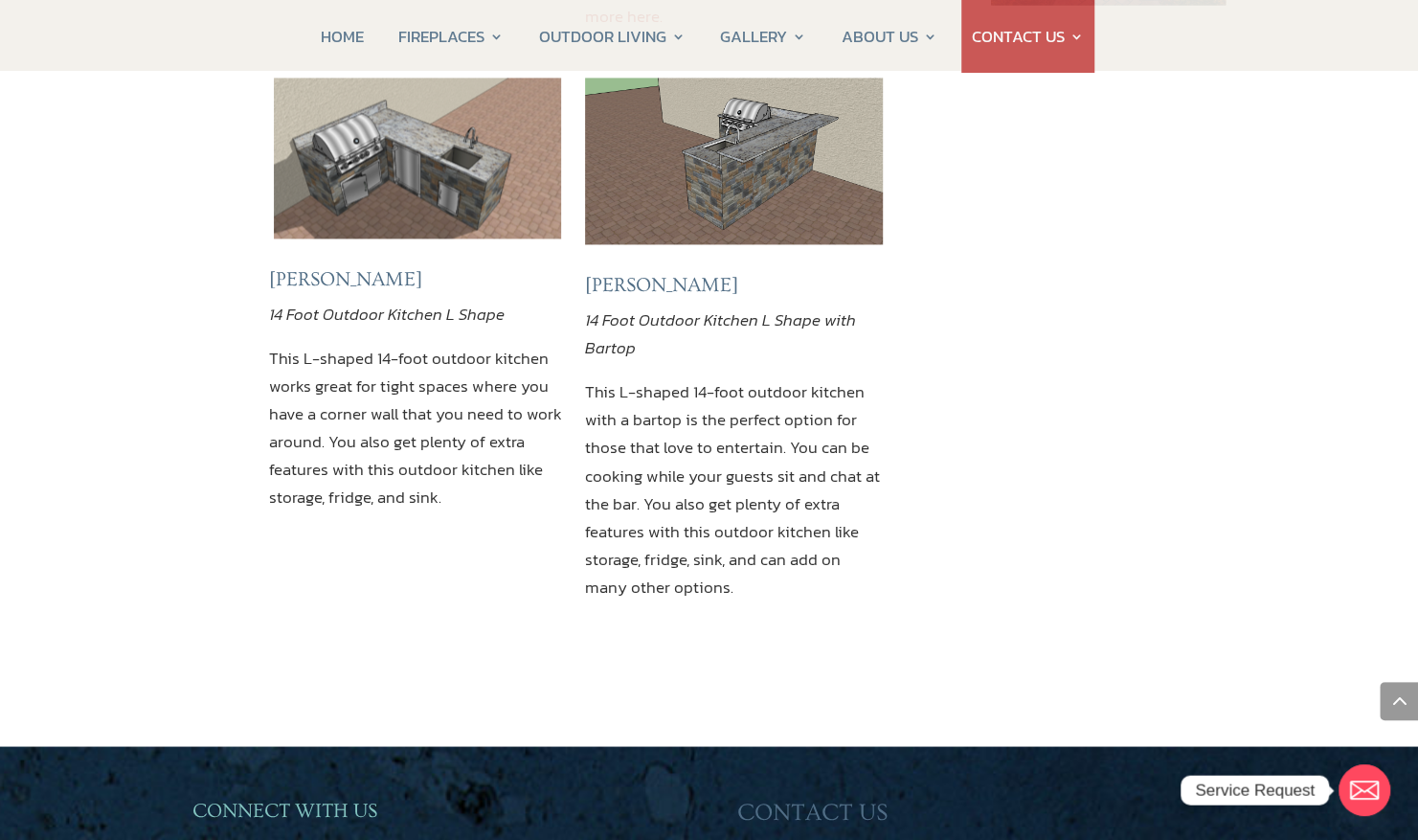
click at [703, 378] on p "This L-shaped 14-foot outdoor kitchen with a bartop is the perfect option for t…" at bounding box center [734, 488] width 297 height 222
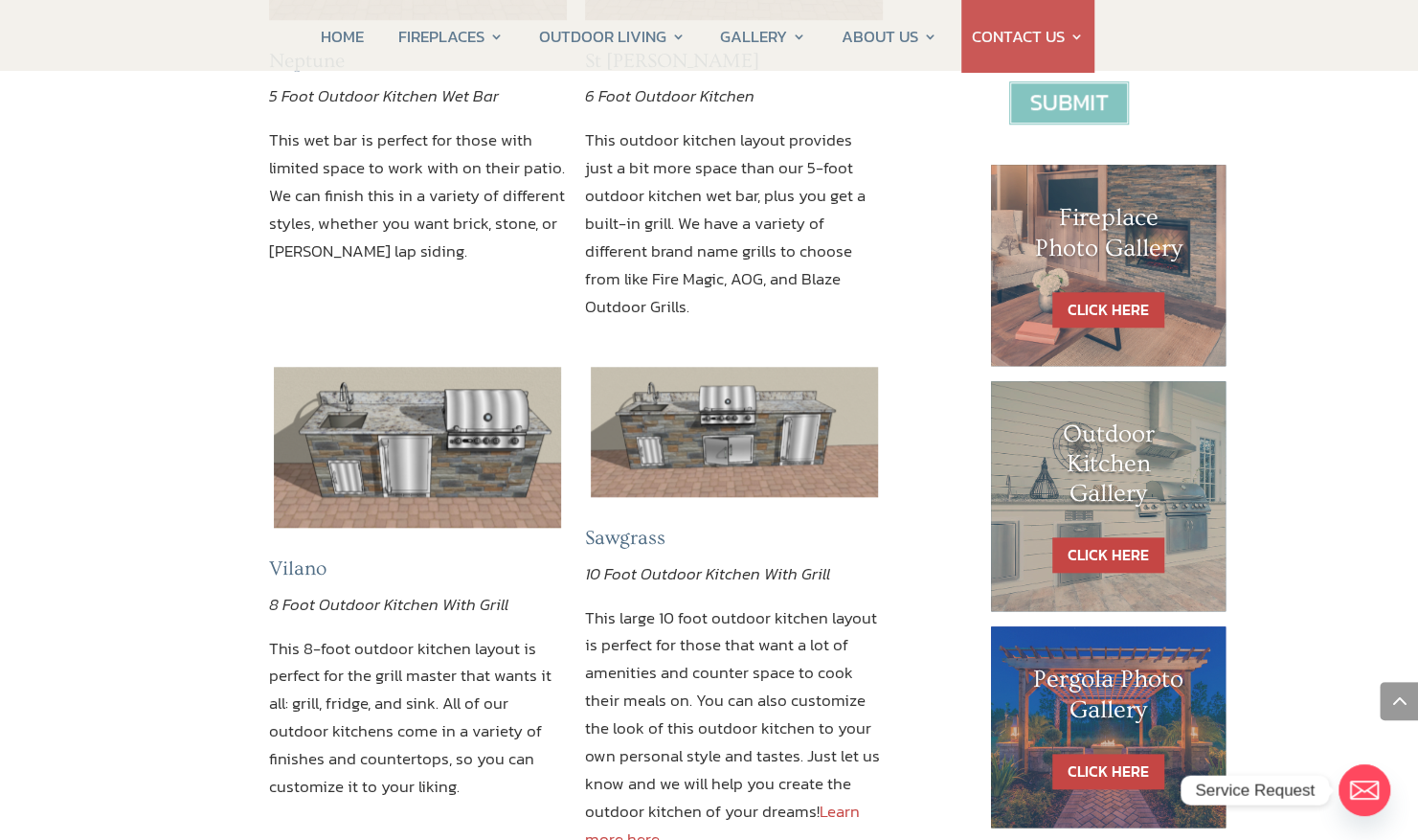
scroll to position [840, 0]
click at [1103, 539] on link "CLICK HERE" at bounding box center [1109, 554] width 112 height 35
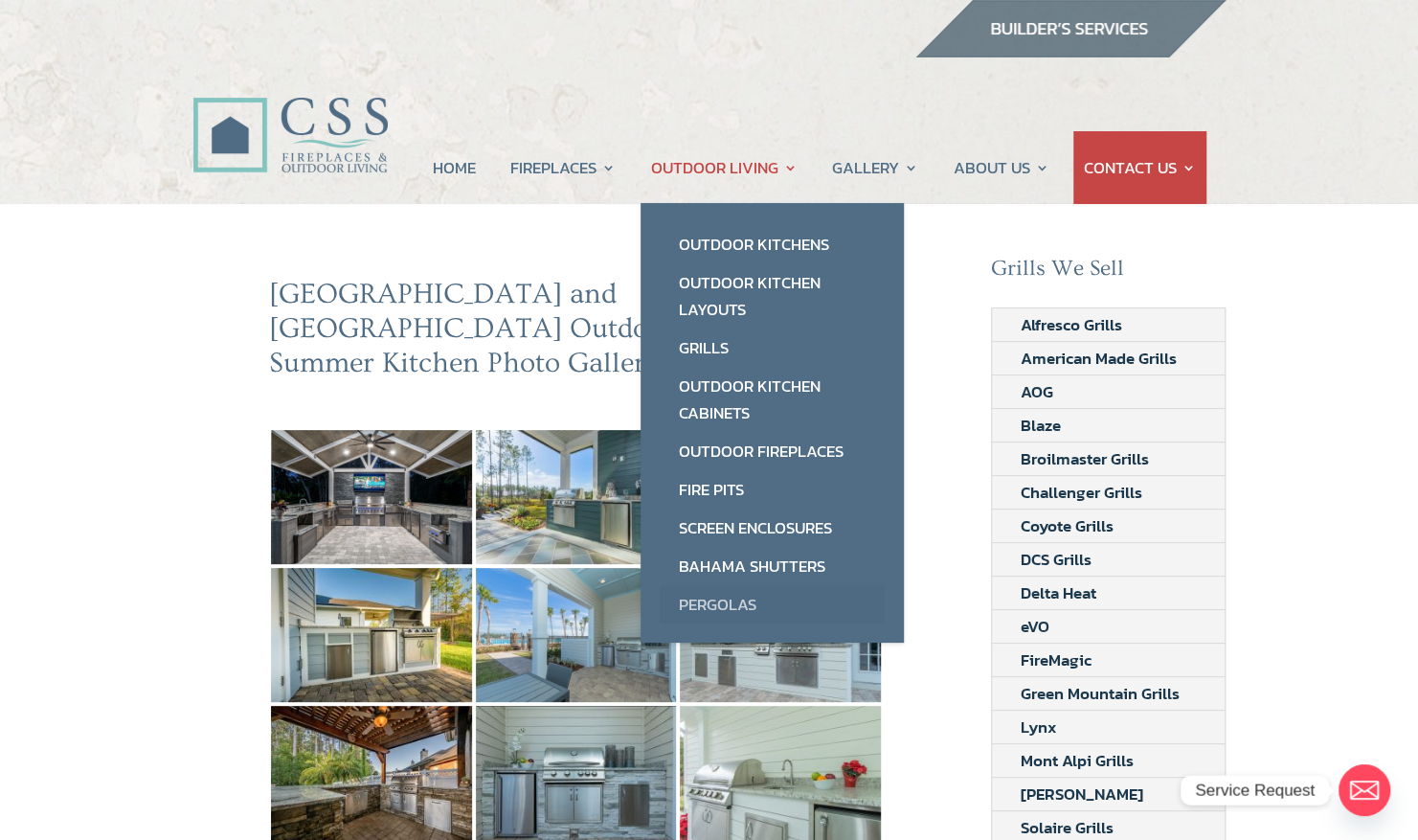
click at [712, 606] on link "Pergolas" at bounding box center [772, 604] width 226 height 38
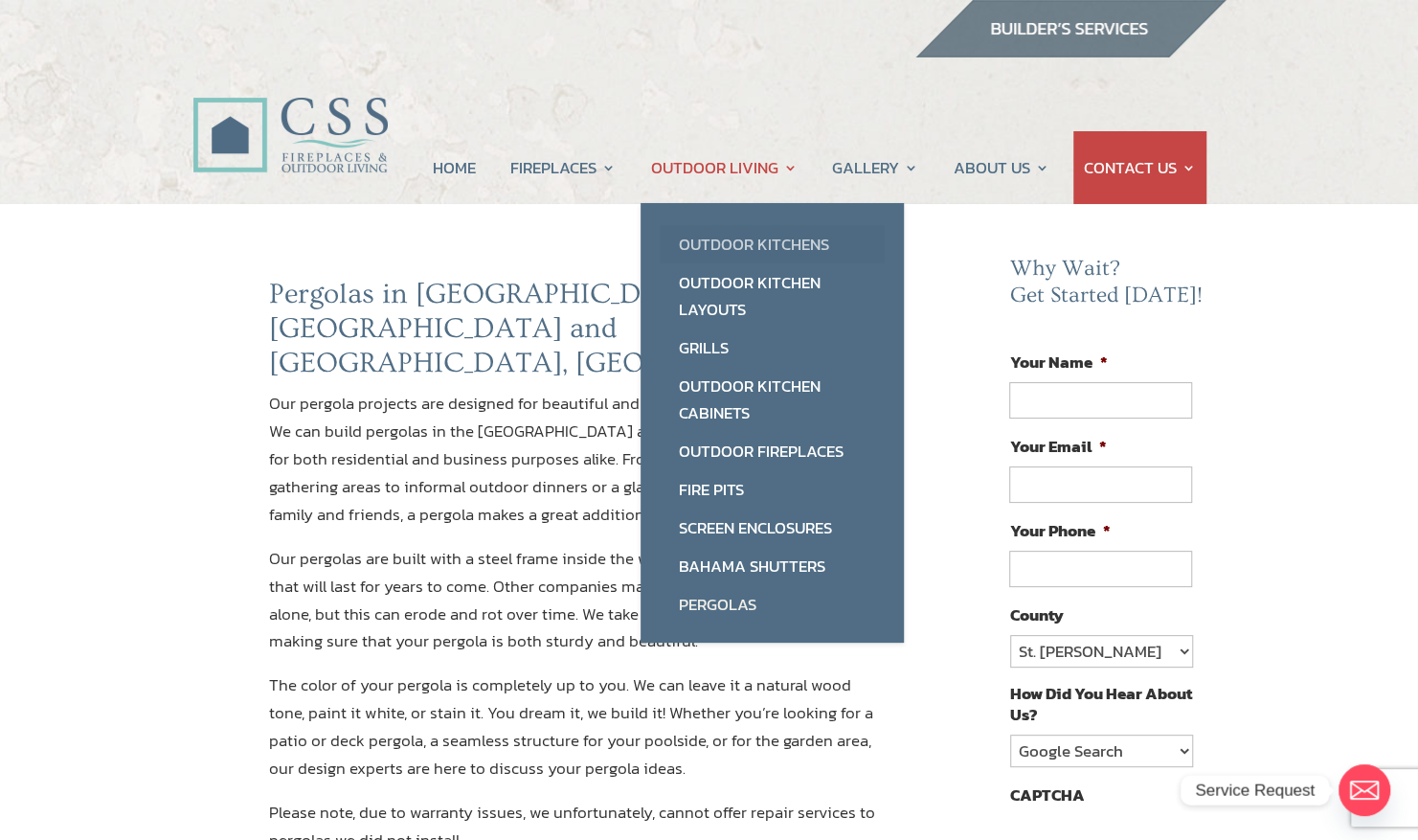
click at [707, 238] on link "Outdoor Kitchens" at bounding box center [772, 244] width 226 height 38
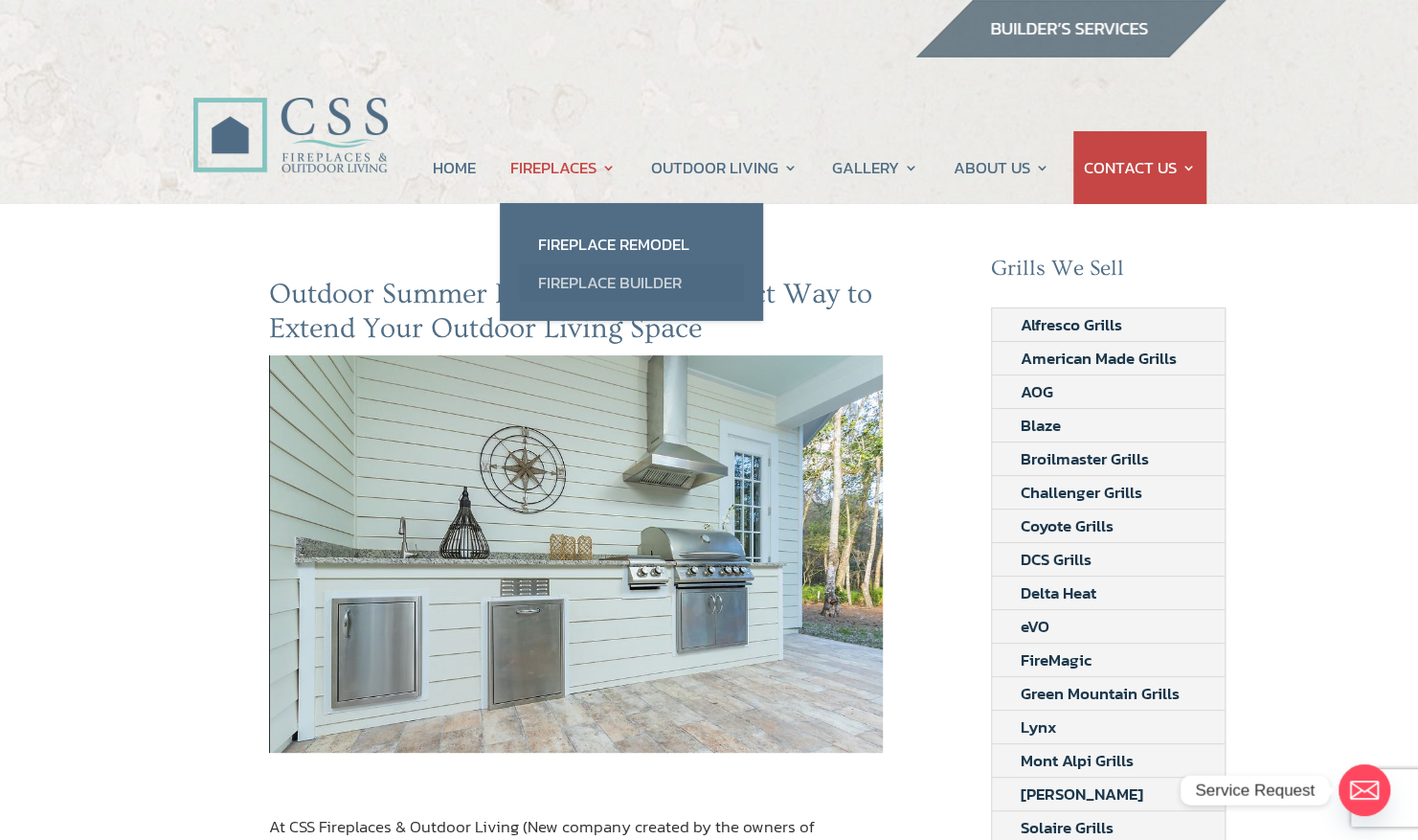
click at [595, 276] on link "Fireplace Builder" at bounding box center [631, 282] width 226 height 38
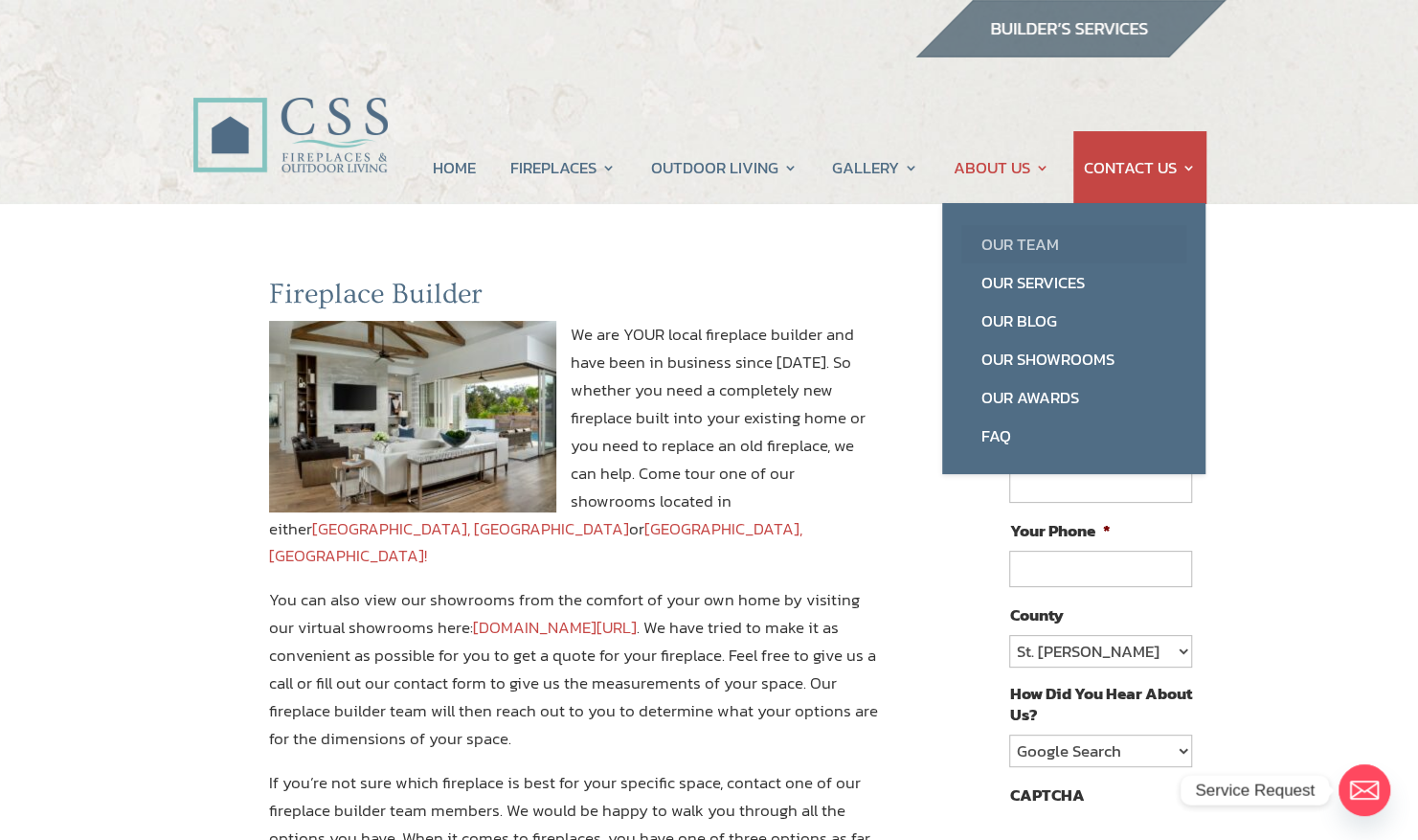
click at [1039, 249] on link "Our Team" at bounding box center [1073, 244] width 226 height 38
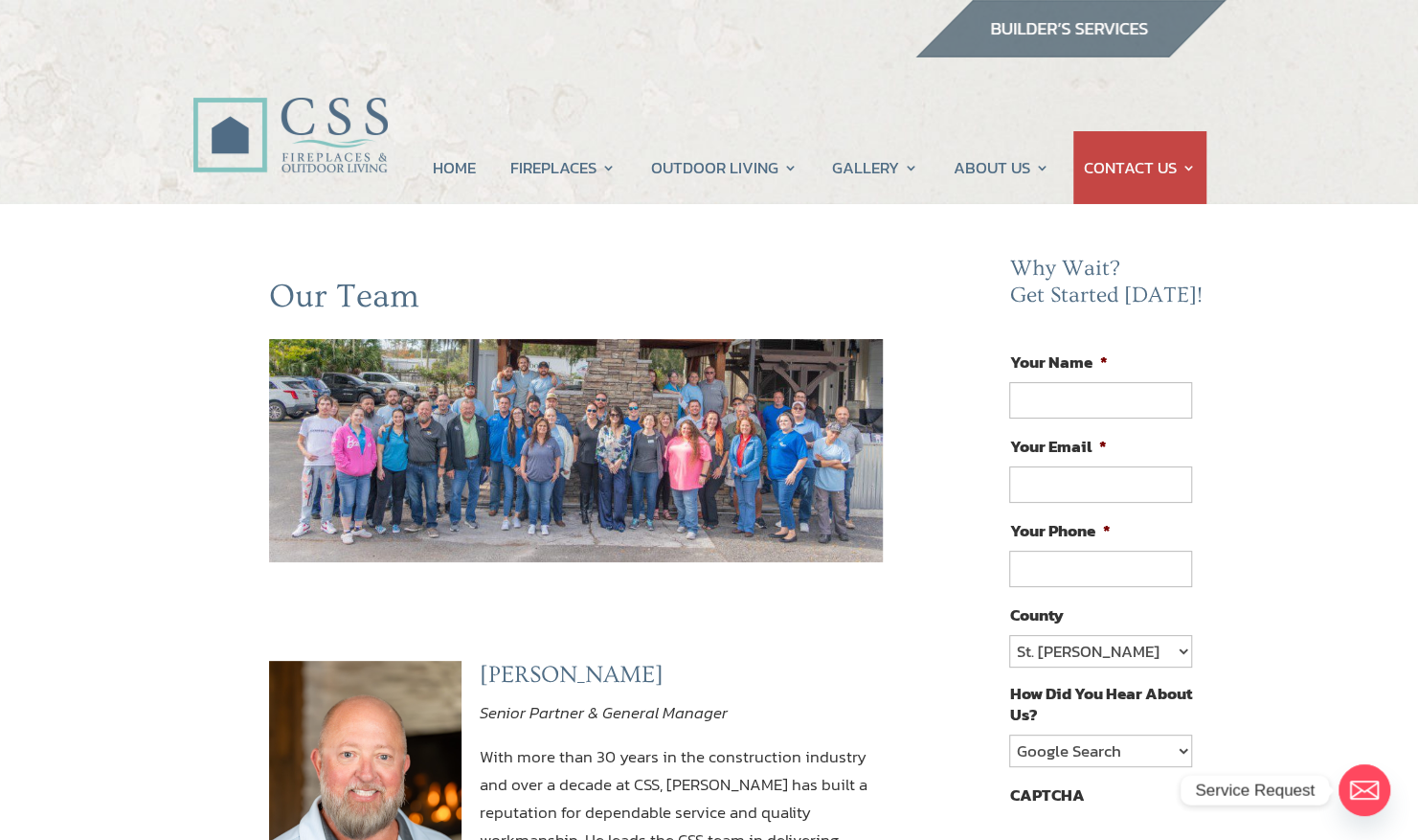
click at [1087, 39] on img at bounding box center [1070, 29] width 312 height 57
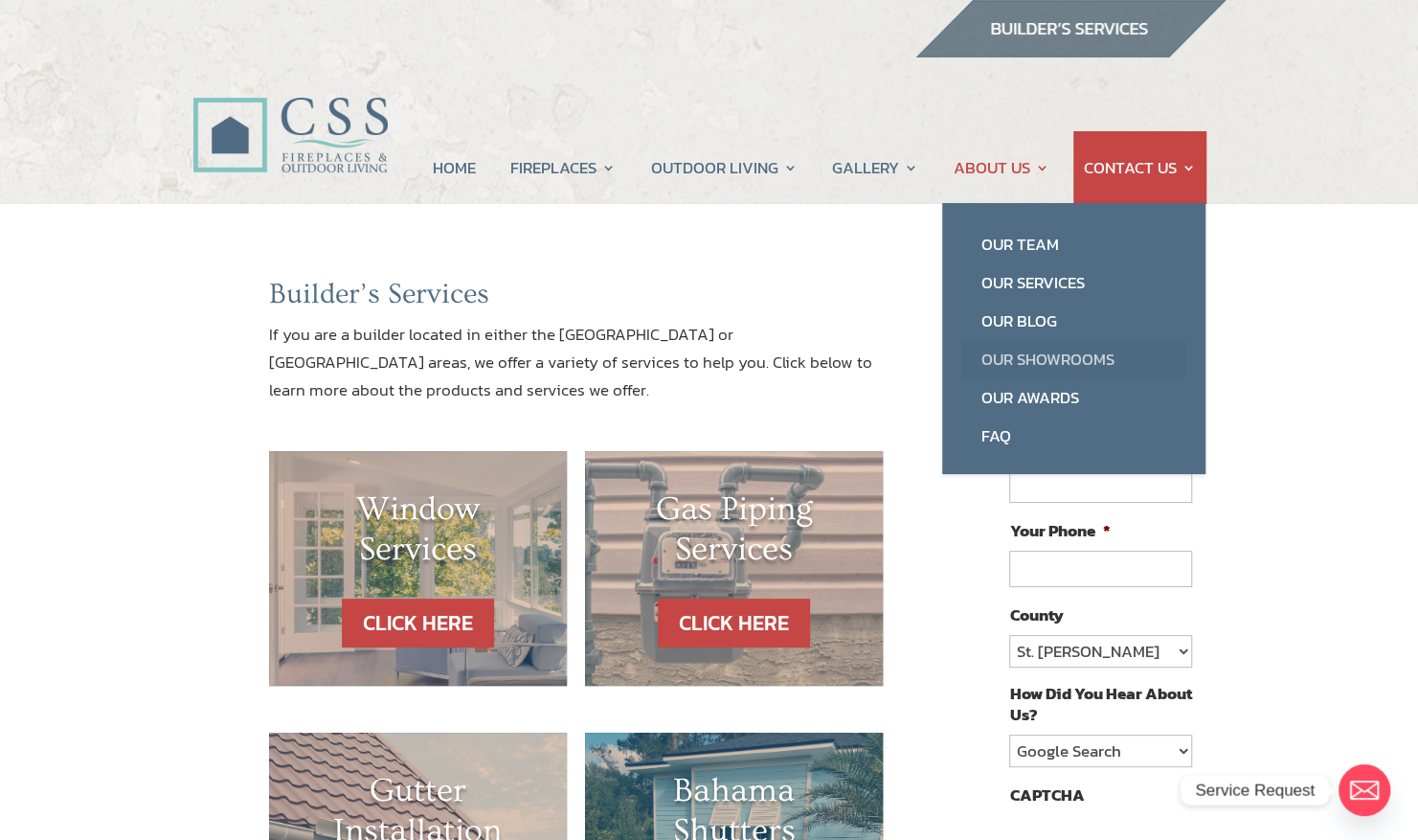
click at [1004, 361] on link "Our Showrooms" at bounding box center [1073, 358] width 226 height 38
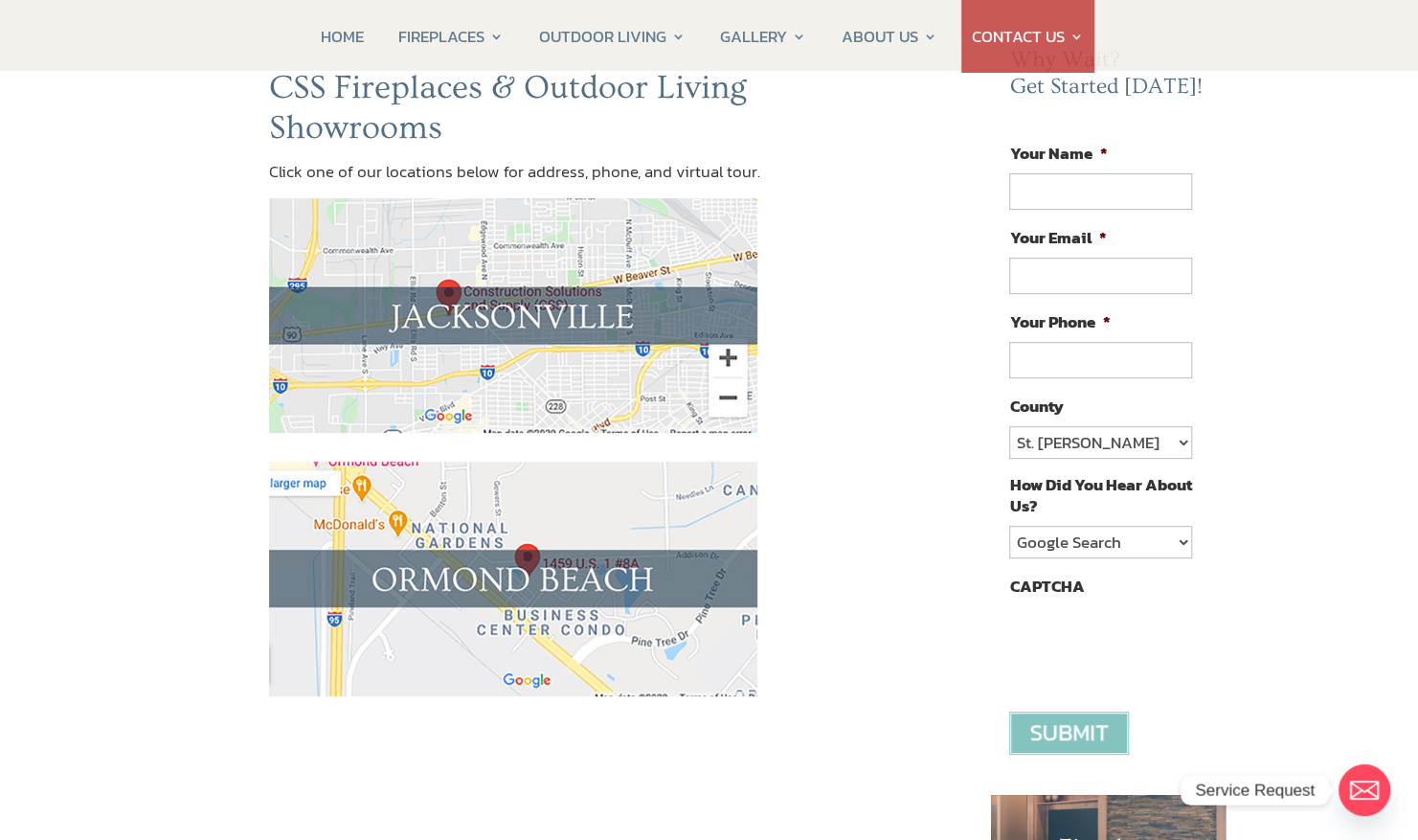
scroll to position [215, 0]
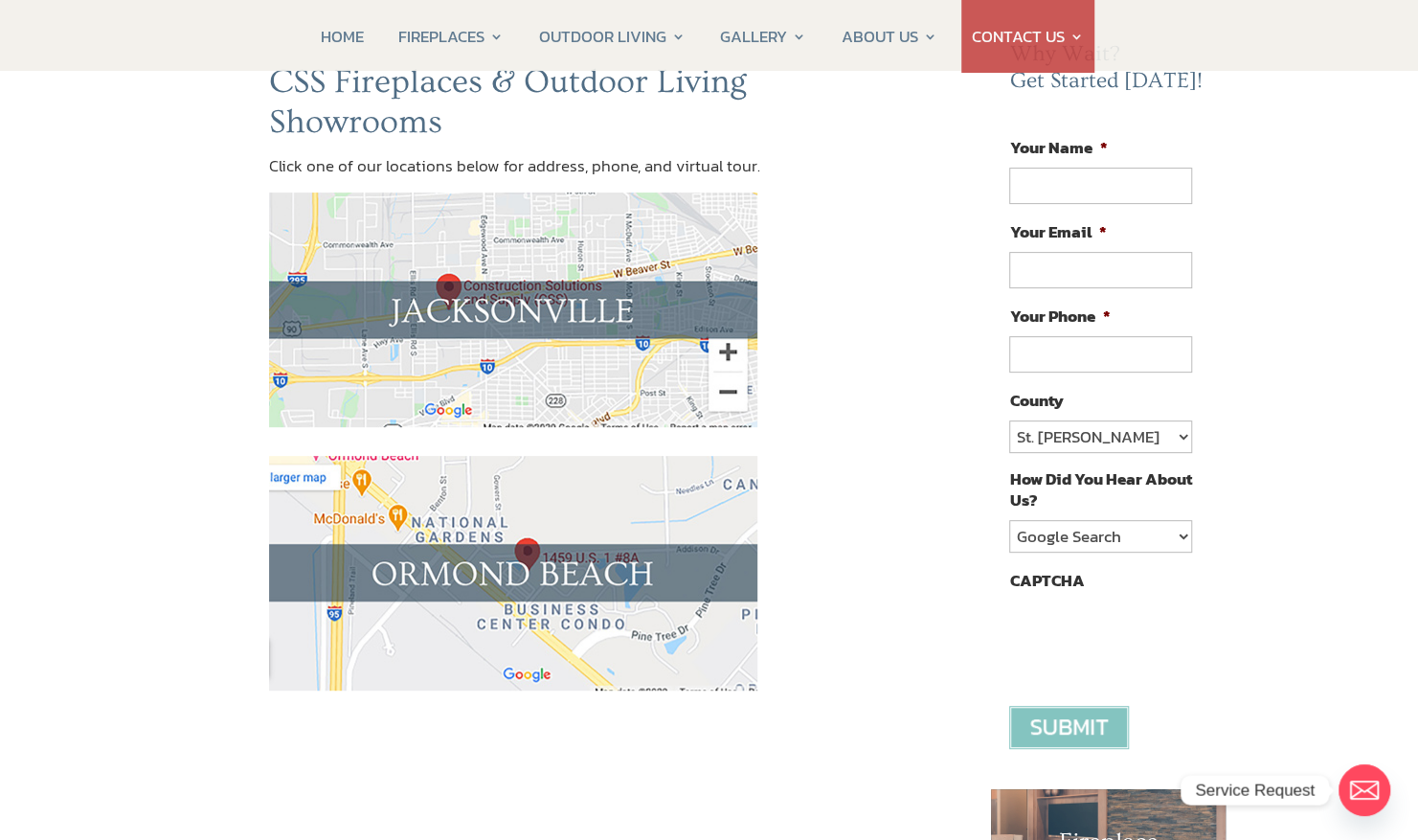
click at [453, 285] on img at bounding box center [513, 309] width 488 height 234
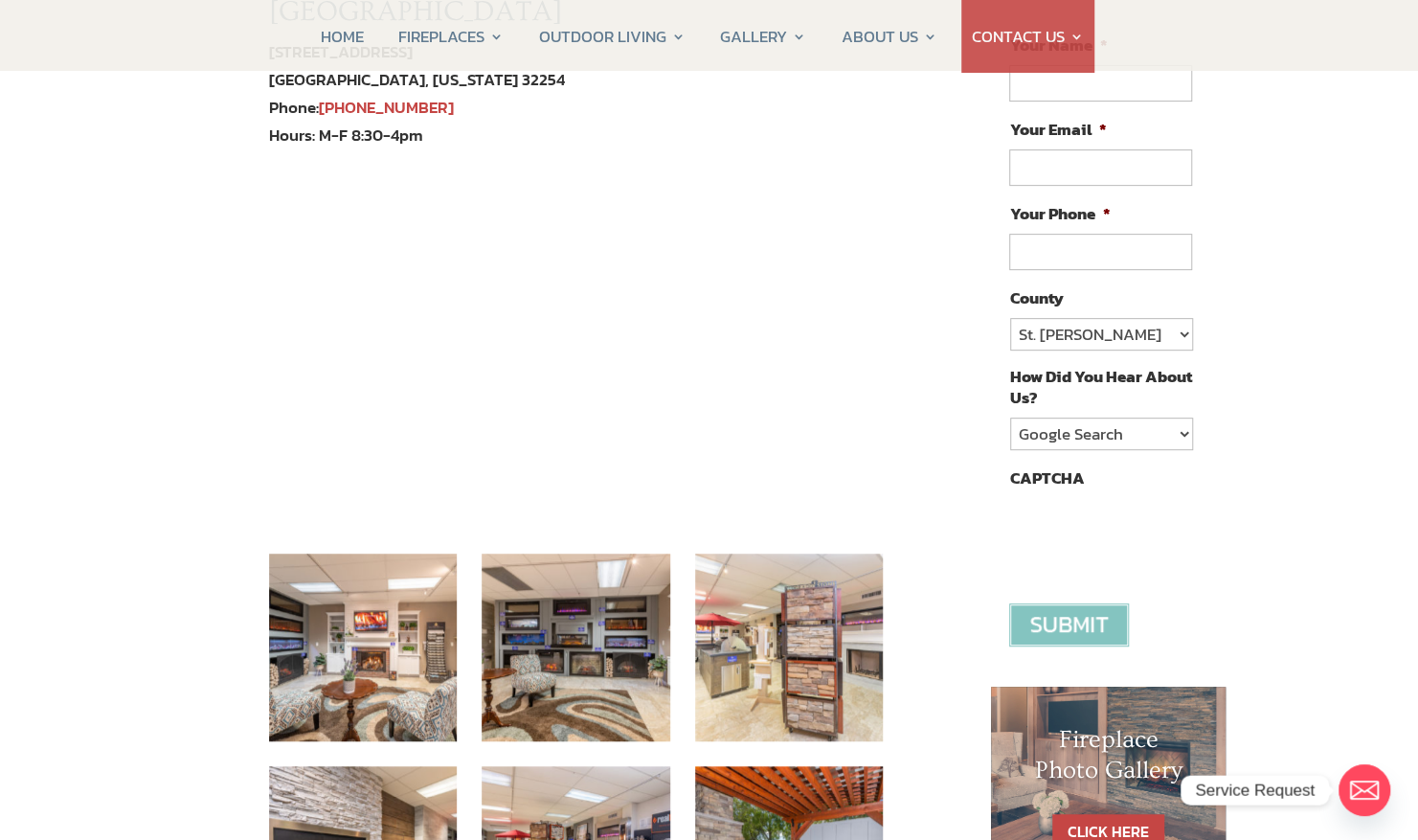
scroll to position [364, 0]
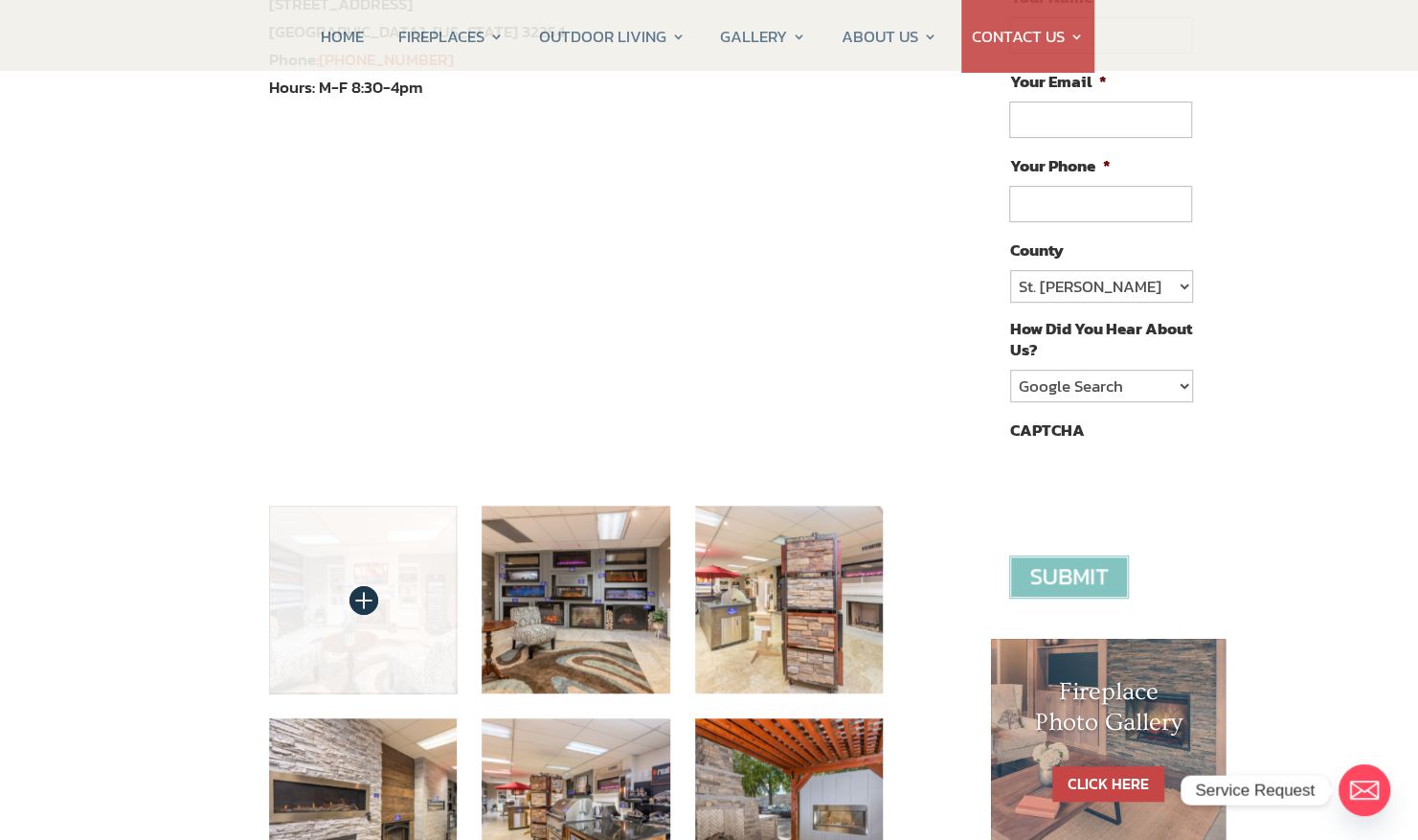
click at [416, 559] on img at bounding box center [363, 600] width 189 height 189
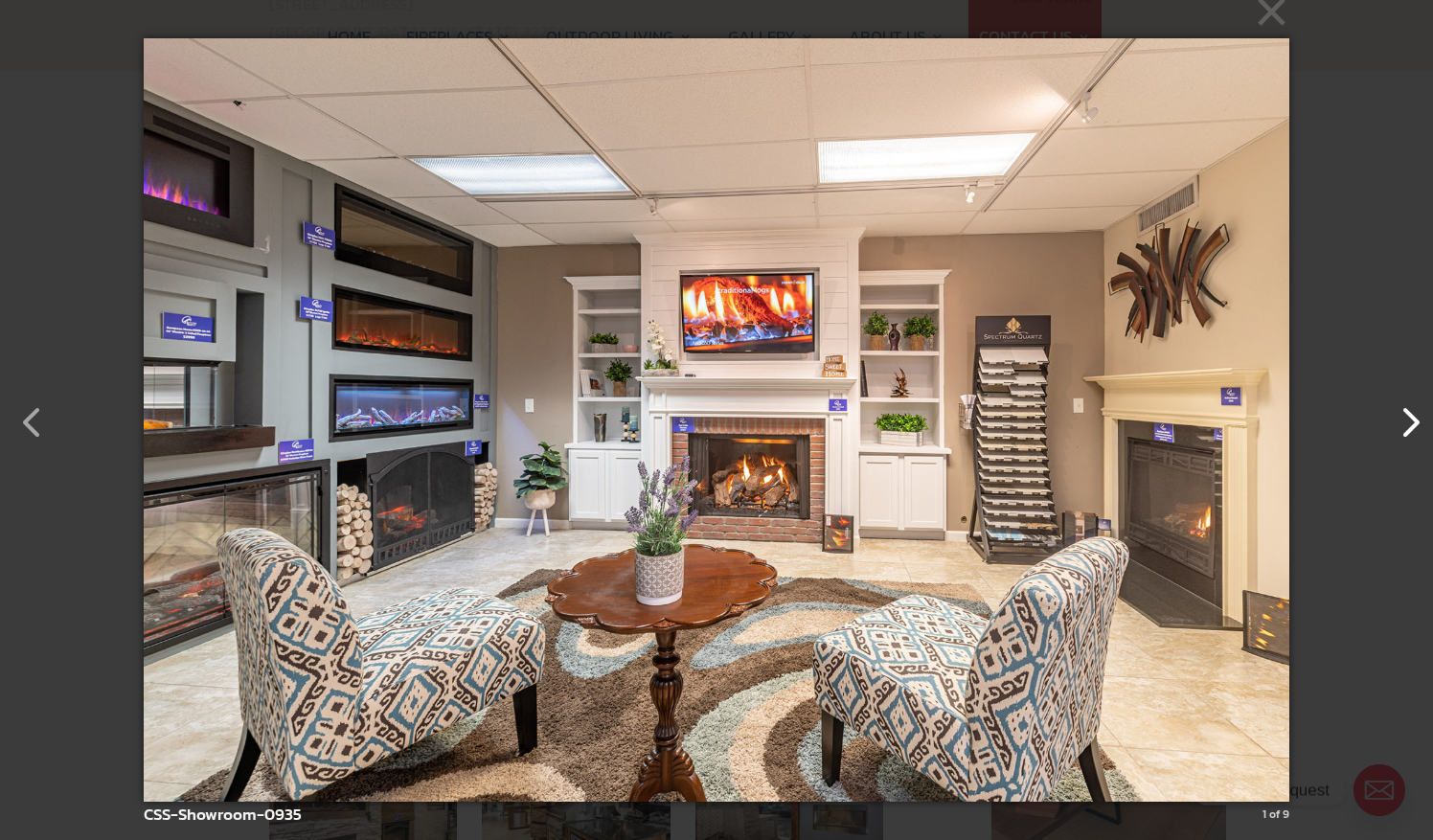
click at [1402, 420] on button "button" at bounding box center [1400, 413] width 46 height 46
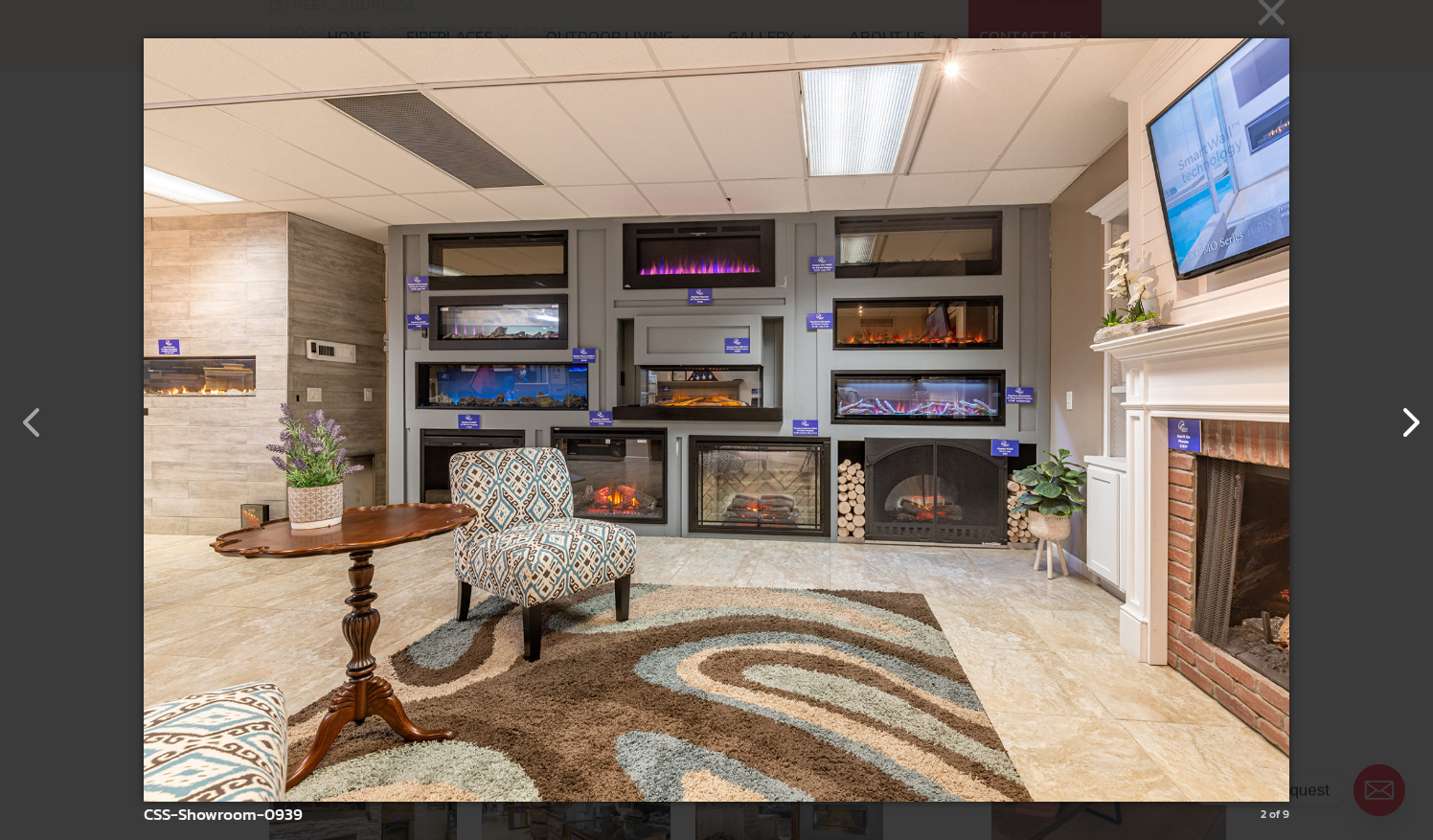
click at [1406, 420] on button "button" at bounding box center [1400, 413] width 46 height 46
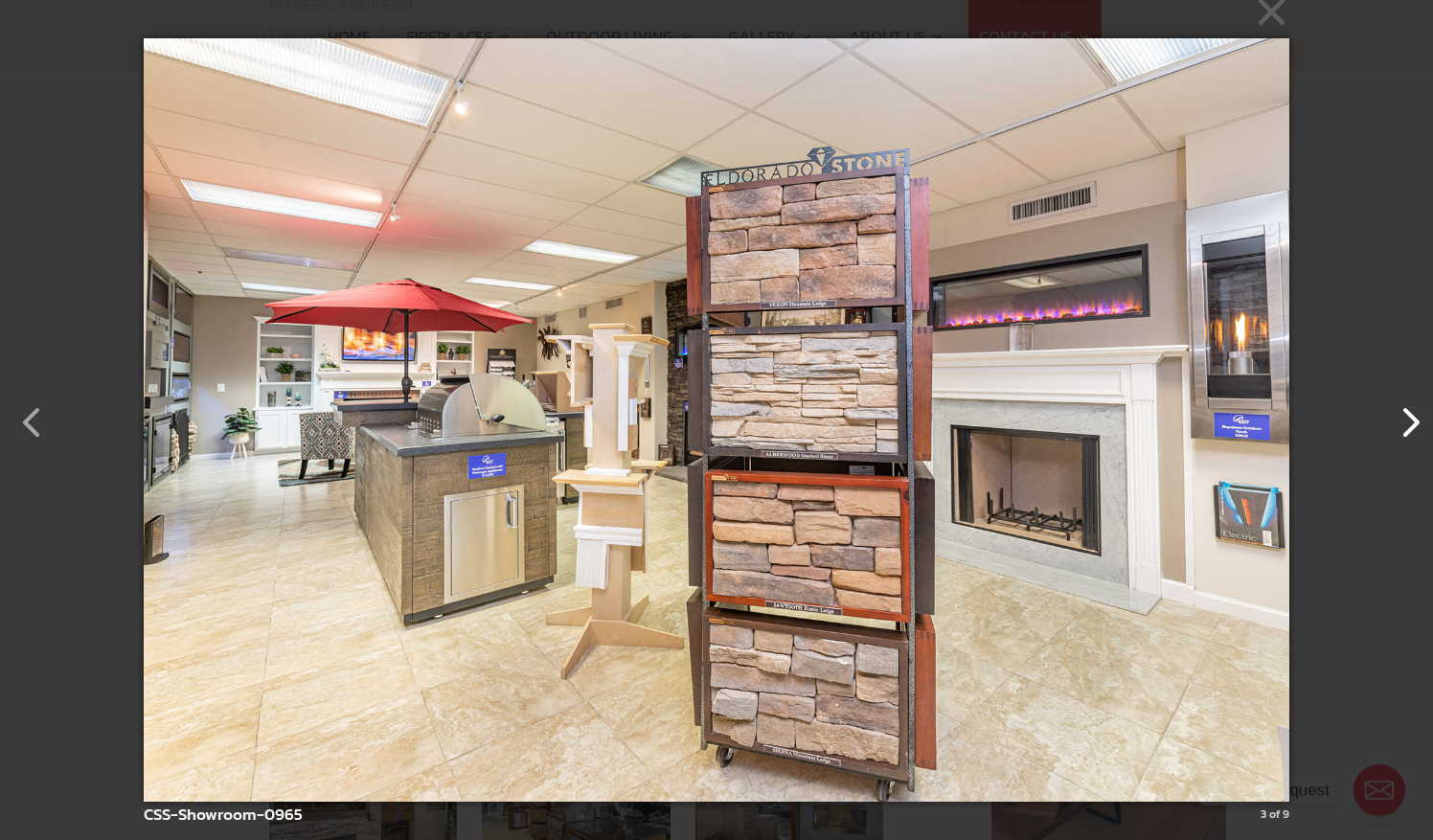
click at [1416, 418] on button "button" at bounding box center [1400, 413] width 46 height 46
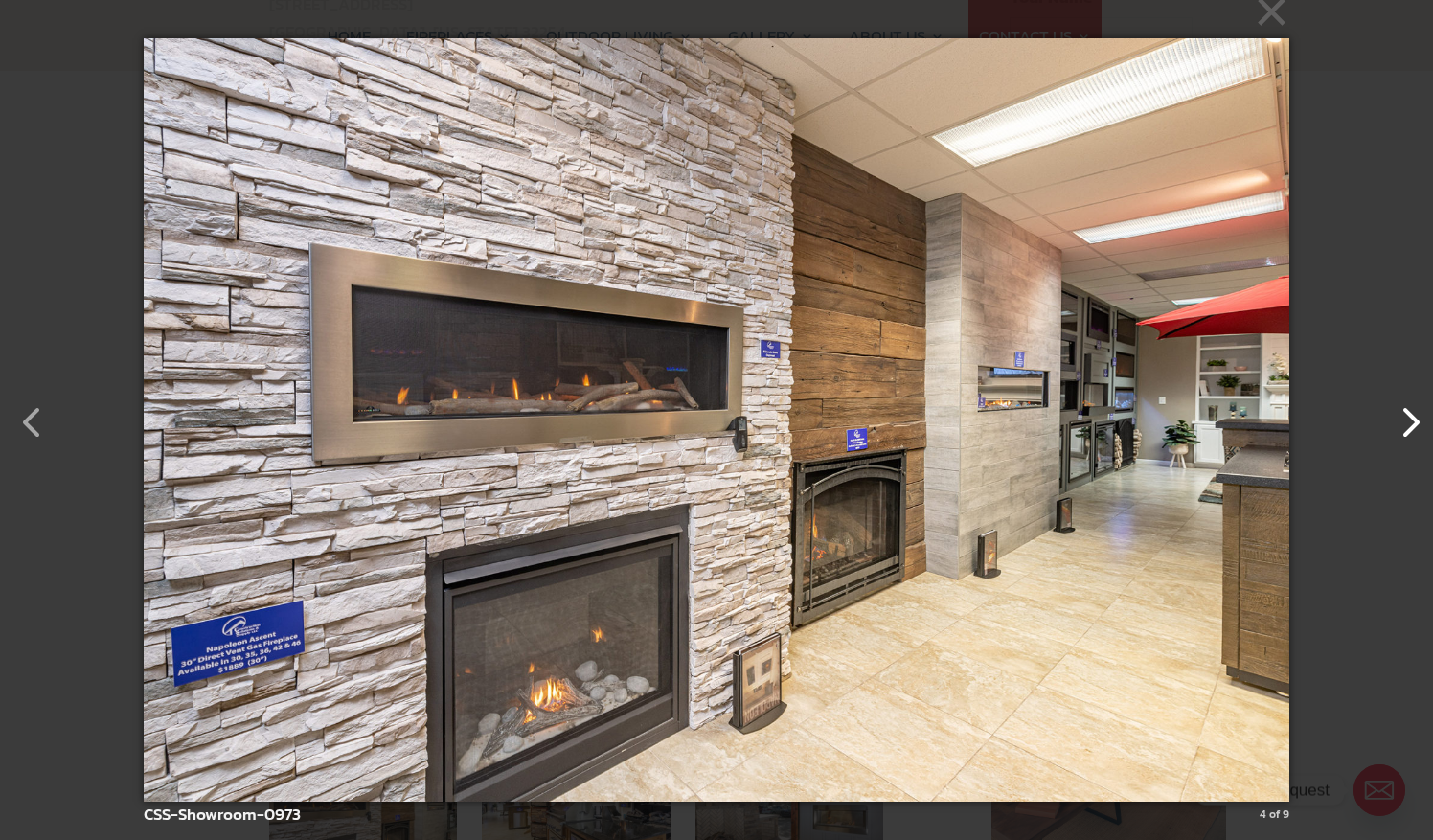
click at [1415, 423] on button "button" at bounding box center [1400, 413] width 46 height 46
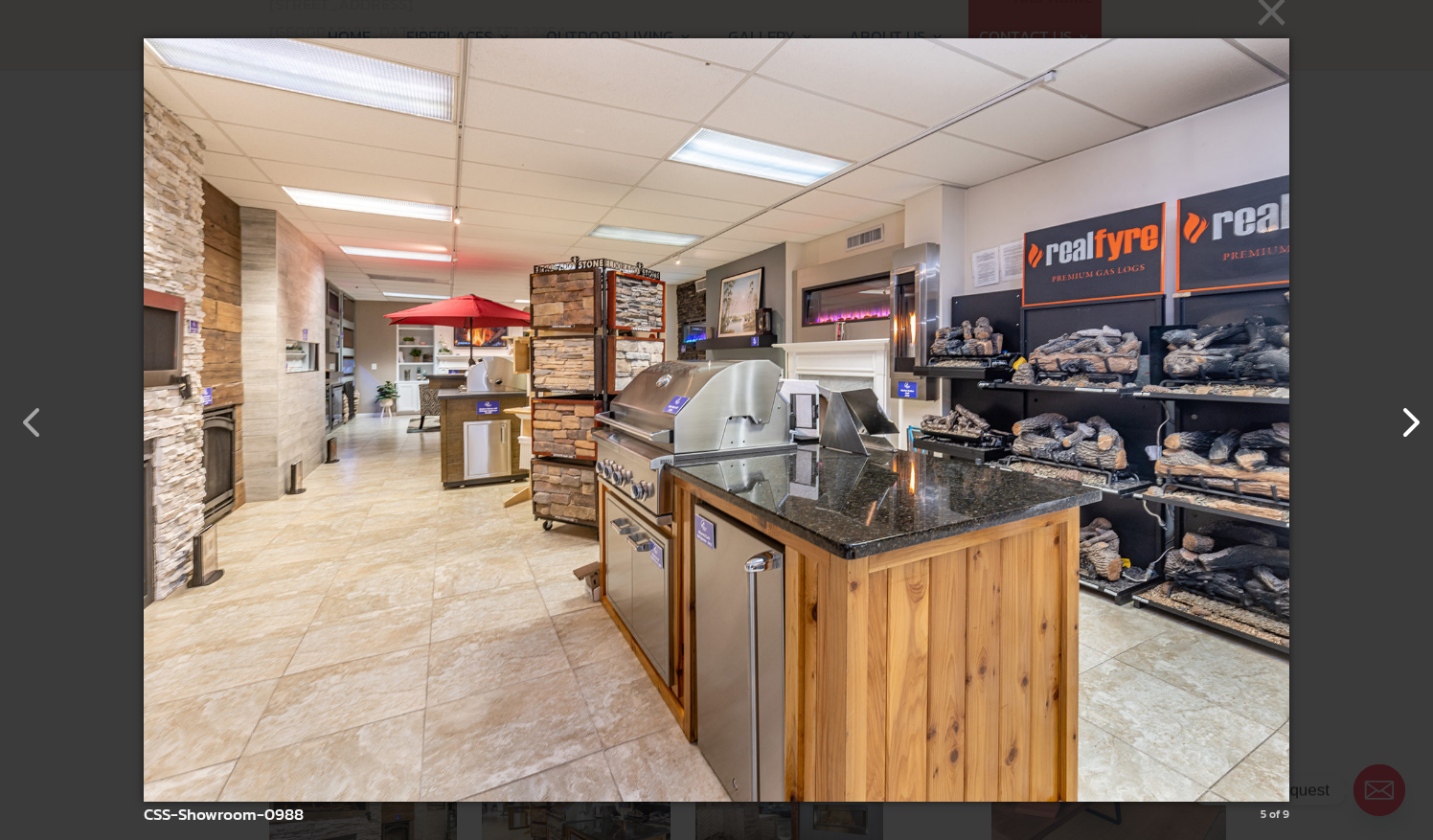
click at [1415, 423] on button "button" at bounding box center [1400, 413] width 46 height 46
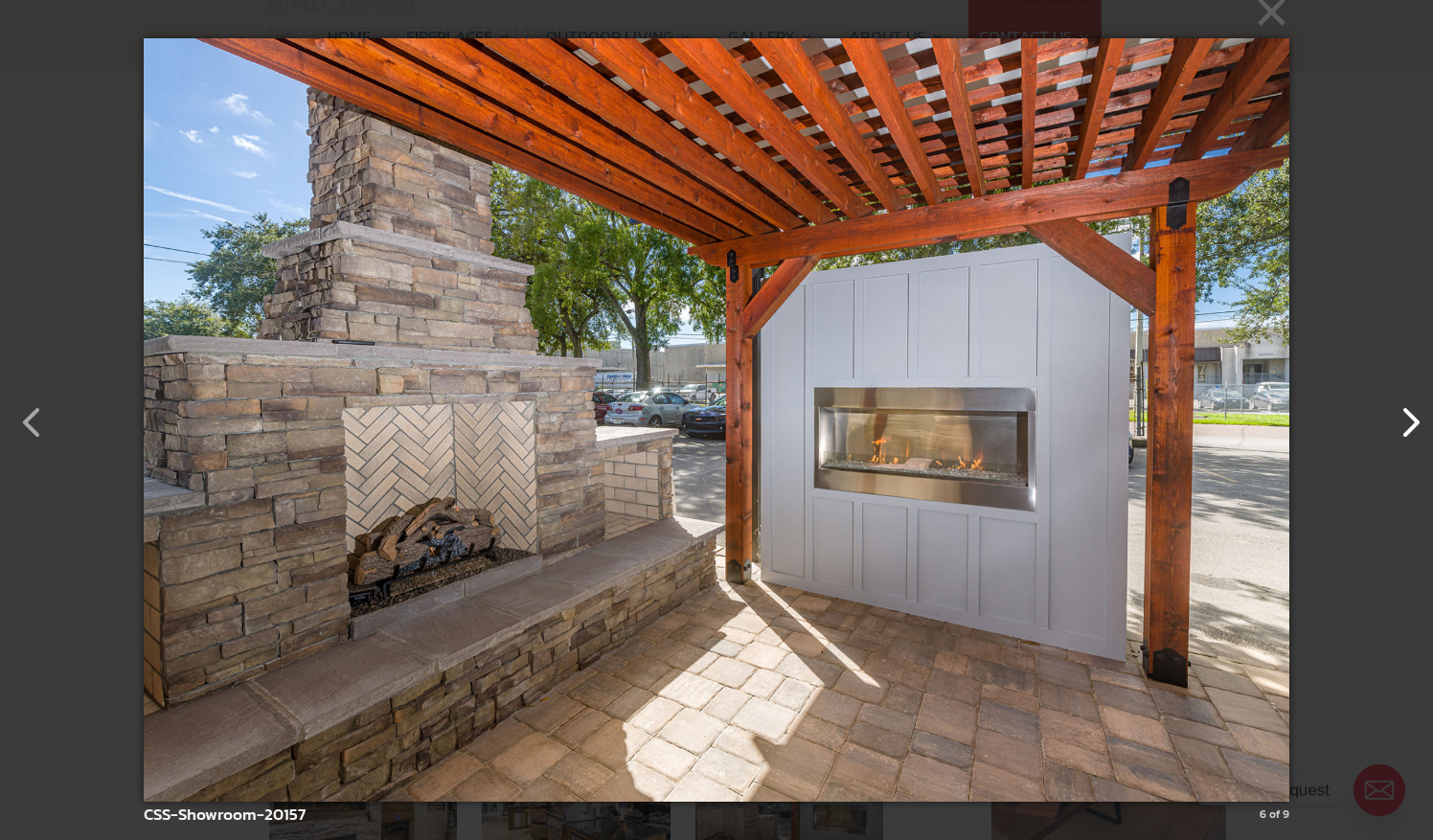
click at [1415, 423] on button "button" at bounding box center [1400, 413] width 46 height 46
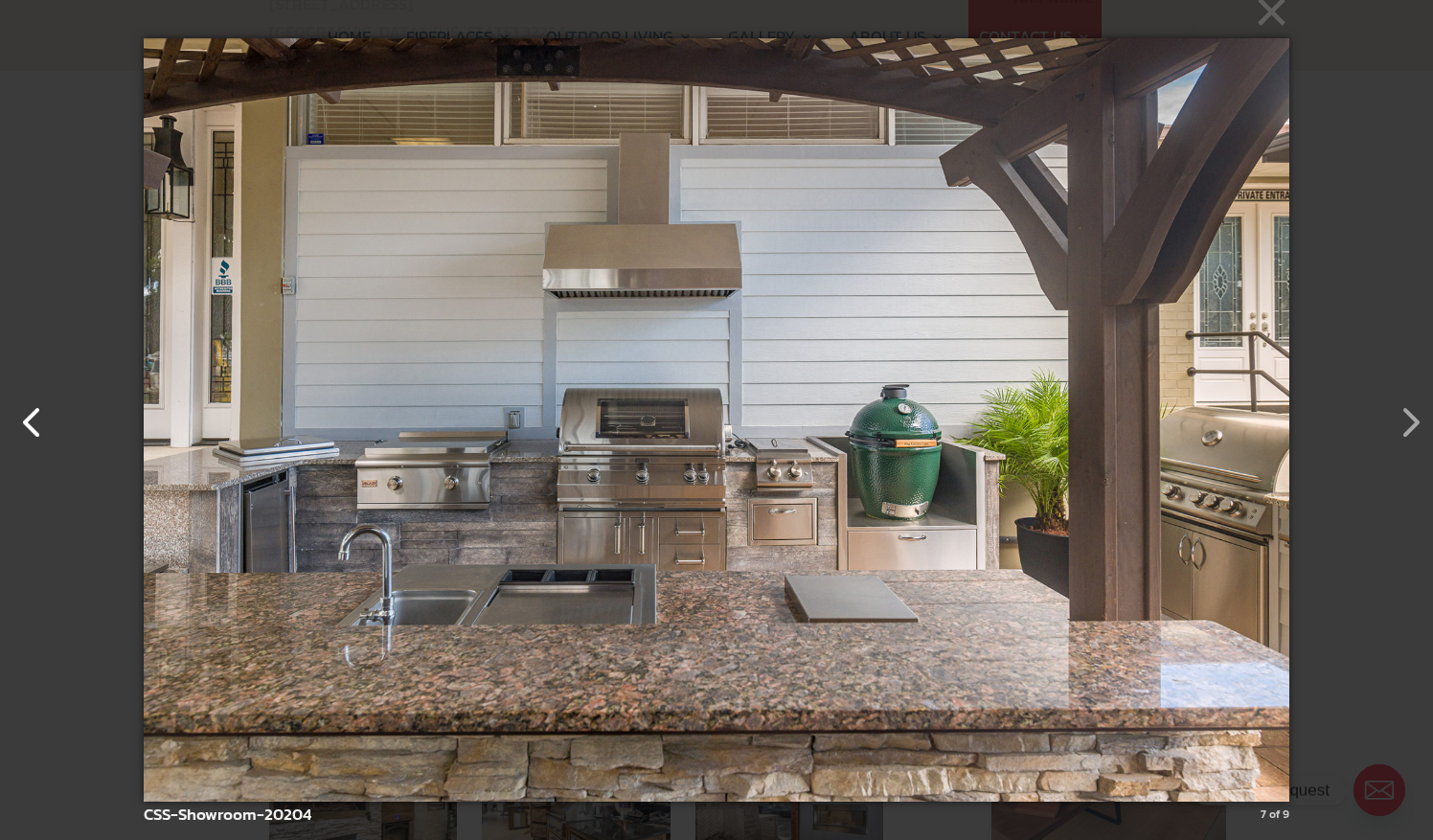
click at [27, 417] on button "button" at bounding box center [23, 413] width 46 height 46
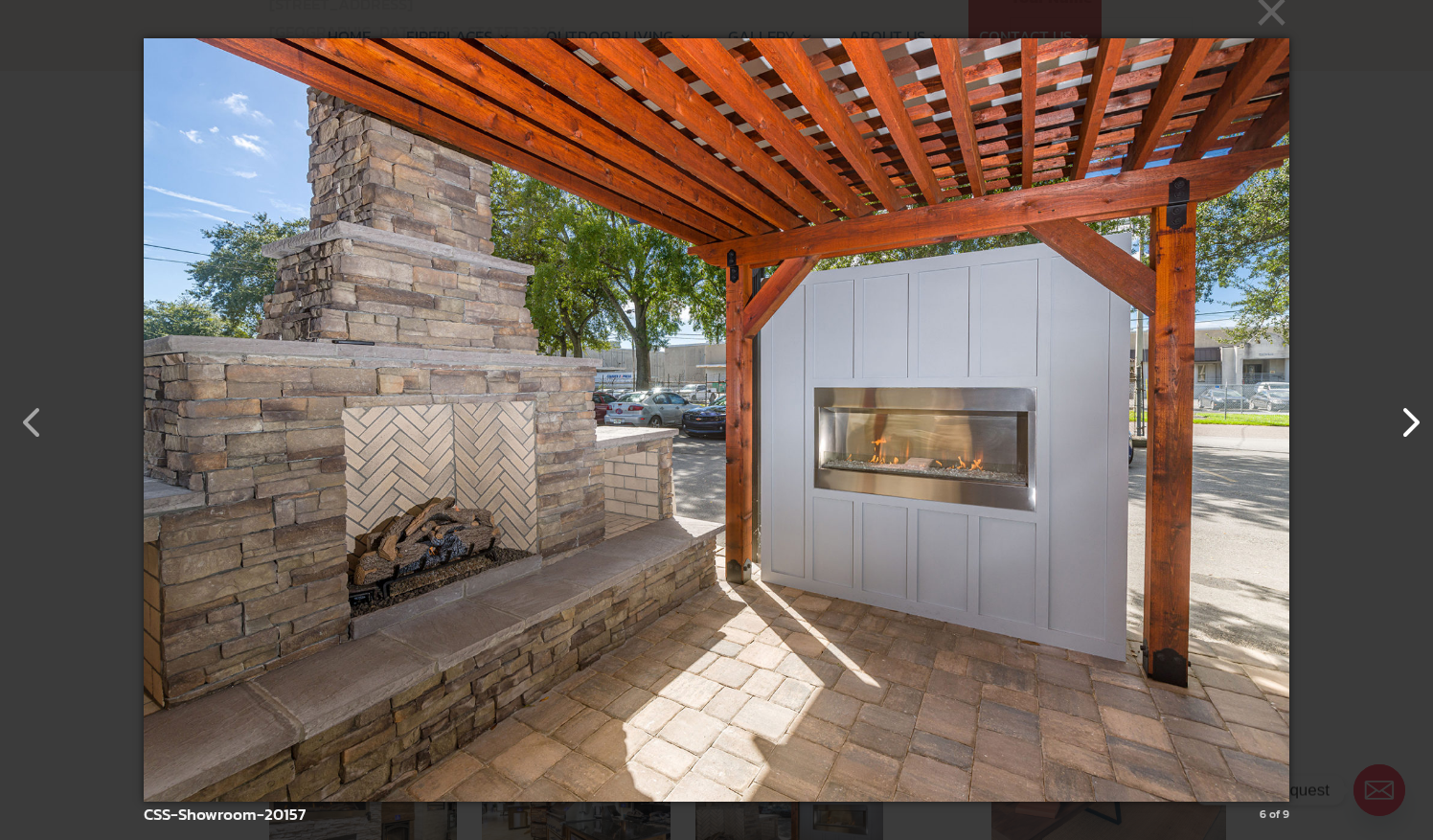
click at [1410, 424] on button "button" at bounding box center [1400, 413] width 46 height 46
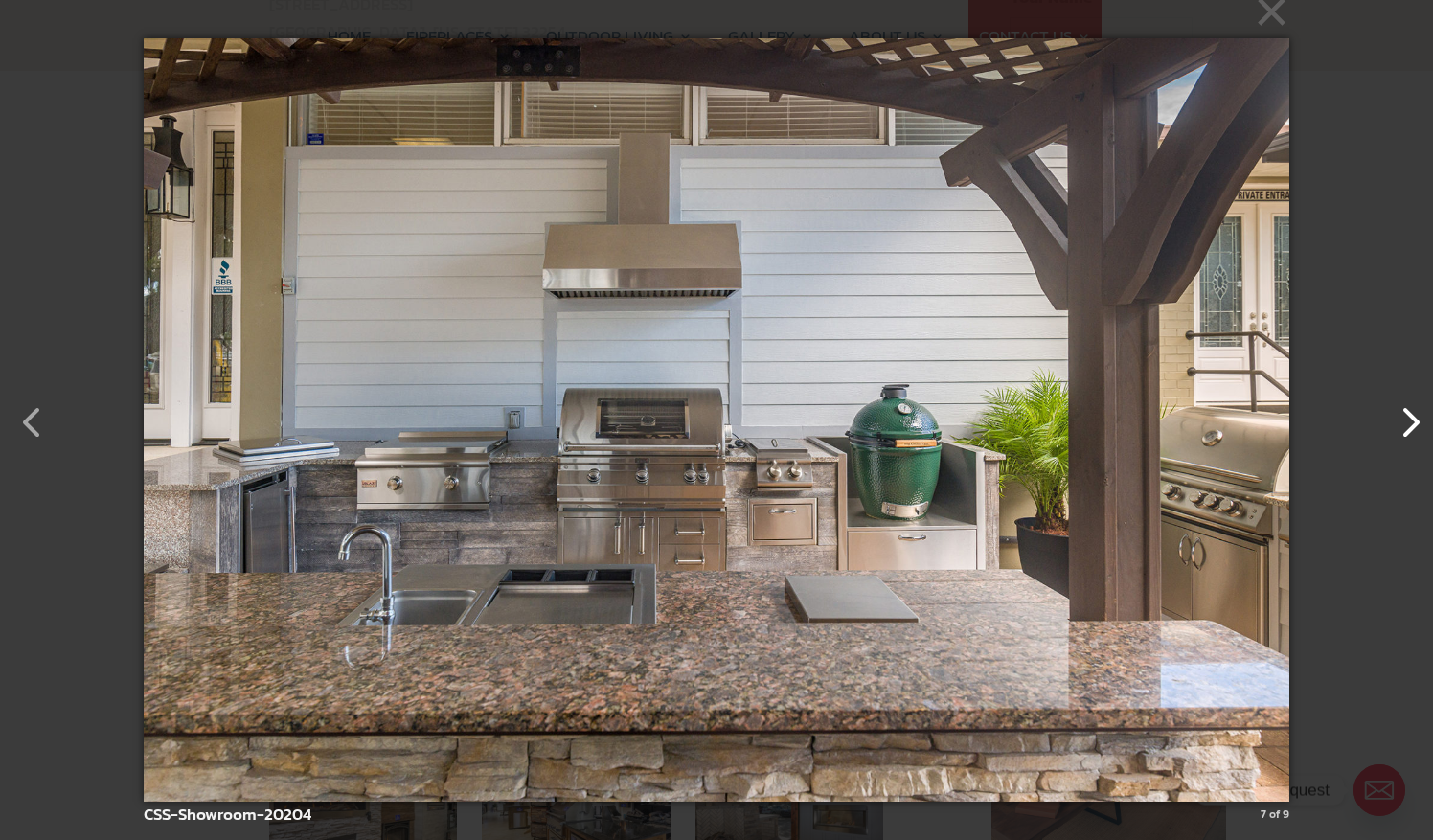
click at [1410, 424] on button "button" at bounding box center [1400, 413] width 46 height 46
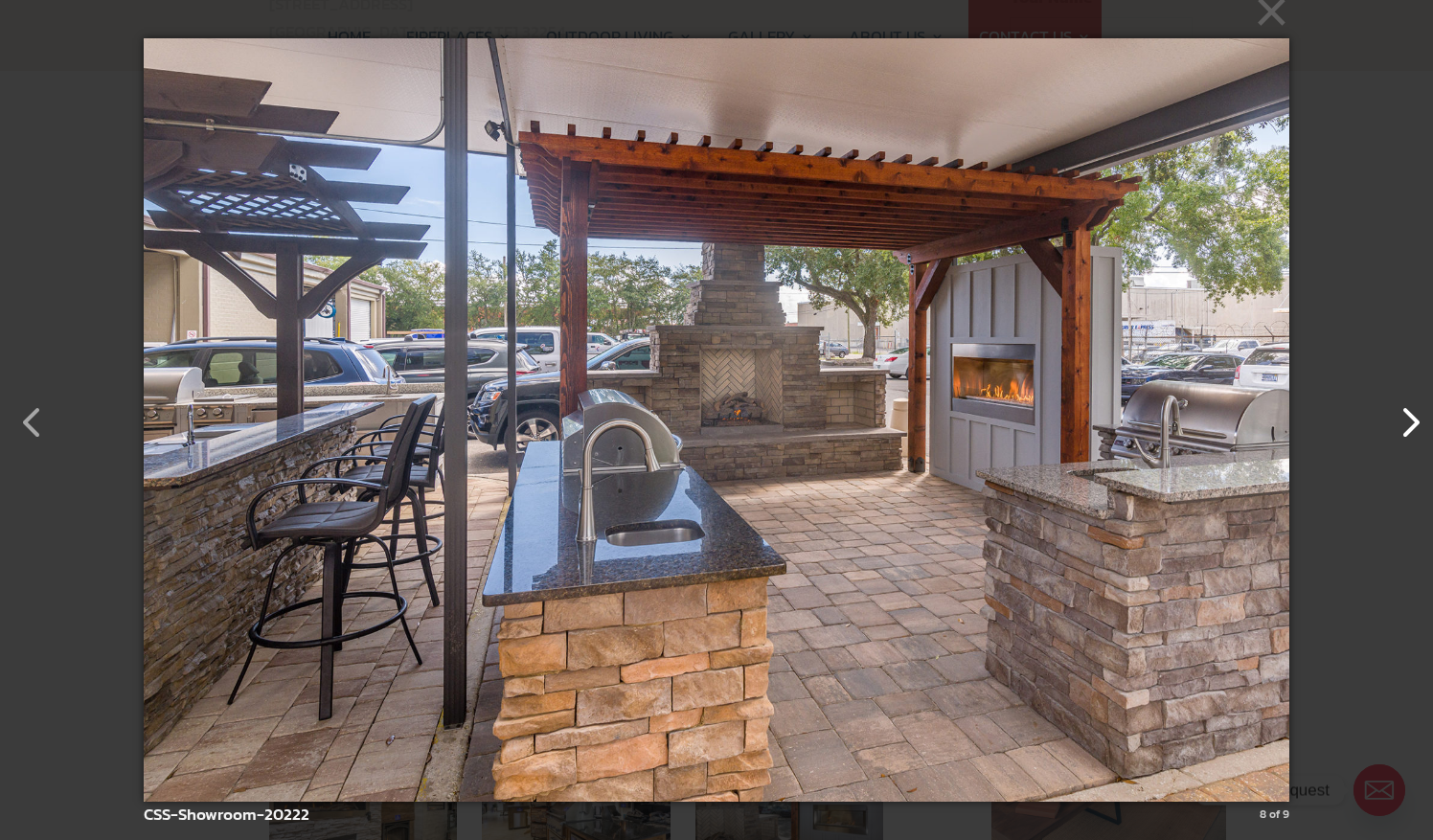
click at [1410, 424] on button "button" at bounding box center [1400, 413] width 46 height 46
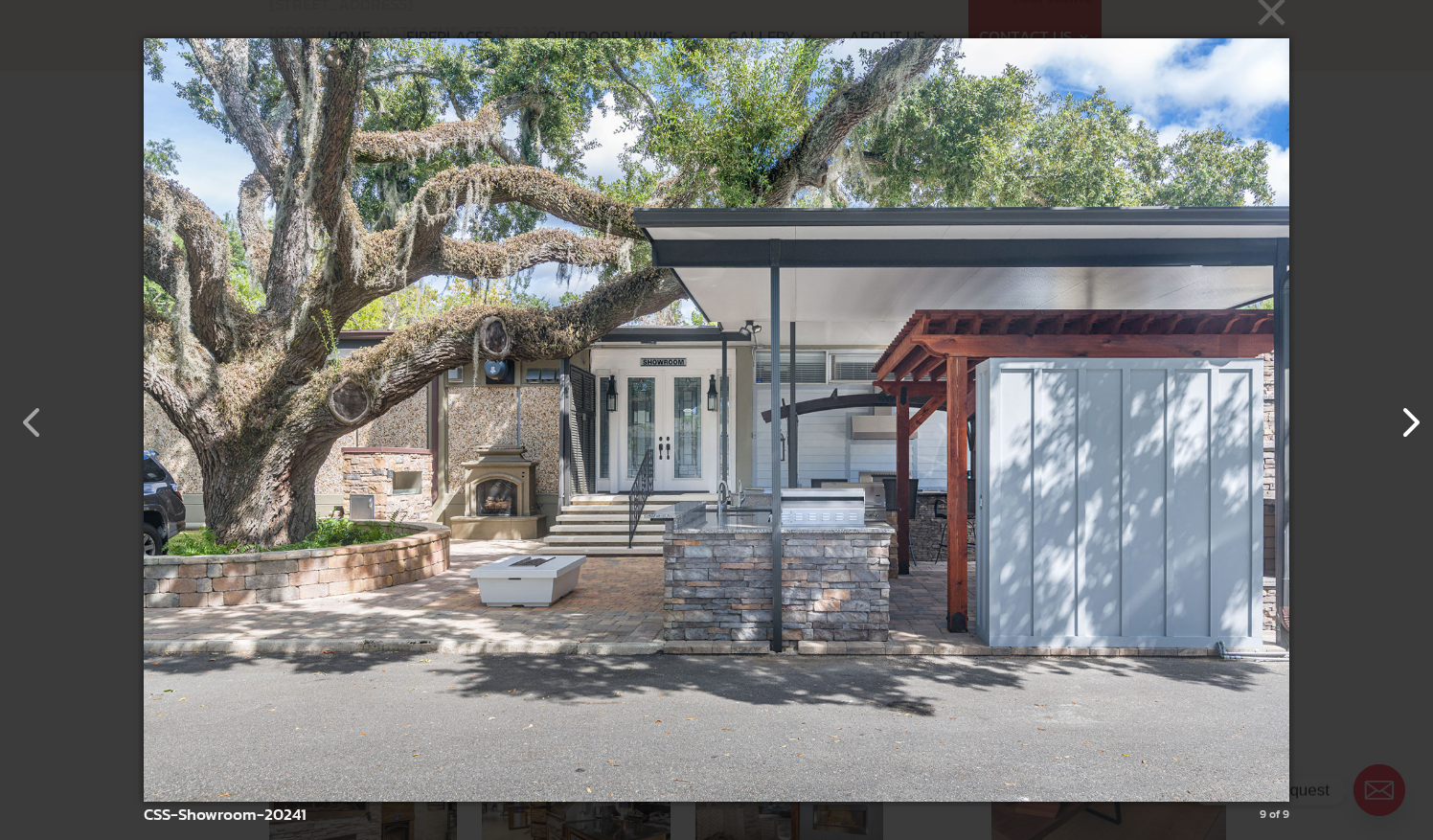
click at [1410, 424] on button "button" at bounding box center [1400, 413] width 46 height 46
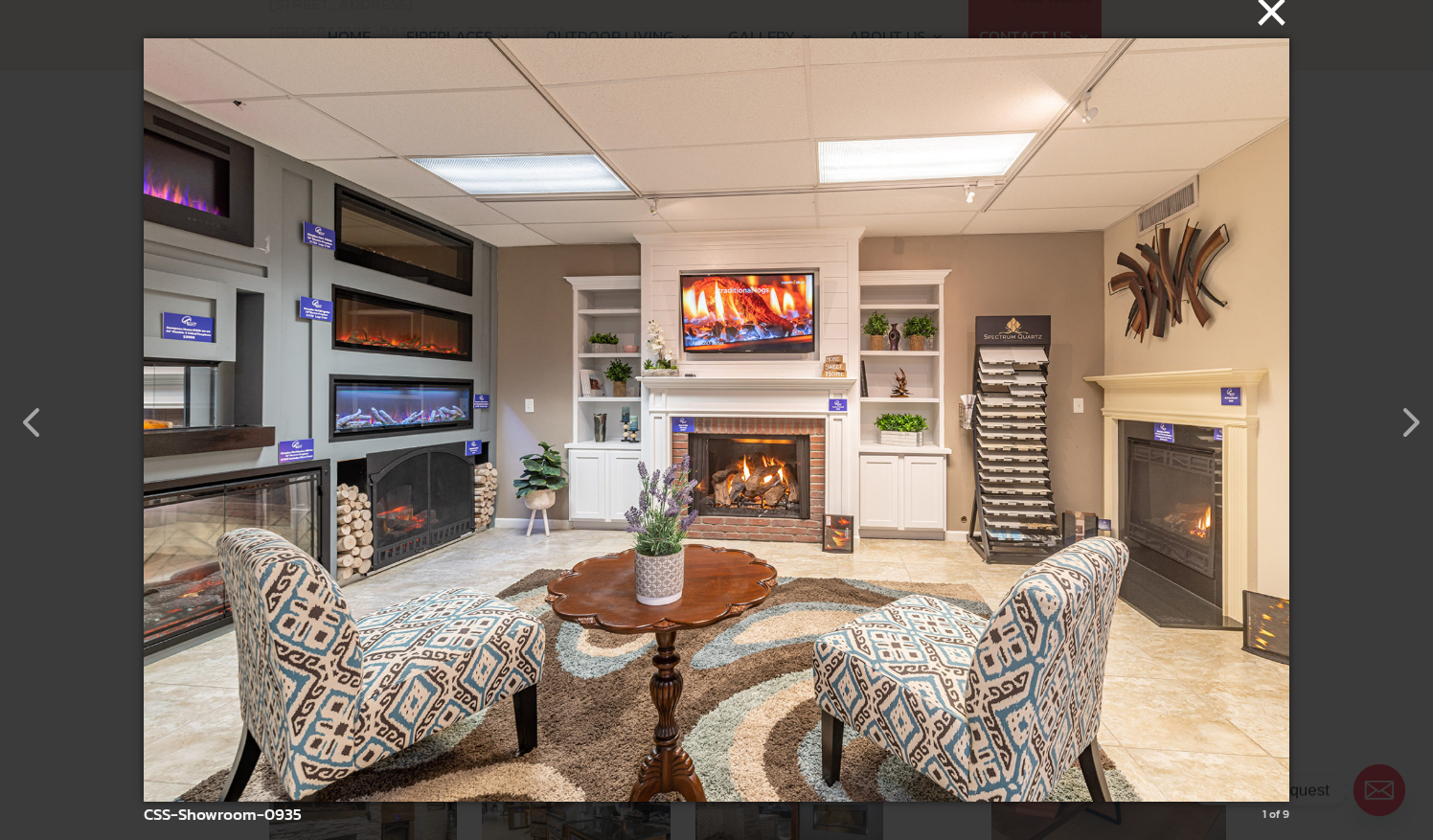
click at [1279, 21] on button "×" at bounding box center [722, 11] width 1145 height 42
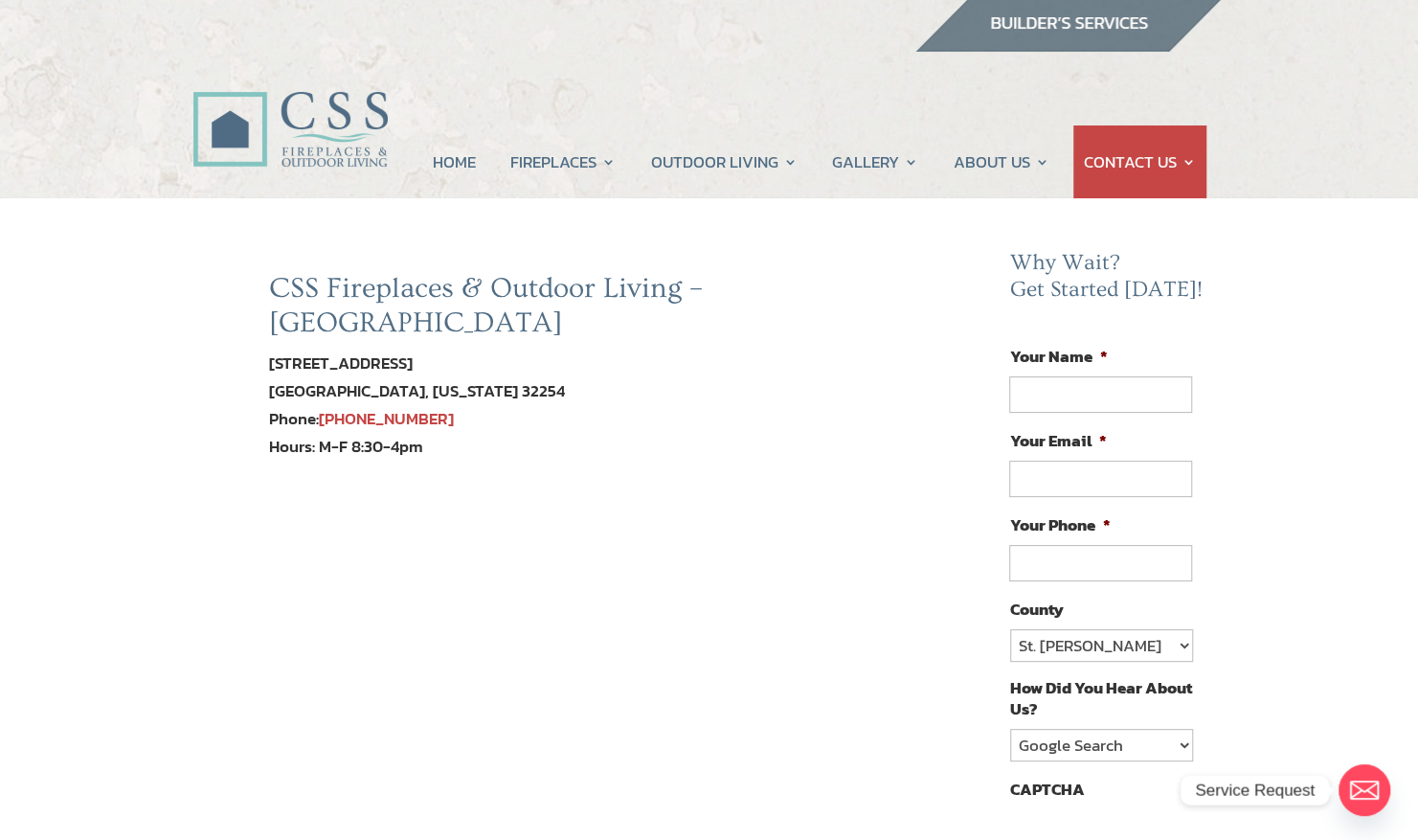
scroll to position [7, 0]
click at [825, 55] on div "HOME FIREPLACES Fireplace Remodel Fireplace Builder OUTDOOR LIVING Outdoor Kitc…" at bounding box center [821, 106] width 810 height 139
